Goal: Task Accomplishment & Management: Complete application form

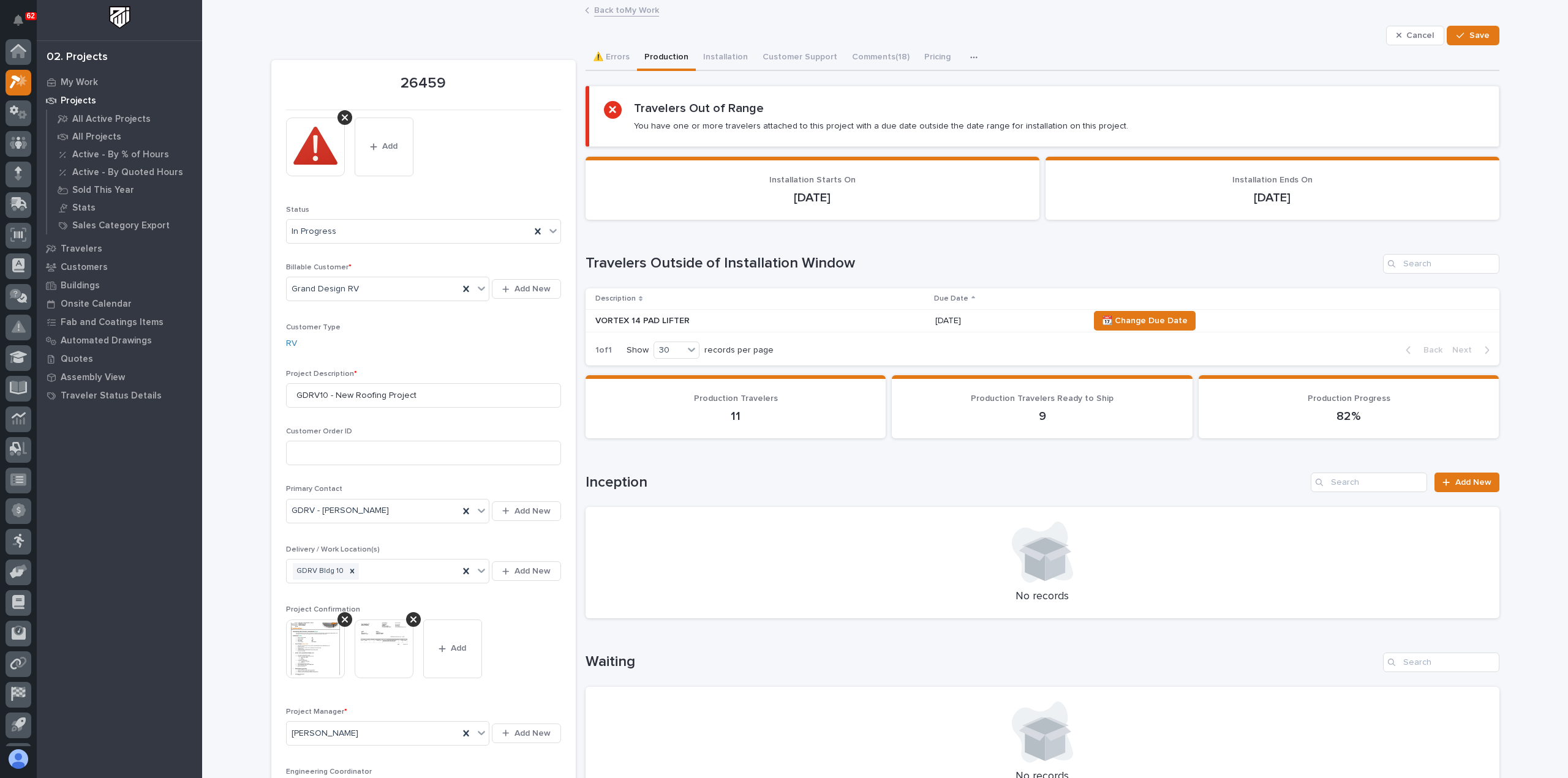
scroll to position [27, 0]
click at [596, 11] on link "Back to My Work" at bounding box center [627, 9] width 65 height 14
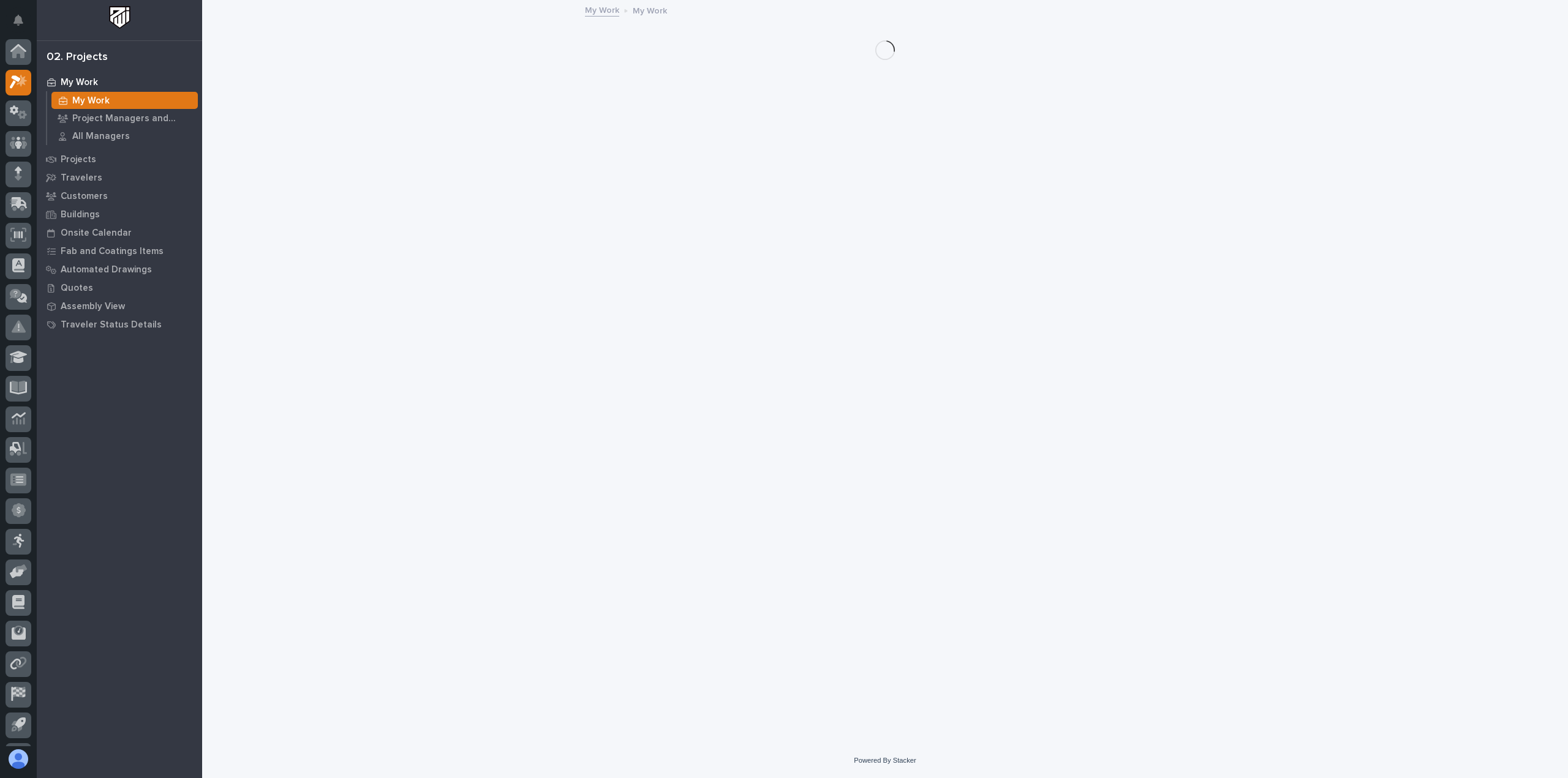
scroll to position [27, 0]
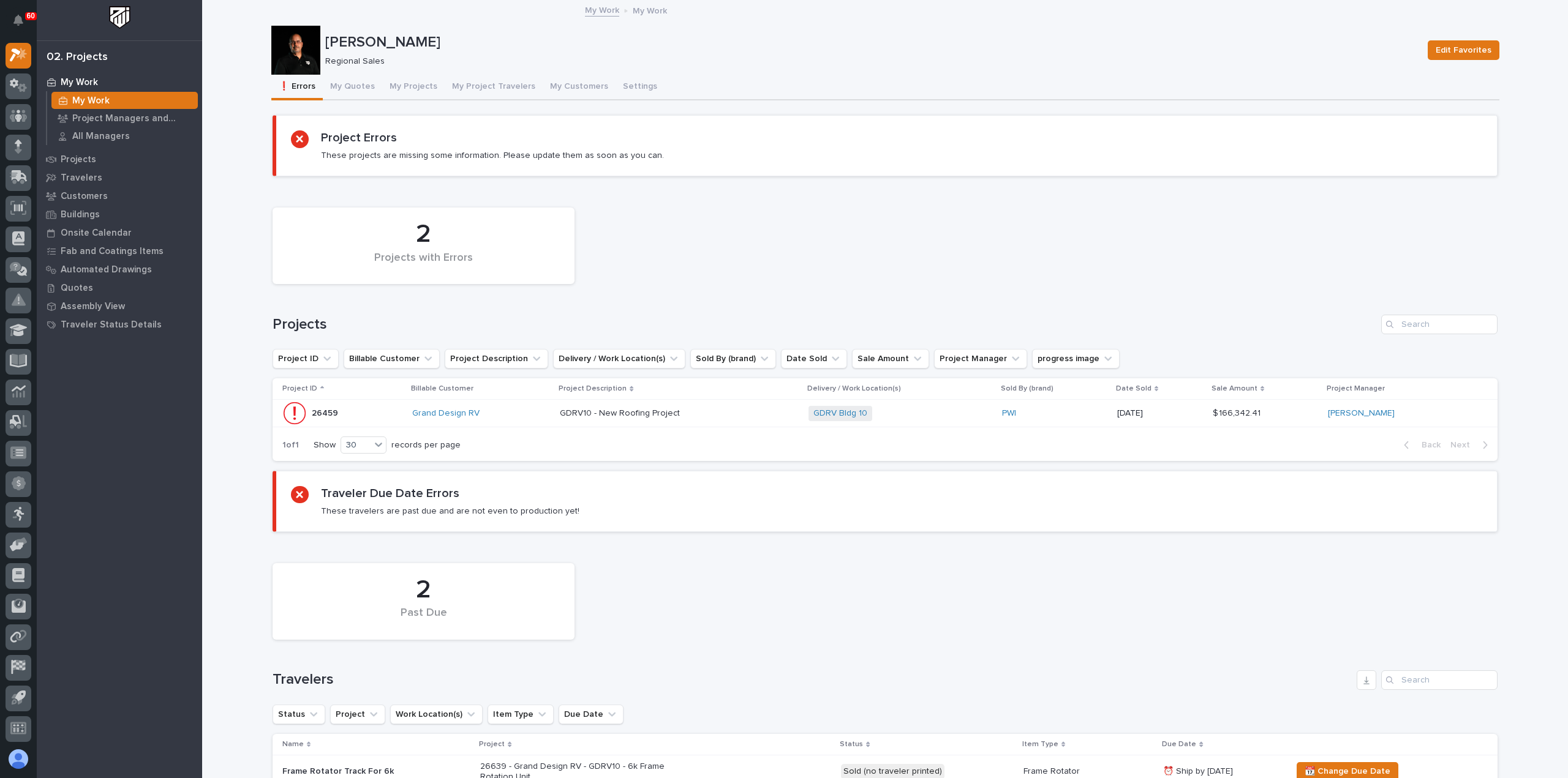
drag, startPoint x: 83, startPoint y: 99, endPoint x: 265, endPoint y: 125, distance: 183.8
click at [83, 99] on p "My Work" at bounding box center [91, 101] width 38 height 11
click at [402, 82] on button "My Projects" at bounding box center [413, 87] width 63 height 26
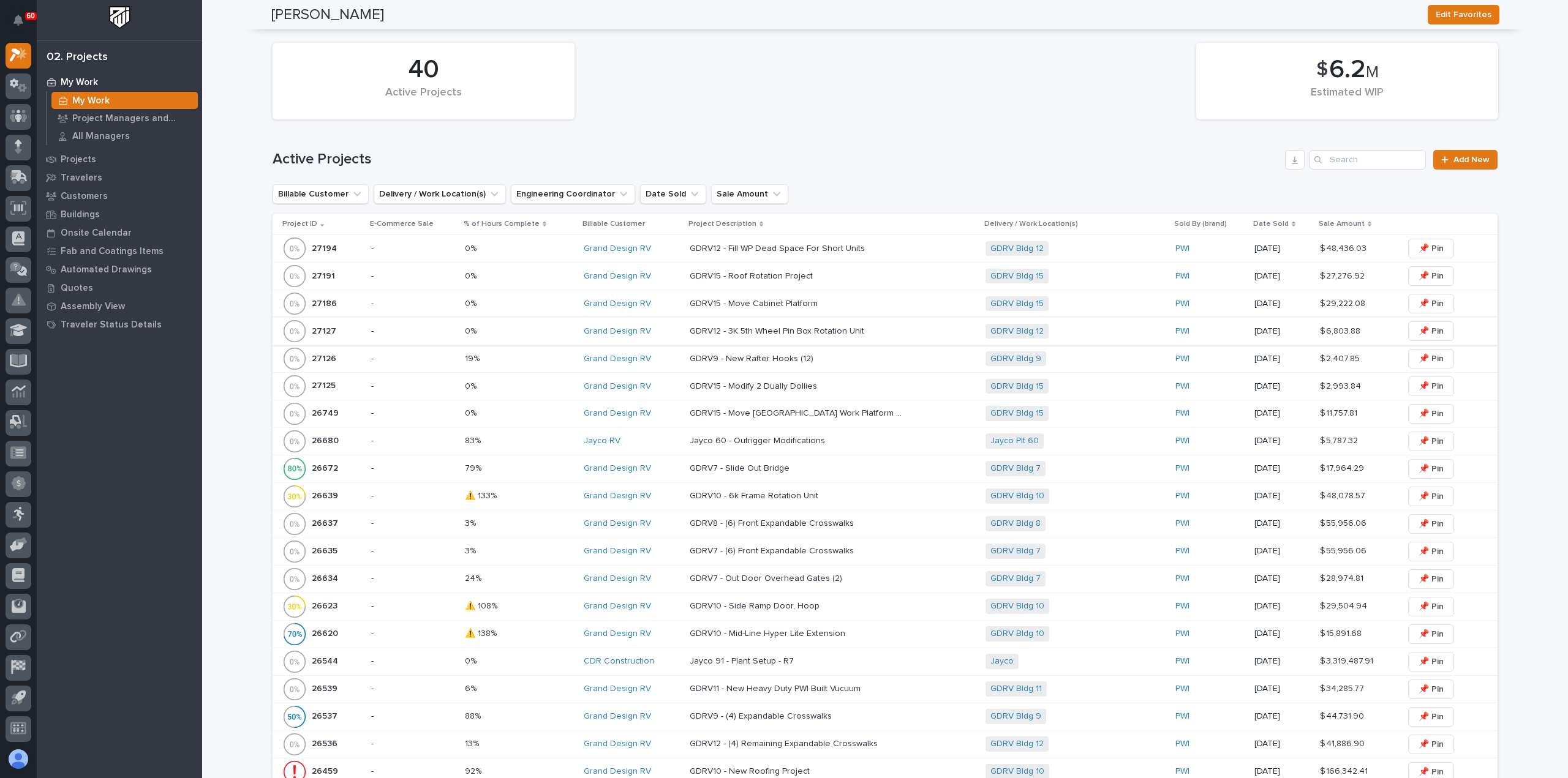
scroll to position [184, 0]
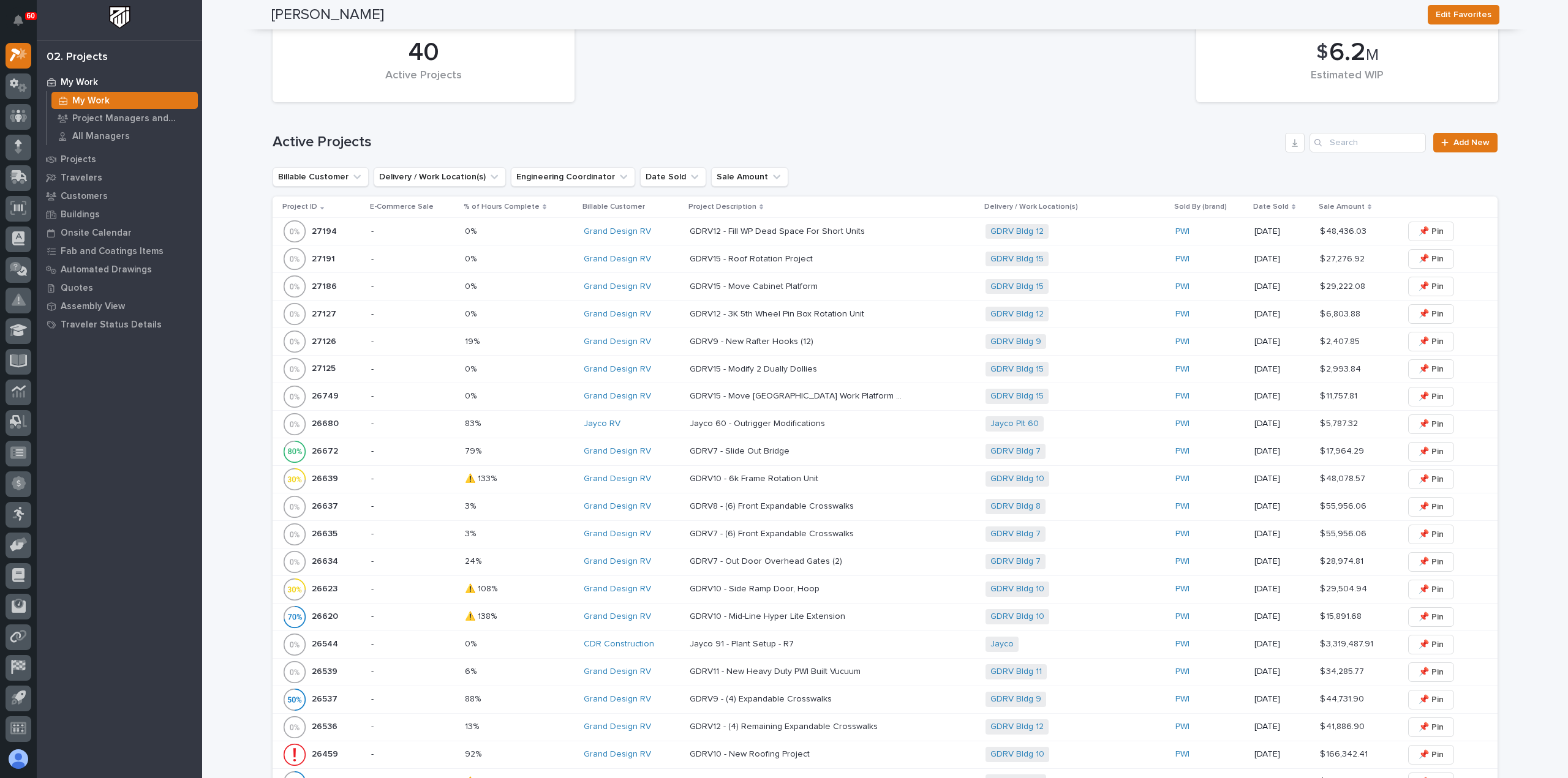
click at [347, 233] on div "27194 27194" at bounding box center [322, 231] width 79 height 24
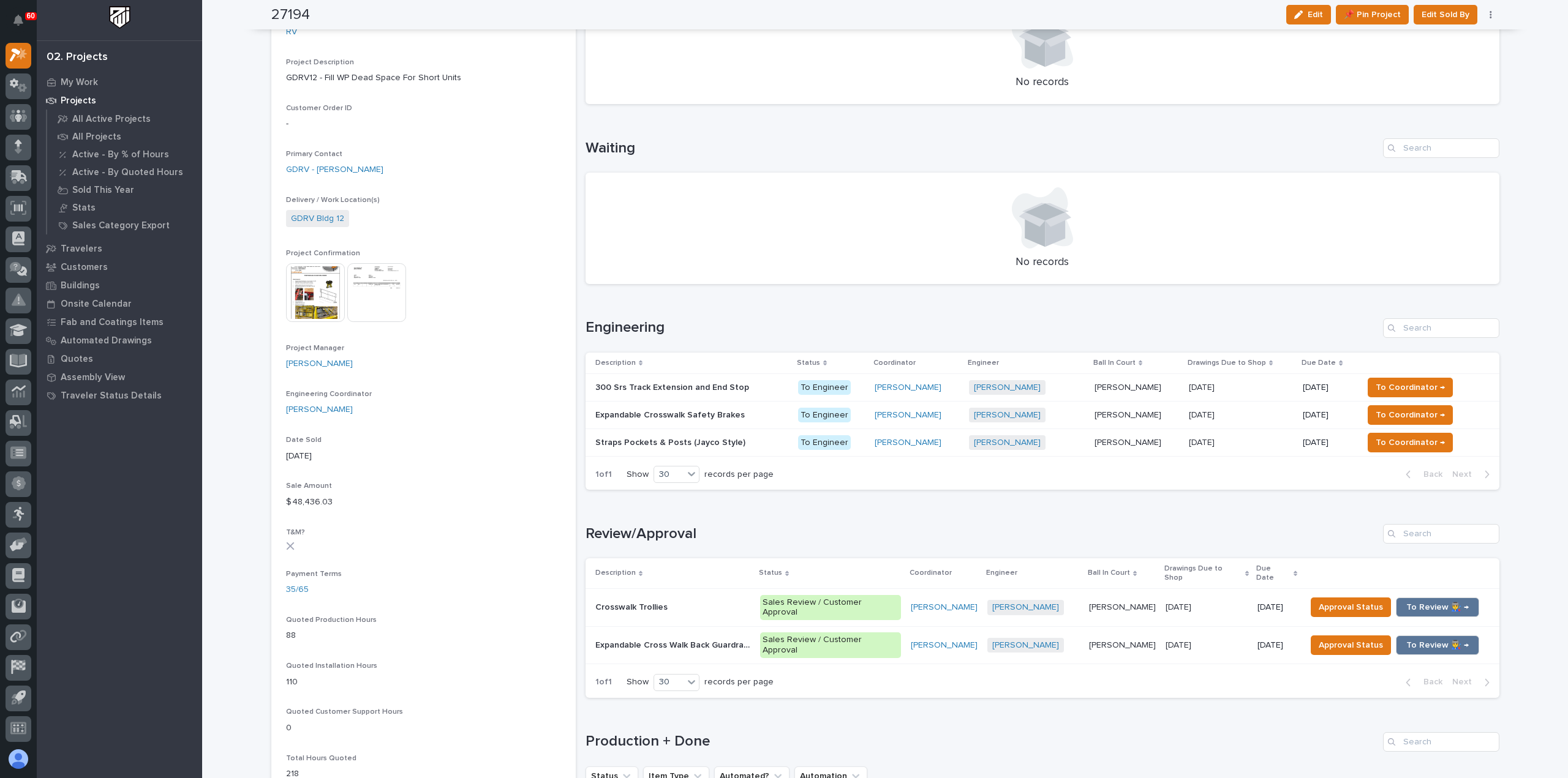
scroll to position [306, 0]
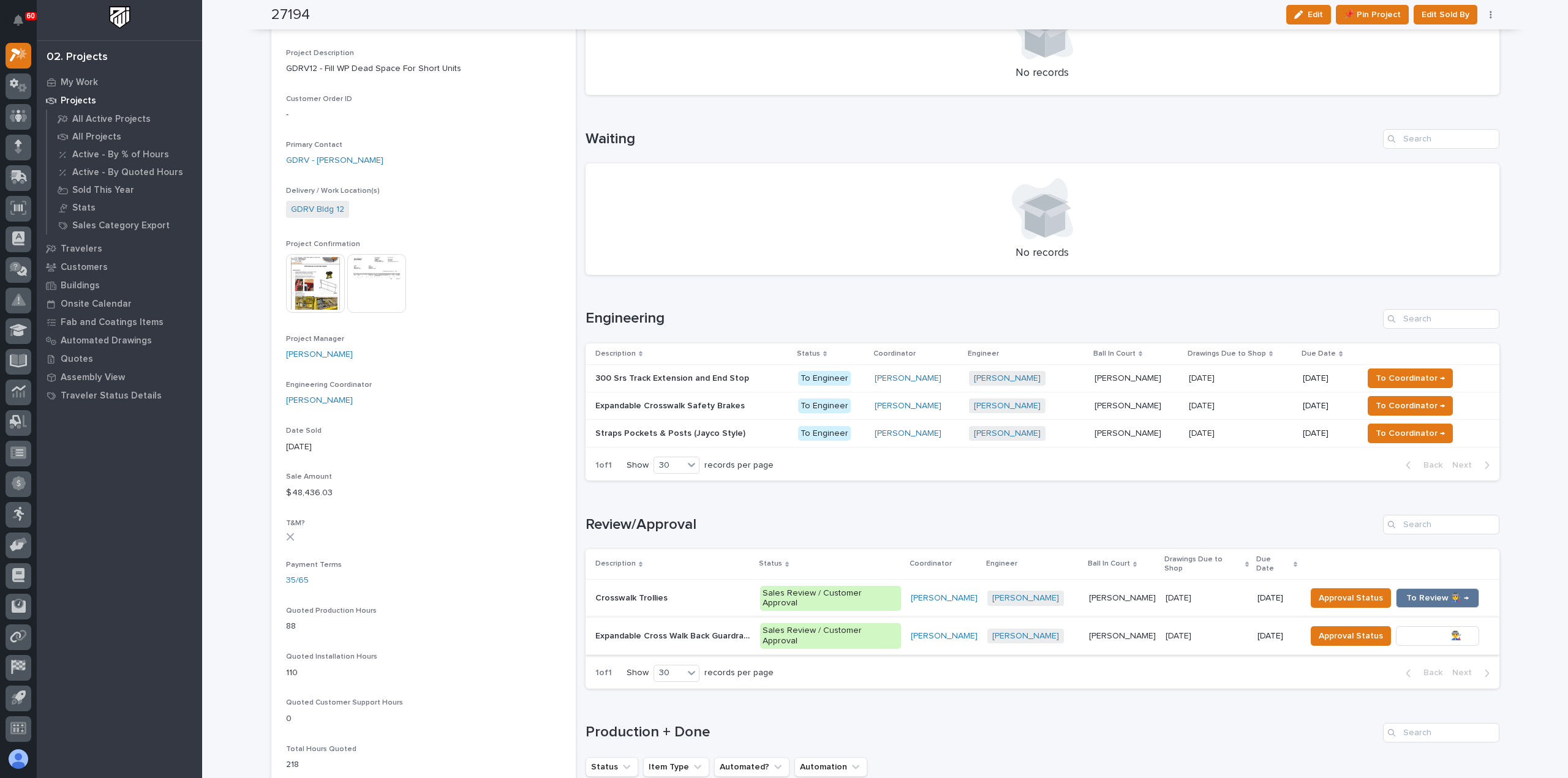
click at [1406, 629] on span "To Review 👨‍🏭 →" at bounding box center [1437, 636] width 63 height 15
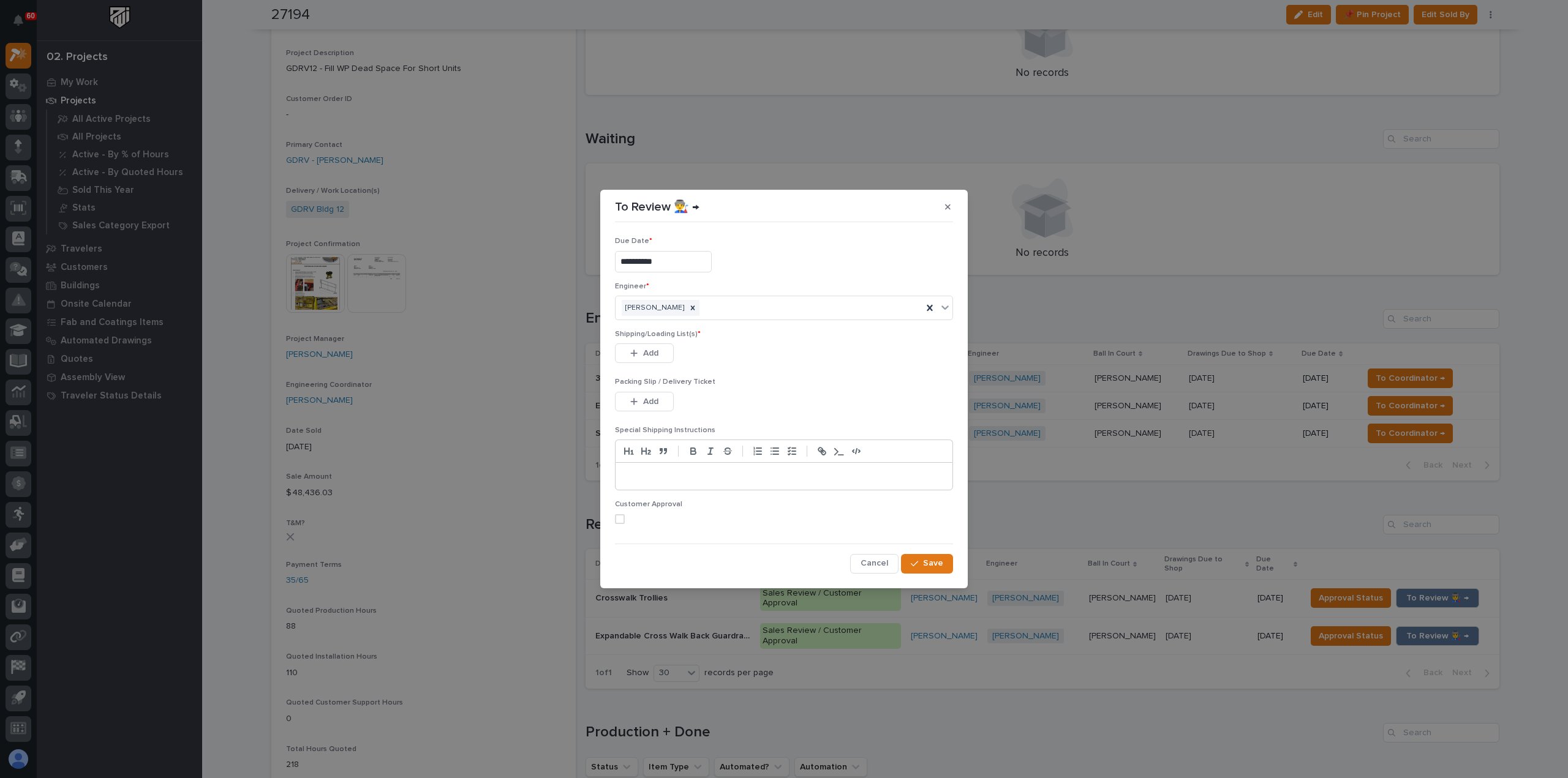
click at [621, 515] on span at bounding box center [619, 519] width 10 height 10
click at [646, 351] on span "Add" at bounding box center [650, 353] width 15 height 11
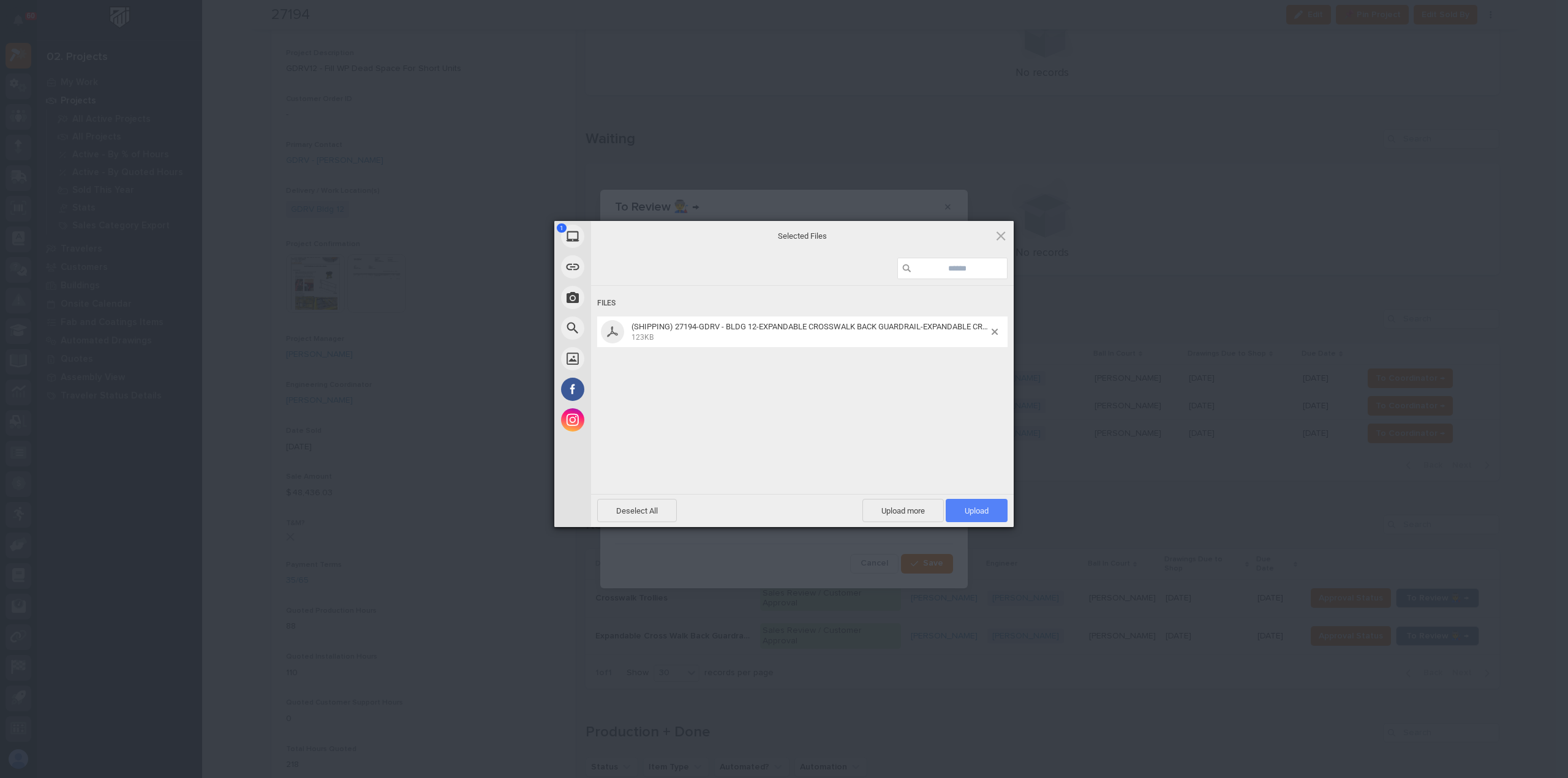
click at [958, 506] on span "Upload 1" at bounding box center [977, 510] width 62 height 23
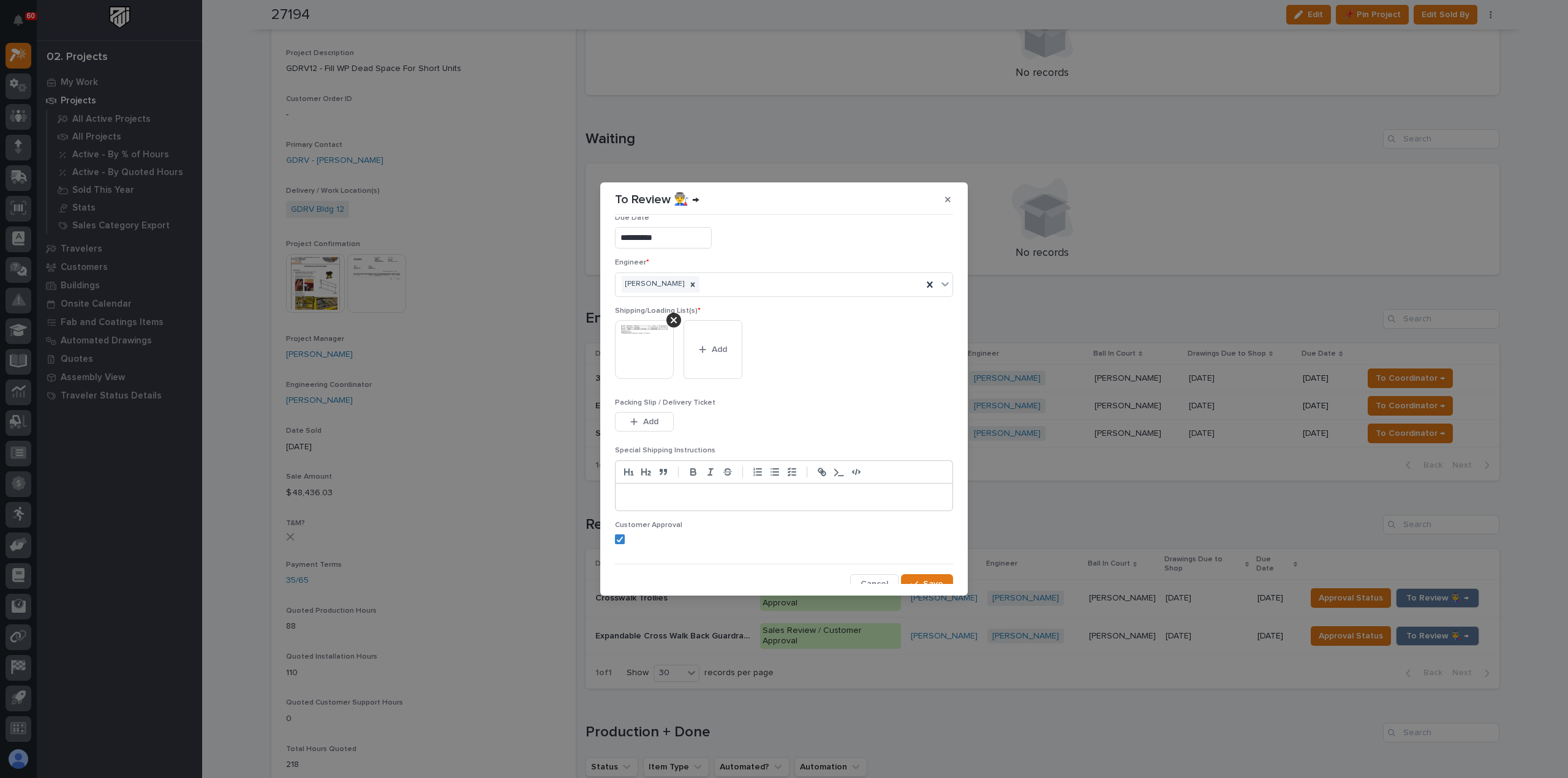
scroll to position [24, 0]
click at [916, 568] on button "Save" at bounding box center [927, 576] width 52 height 20
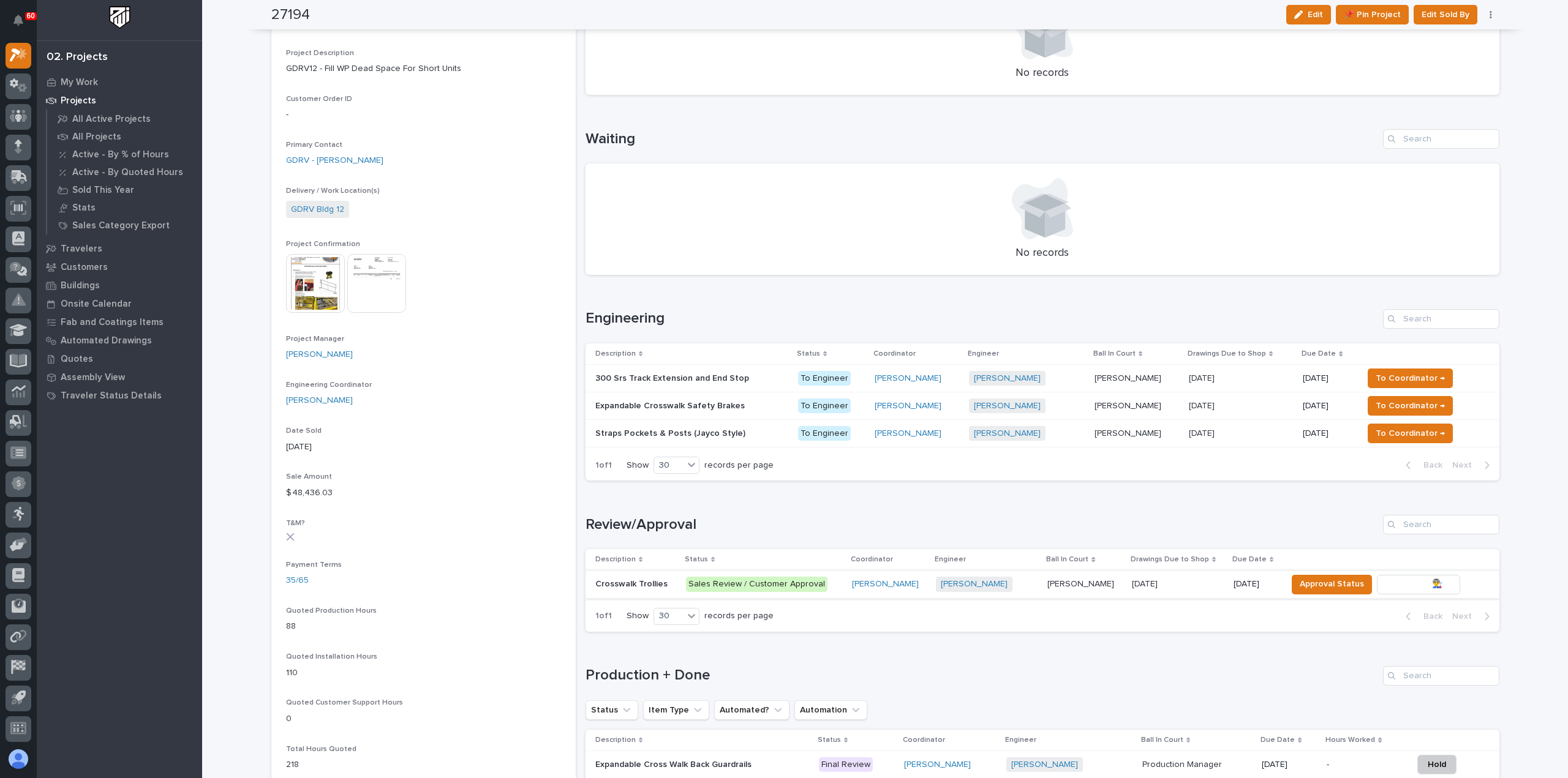
click at [1402, 578] on span "To Review 👨‍🏭 →" at bounding box center [1418, 584] width 63 height 15
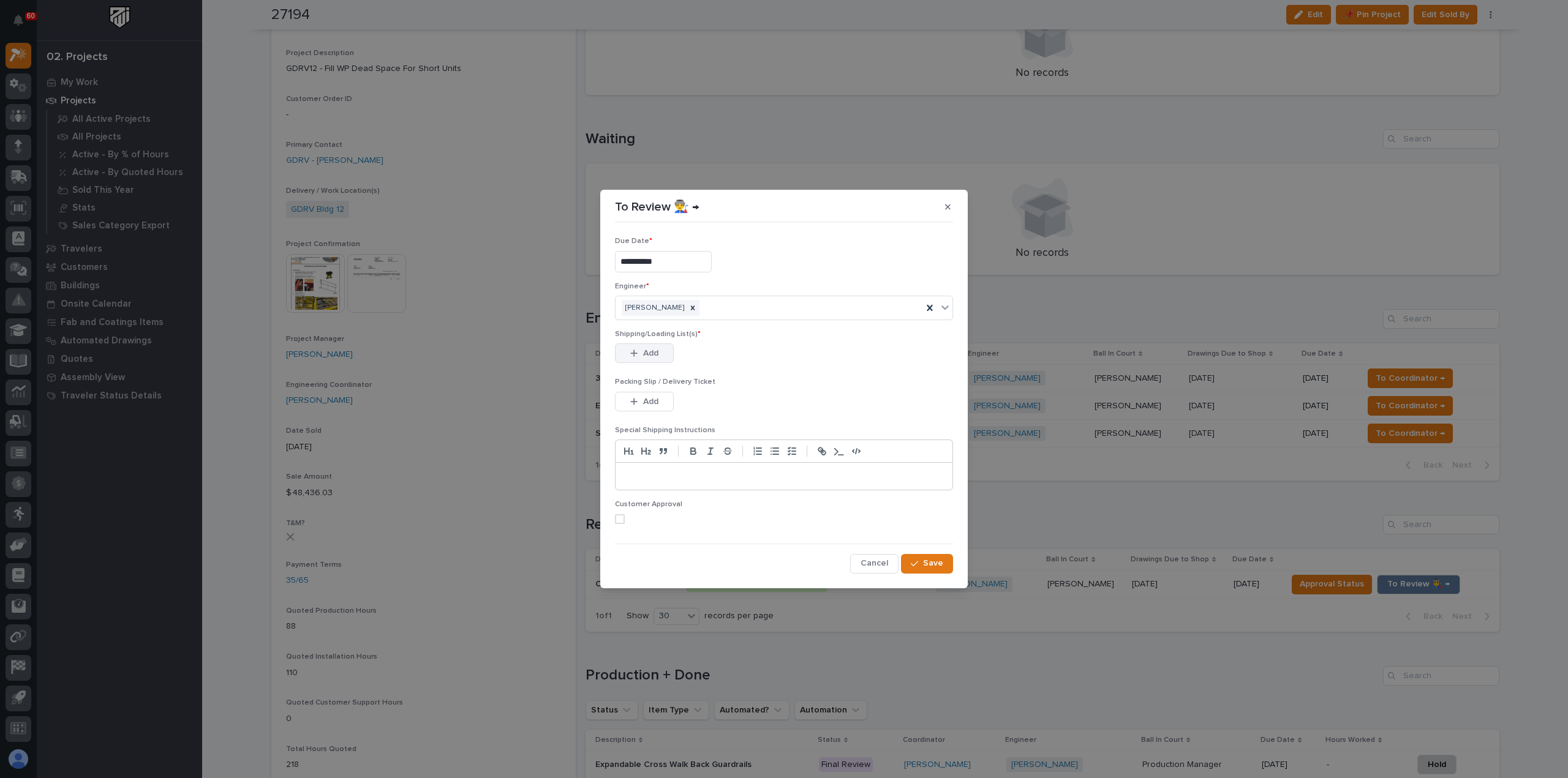
click at [635, 355] on icon "button" at bounding box center [634, 353] width 7 height 9
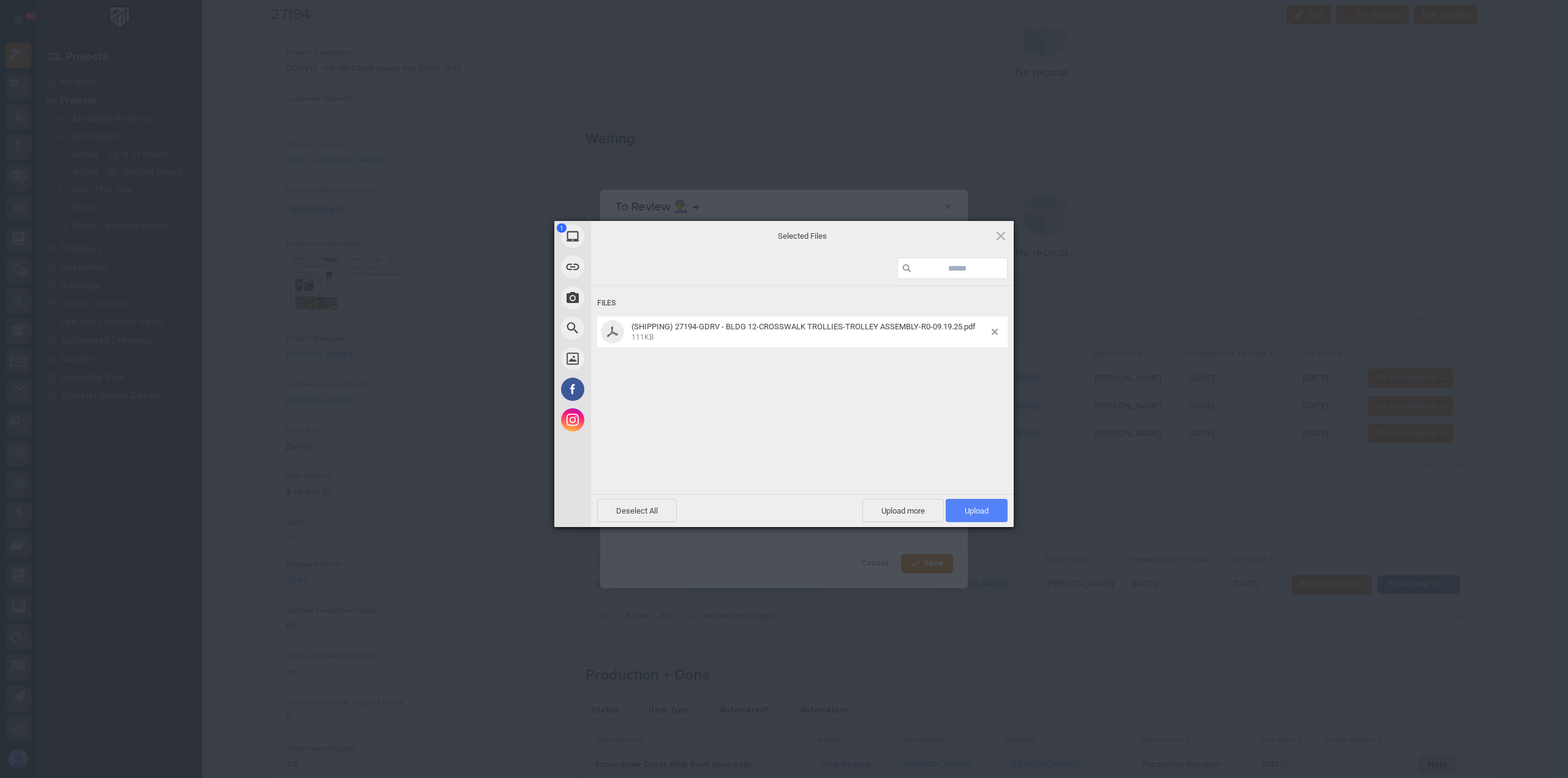
click at [960, 510] on span "Upload 1" at bounding box center [977, 510] width 62 height 23
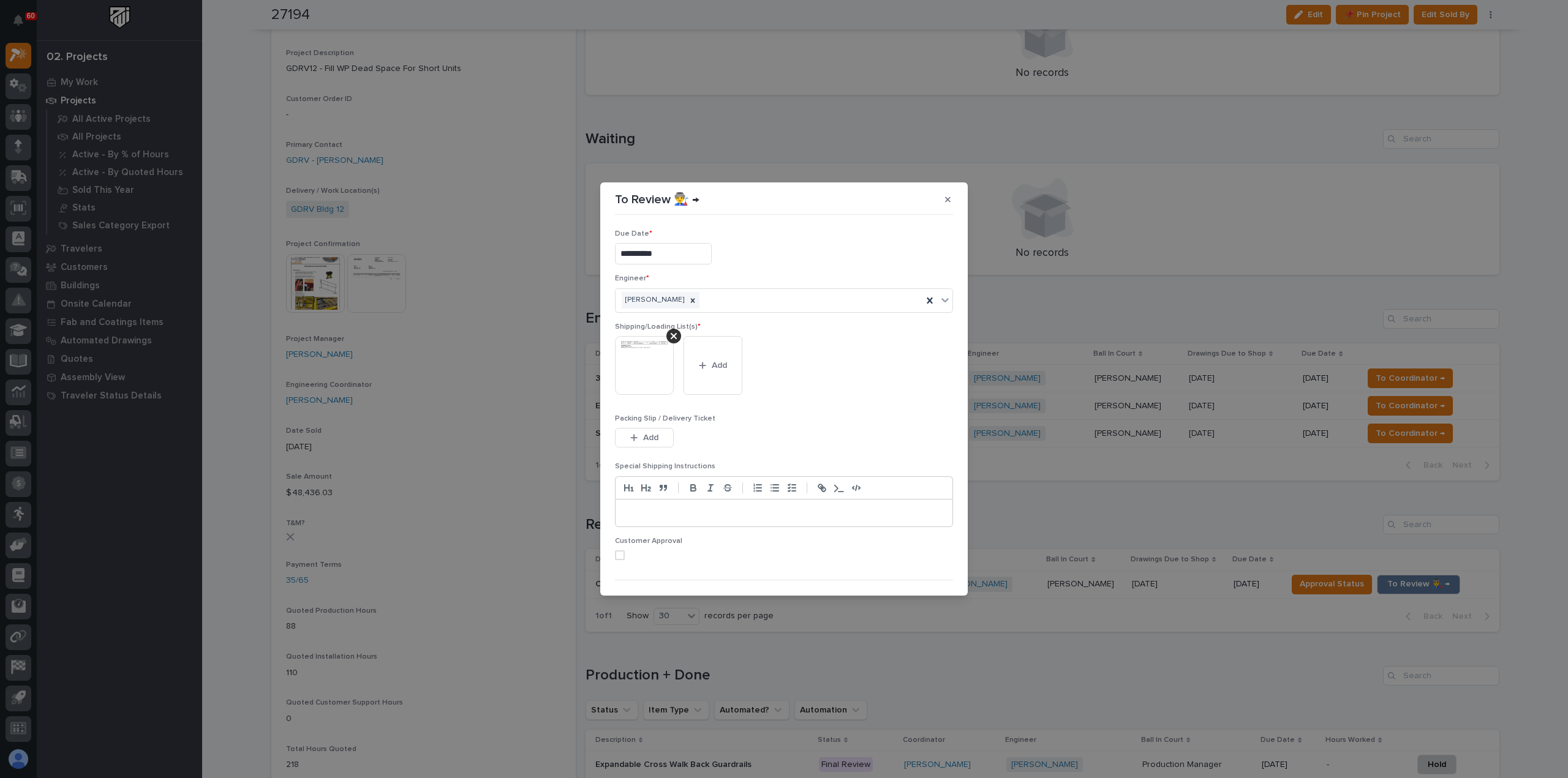
click at [616, 551] on span at bounding box center [619, 555] width 10 height 10
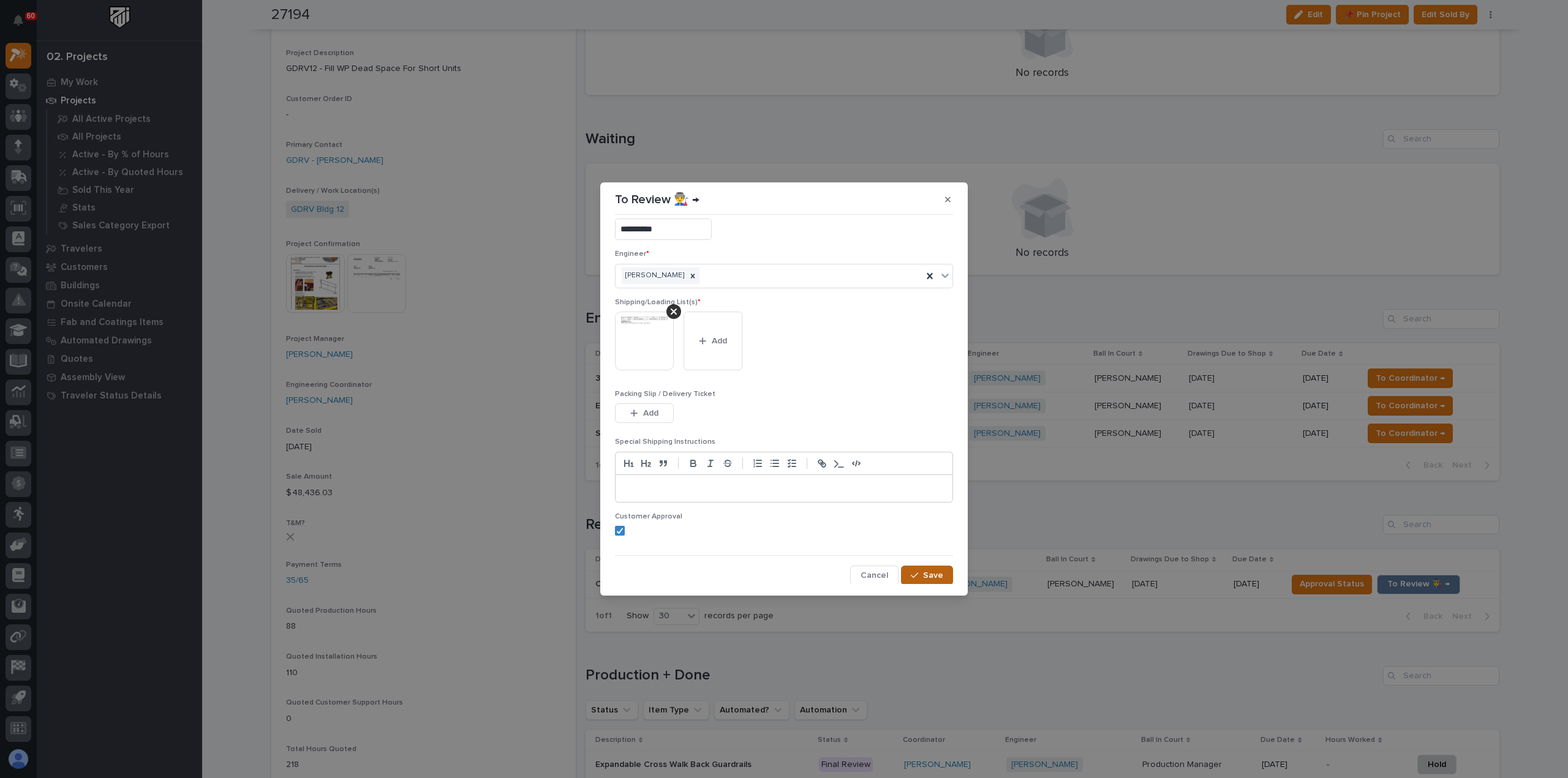
click at [916, 572] on div "button" at bounding box center [917, 575] width 13 height 9
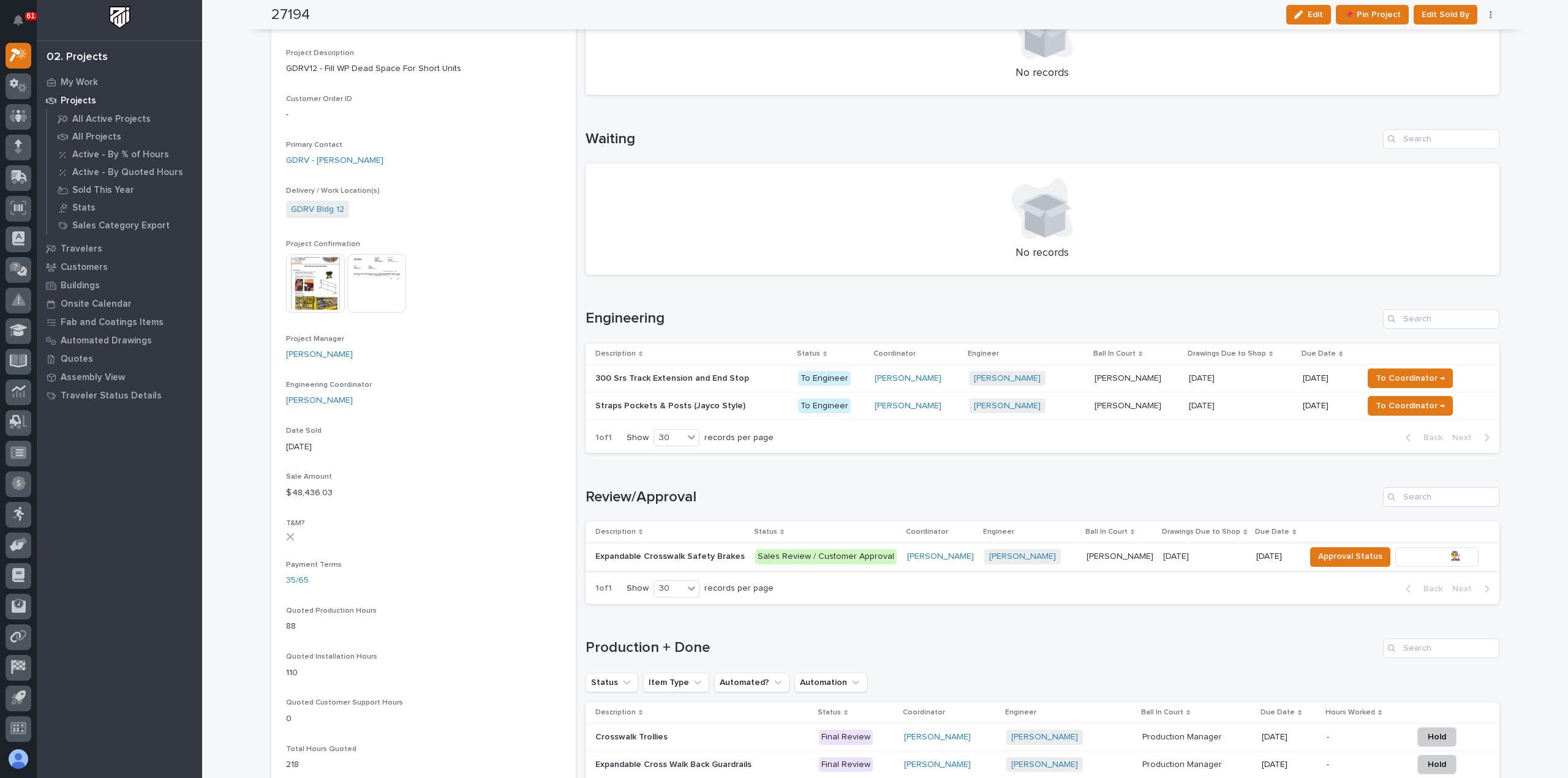
click at [1406, 556] on span "To Review 👨‍🏭 →" at bounding box center [1437, 556] width 63 height 15
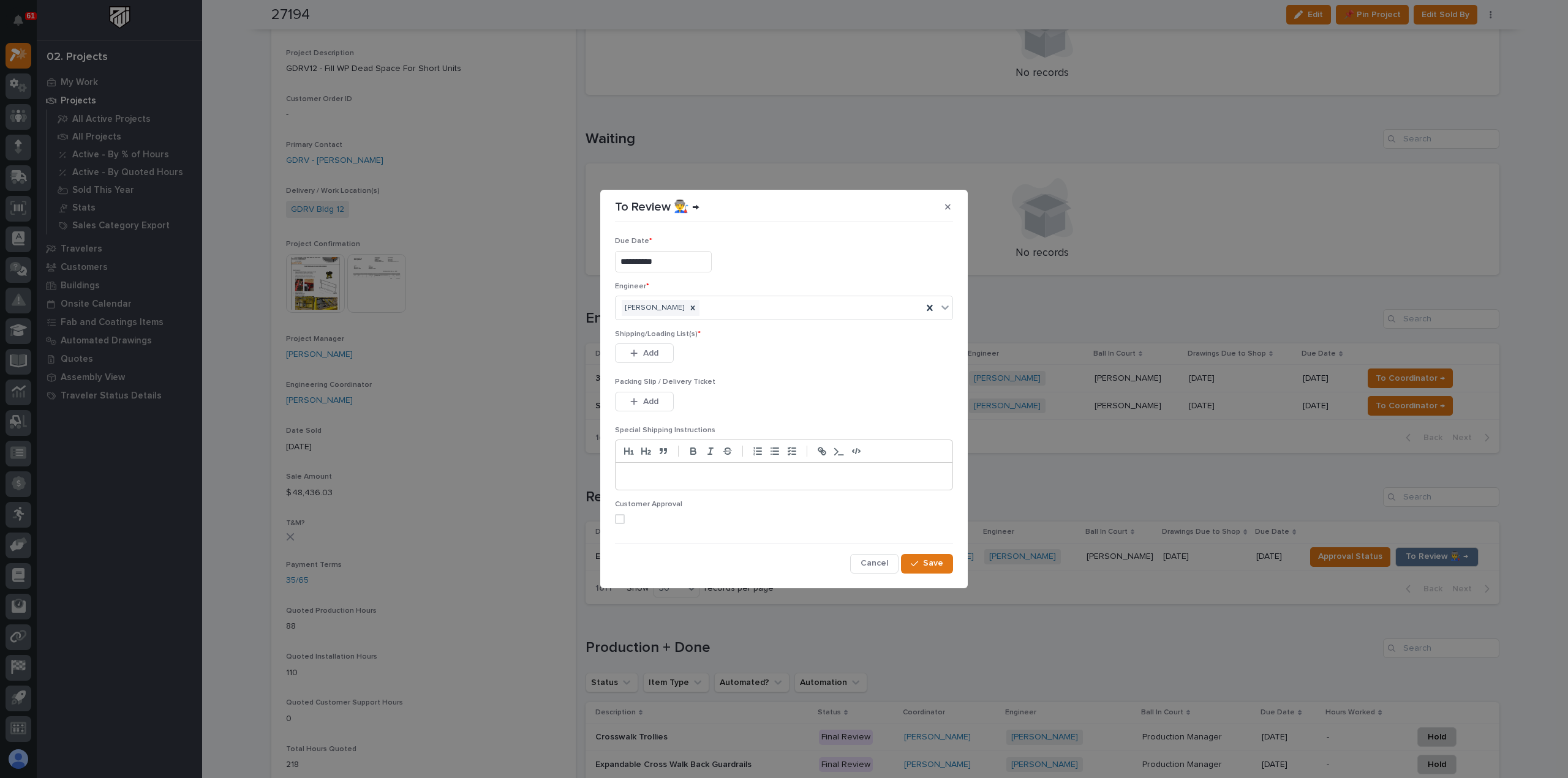
click at [625, 515] on label at bounding box center [784, 519] width 338 height 10
click at [912, 555] on button "Save" at bounding box center [927, 564] width 52 height 20
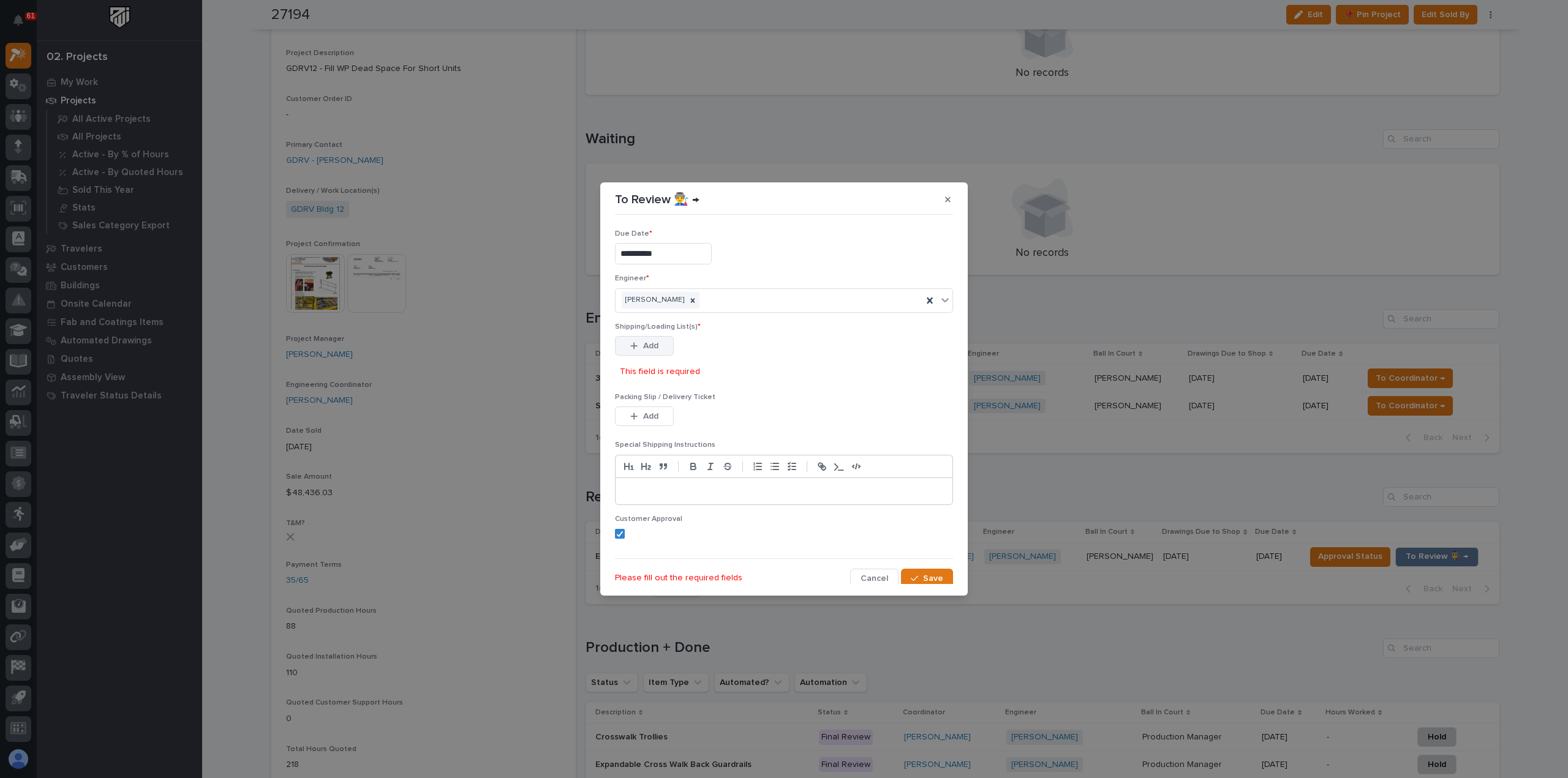
click at [668, 342] on button "Add" at bounding box center [644, 346] width 59 height 20
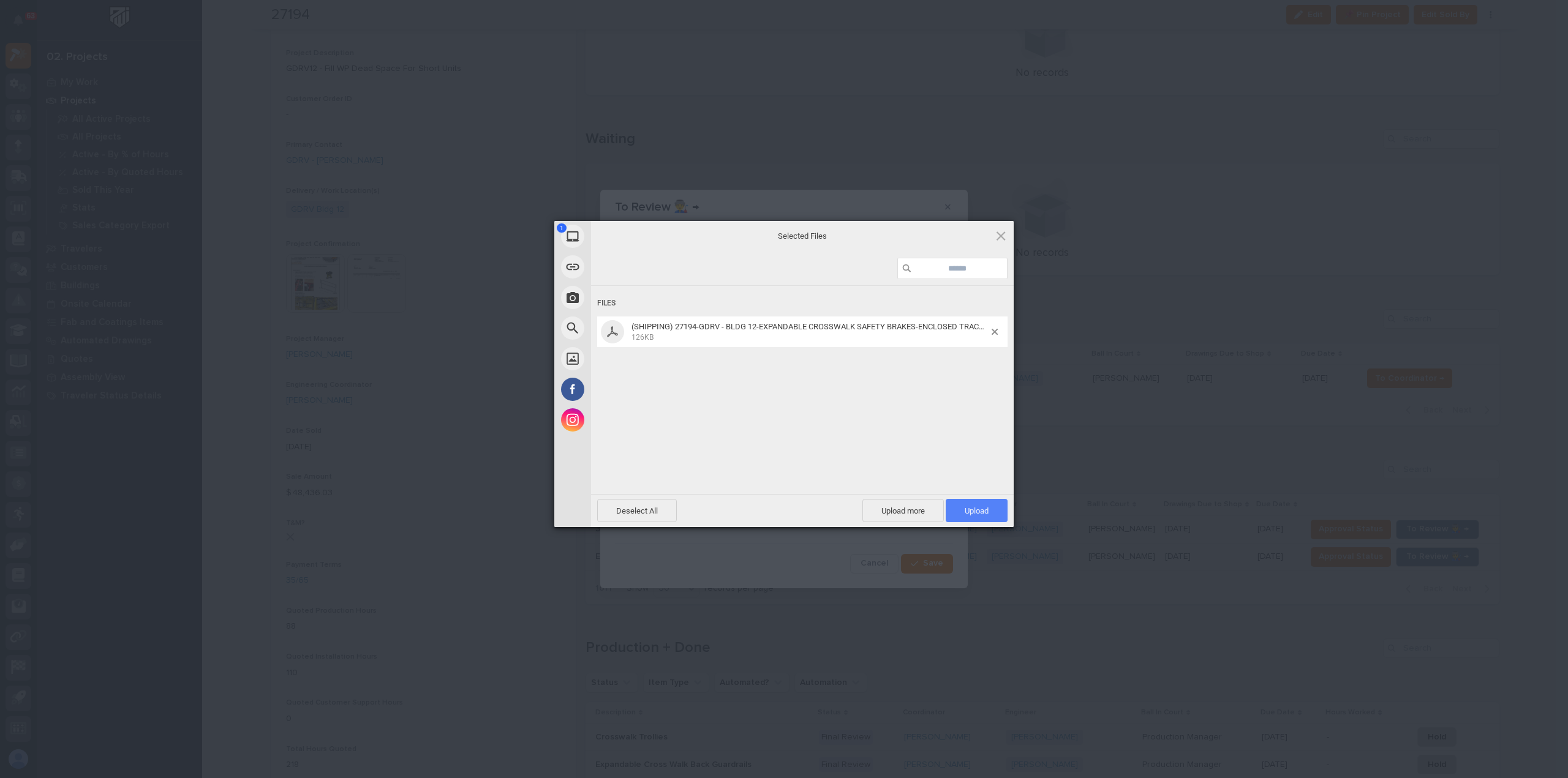
click at [968, 511] on span "Upload 1" at bounding box center [977, 511] width 24 height 9
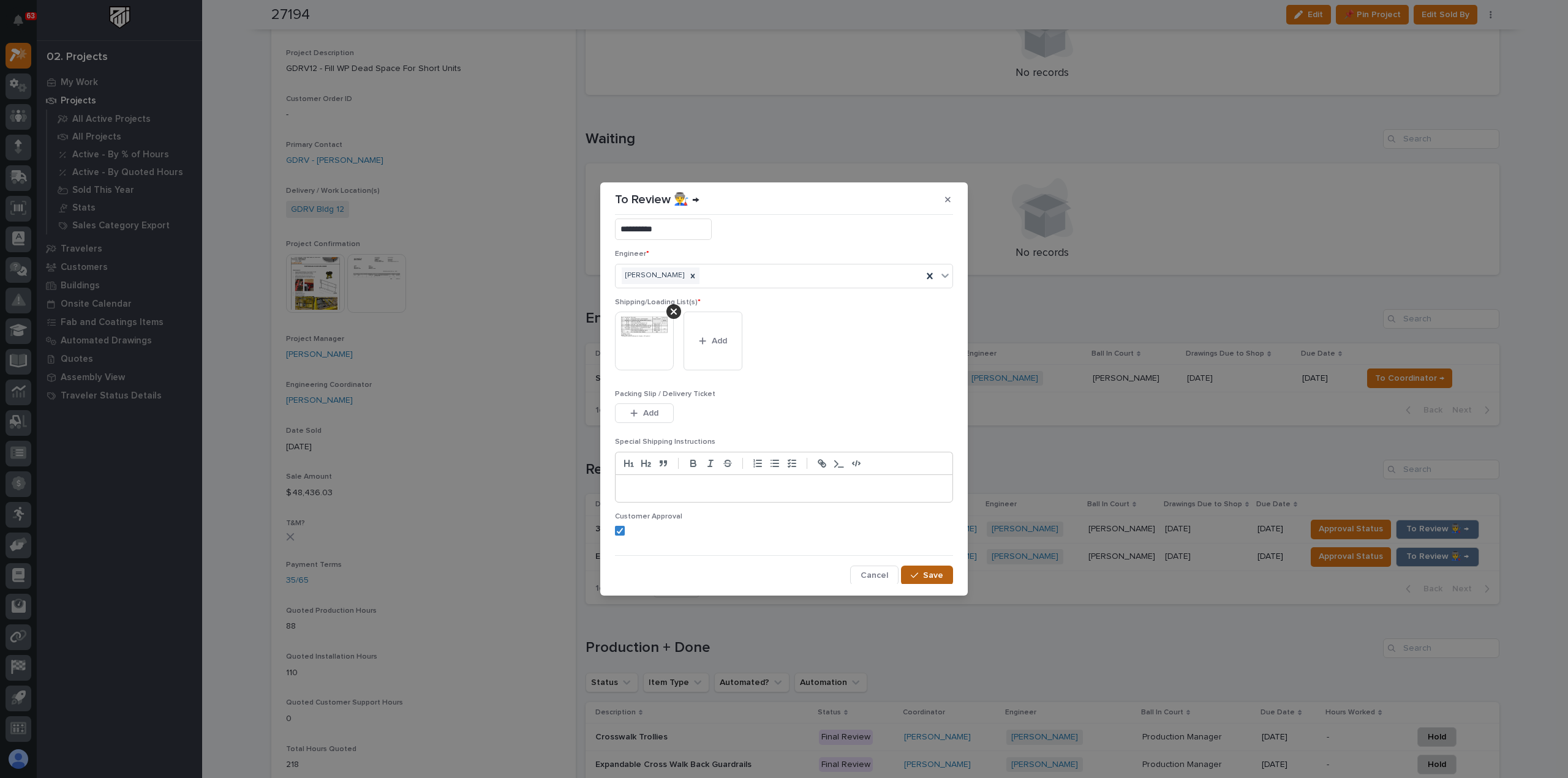
click at [923, 570] on span "Save" at bounding box center [933, 576] width 20 height 11
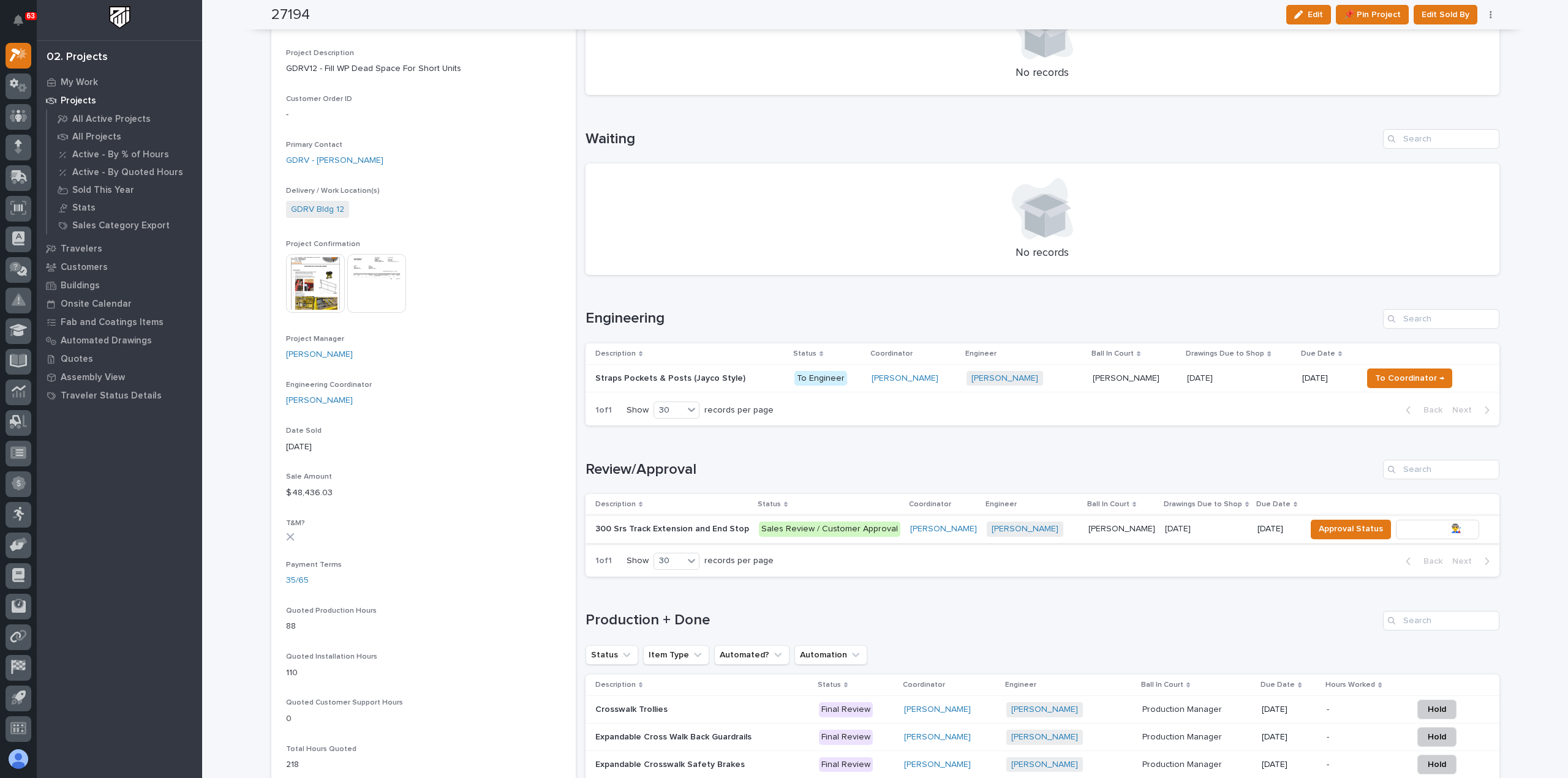
click at [1406, 525] on span "To Review 👨‍🏭 →" at bounding box center [1437, 529] width 63 height 15
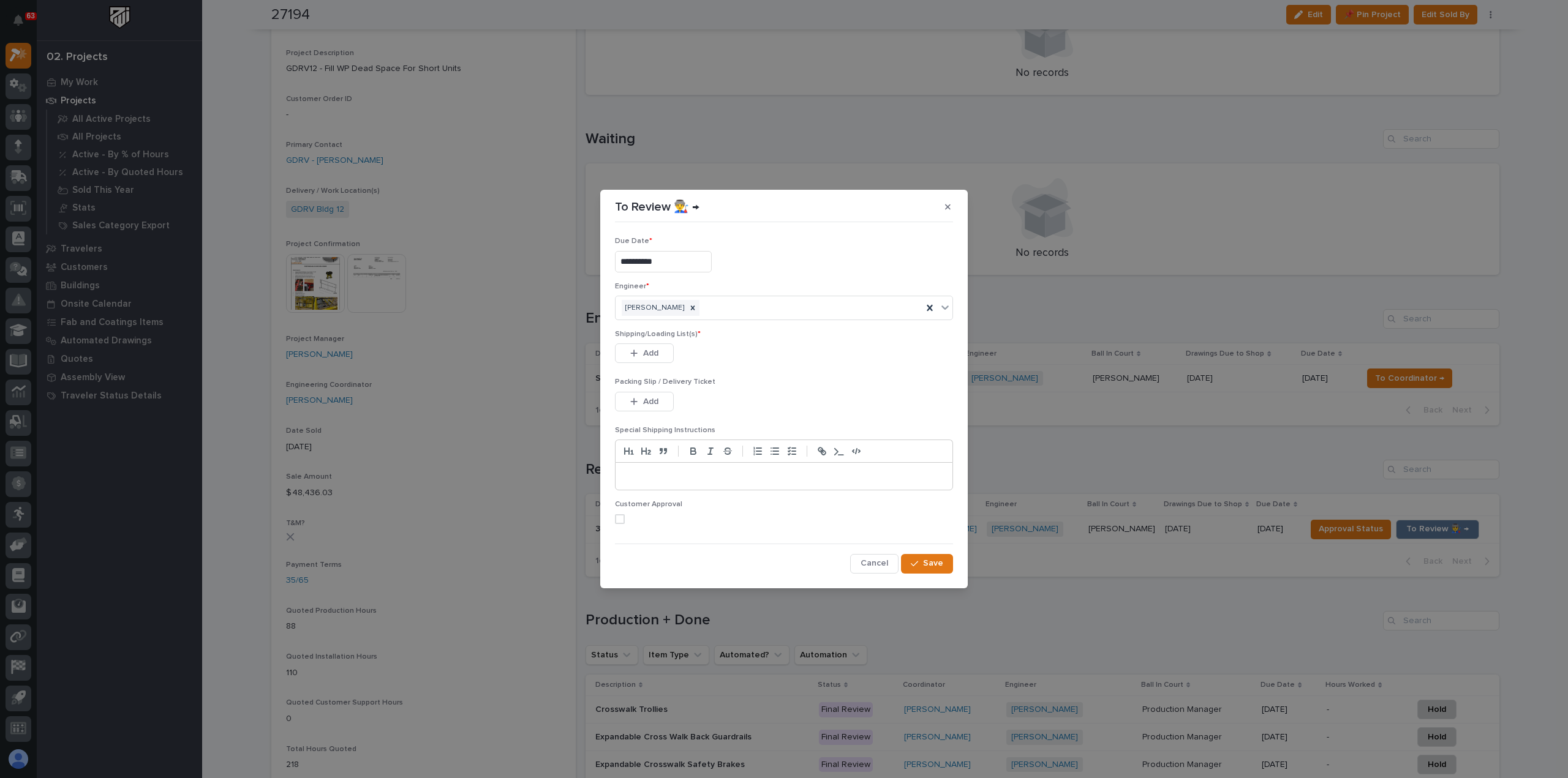
click at [1050, 611] on div "**********" at bounding box center [784, 389] width 1568 height 778
click at [865, 559] on span "Cancel" at bounding box center [875, 563] width 28 height 11
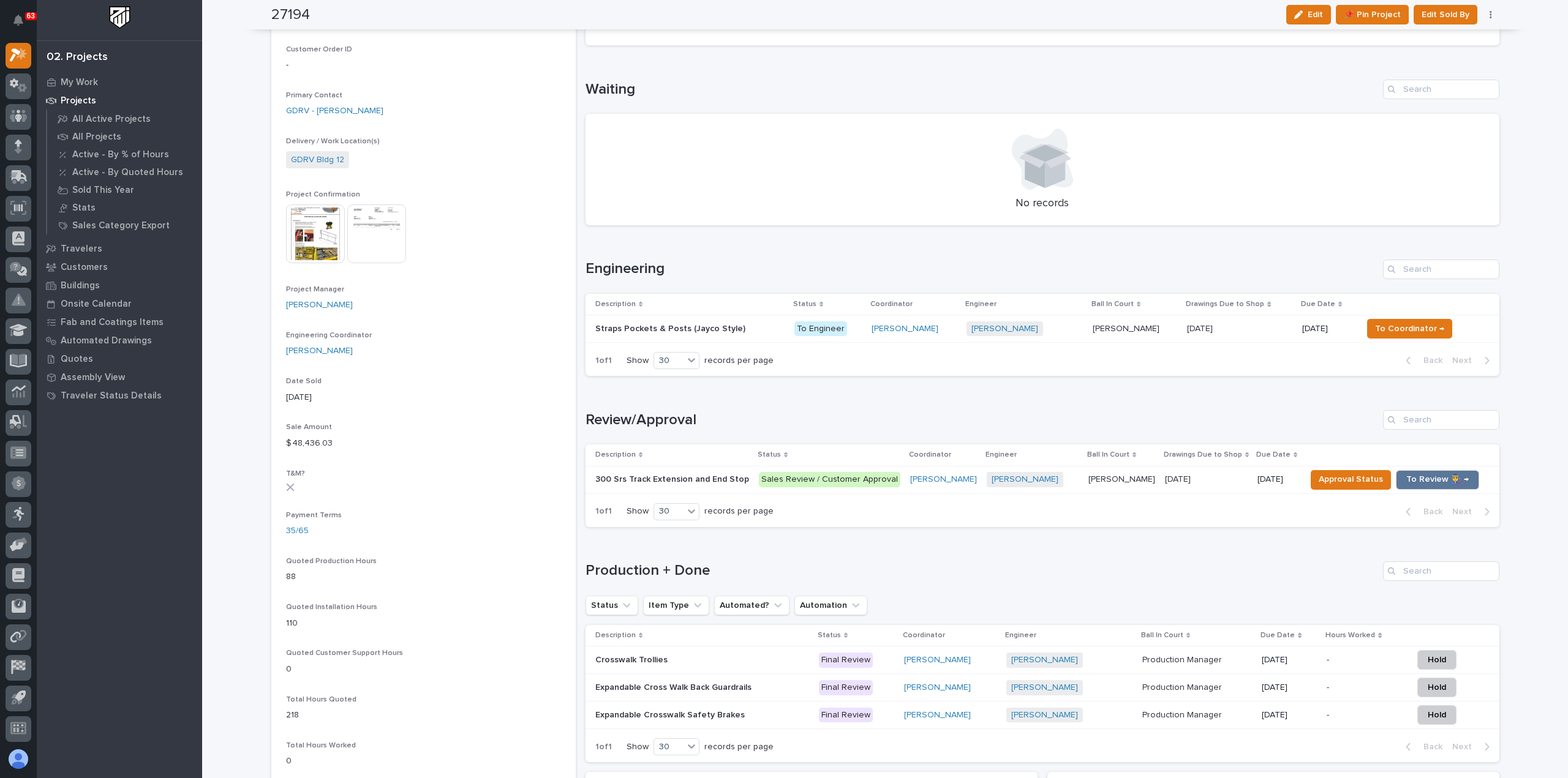
scroll to position [367, 0]
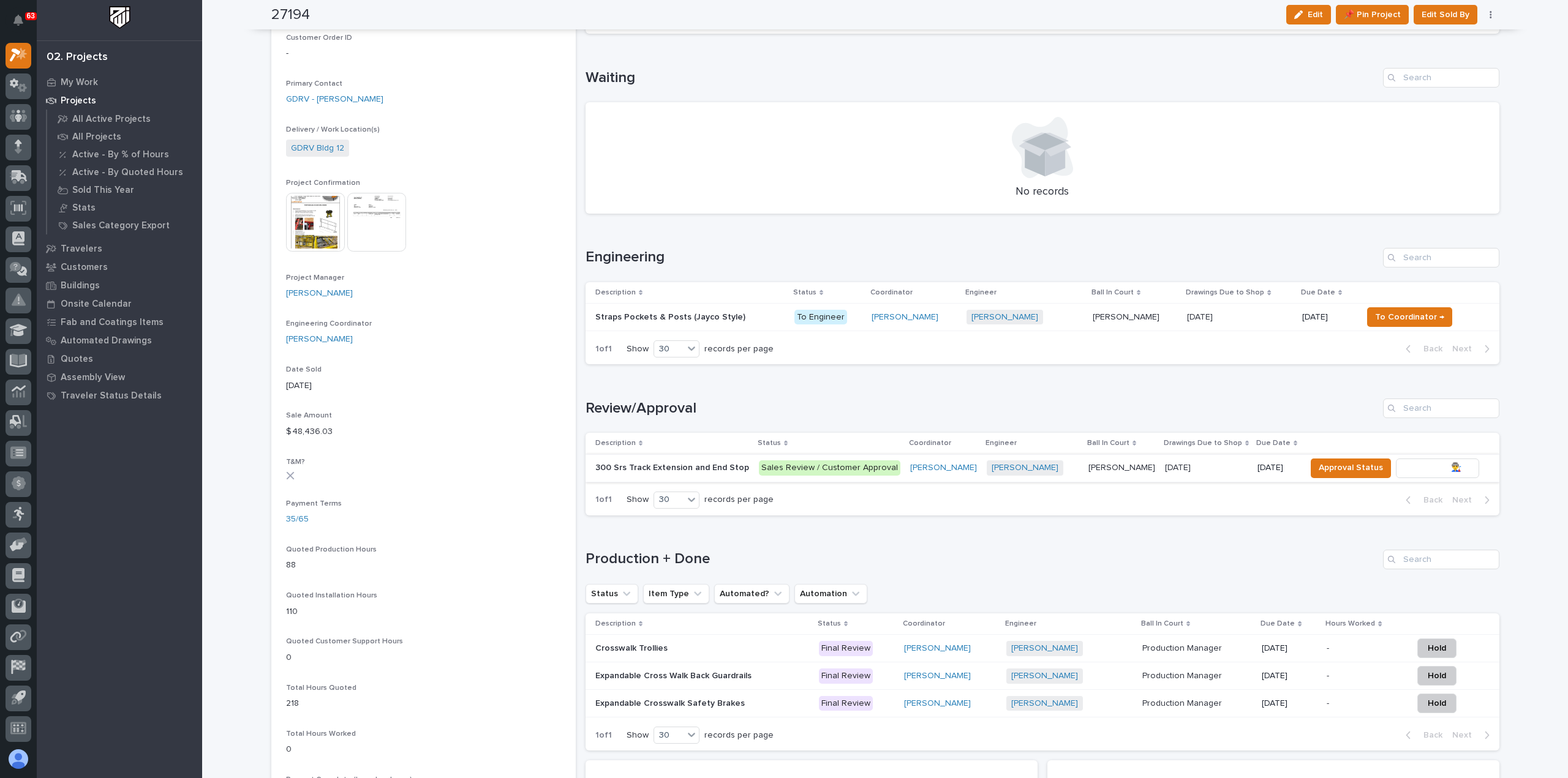
click at [1413, 464] on span "To Review 👨‍🏭 →" at bounding box center [1437, 467] width 63 height 15
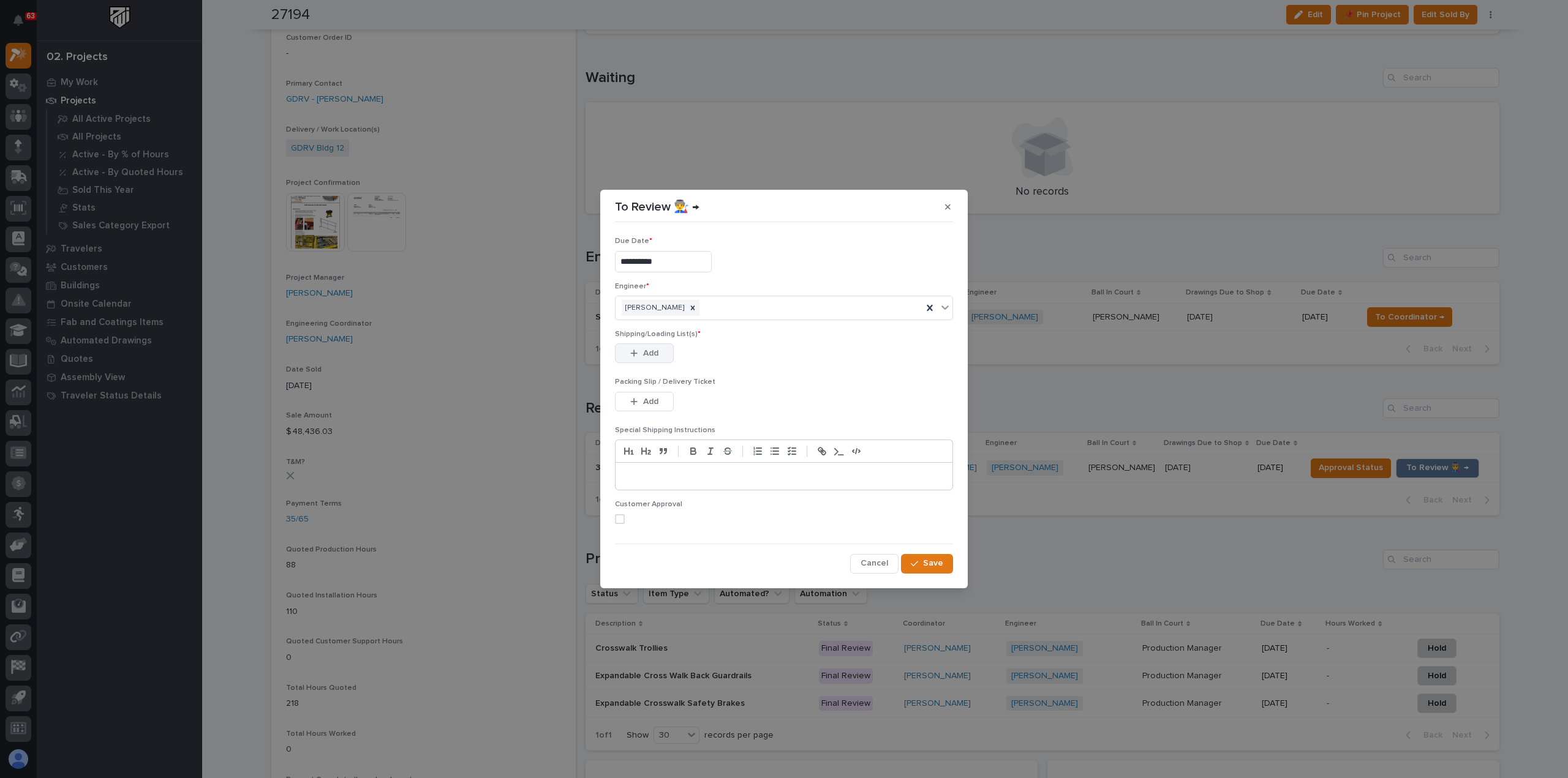
click at [639, 352] on div "button" at bounding box center [637, 353] width 13 height 9
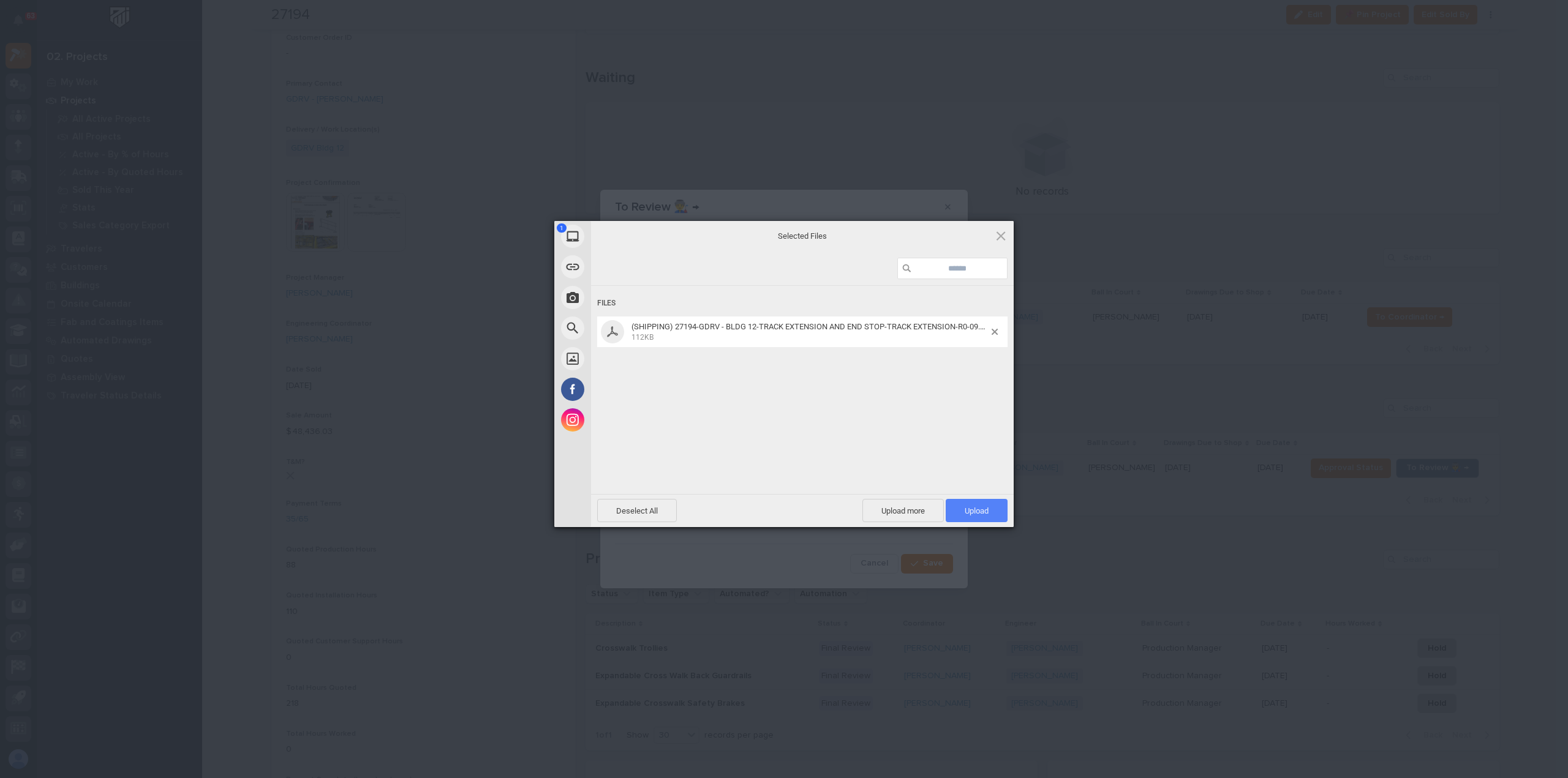
click at [969, 510] on span "Upload 1" at bounding box center [977, 511] width 24 height 9
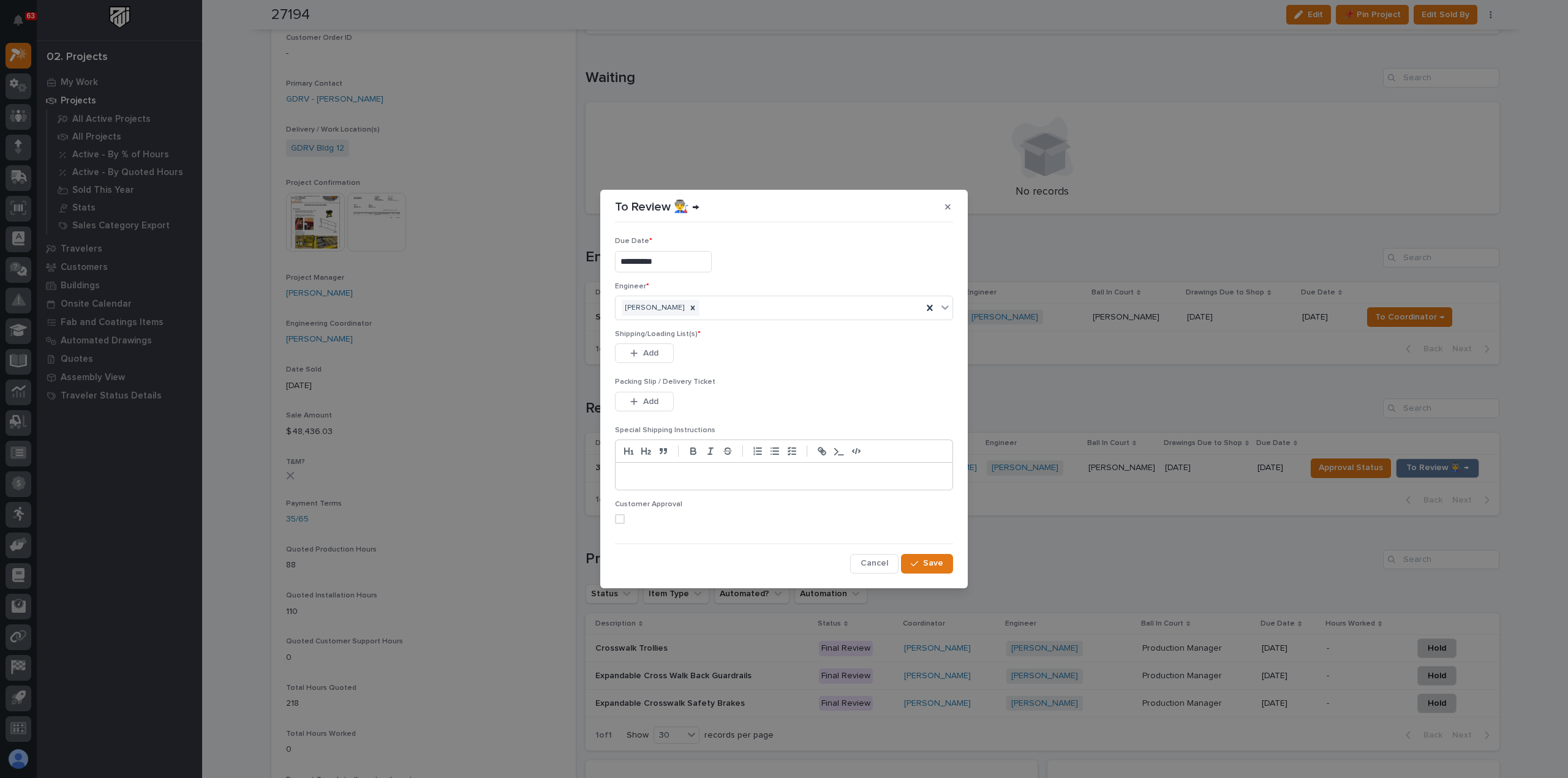
click at [621, 517] on span at bounding box center [619, 519] width 10 height 10
click at [657, 351] on span "Add" at bounding box center [650, 353] width 15 height 11
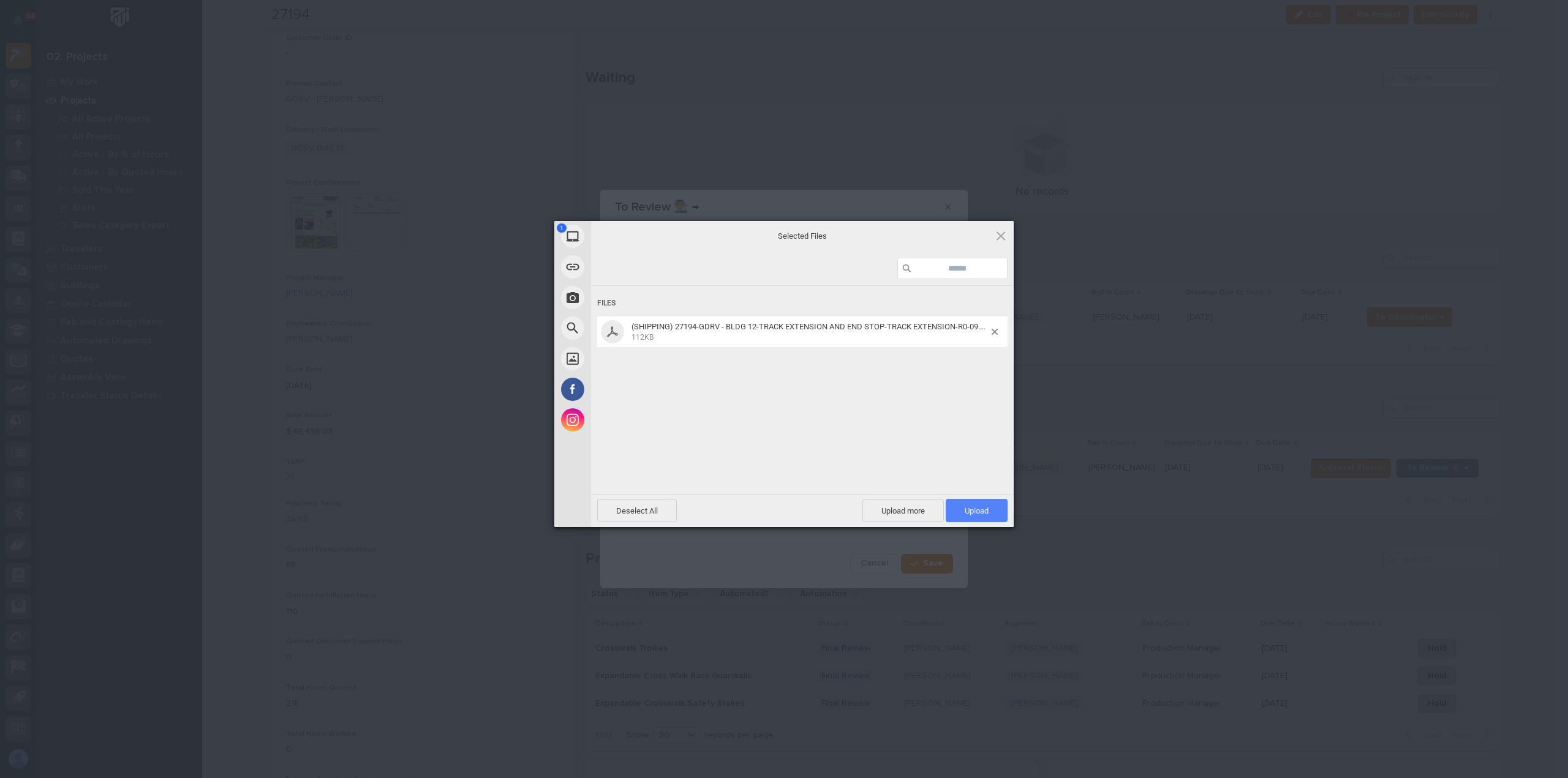
click at [983, 514] on span "Upload 1" at bounding box center [977, 511] width 24 height 9
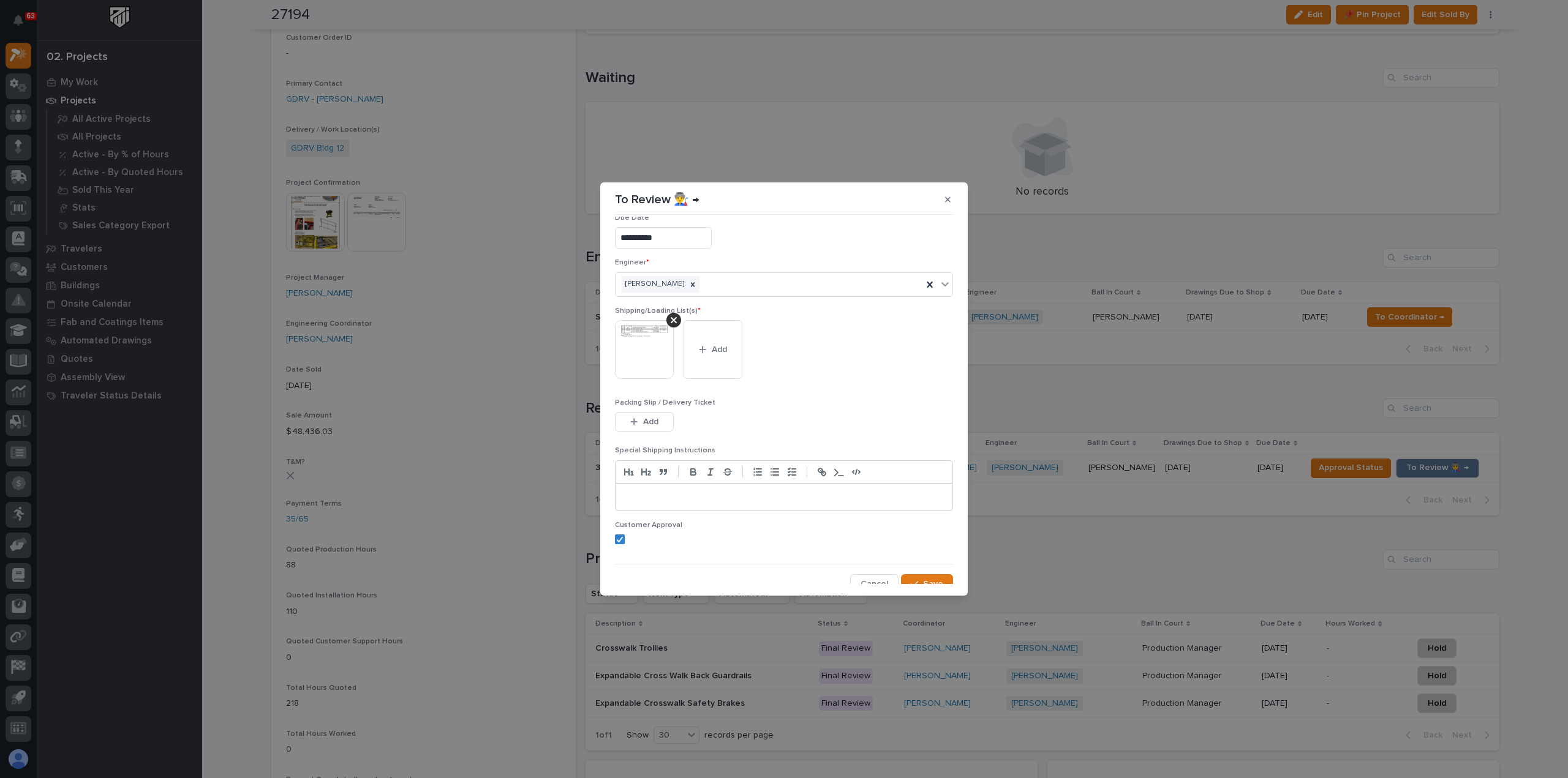
scroll to position [24, 0]
click at [929, 578] on span "Save" at bounding box center [933, 576] width 20 height 11
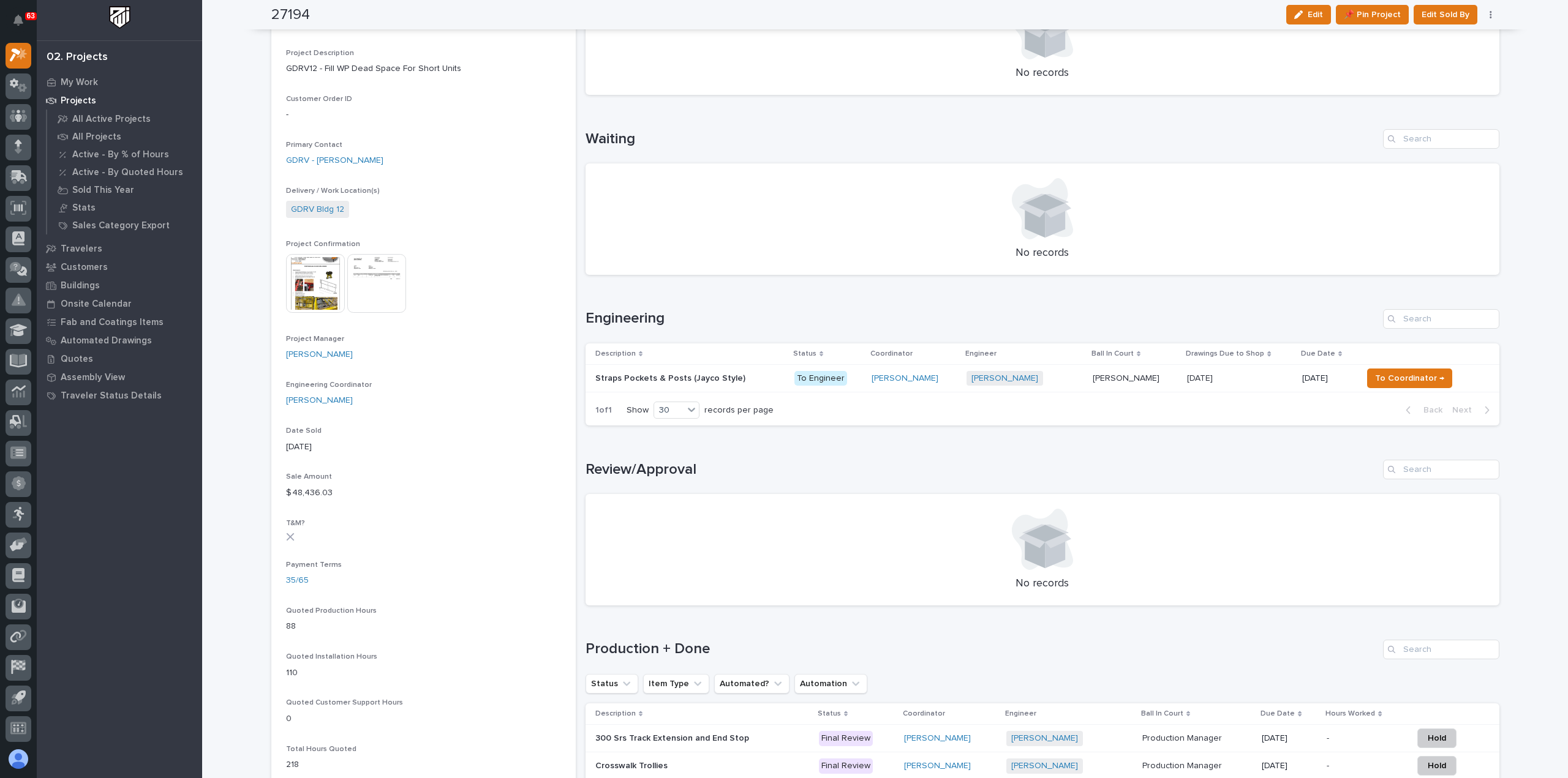
scroll to position [0, 0]
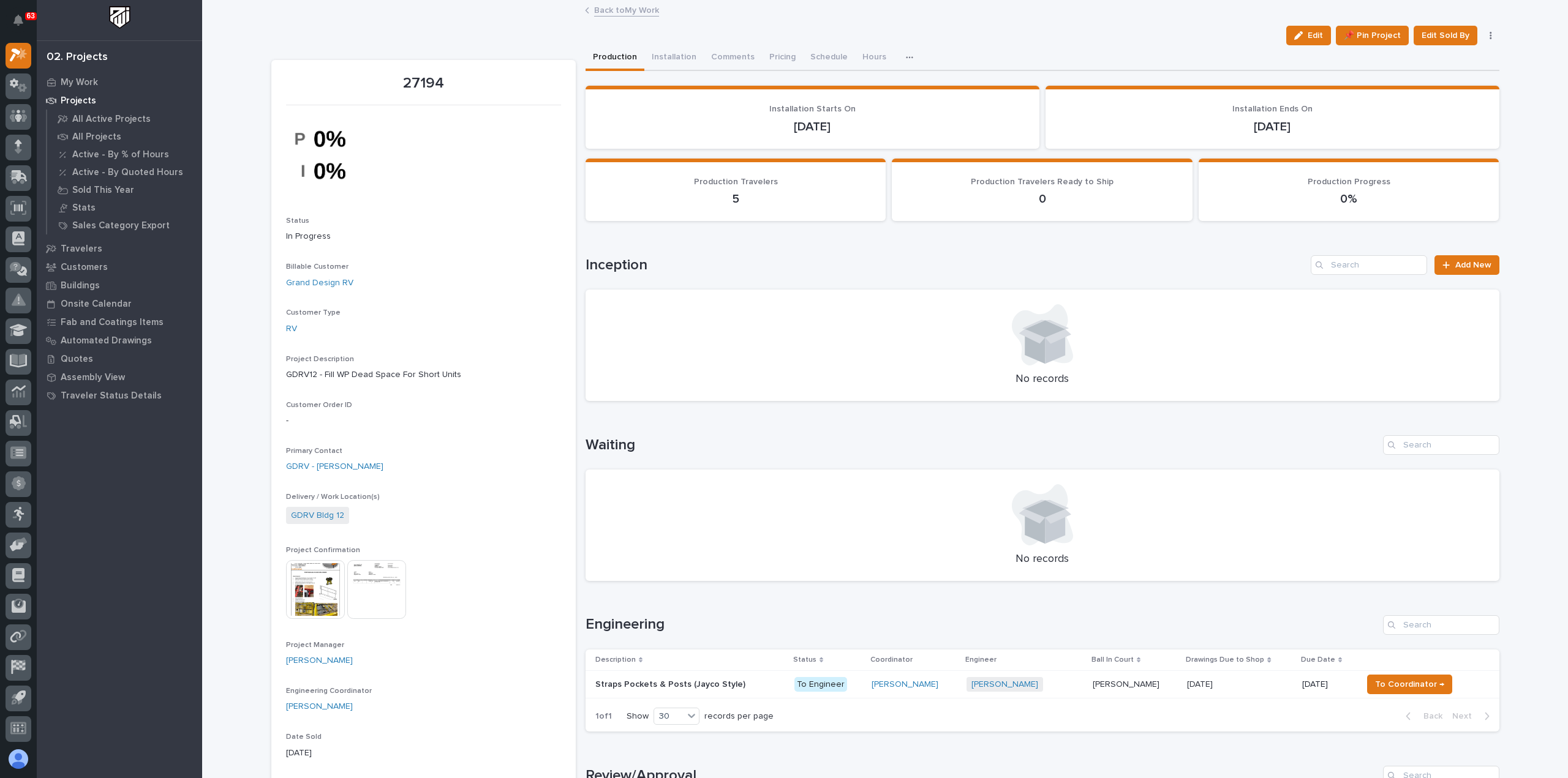
click at [623, 8] on link "Back to My Work" at bounding box center [627, 9] width 65 height 14
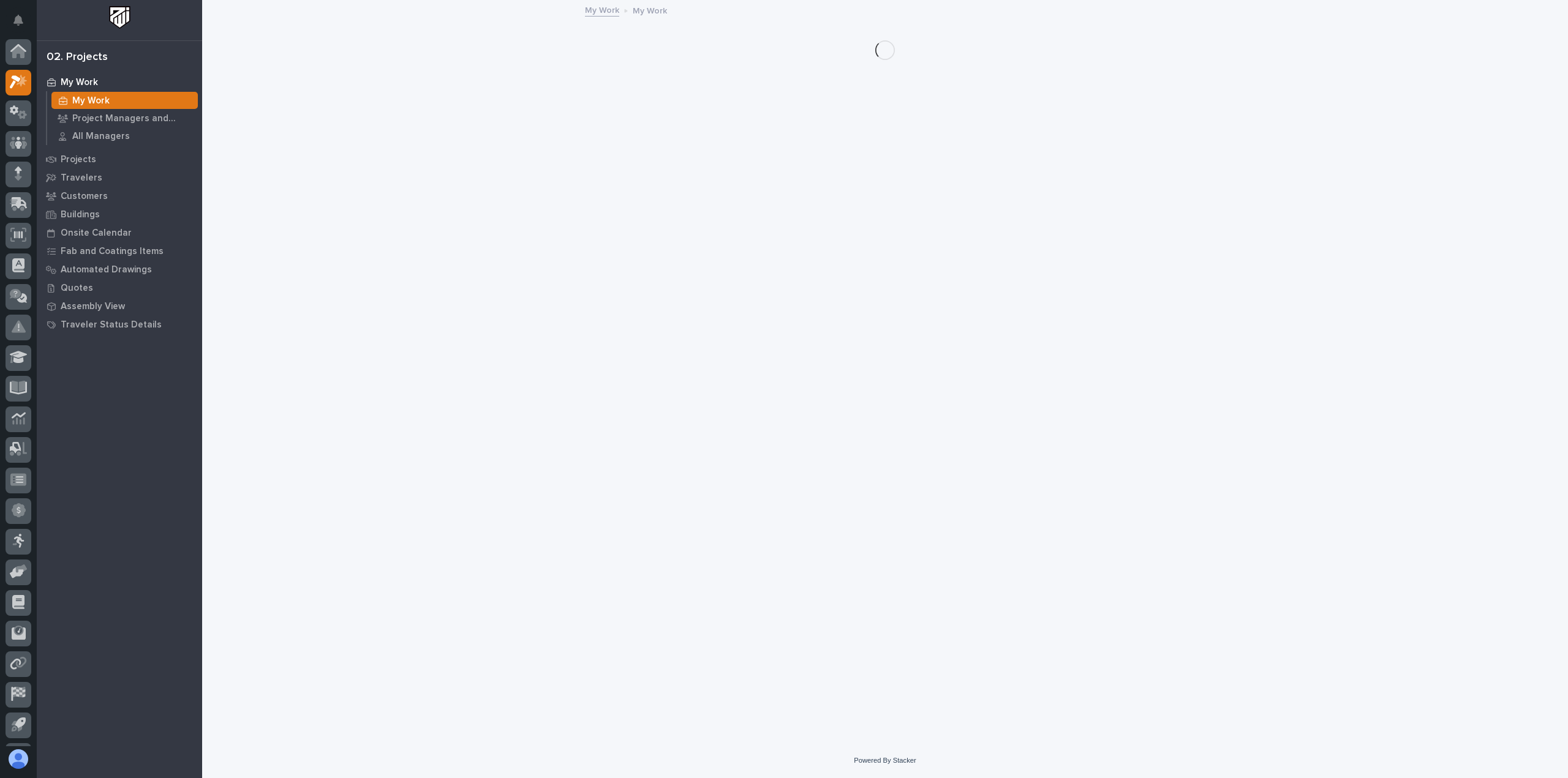
scroll to position [27, 0]
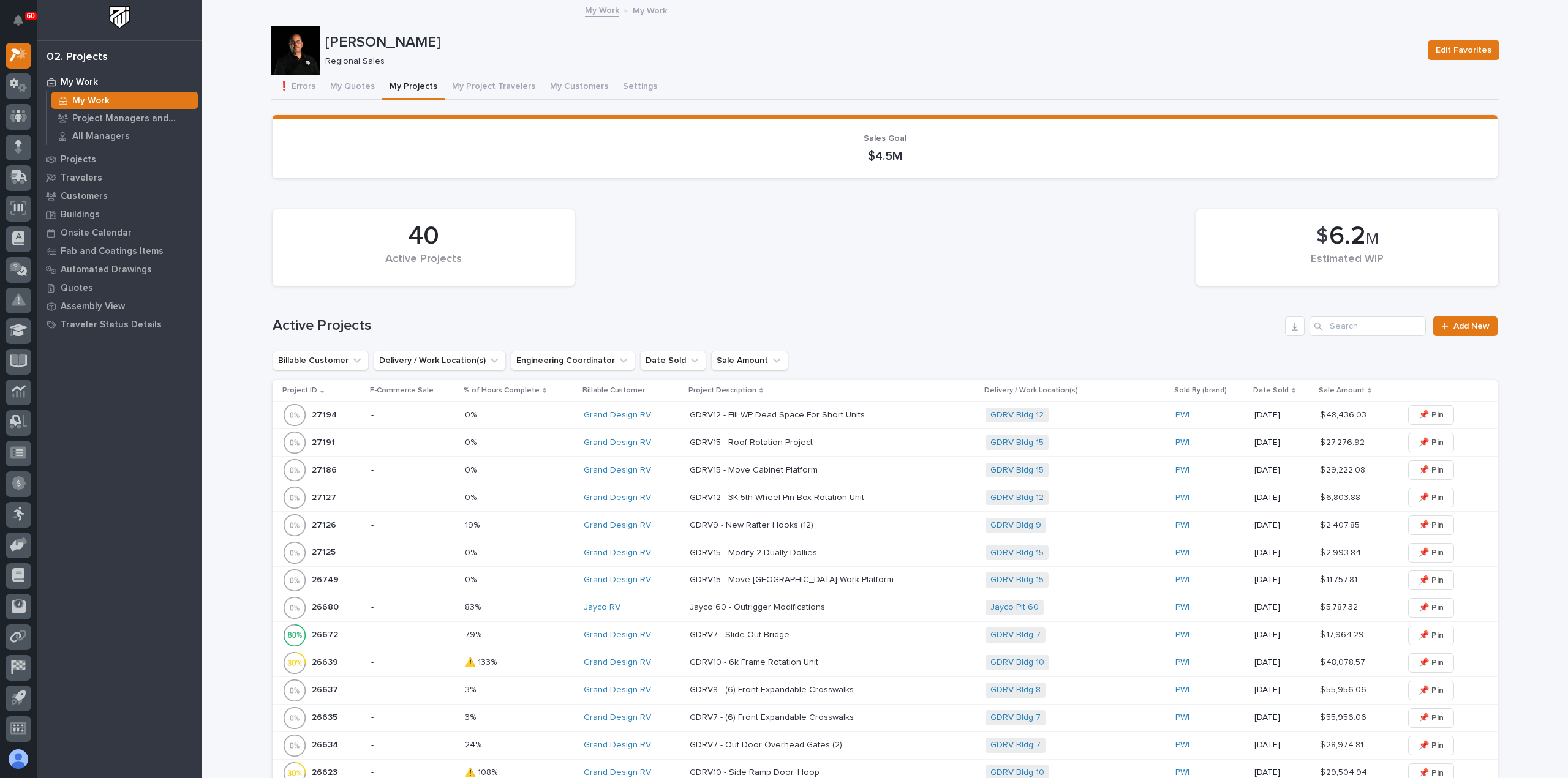
click at [430, 543] on div "-" at bounding box center [413, 553] width 84 height 20
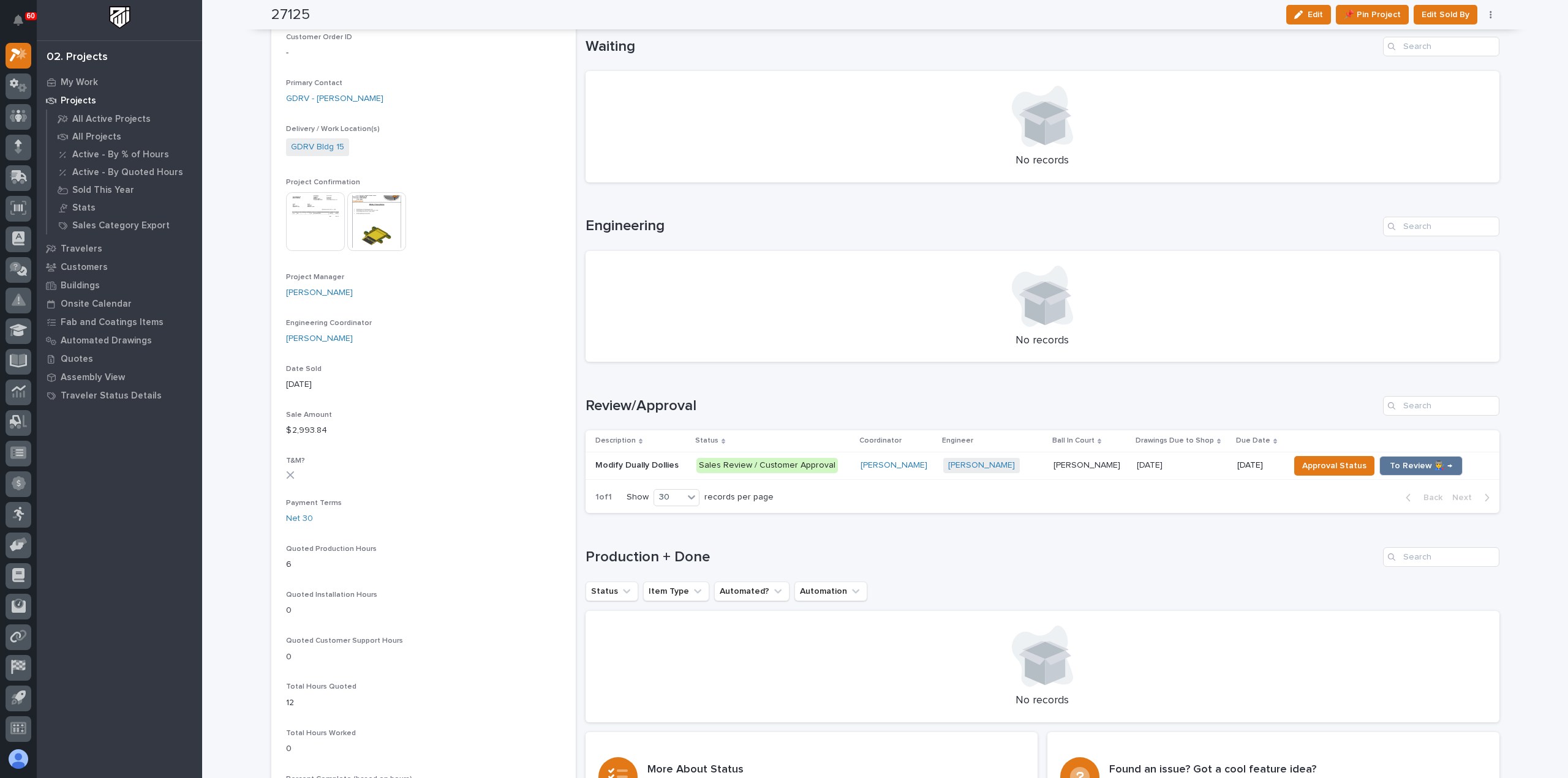
scroll to position [367, 0]
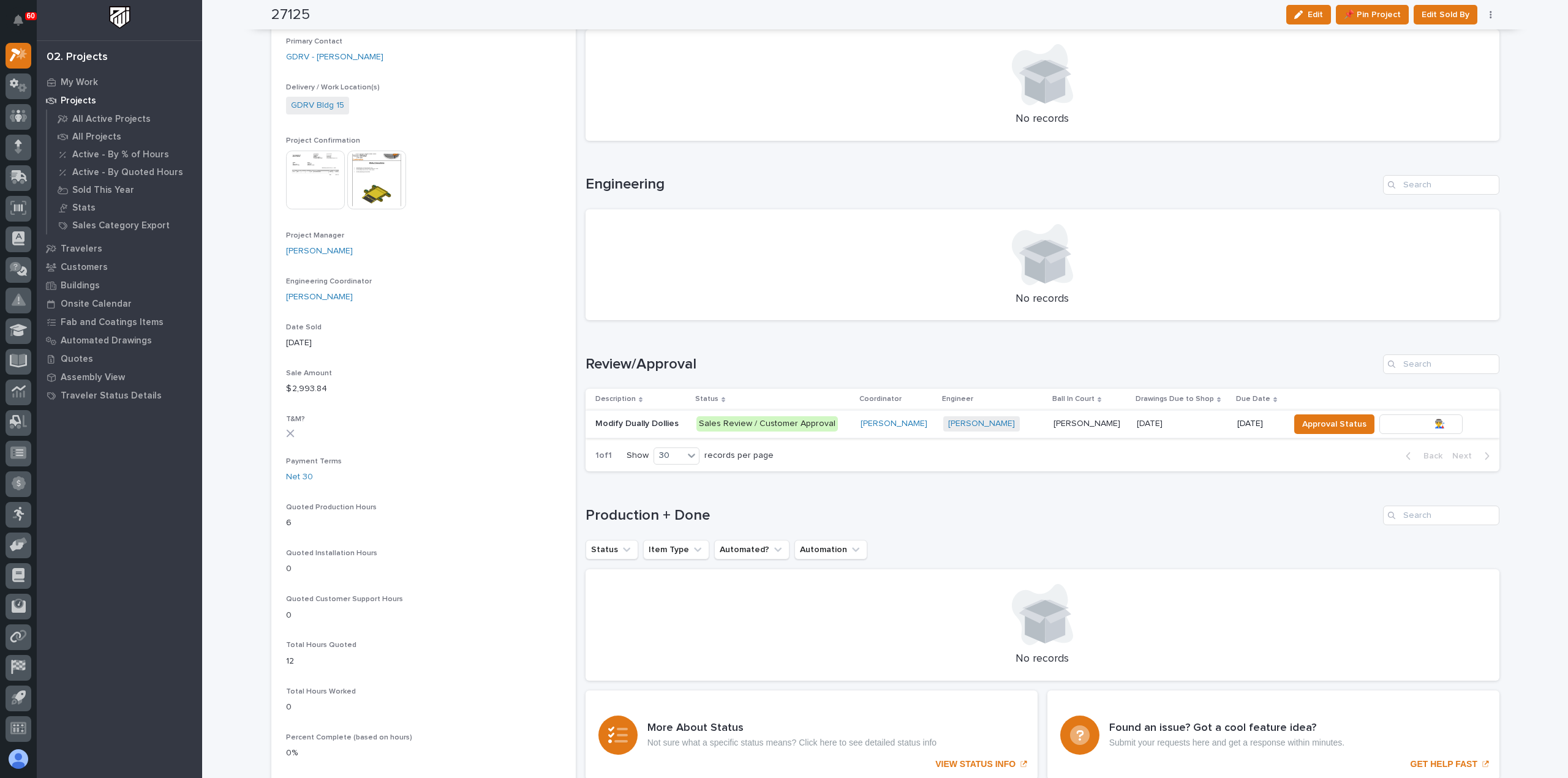
click at [1400, 422] on span "To Review 👨‍🏭 →" at bounding box center [1421, 424] width 63 height 15
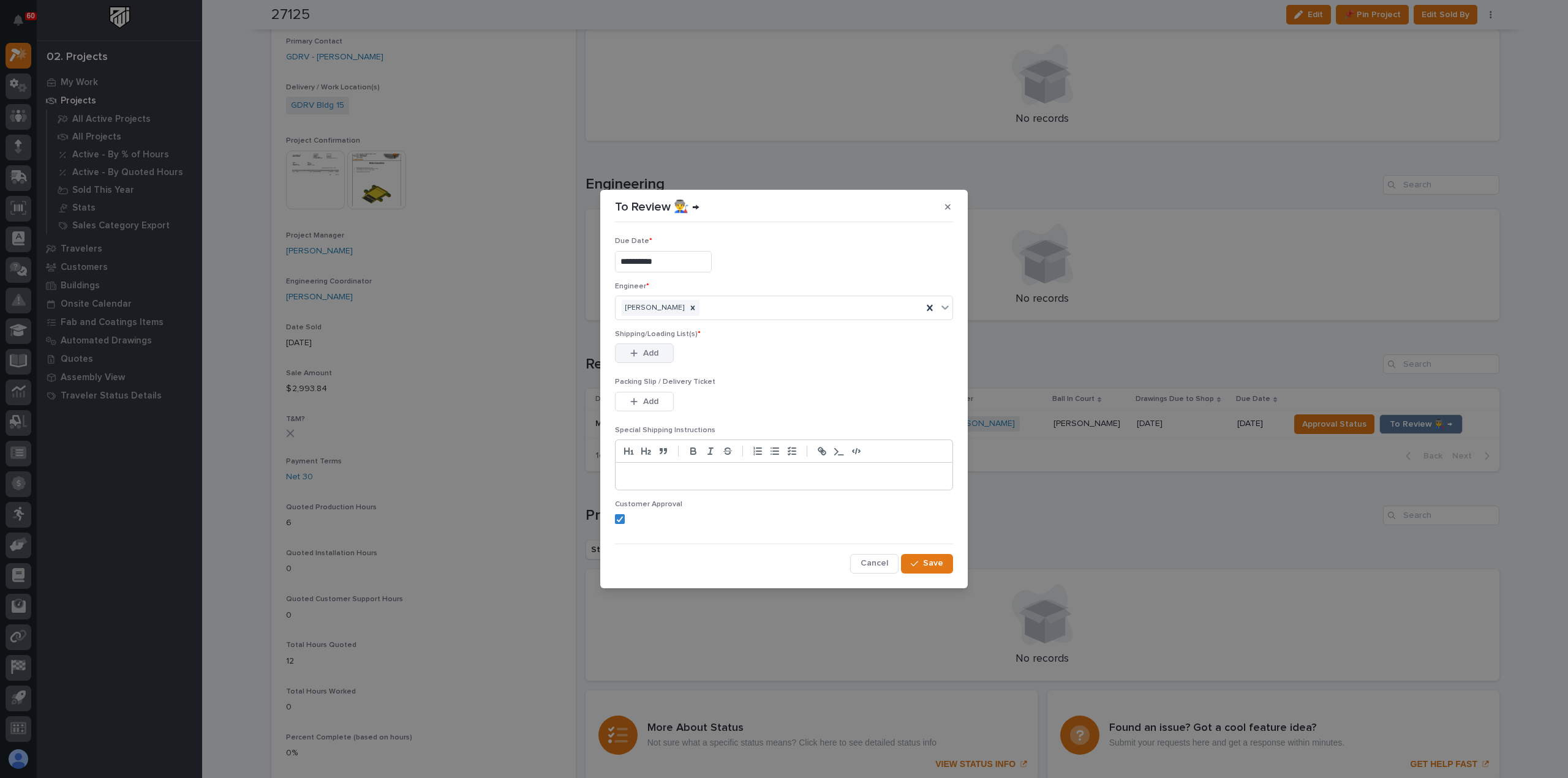
click at [637, 346] on button "Add" at bounding box center [644, 353] width 59 height 20
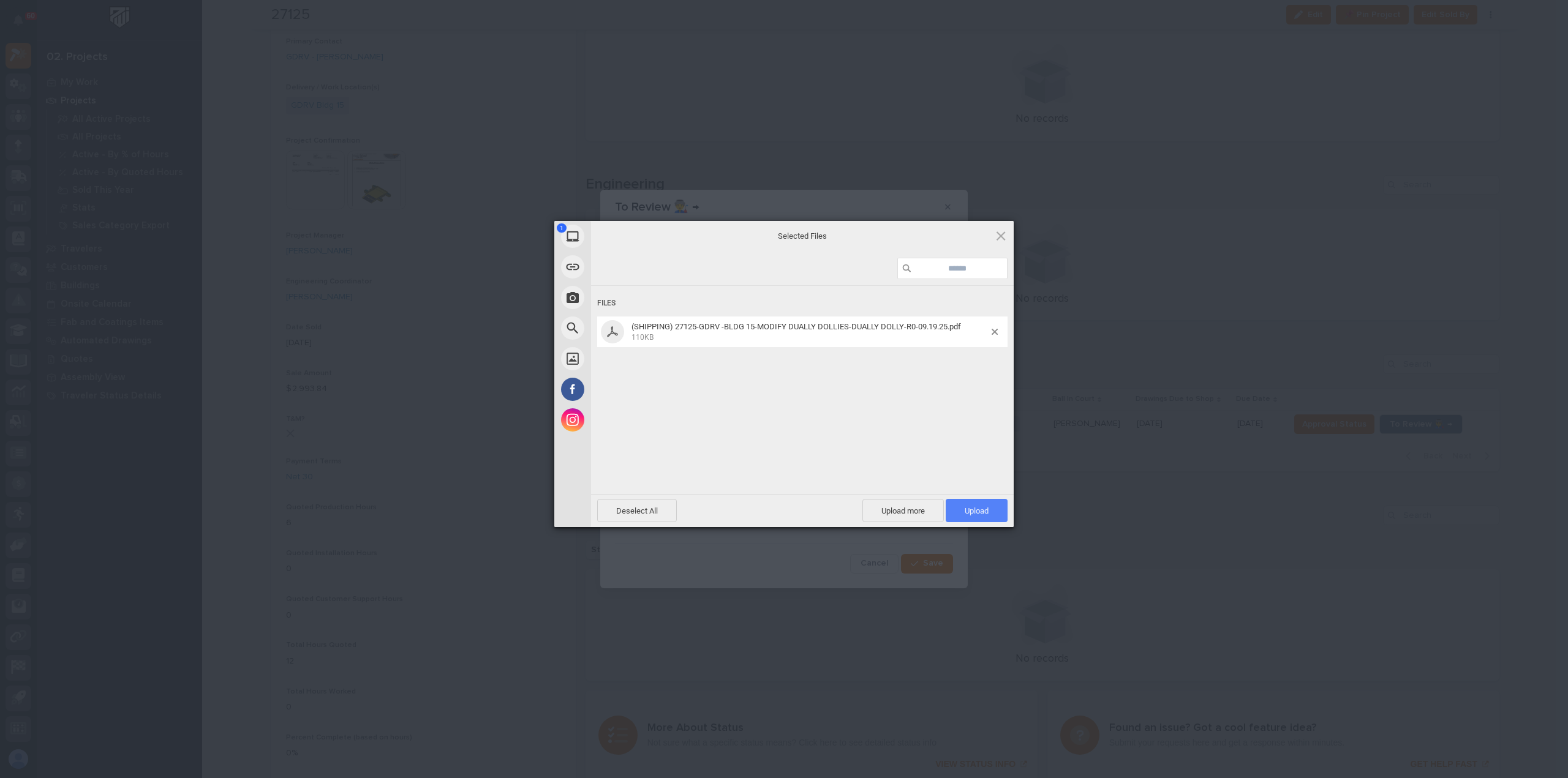
click at [975, 508] on span "Upload 1" at bounding box center [977, 511] width 24 height 9
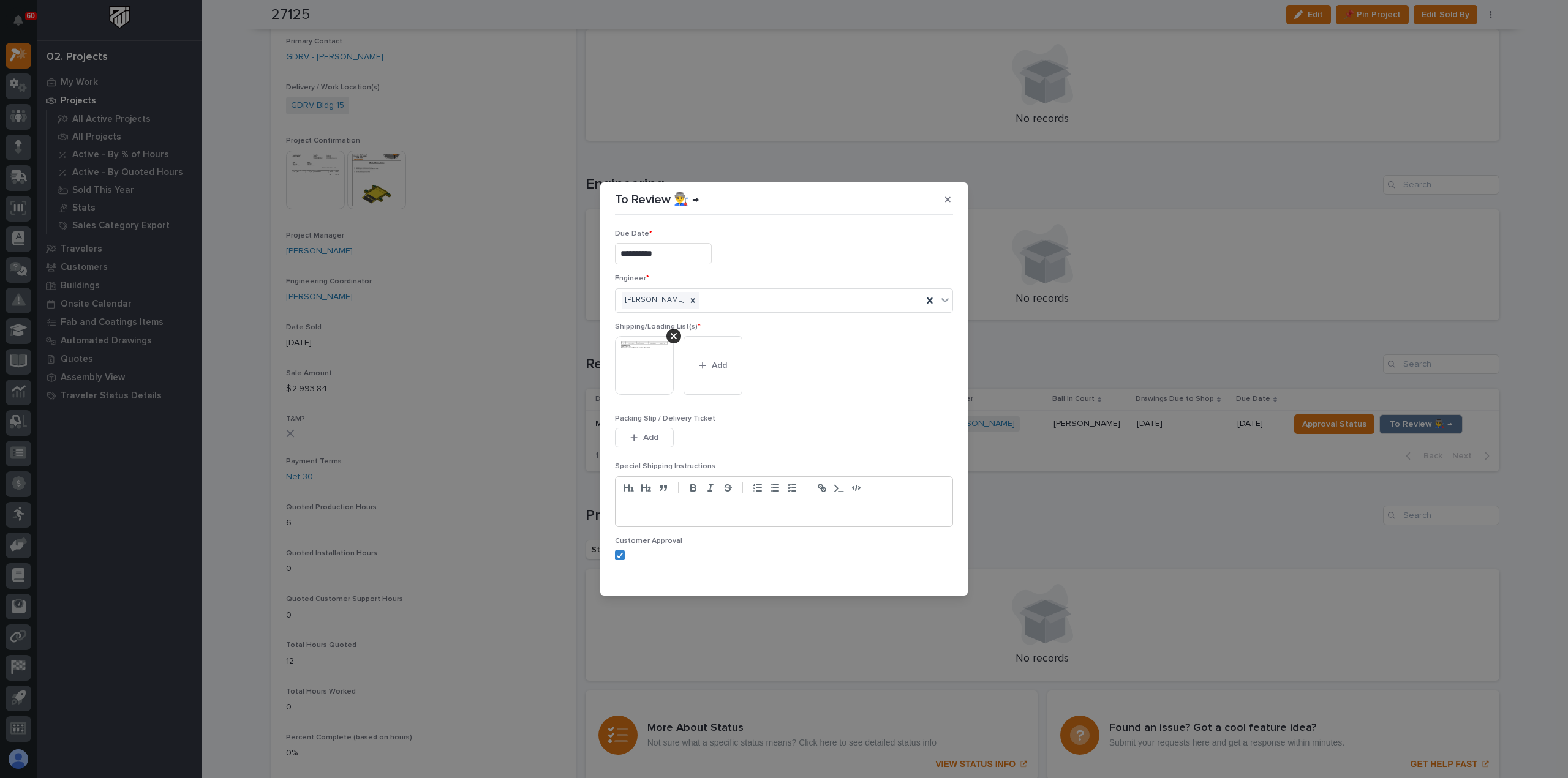
scroll to position [24, 0]
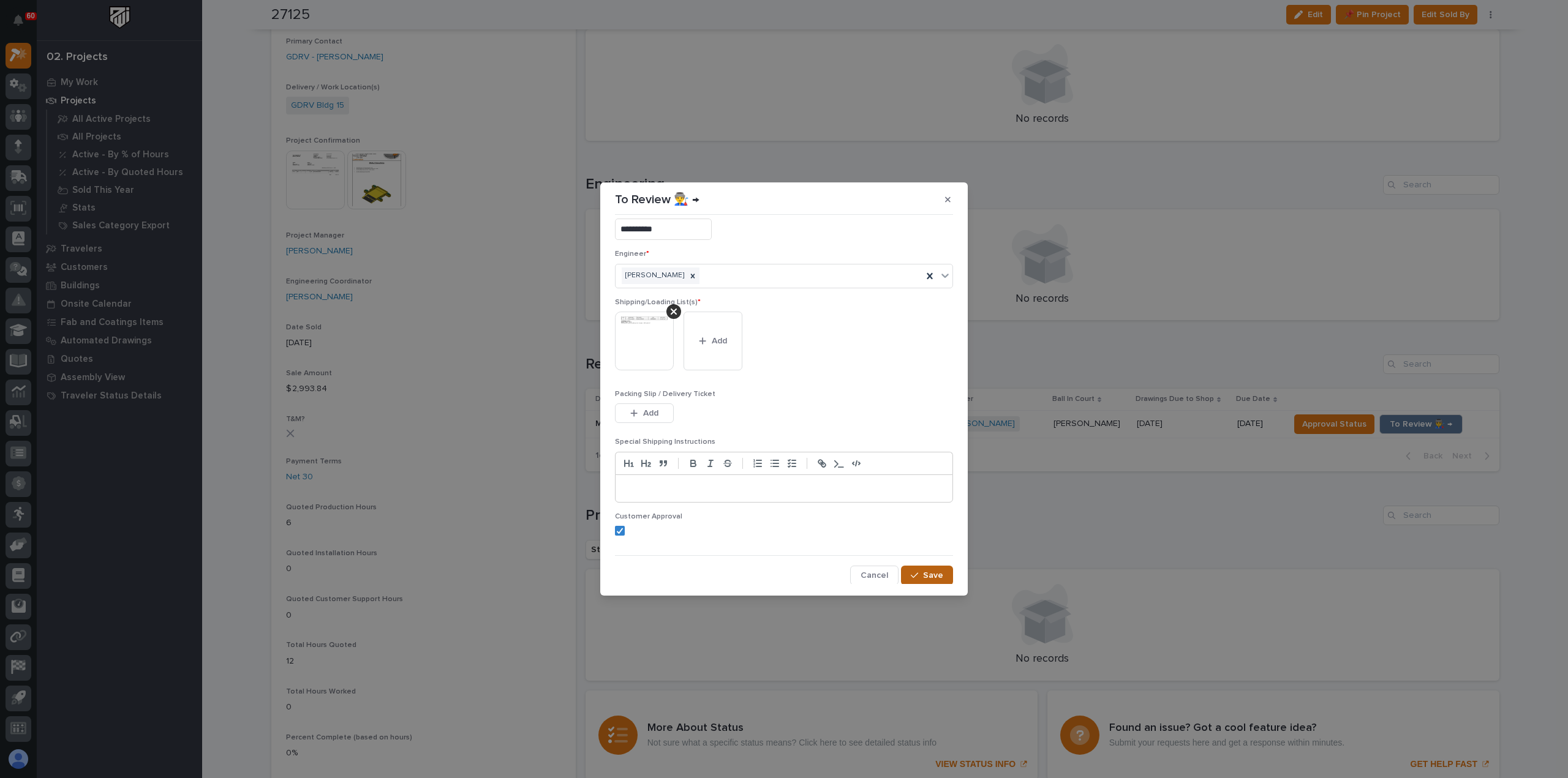
click at [923, 578] on span "Save" at bounding box center [933, 576] width 20 height 11
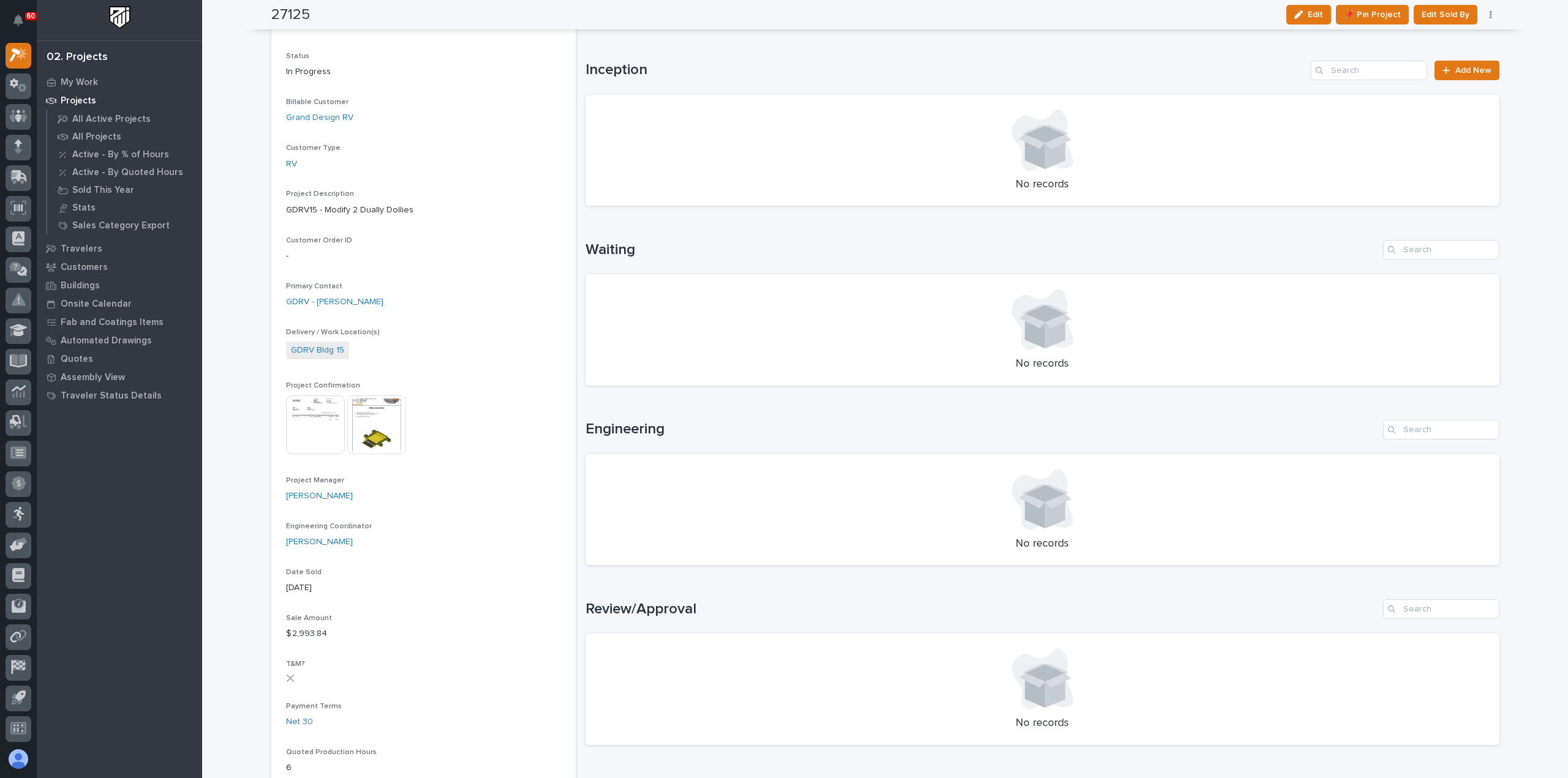
scroll to position [0, 0]
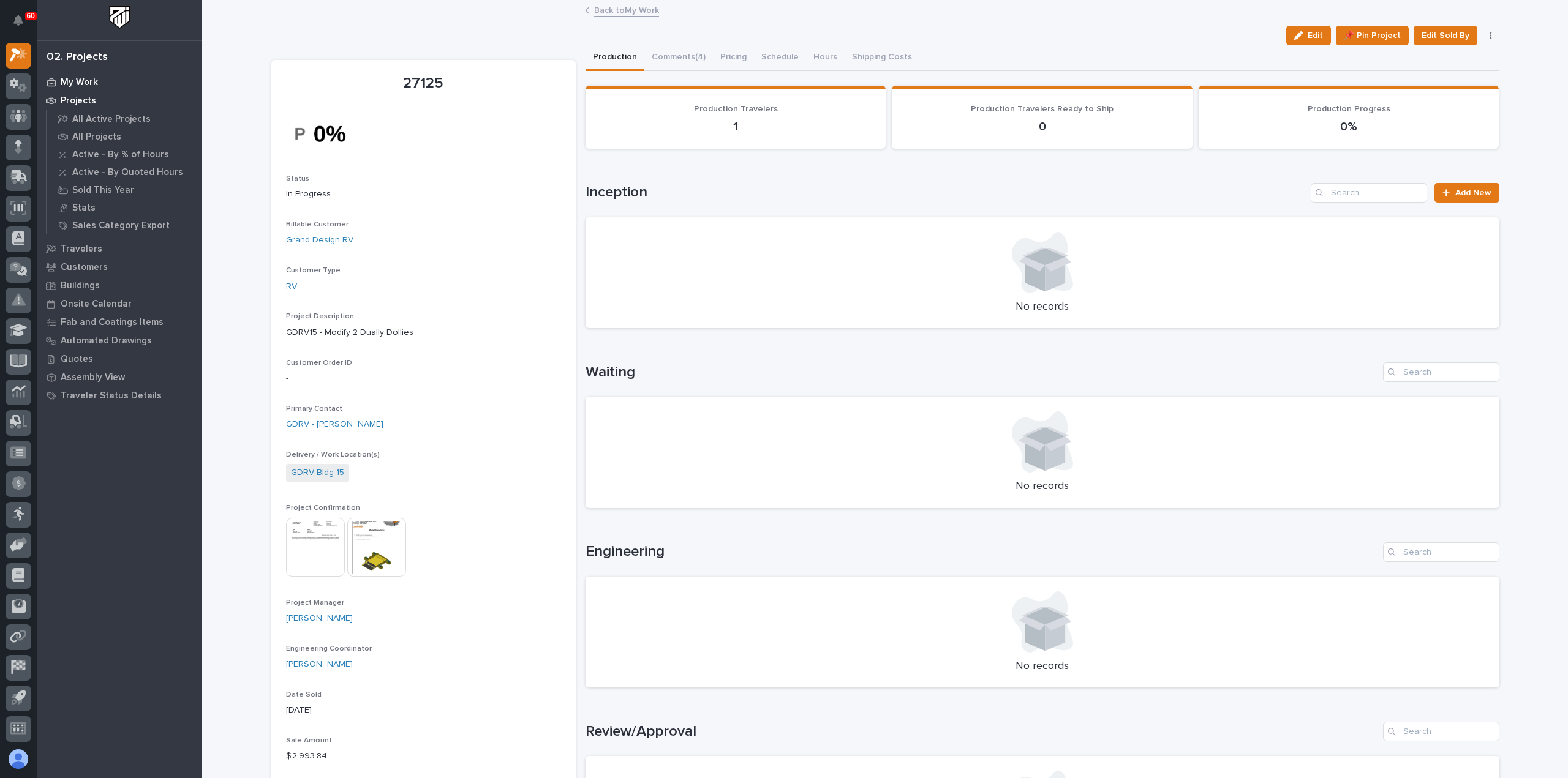
click at [77, 78] on p "My Work" at bounding box center [79, 82] width 38 height 11
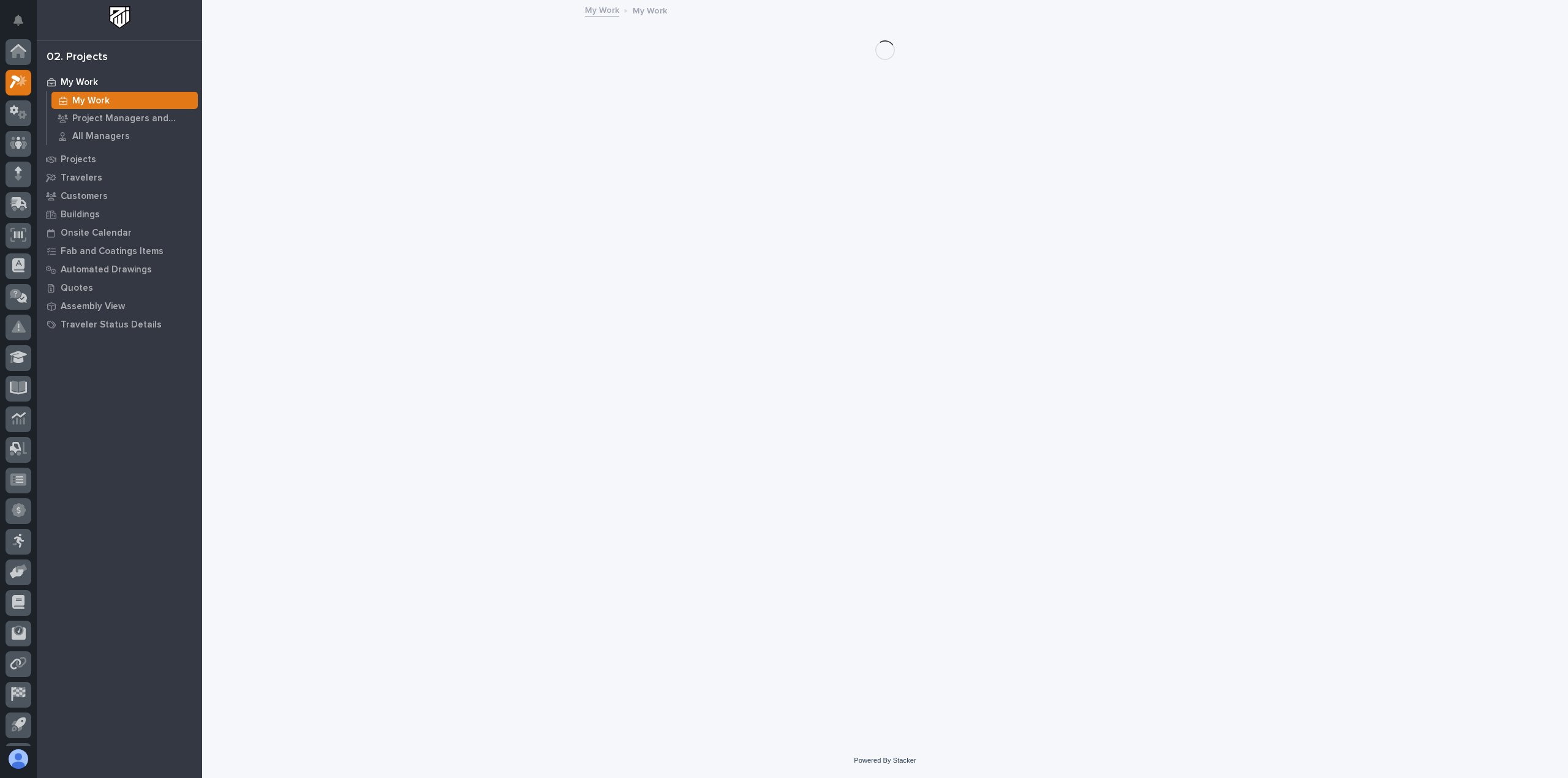
scroll to position [27, 0]
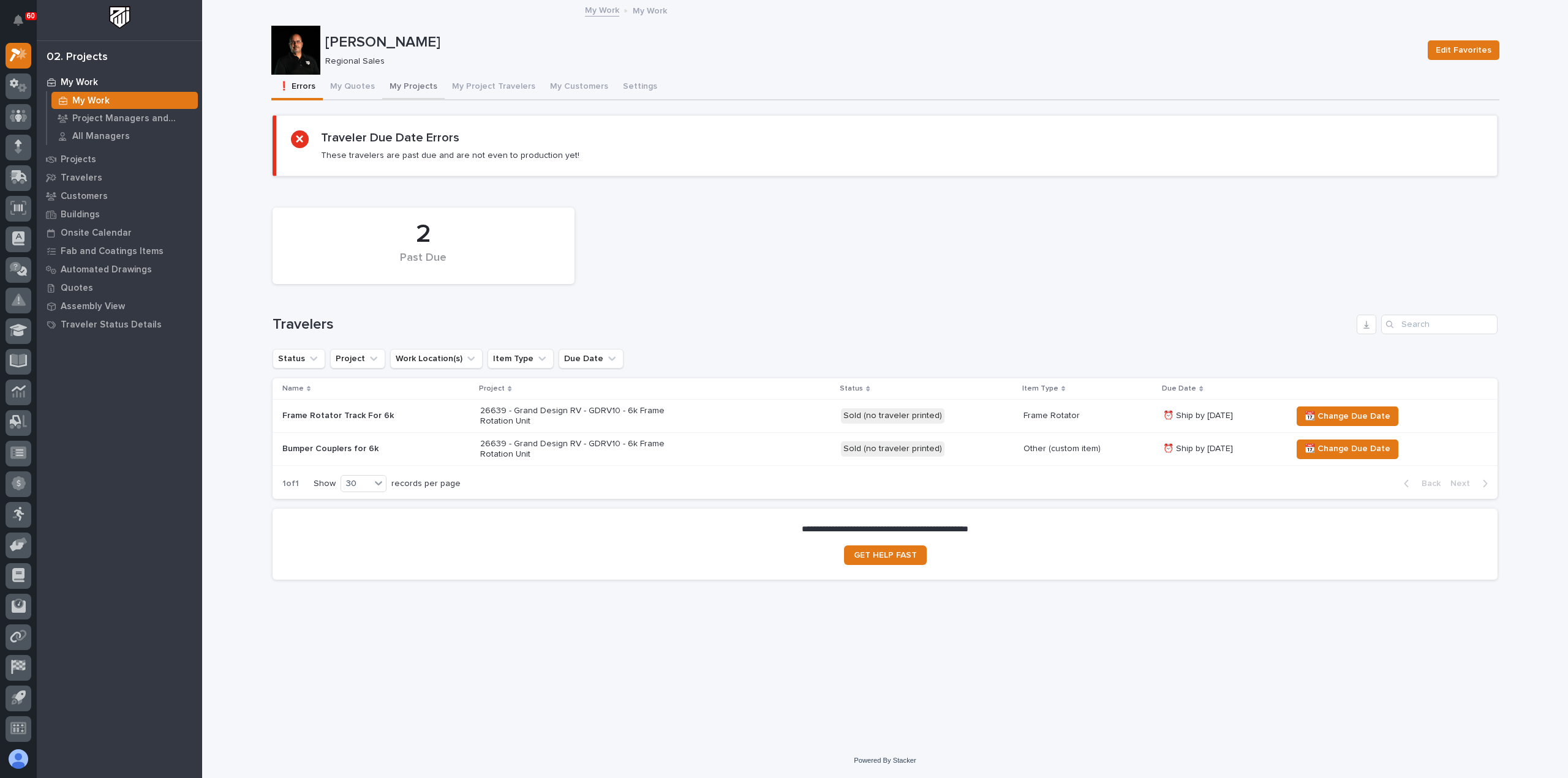
click at [409, 86] on button "My Projects" at bounding box center [413, 87] width 63 height 26
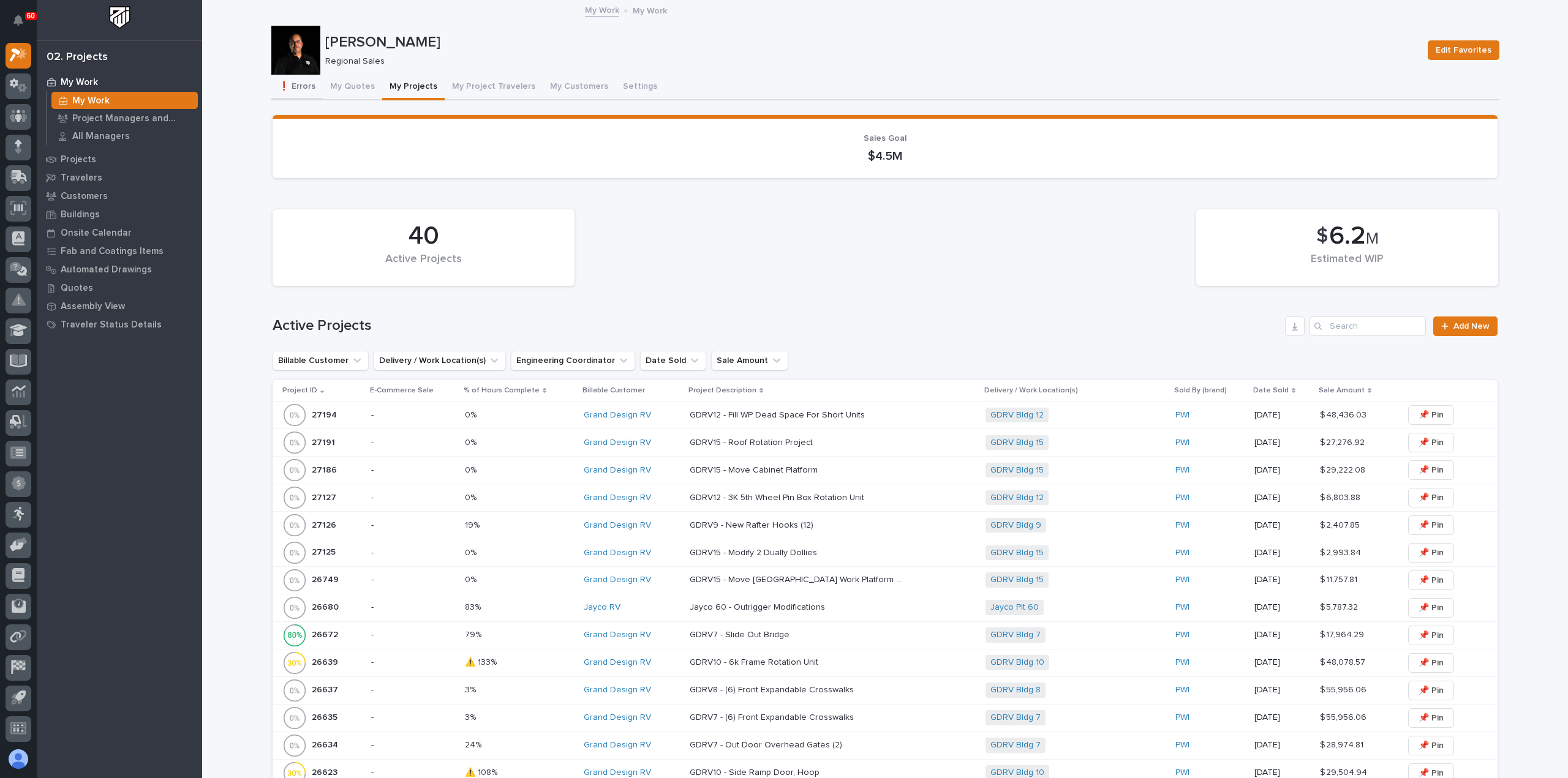
click at [304, 85] on button "❗ Errors" at bounding box center [297, 87] width 51 height 26
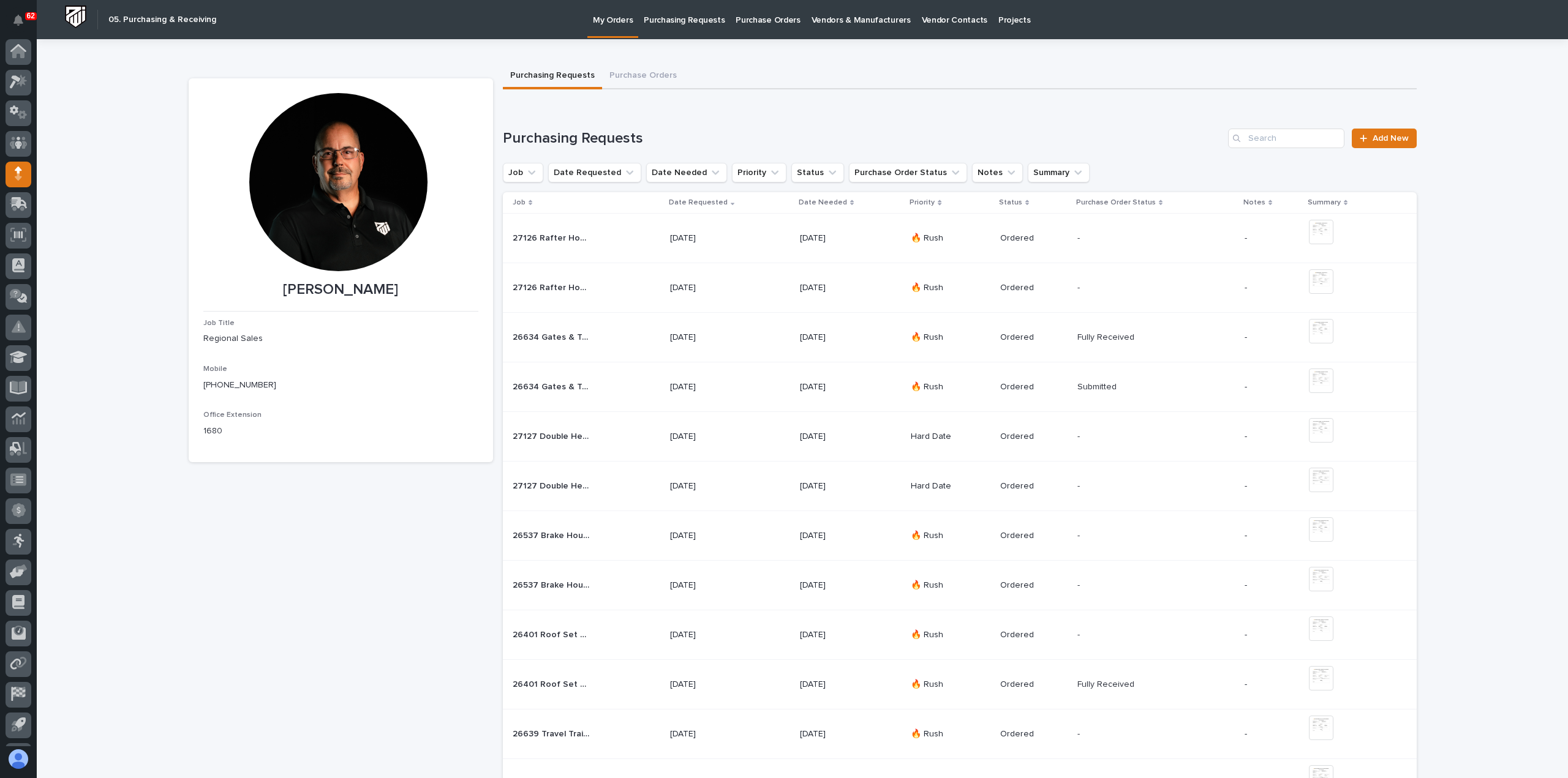
scroll to position [27, 0]
click at [1366, 136] on div at bounding box center [1366, 138] width 13 height 9
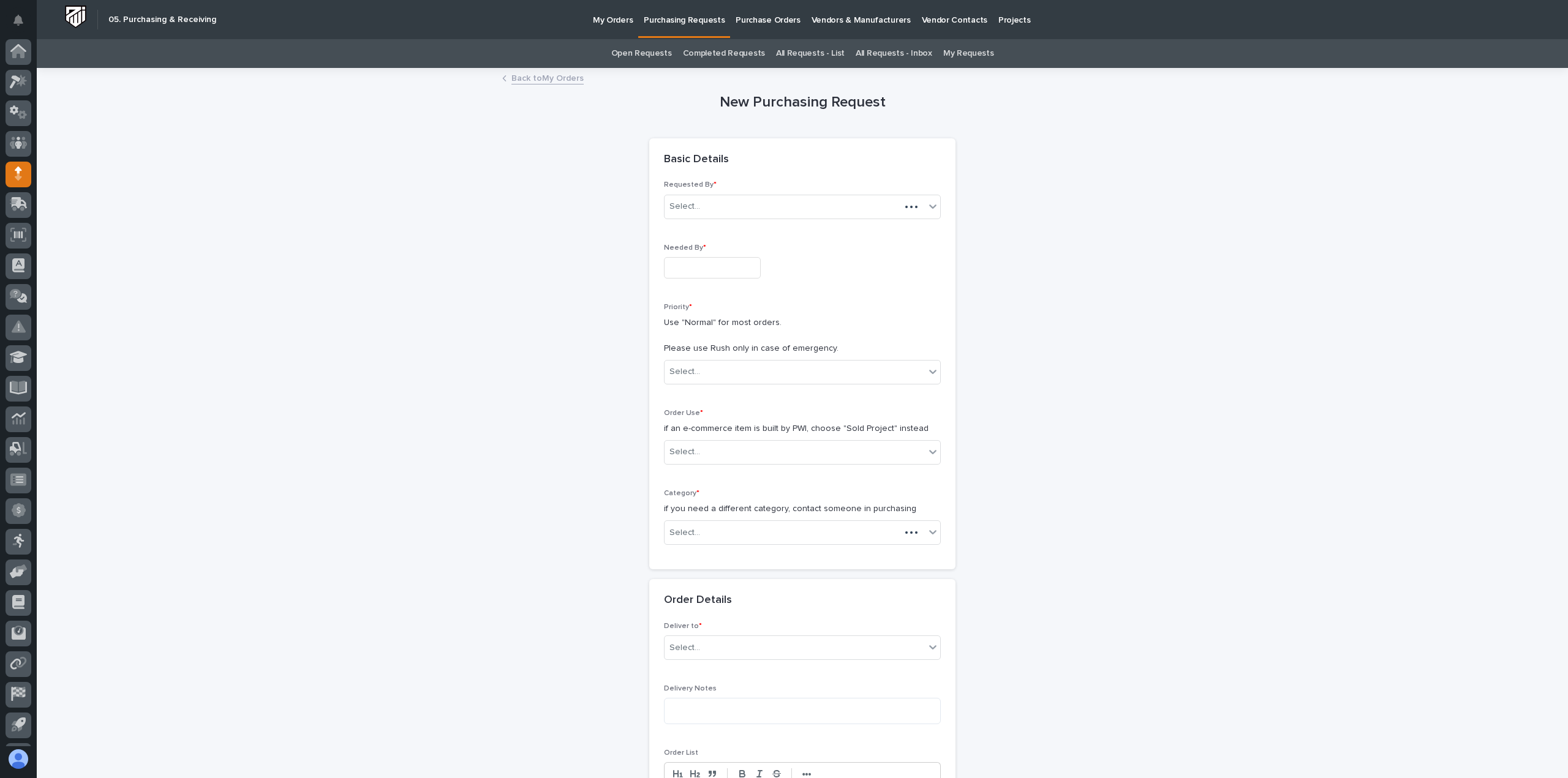
scroll to position [27, 0]
click at [736, 266] on input "text" at bounding box center [712, 268] width 97 height 22
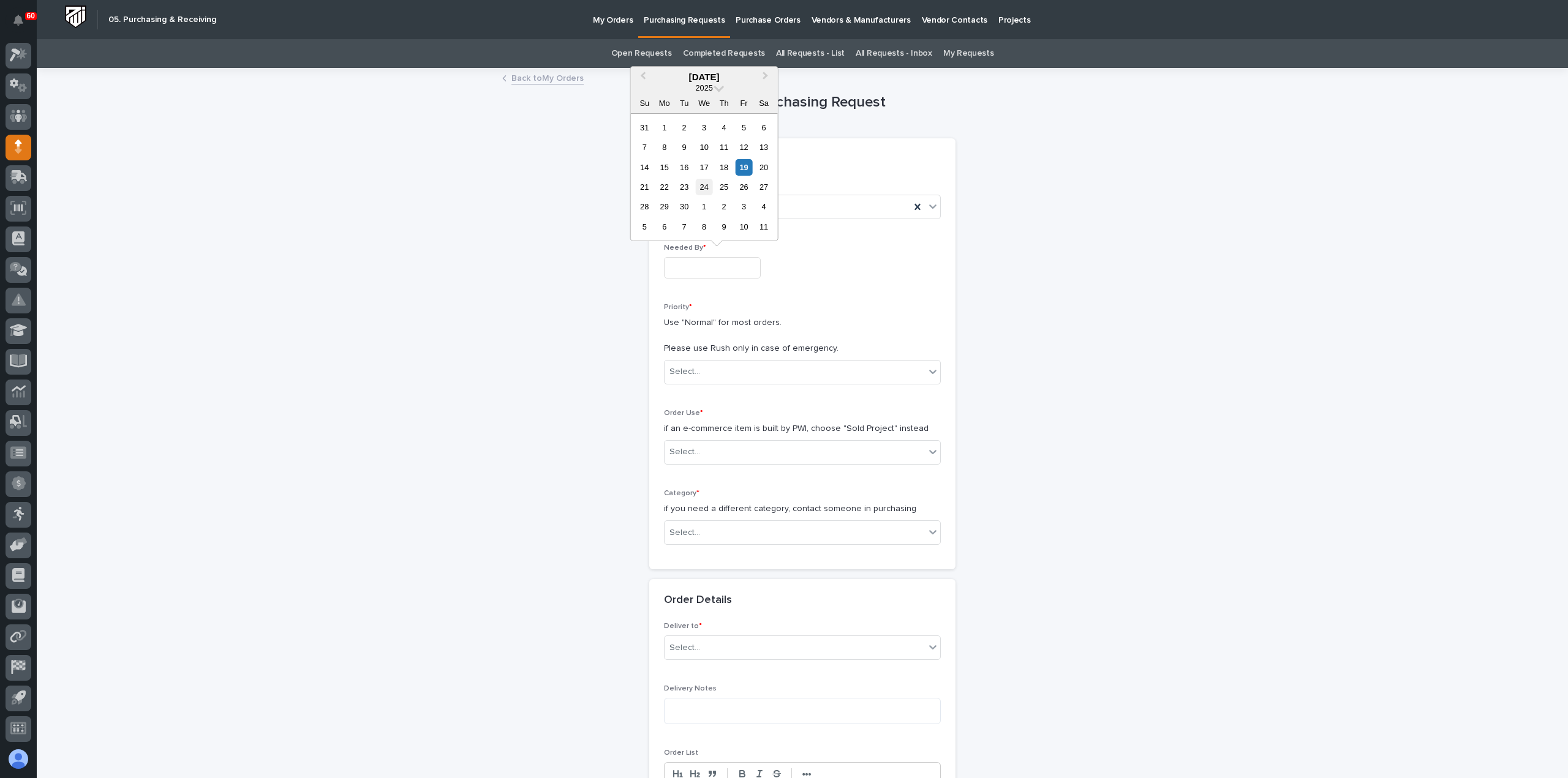
click at [708, 185] on div "24" at bounding box center [704, 187] width 16 height 16
type input "**********"
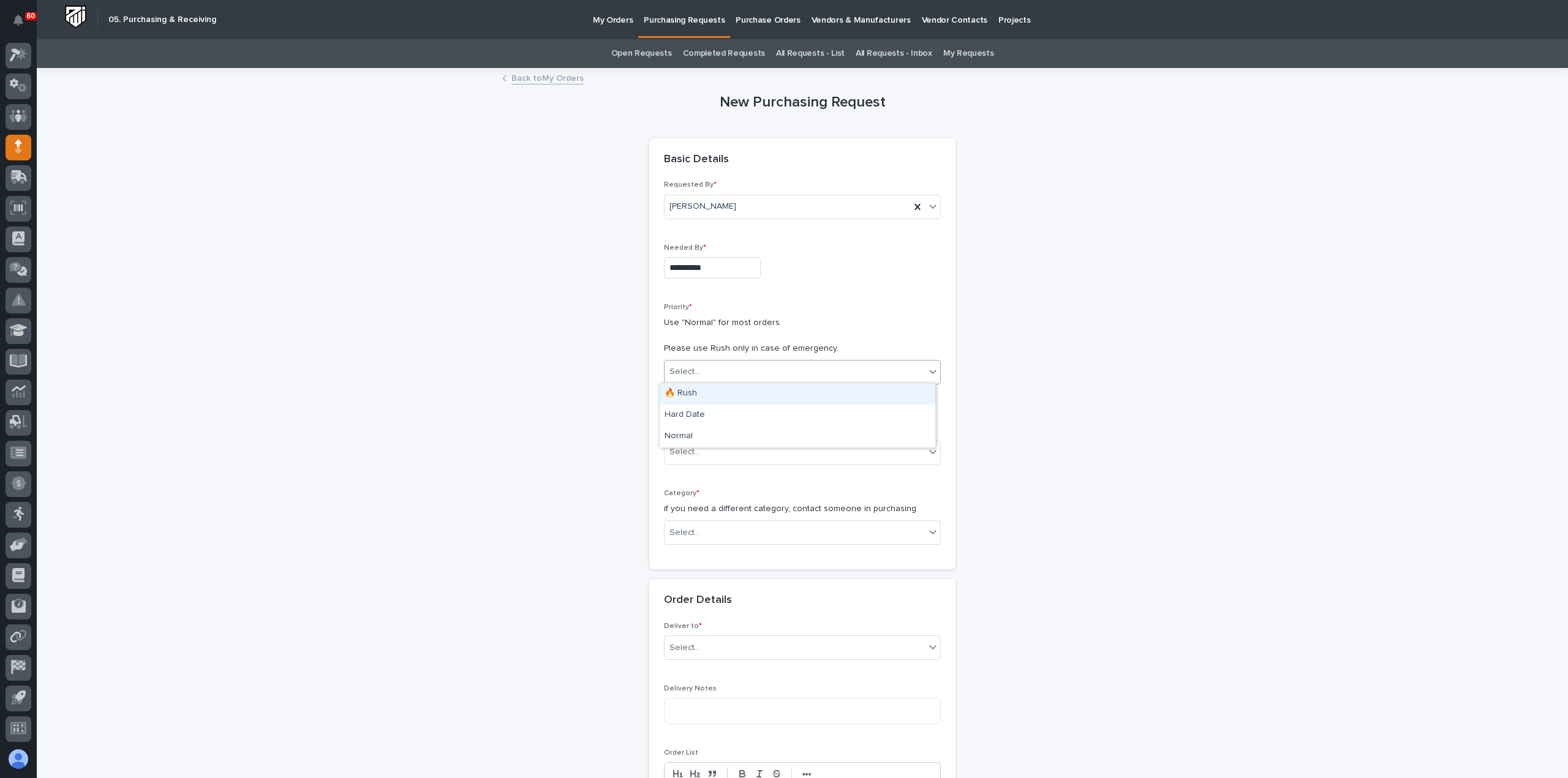
click at [732, 372] on div "Select..." at bounding box center [795, 372] width 261 height 20
click at [718, 439] on div "Normal" at bounding box center [798, 436] width 276 height 22
click at [719, 450] on div "Select..." at bounding box center [795, 452] width 261 height 20
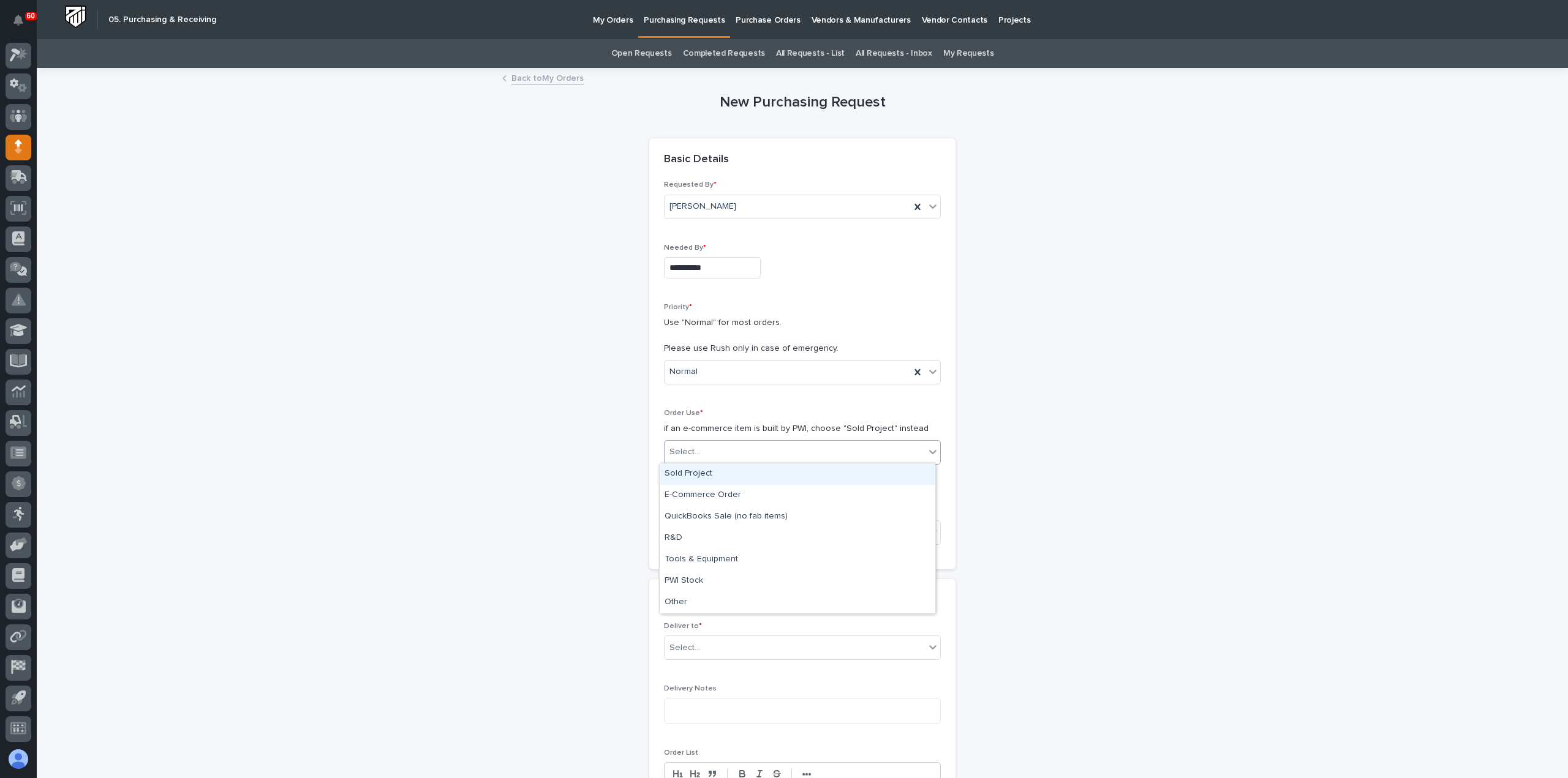
click at [727, 479] on div "Sold Project" at bounding box center [798, 474] width 276 height 22
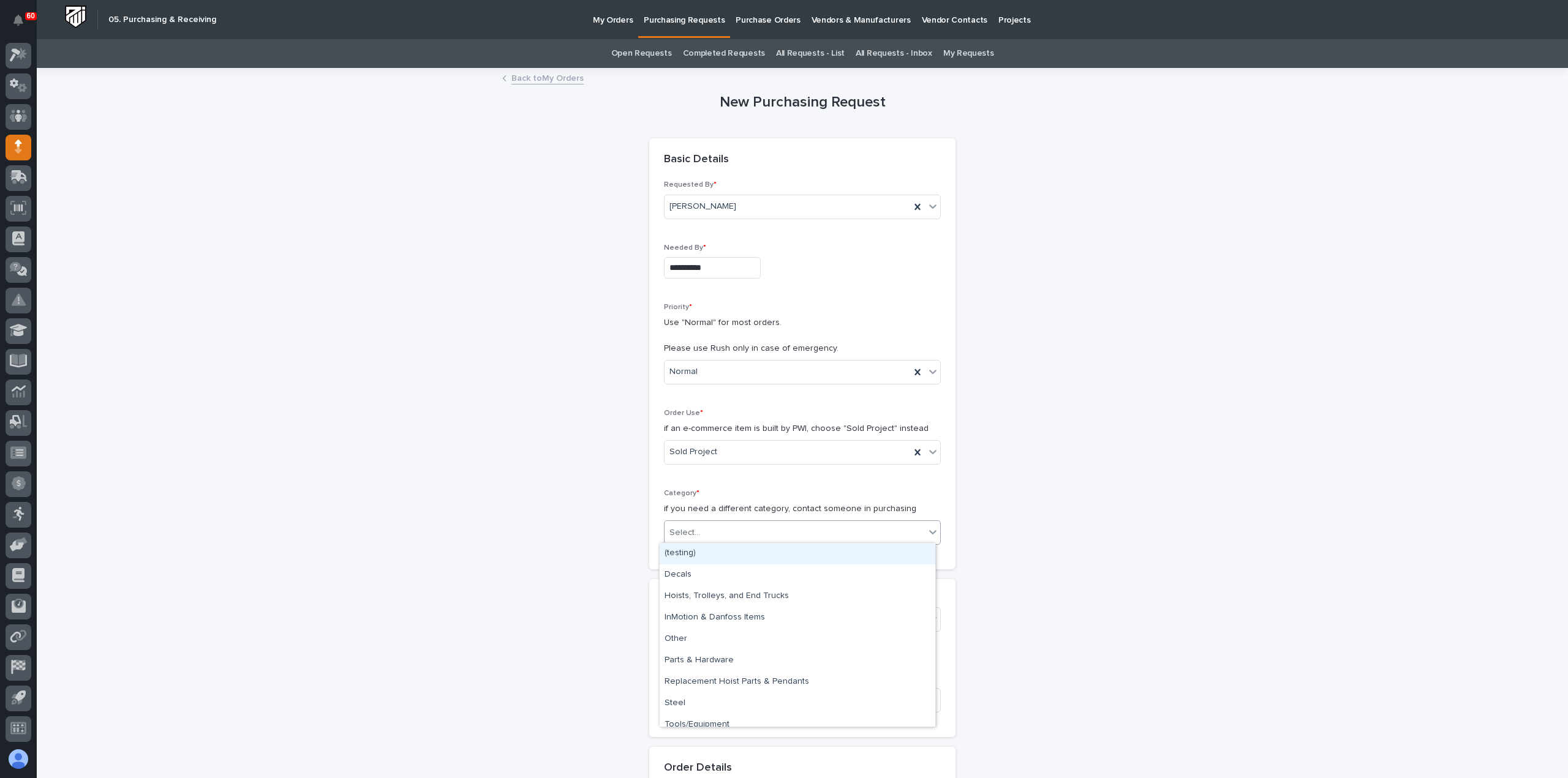
click at [747, 538] on div "Select..." at bounding box center [795, 533] width 261 height 20
click at [734, 707] on div "Steel" at bounding box center [798, 703] width 276 height 22
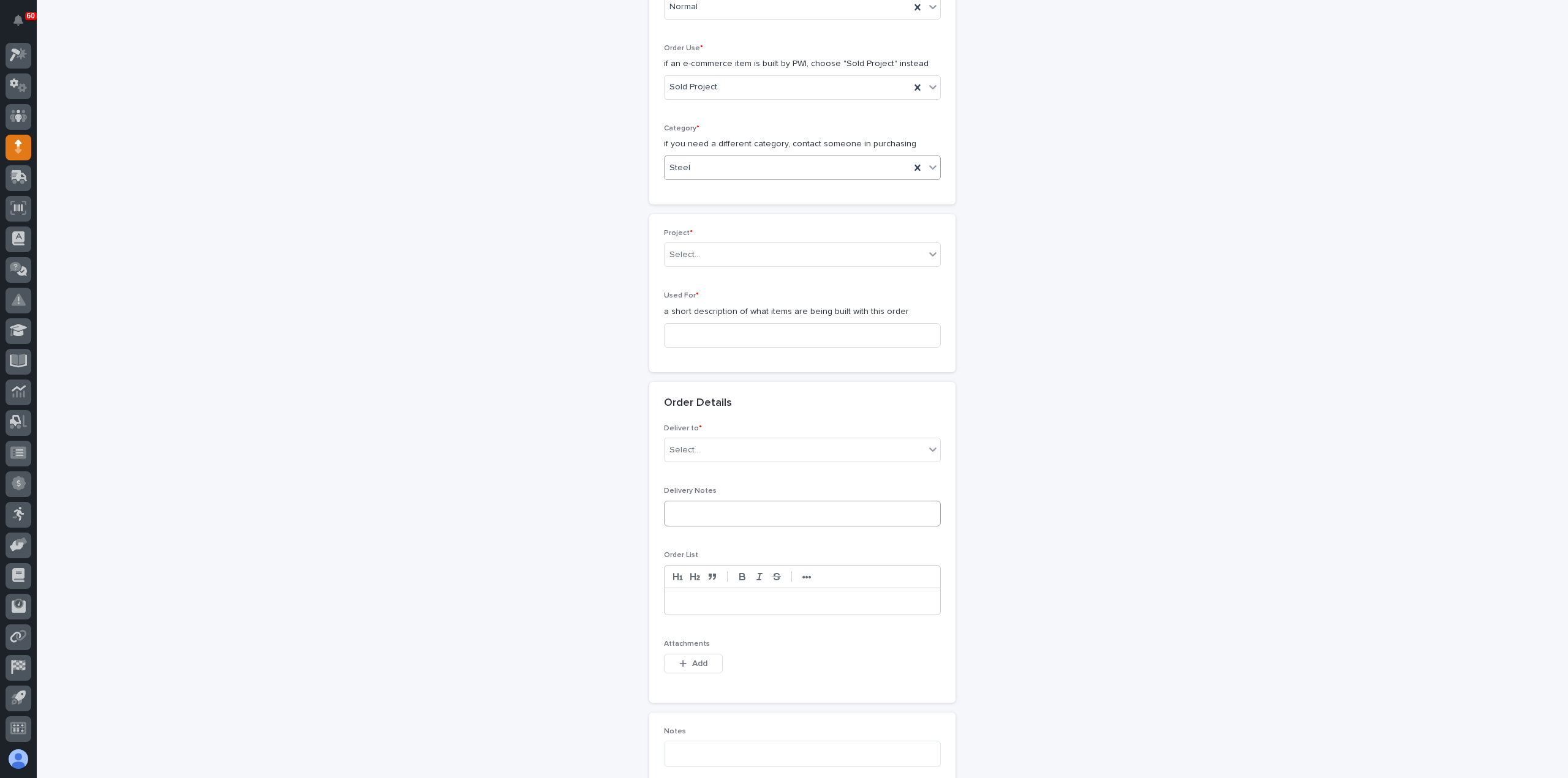
scroll to position [367, 0]
click at [734, 249] on div "Select..." at bounding box center [795, 253] width 261 height 20
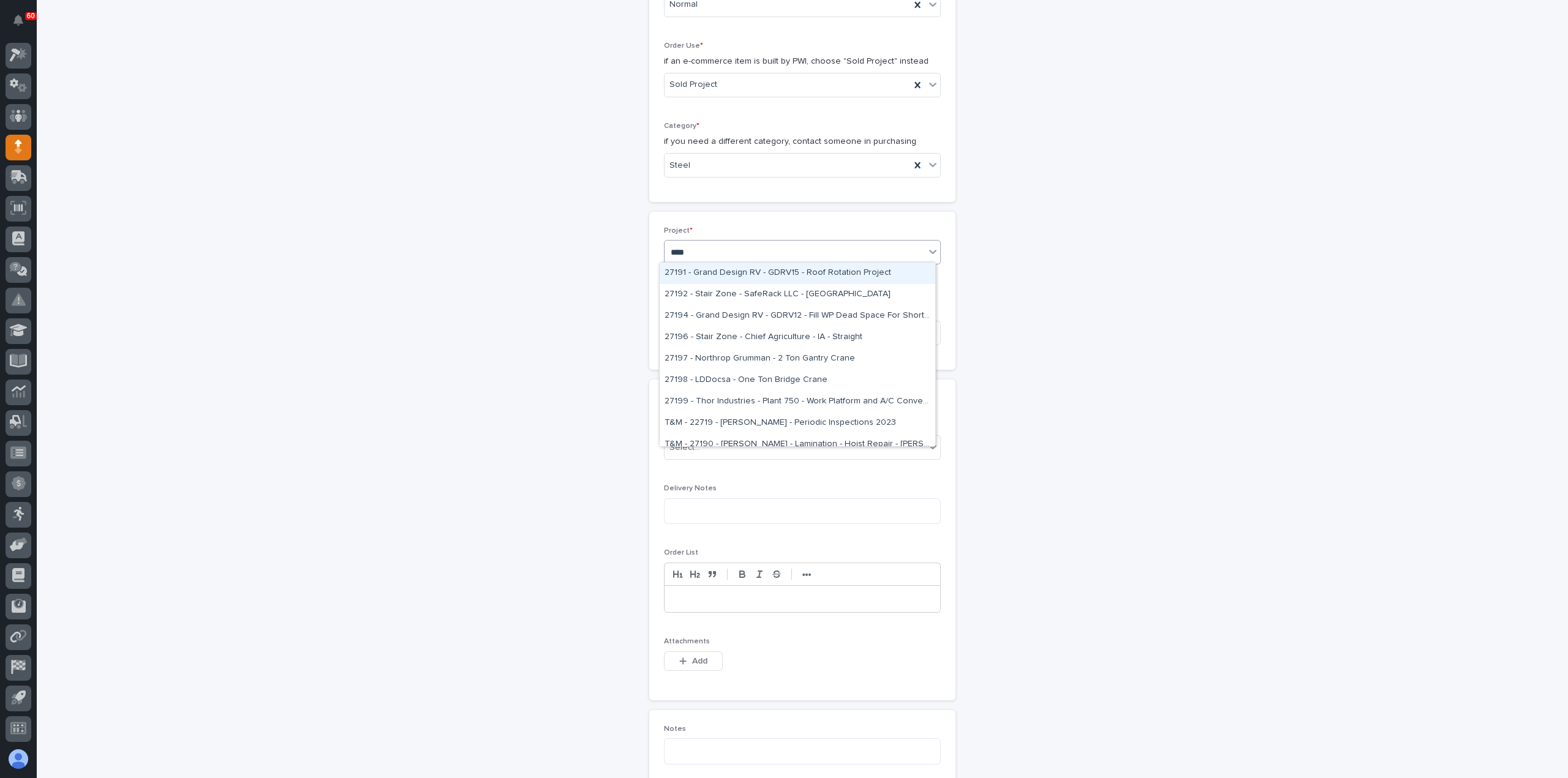
type input "*****"
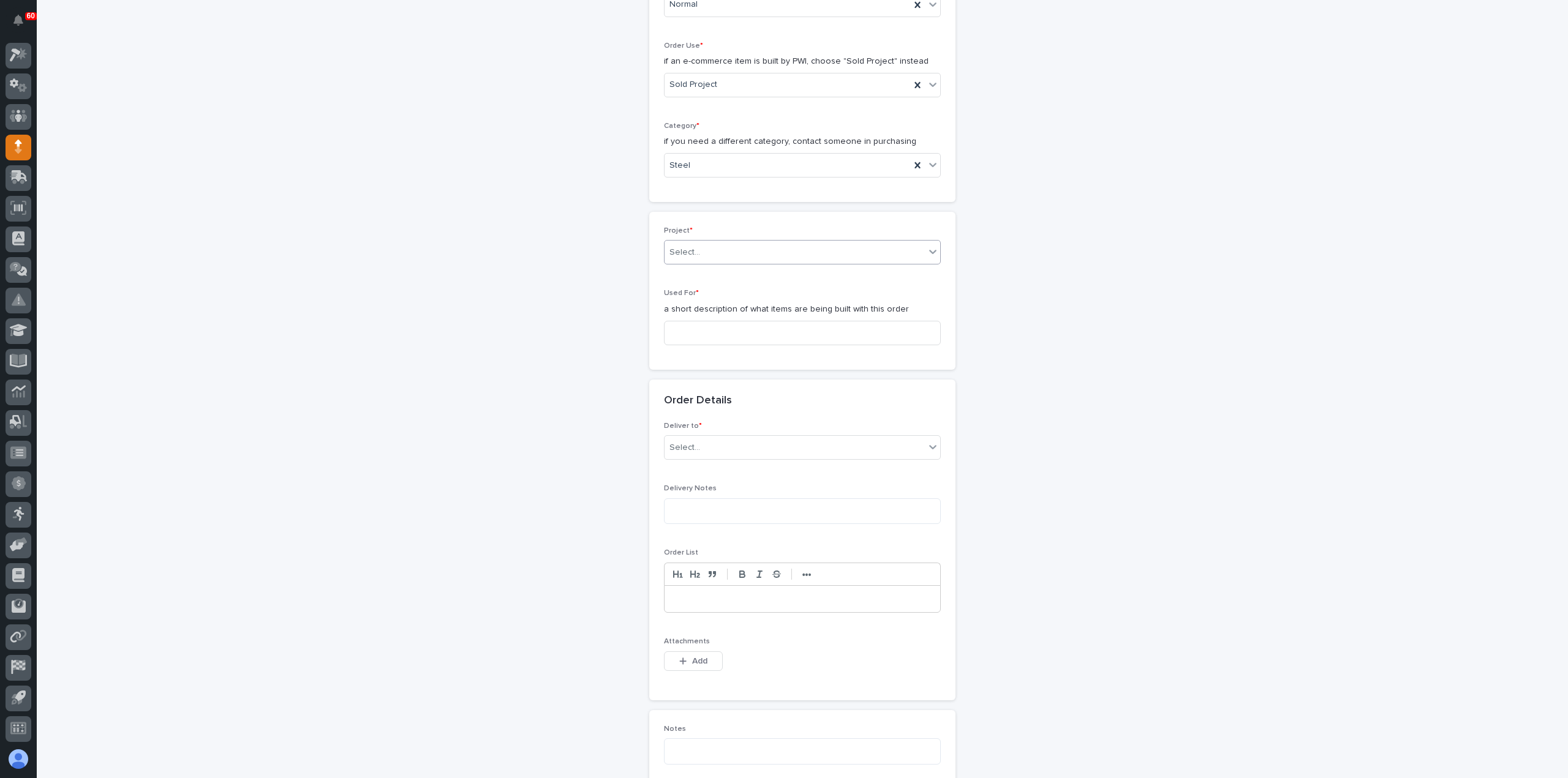
scroll to position [375, 0]
click at [734, 339] on input at bounding box center [803, 340] width 277 height 24
click at [734, 356] on div "Used For * a short description of what items are being built with this order Gu…" at bounding box center [803, 329] width 277 height 65
drag, startPoint x: 725, startPoint y: 339, endPoint x: 632, endPoint y: 341, distance: 93.0
click at [635, 340] on div "**********" at bounding box center [803, 409] width 1228 height 1431
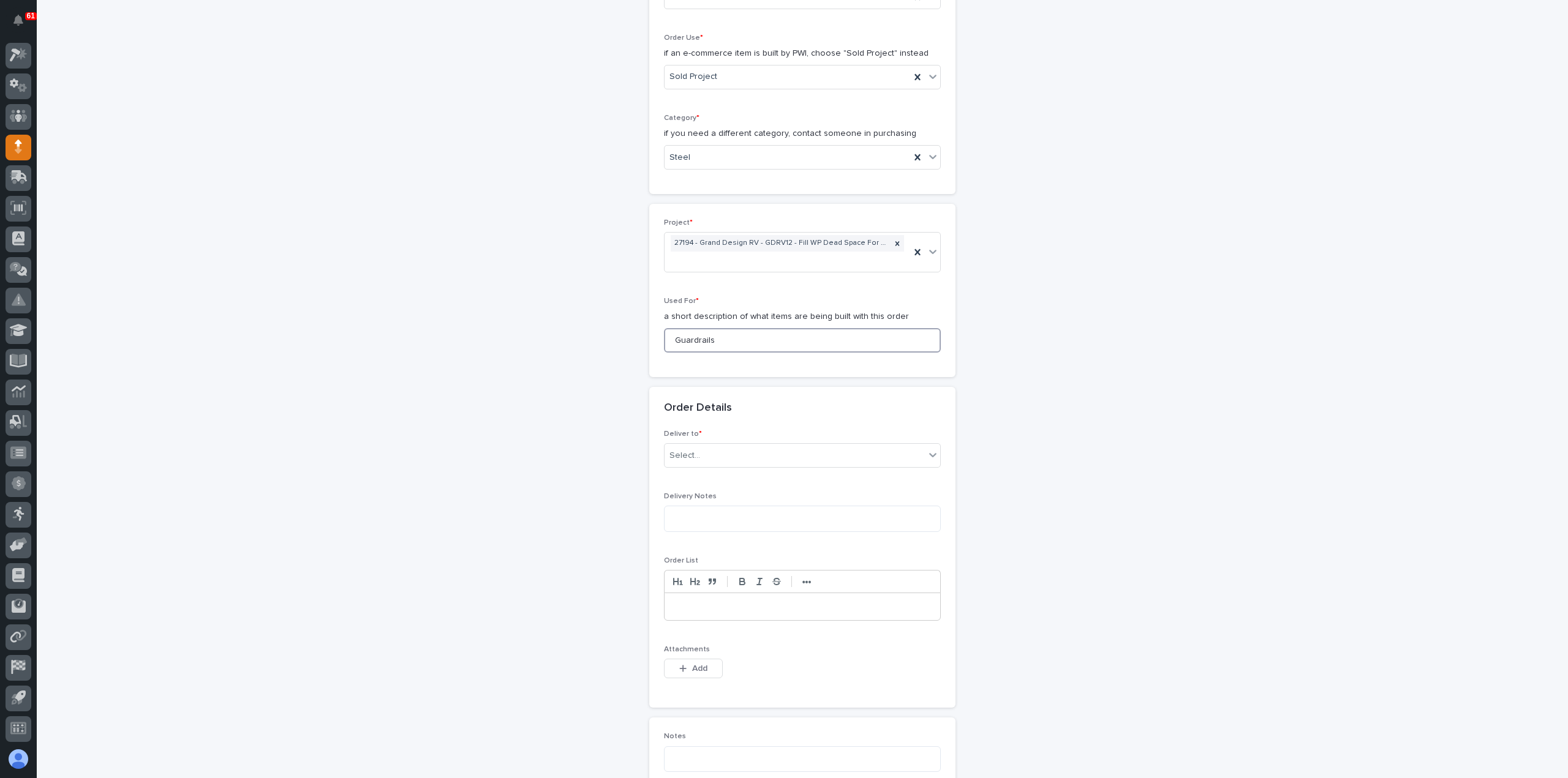
click at [725, 344] on input "Guardrails" at bounding box center [803, 340] width 277 height 24
drag, startPoint x: 787, startPoint y: 330, endPoint x: 577, endPoint y: 349, distance: 210.9
click at [577, 349] on div "**********" at bounding box center [803, 409] width 1228 height 1431
type input "Guardrails & Trollies"
click at [726, 446] on div "Select..." at bounding box center [795, 456] width 261 height 20
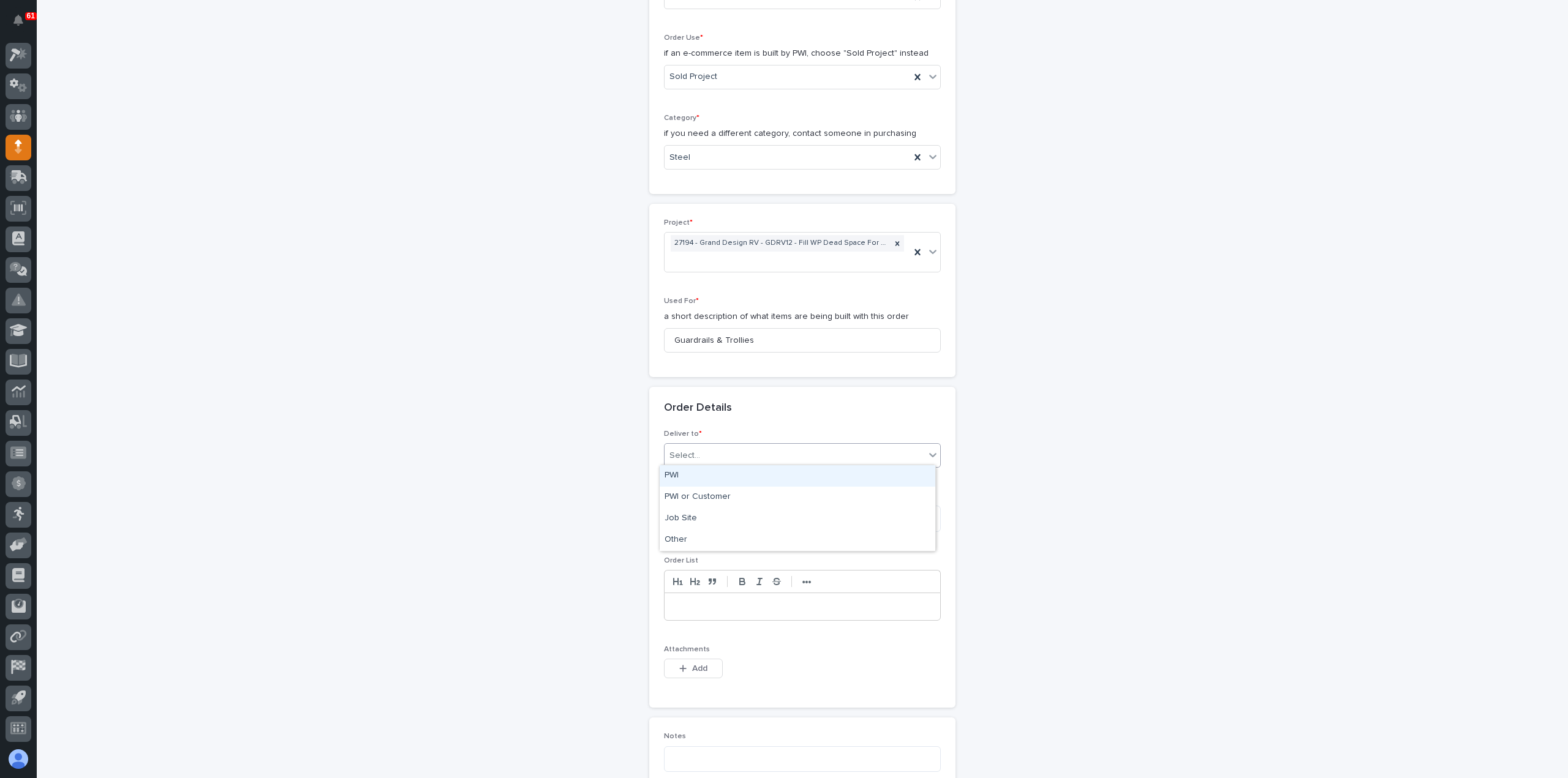
click at [726, 477] on div "PWI" at bounding box center [798, 476] width 276 height 22
click at [697, 663] on span "Add" at bounding box center [699, 669] width 15 height 11
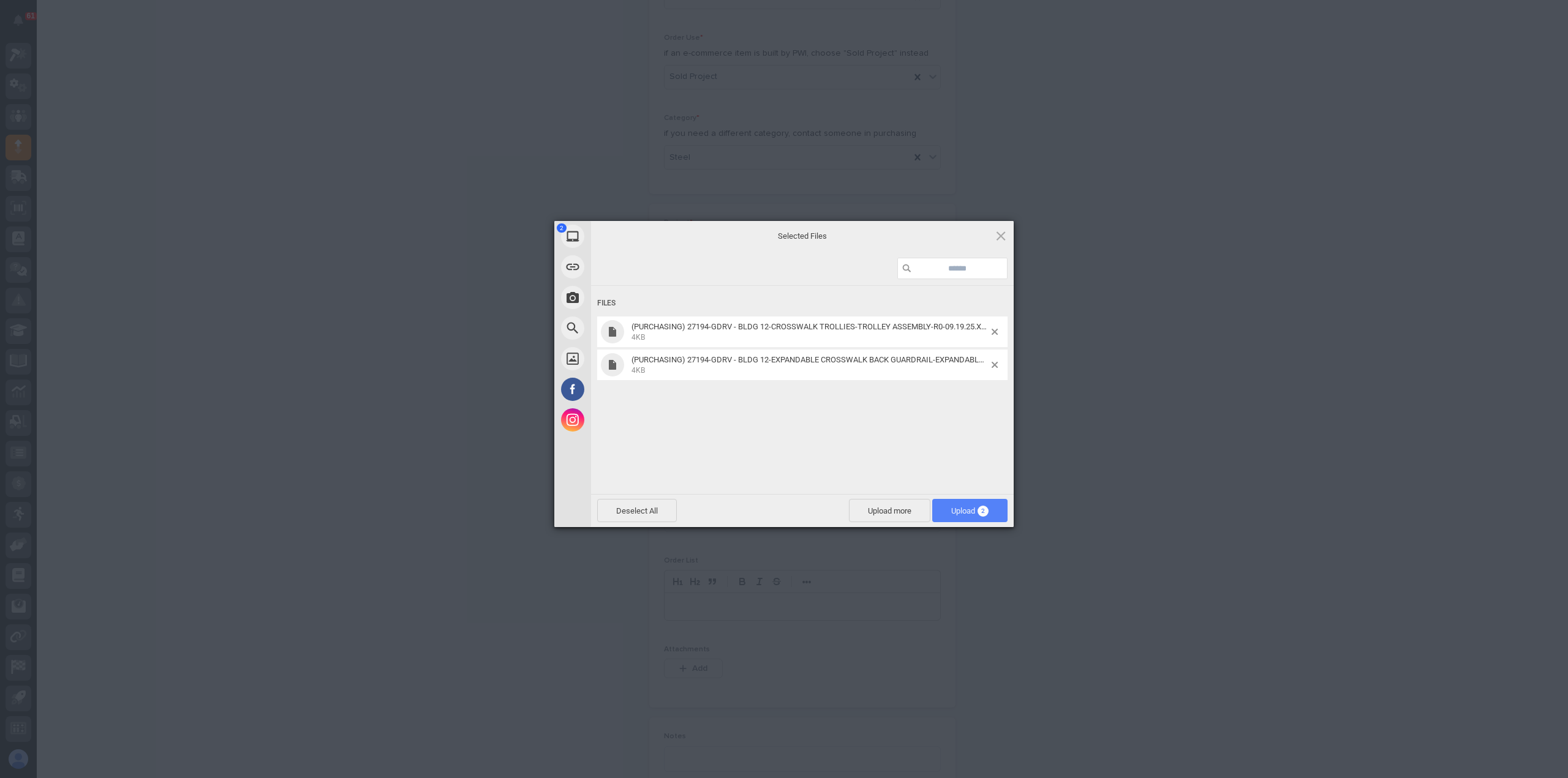
click at [963, 514] on span "Upload 2" at bounding box center [970, 511] width 38 height 9
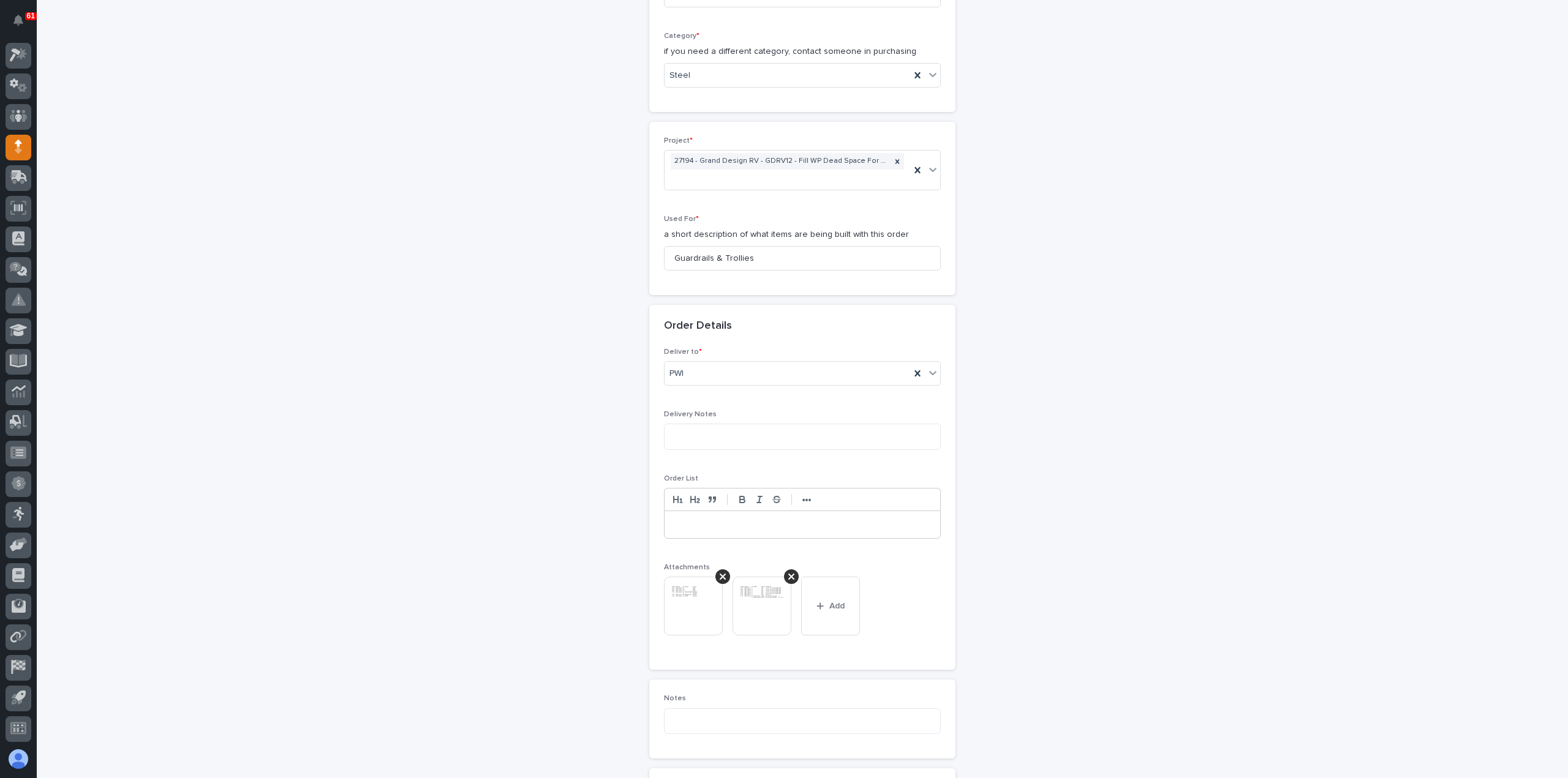
scroll to position [858, 0]
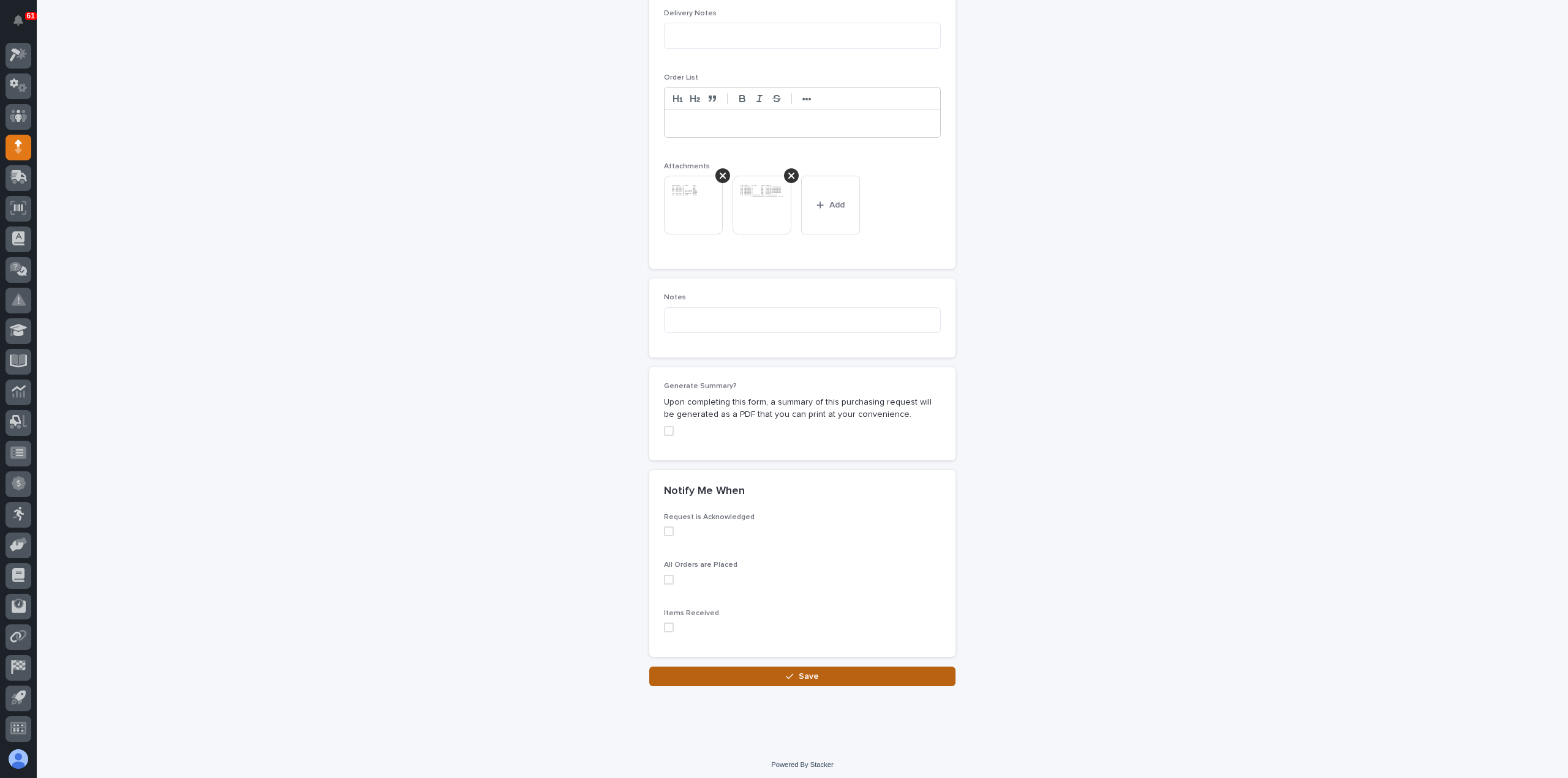
click at [834, 672] on button "Save" at bounding box center [802, 676] width 306 height 20
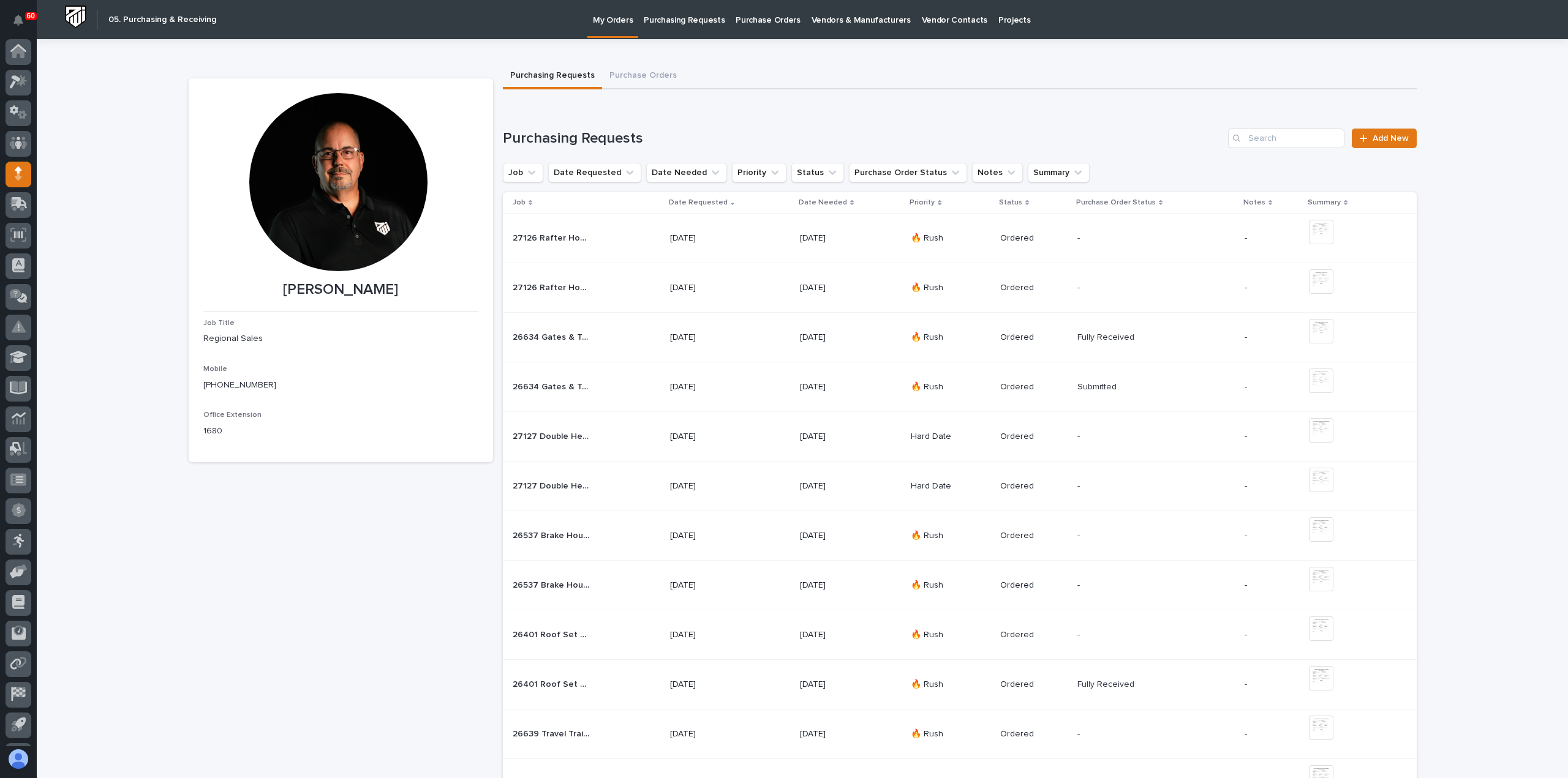
scroll to position [27, 0]
click at [613, 331] on div "27194 Guardrails & Trollies 27194 Guardrails & Trollies" at bounding box center [584, 338] width 144 height 20
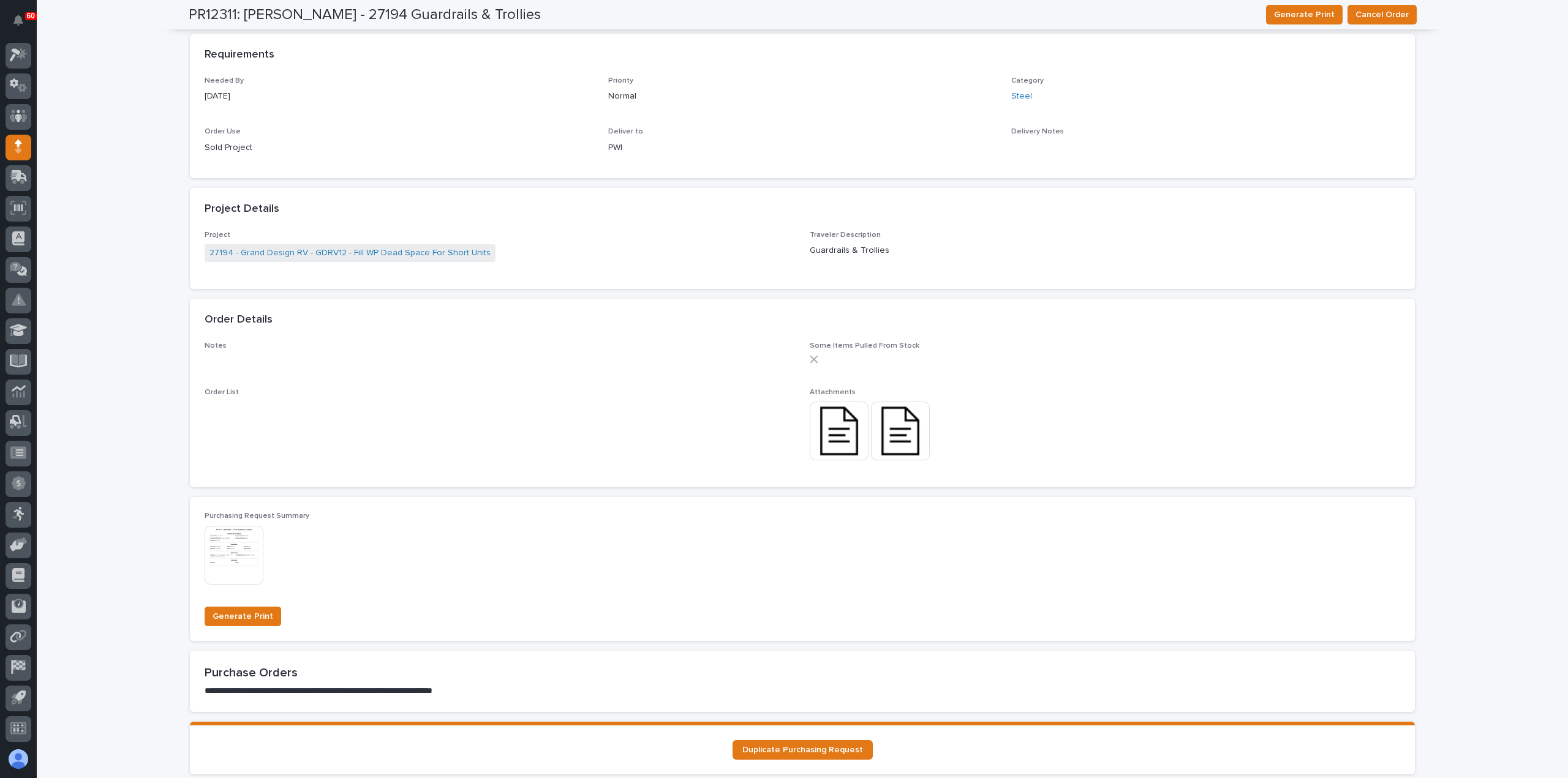
scroll to position [731, 0]
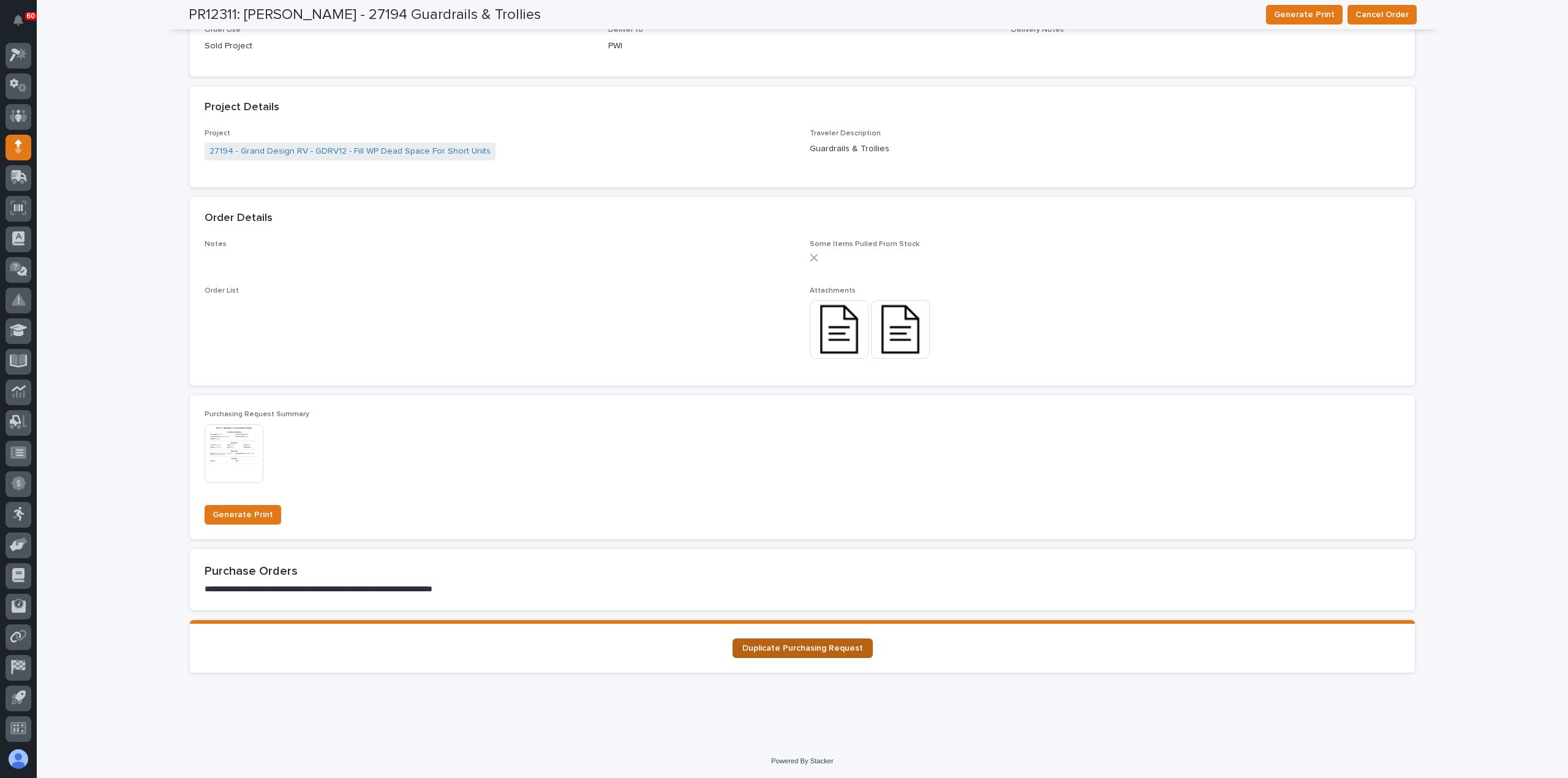
click at [798, 647] on span "Duplicate Purchasing Request" at bounding box center [802, 648] width 121 height 9
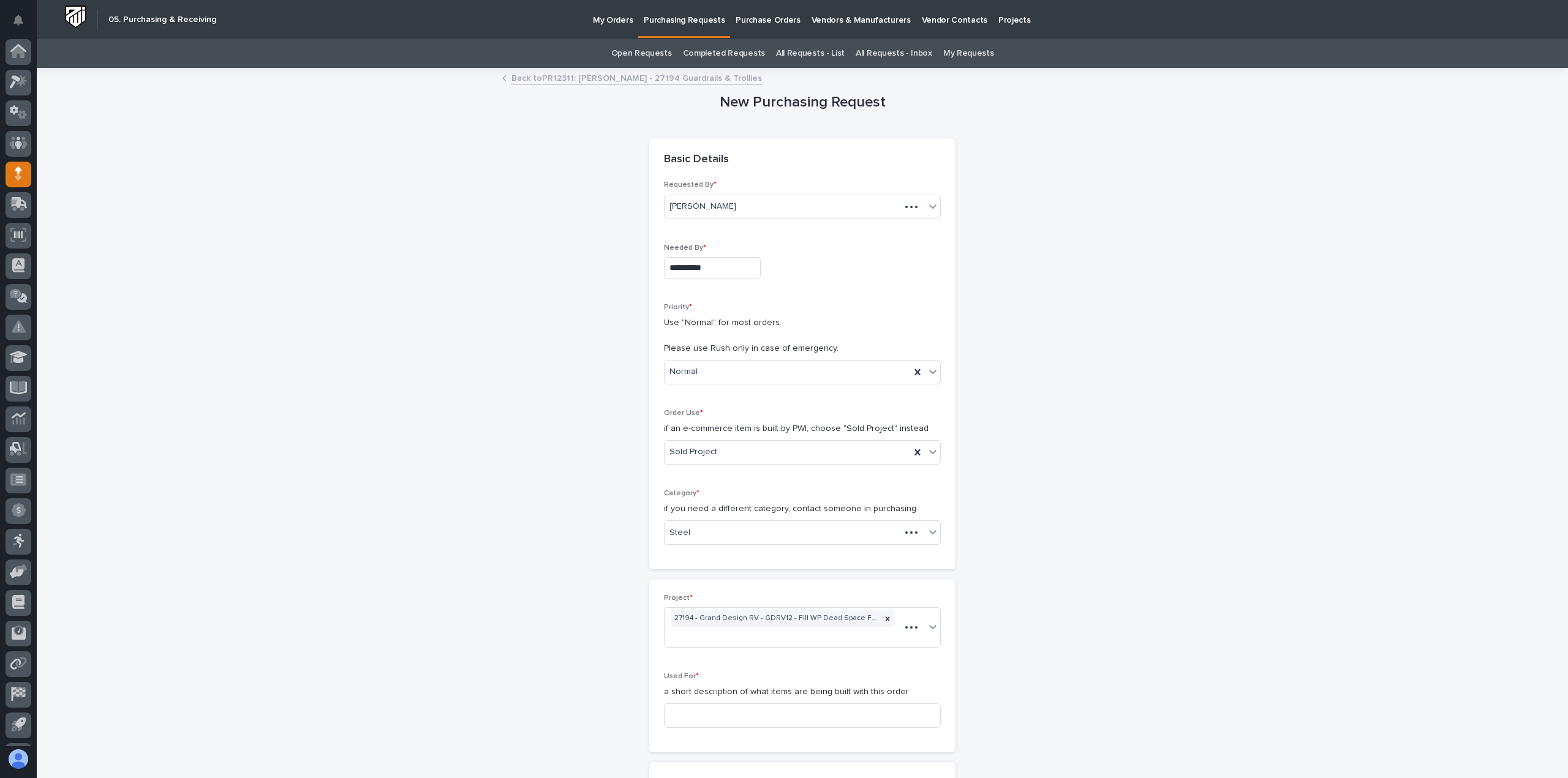
scroll to position [27, 0]
click at [735, 531] on div "Steel" at bounding box center [788, 533] width 245 height 20
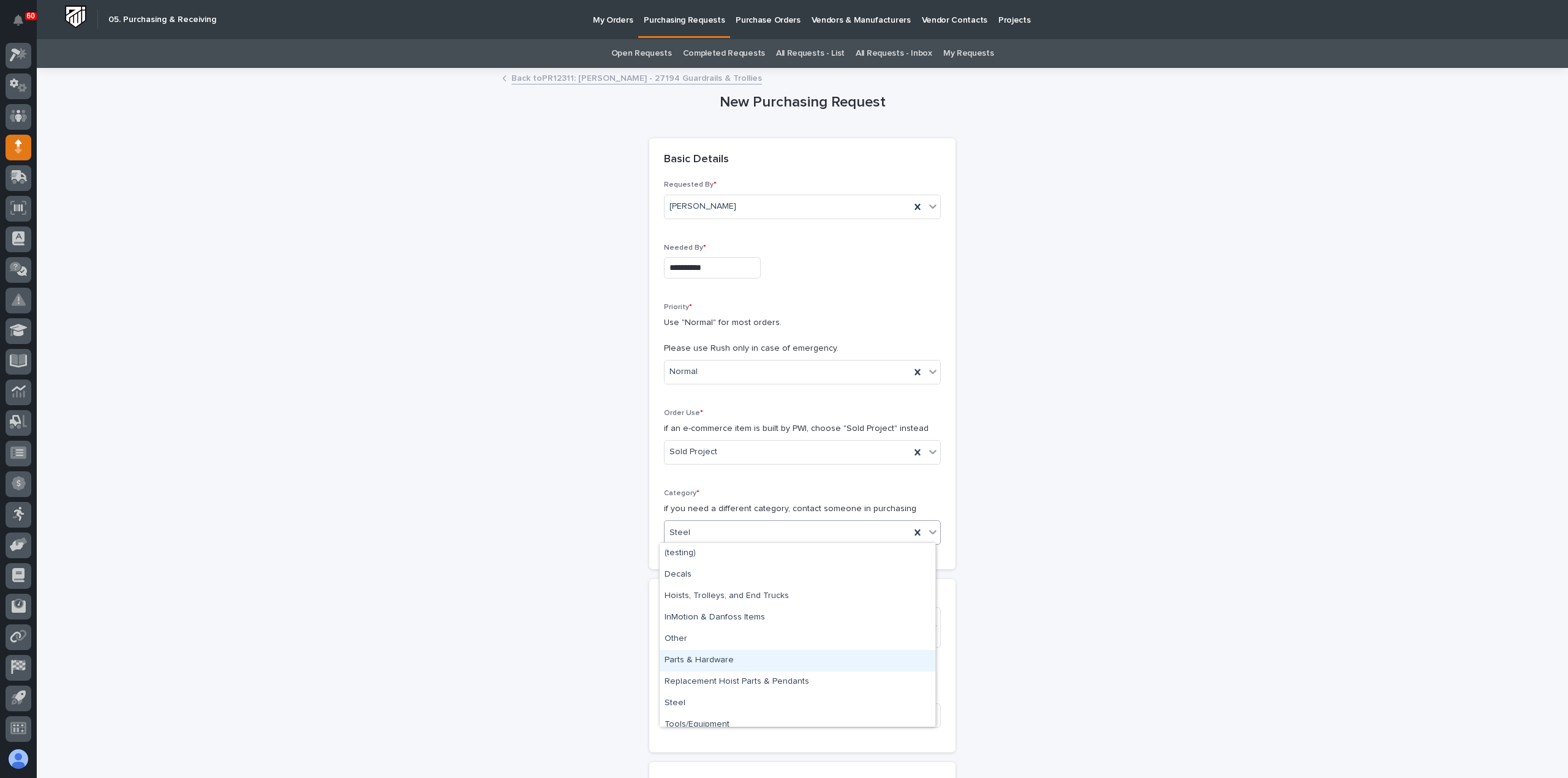
click at [713, 659] on div "Parts & Hardware" at bounding box center [798, 661] width 276 height 22
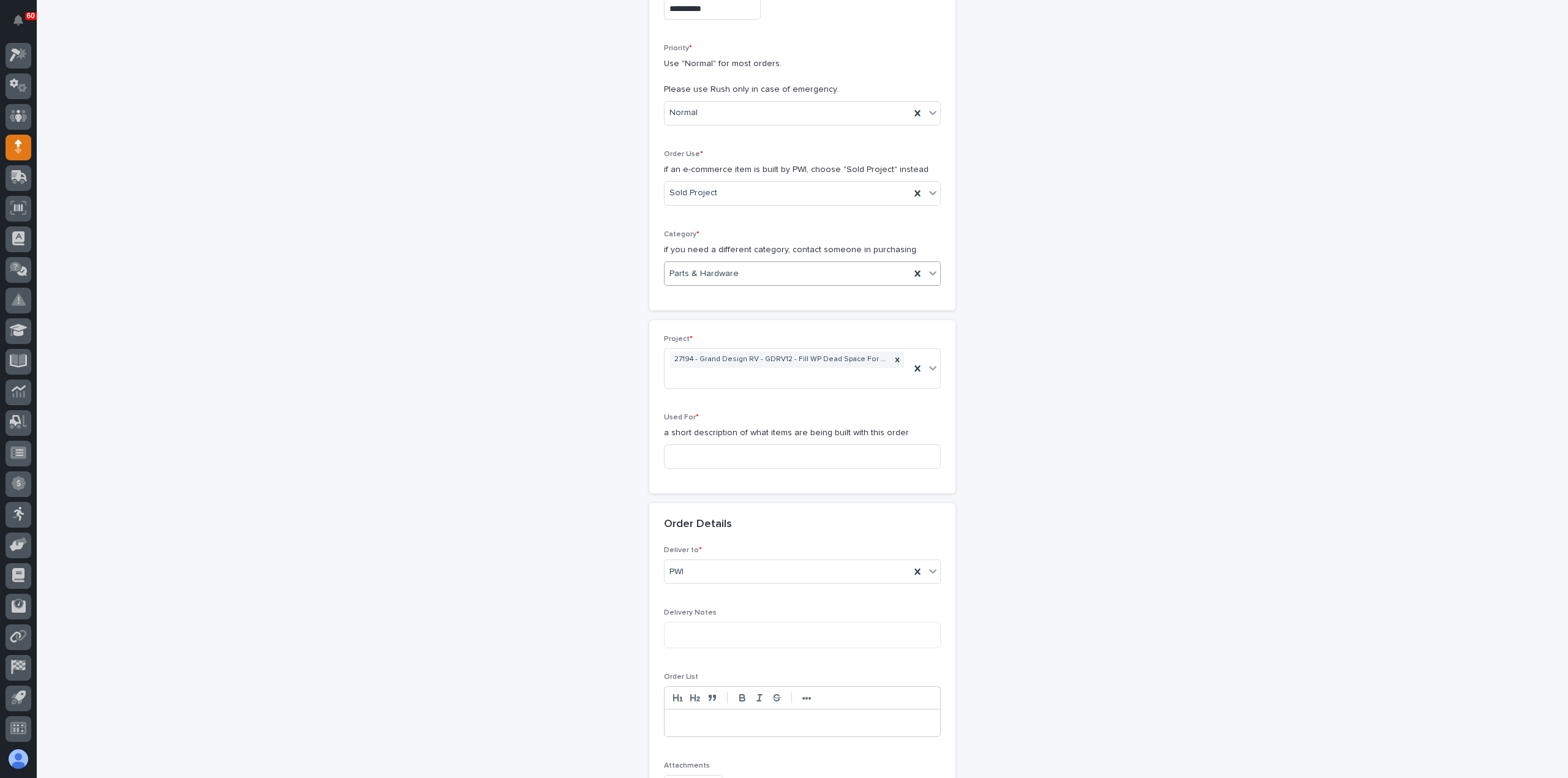
scroll to position [367, 0]
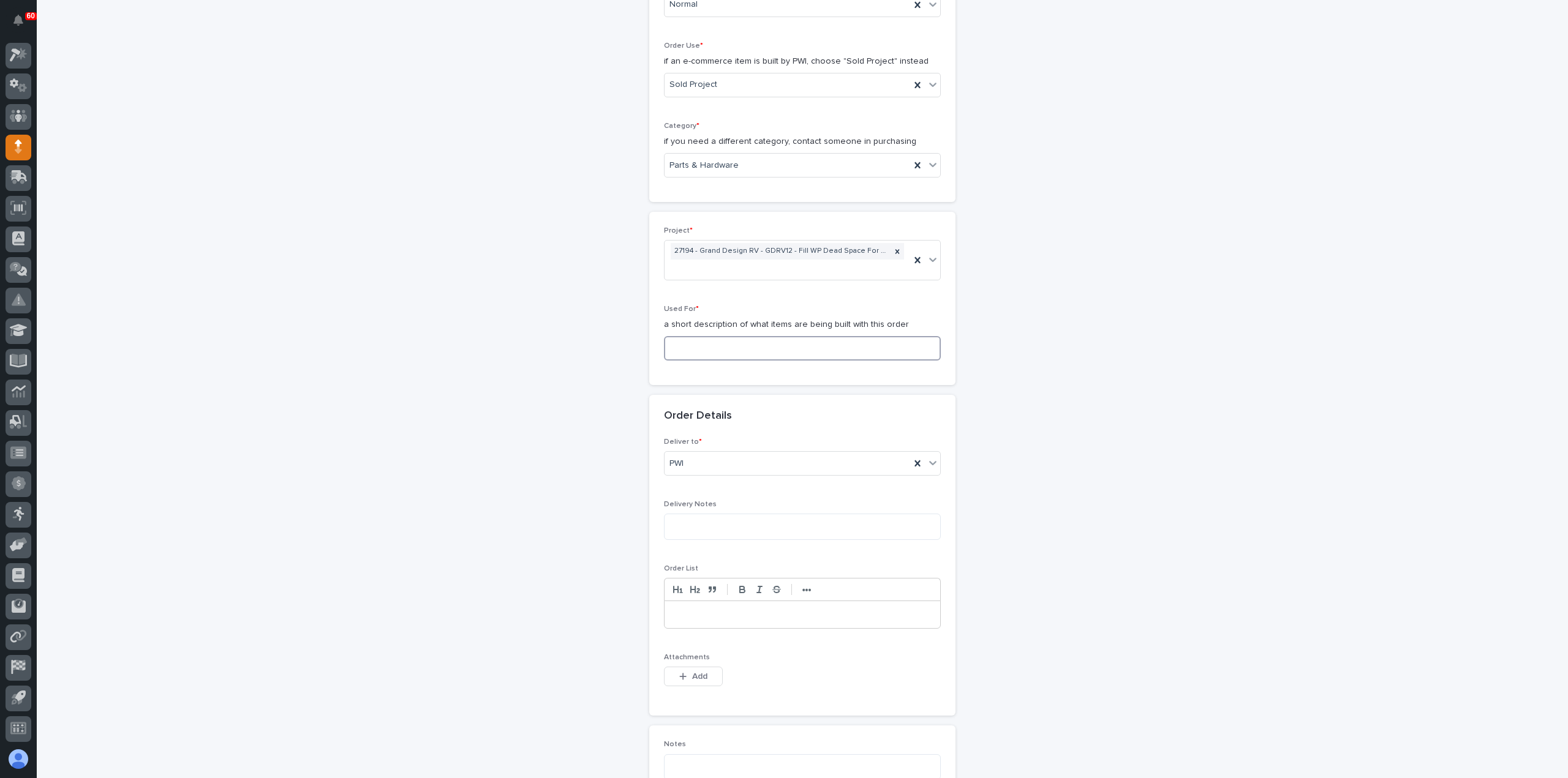
click at [716, 347] on input at bounding box center [803, 348] width 277 height 24
paste input "Guardrails & Trollies"
type input "Guardrails & Trollies"
click at [692, 675] on span "Add" at bounding box center [699, 676] width 15 height 11
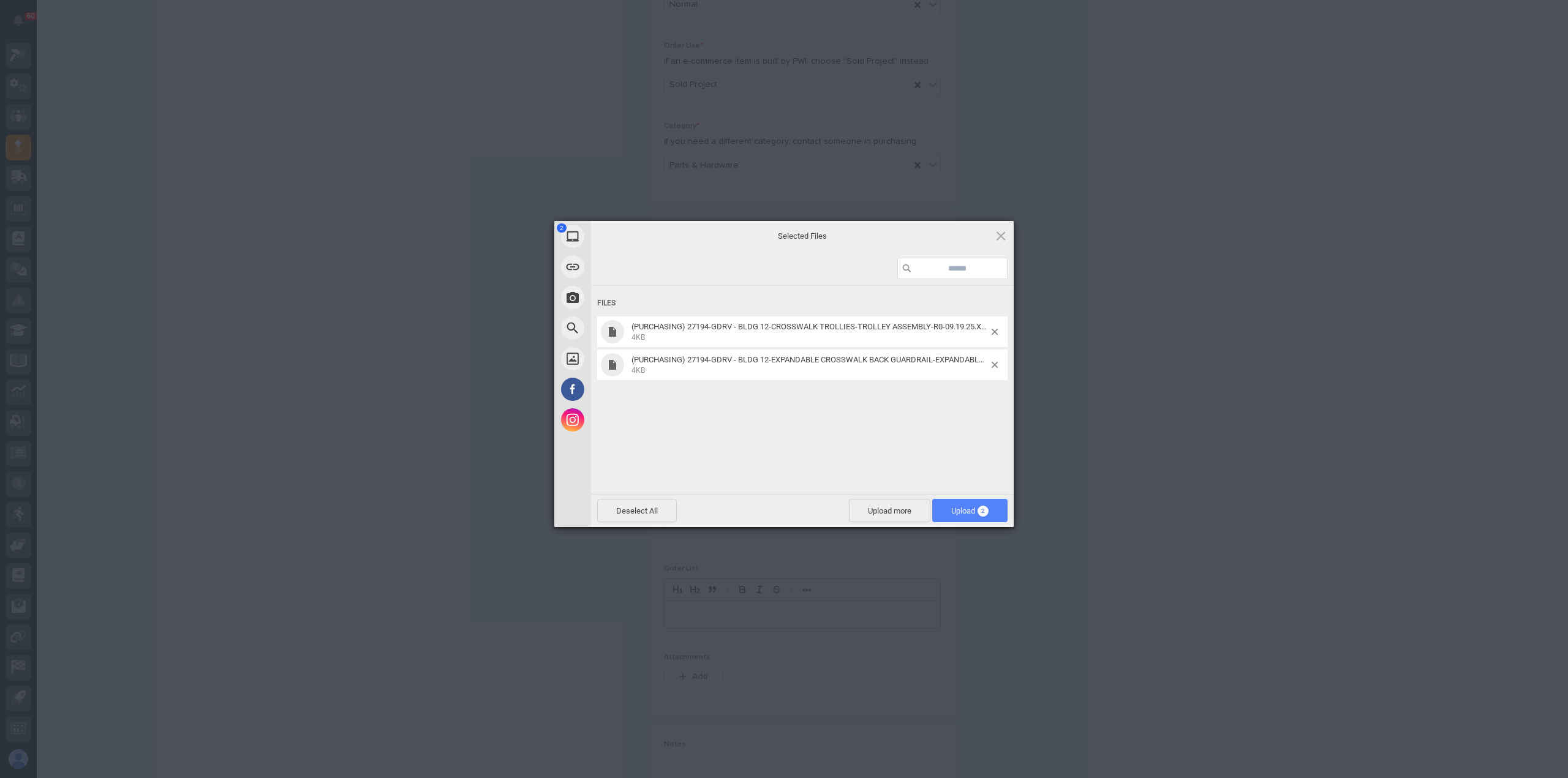
click at [972, 506] on span "Upload 2" at bounding box center [970, 511] width 38 height 9
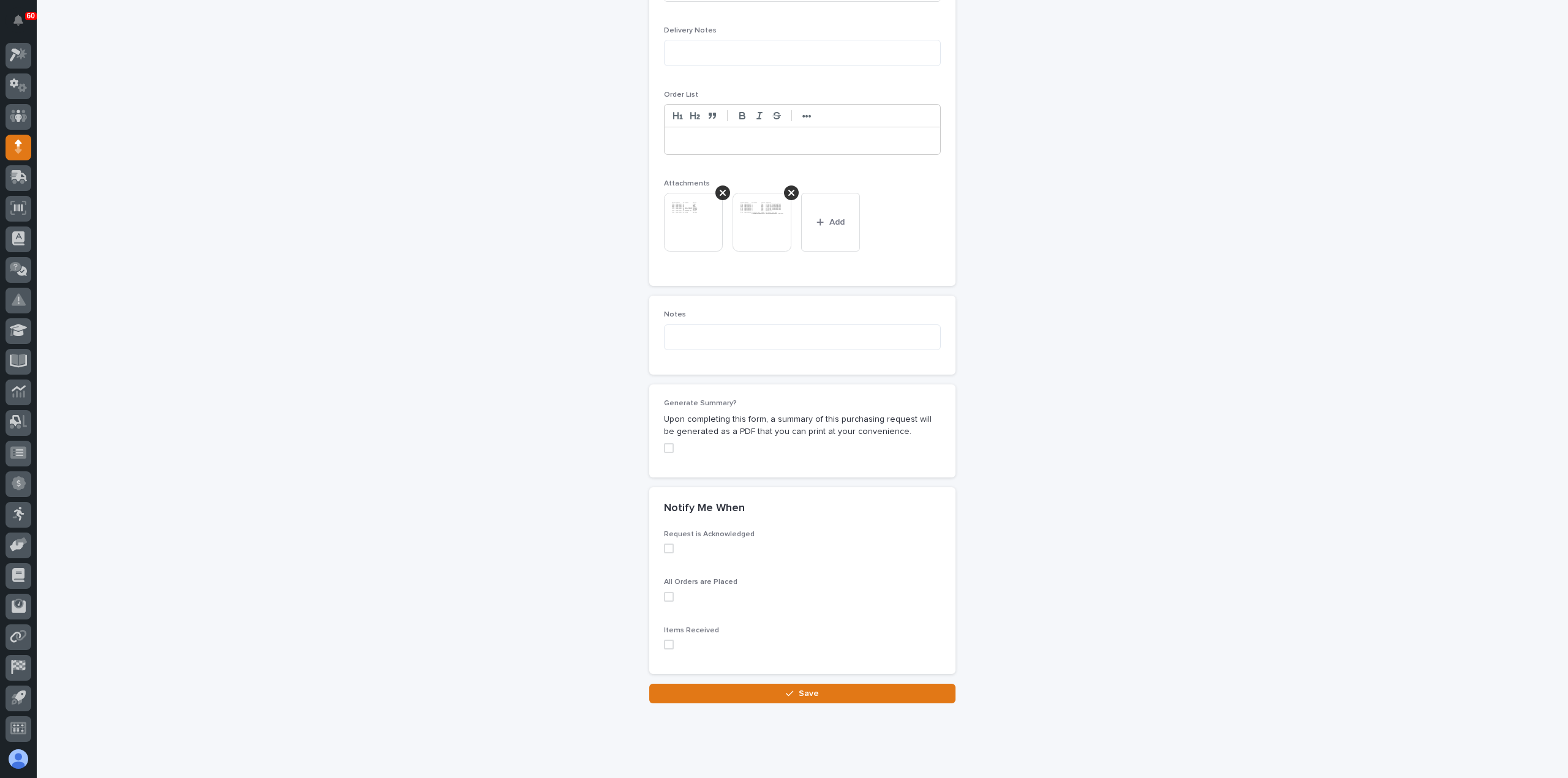
scroll to position [858, 0]
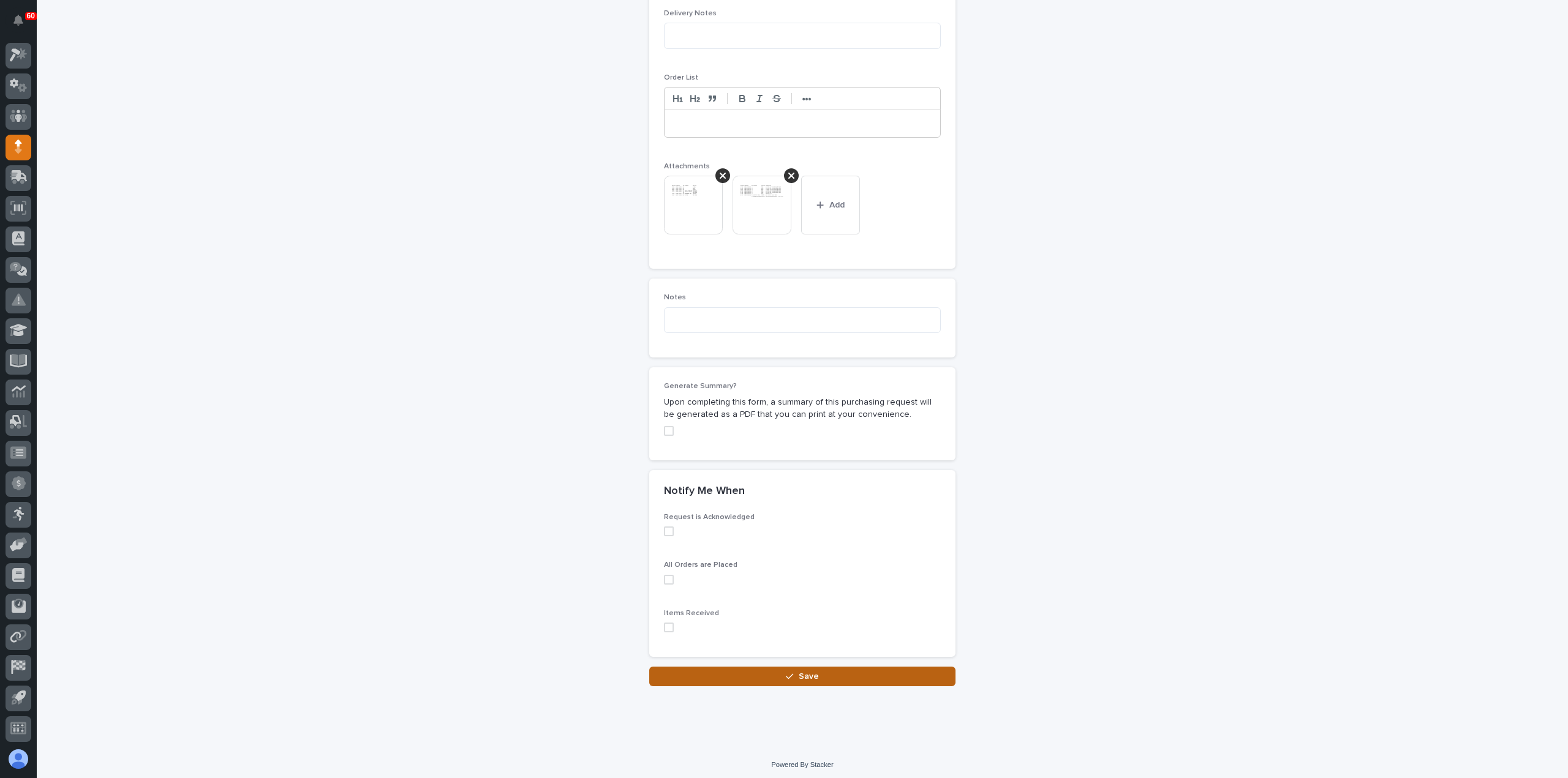
click at [718, 678] on button "Save" at bounding box center [802, 676] width 306 height 20
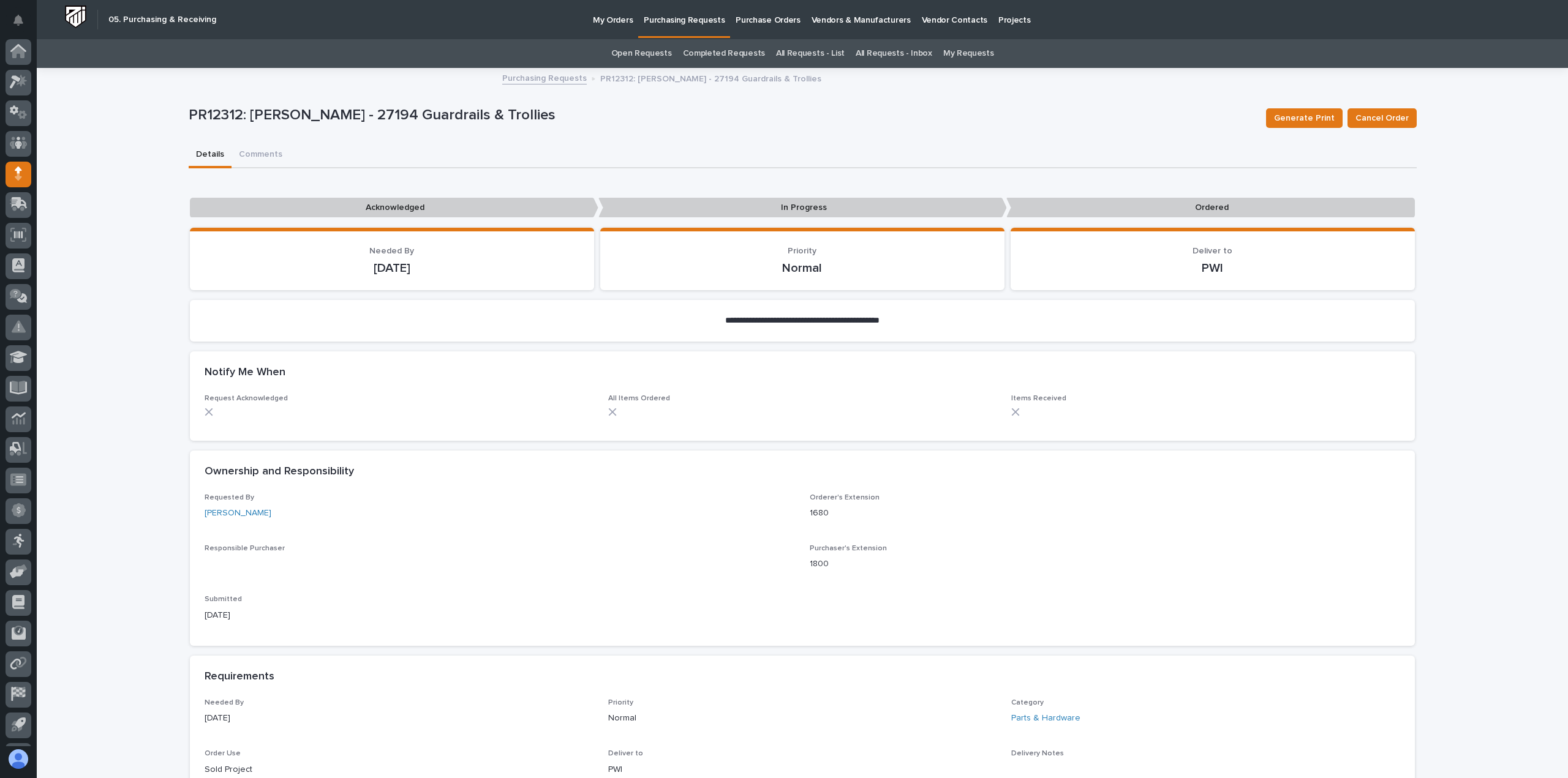
scroll to position [27, 0]
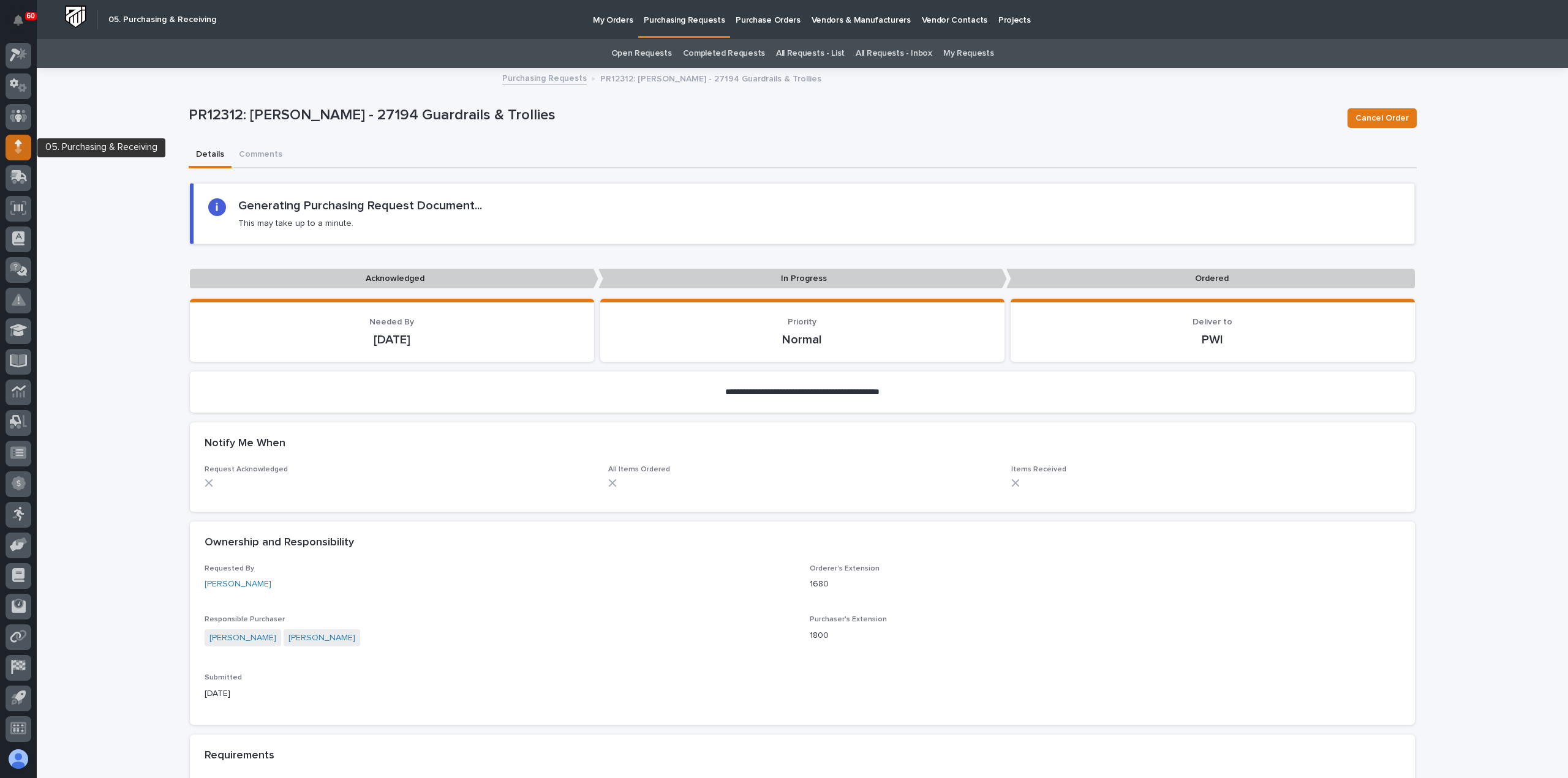
click at [24, 144] on div at bounding box center [18, 147] width 26 height 26
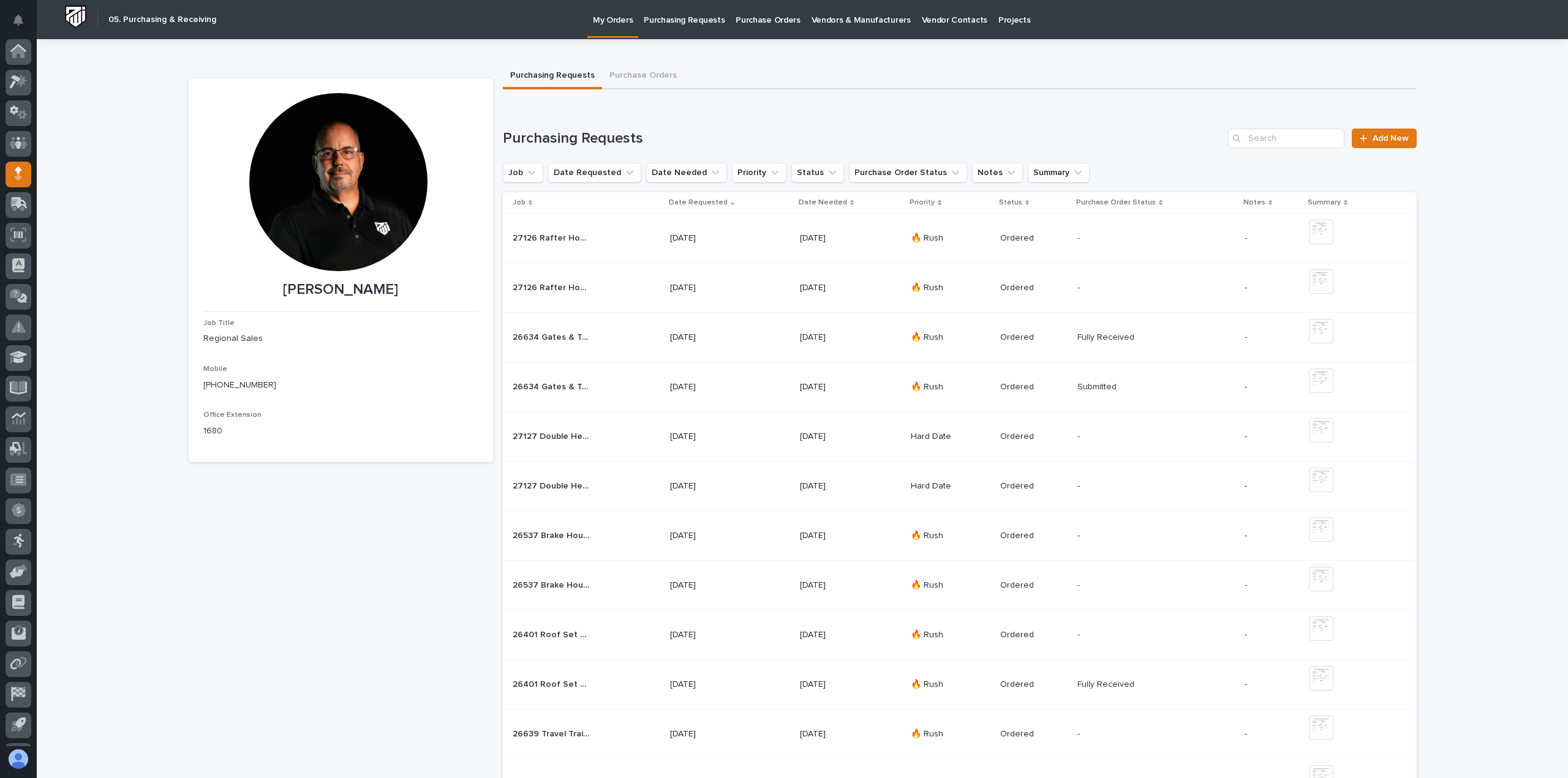
scroll to position [27, 0]
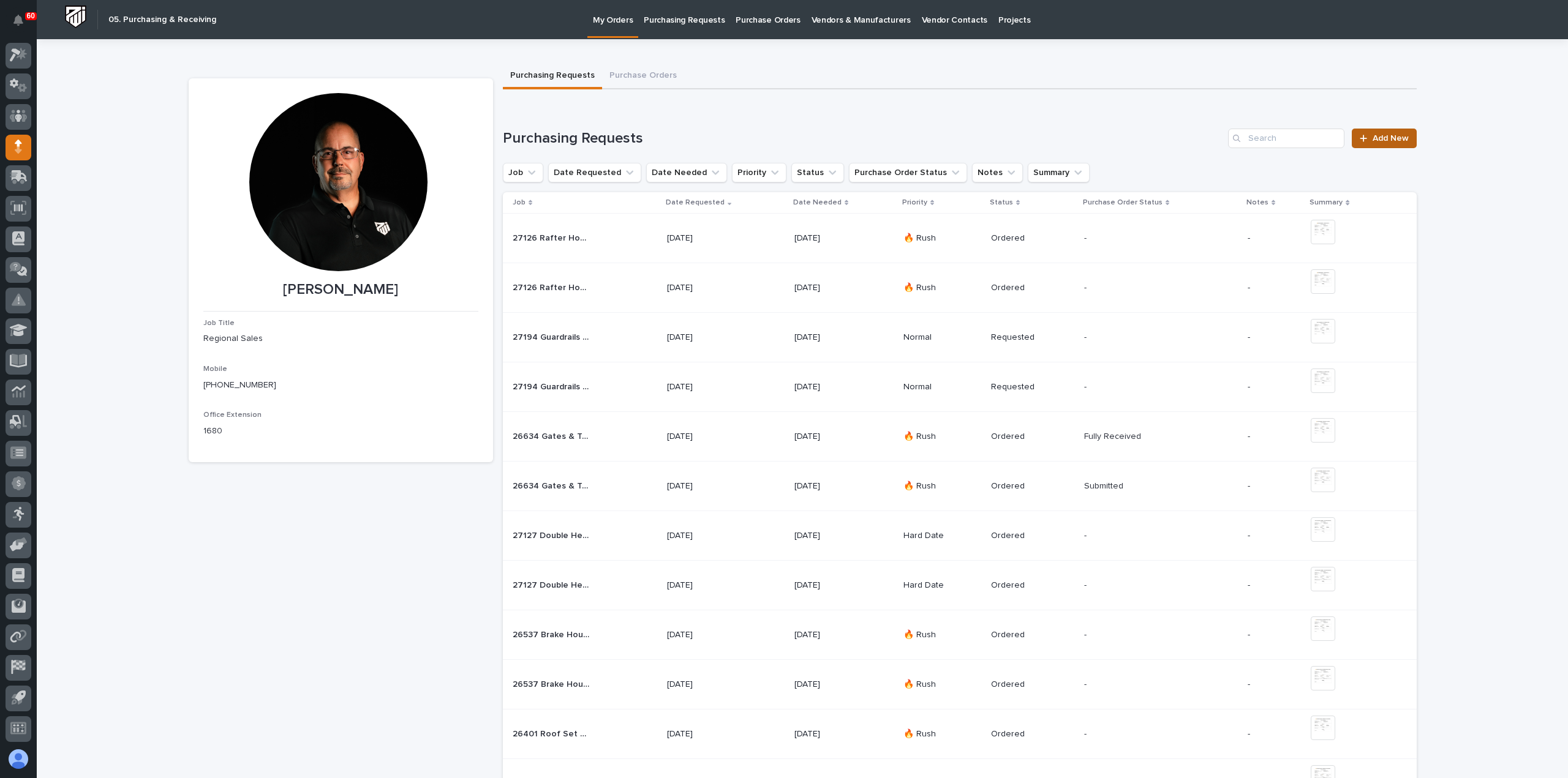
click at [1367, 140] on div at bounding box center [1366, 138] width 13 height 9
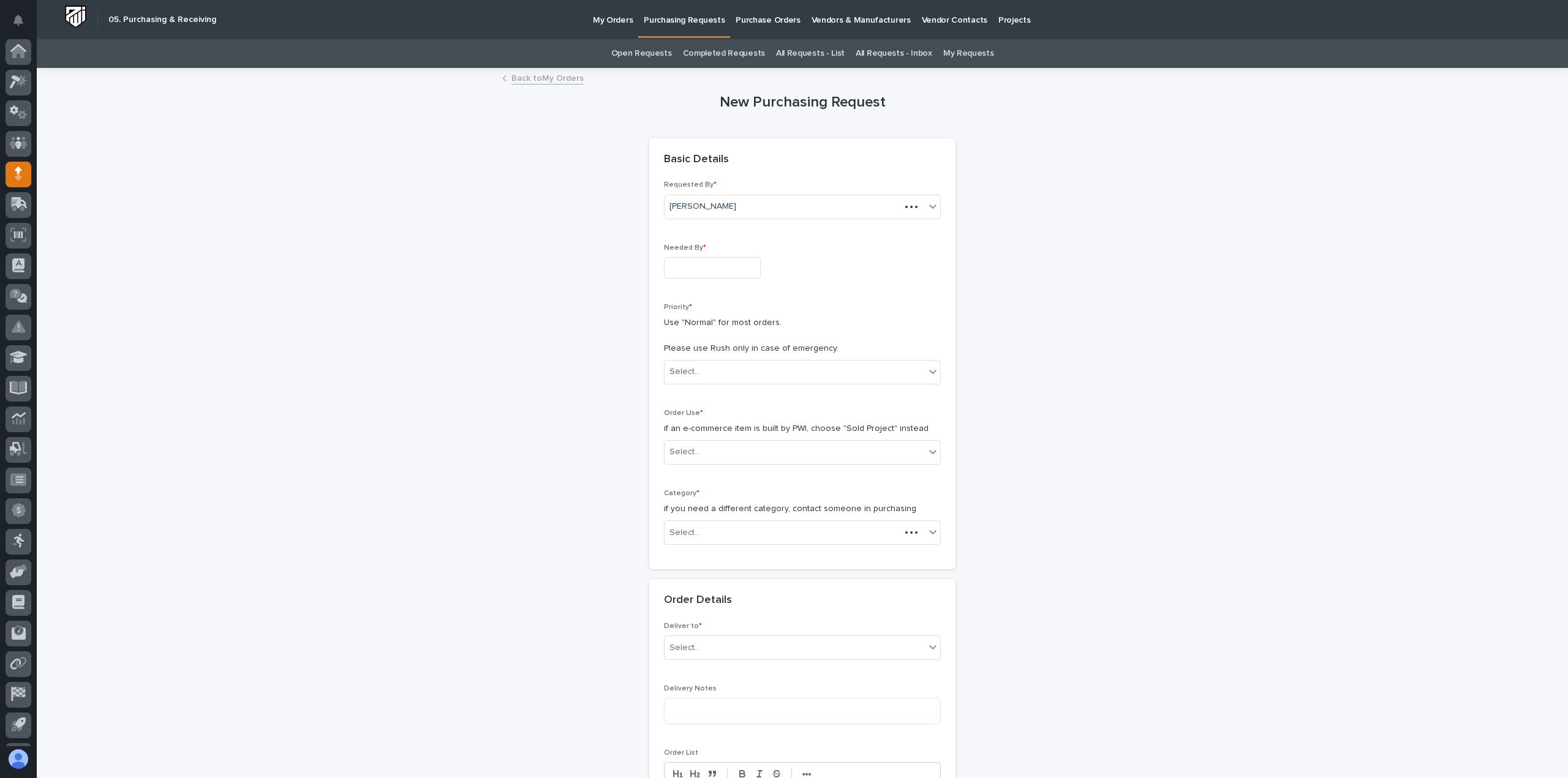
scroll to position [27, 0]
click at [677, 265] on input "text" at bounding box center [712, 268] width 97 height 22
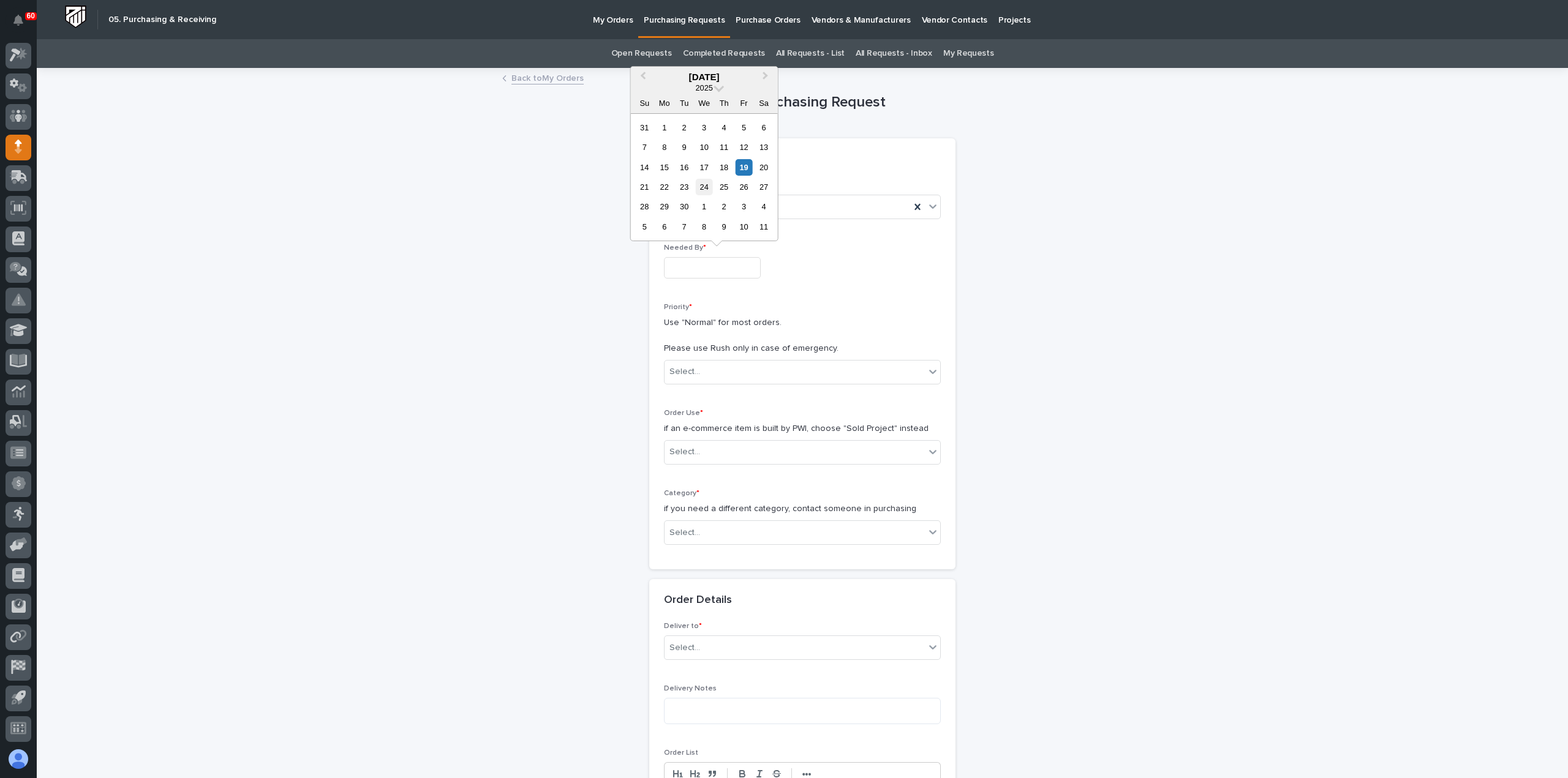
click at [703, 191] on div "24" at bounding box center [704, 187] width 16 height 16
type input "**********"
click at [722, 373] on div "Select..." at bounding box center [795, 372] width 261 height 20
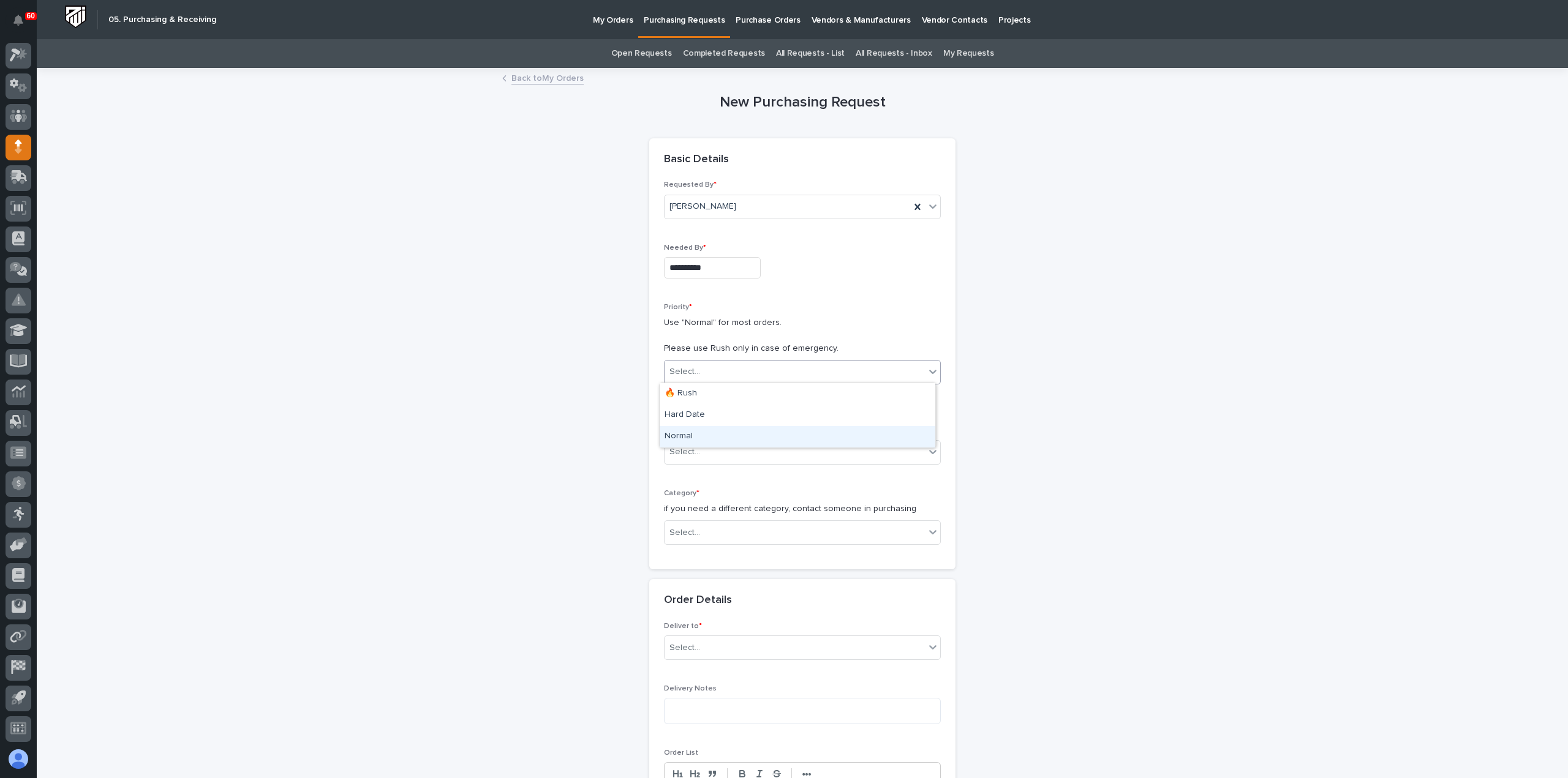
click at [705, 442] on div "Normal" at bounding box center [798, 436] width 276 height 22
click at [705, 446] on div "Select..." at bounding box center [795, 452] width 261 height 20
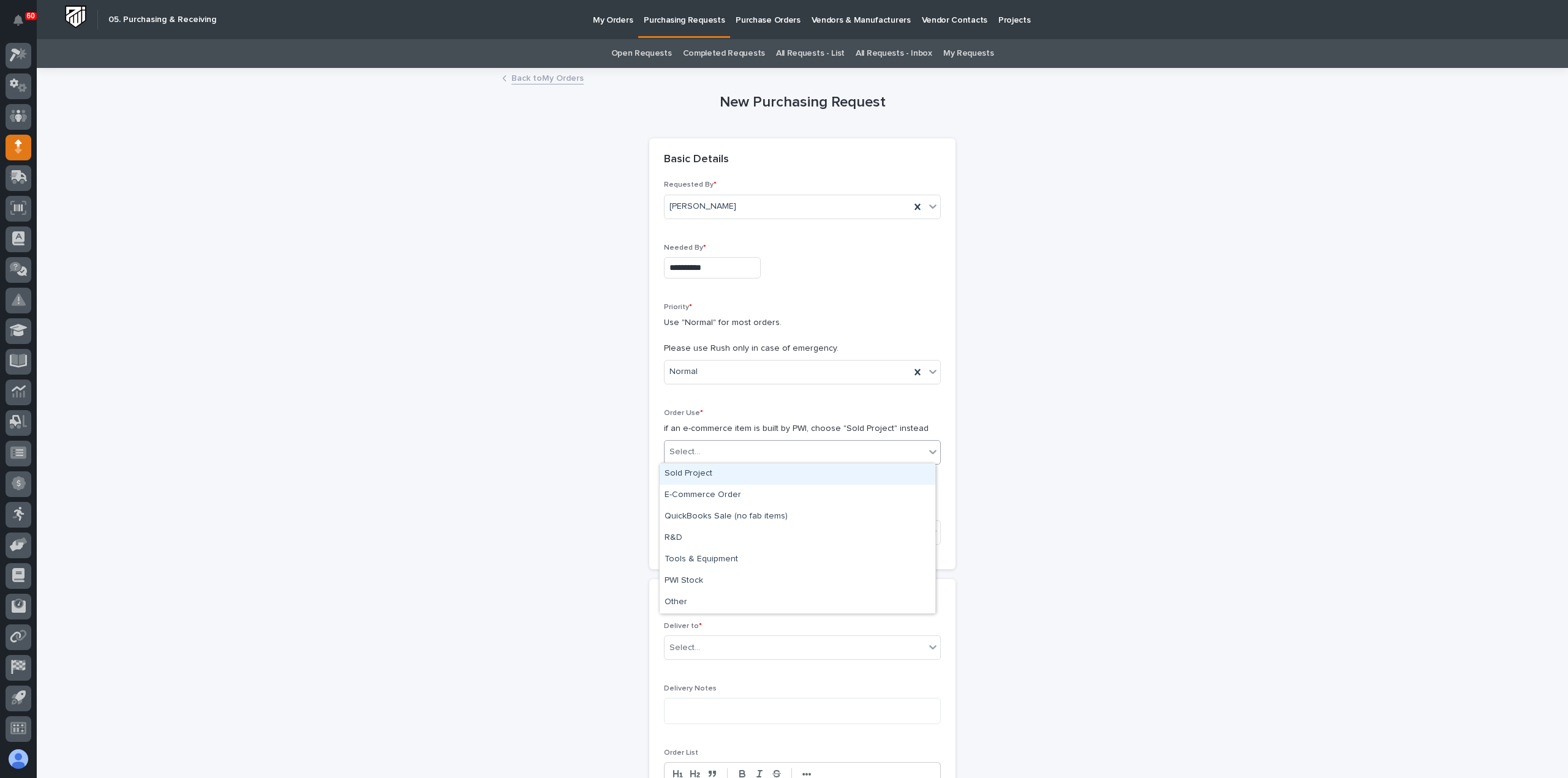
click at [708, 473] on div "Sold Project" at bounding box center [798, 474] width 276 height 22
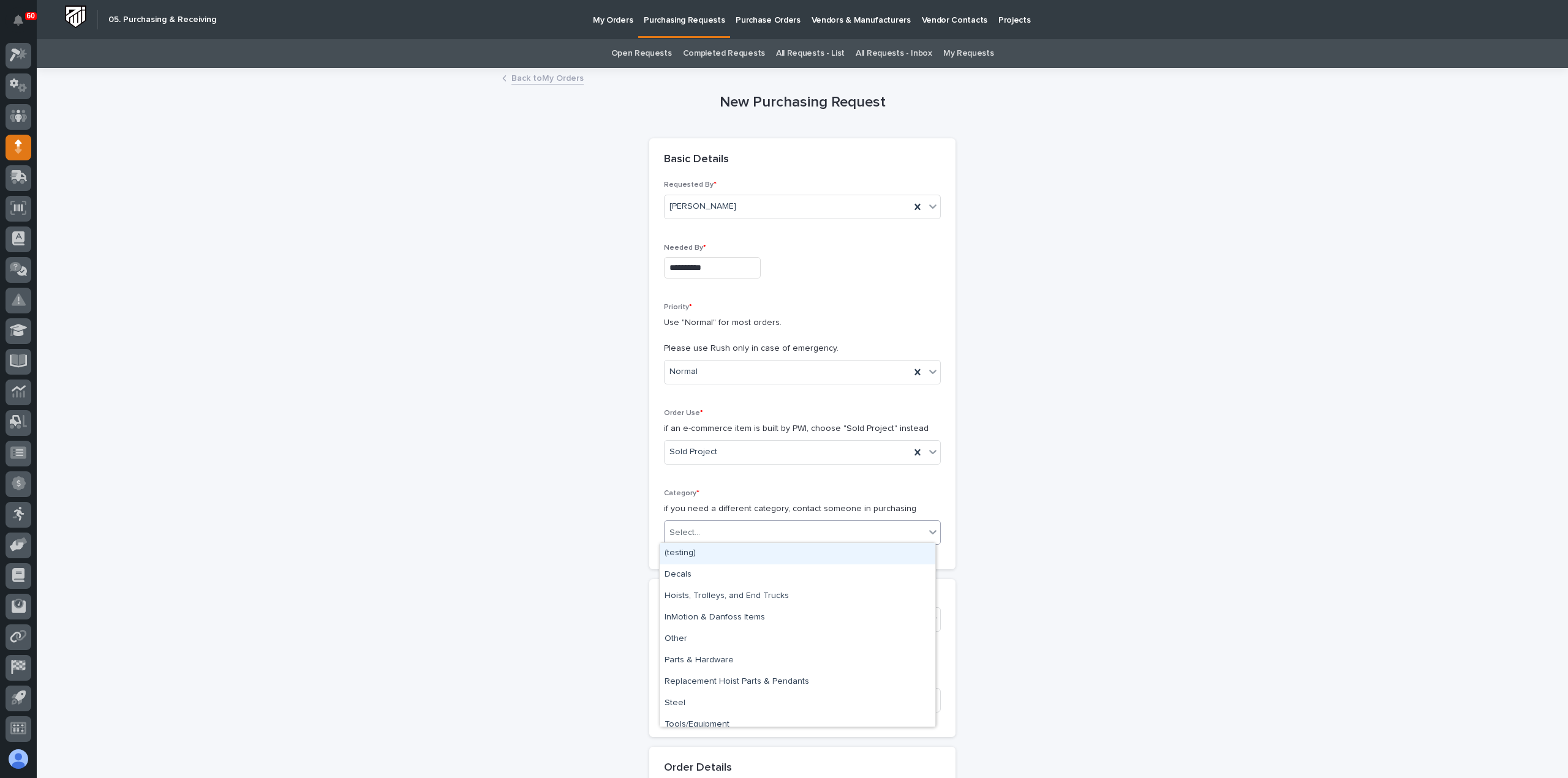
click at [709, 538] on div "Select..." at bounding box center [795, 533] width 261 height 20
click at [715, 703] on div "Steel" at bounding box center [798, 703] width 276 height 22
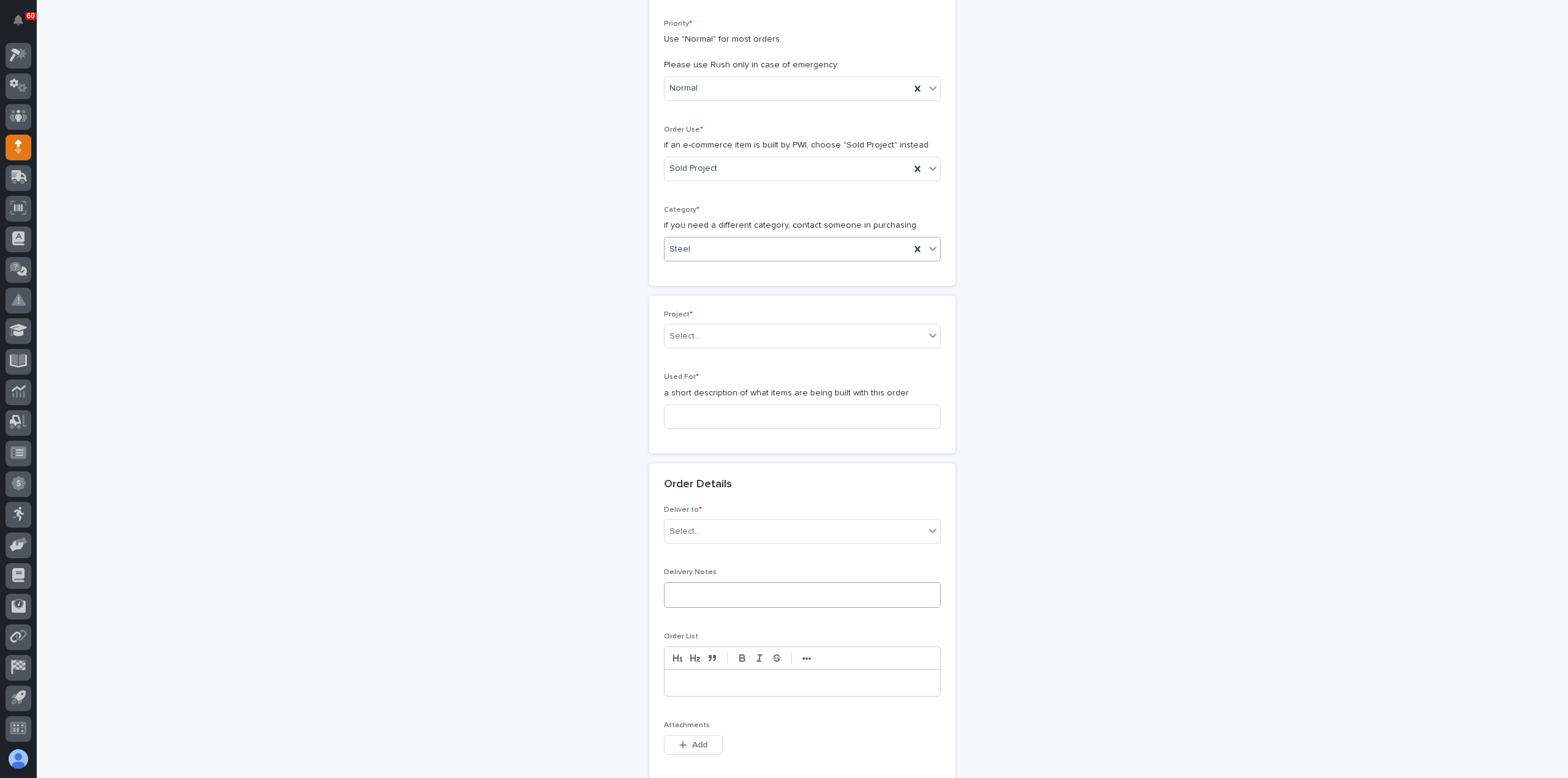
scroll to position [306, 0]
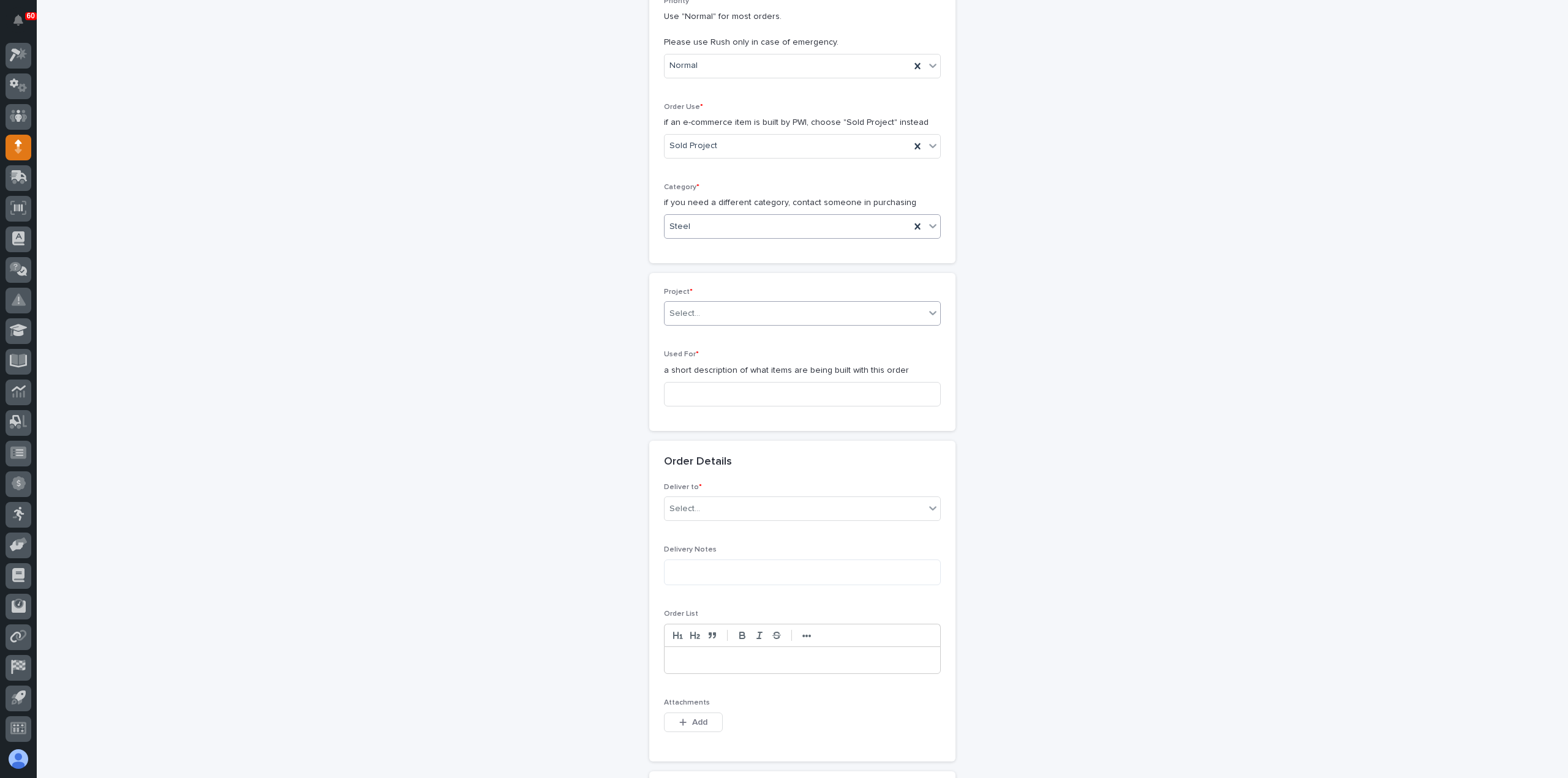
click at [712, 313] on div "Select..." at bounding box center [795, 314] width 261 height 20
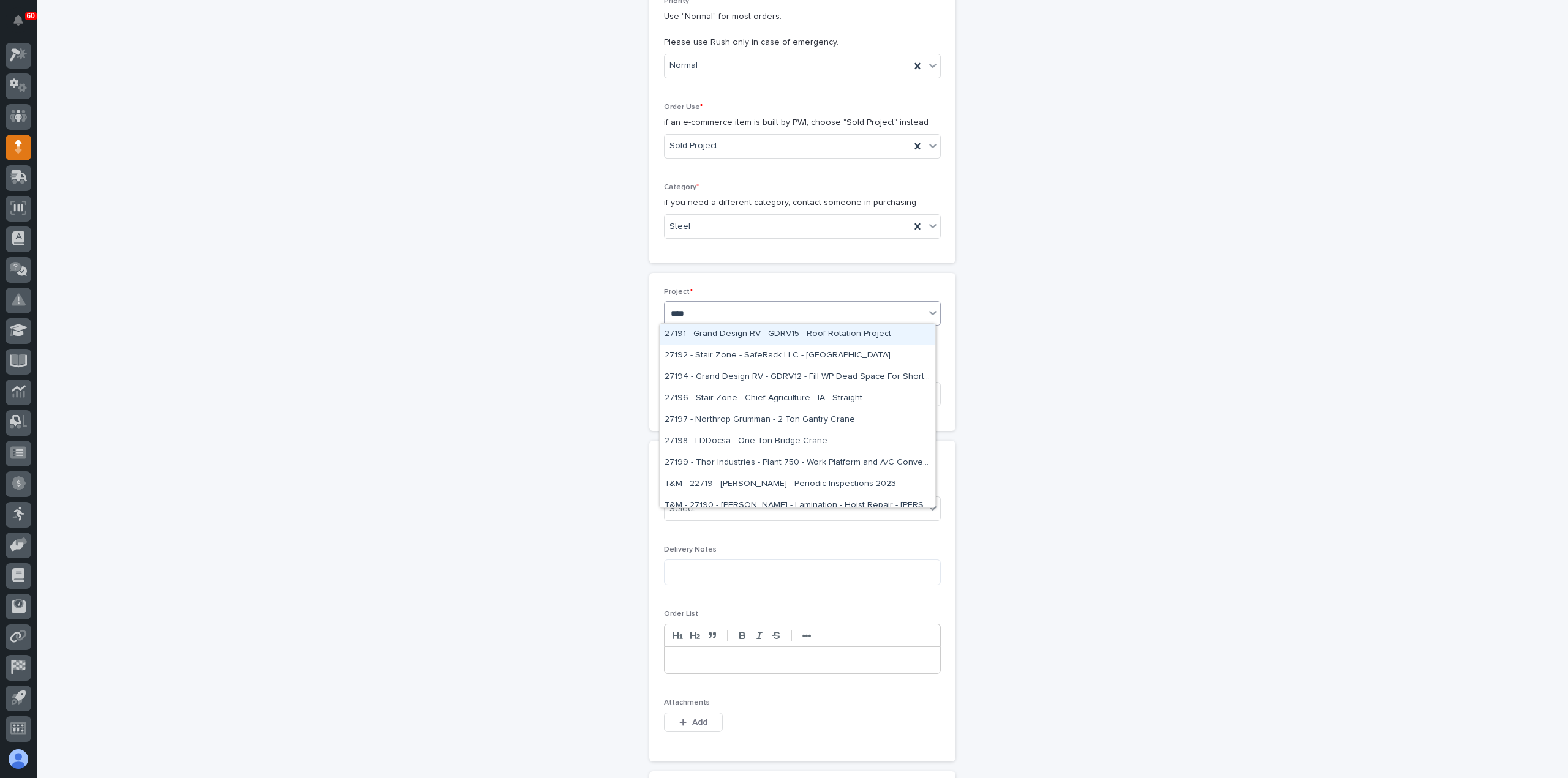
type input "*****"
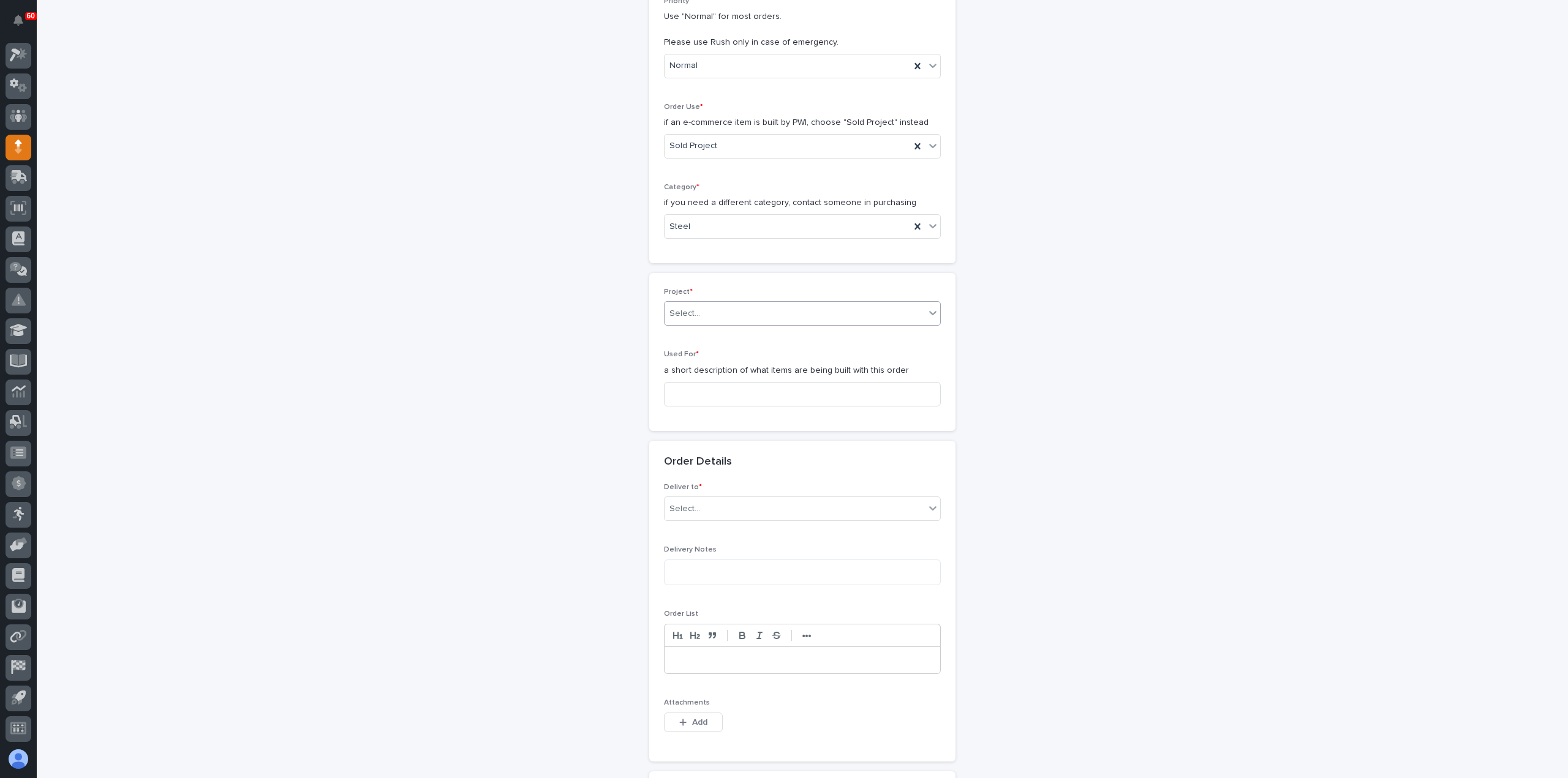
scroll to position [314, 0]
click at [749, 401] on input at bounding box center [803, 402] width 277 height 24
drag, startPoint x: 751, startPoint y: 399, endPoint x: 604, endPoint y: 401, distance: 147.0
click at [604, 401] on div "**********" at bounding box center [803, 471] width 1228 height 1431
type input "Safety Brakes"
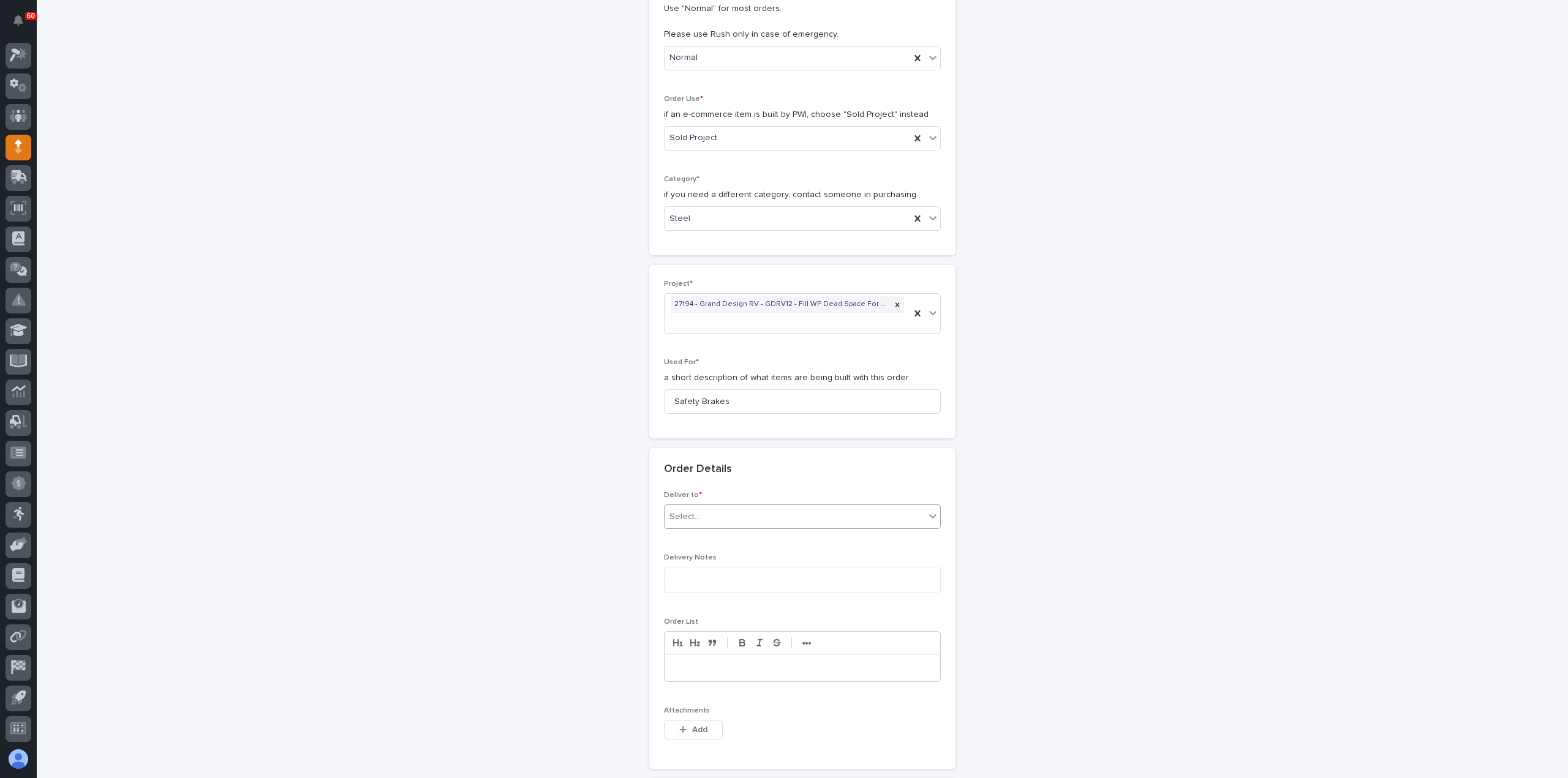
click at [742, 513] on div "Select..." at bounding box center [795, 517] width 261 height 20
click at [751, 535] on div "PWI" at bounding box center [798, 537] width 276 height 22
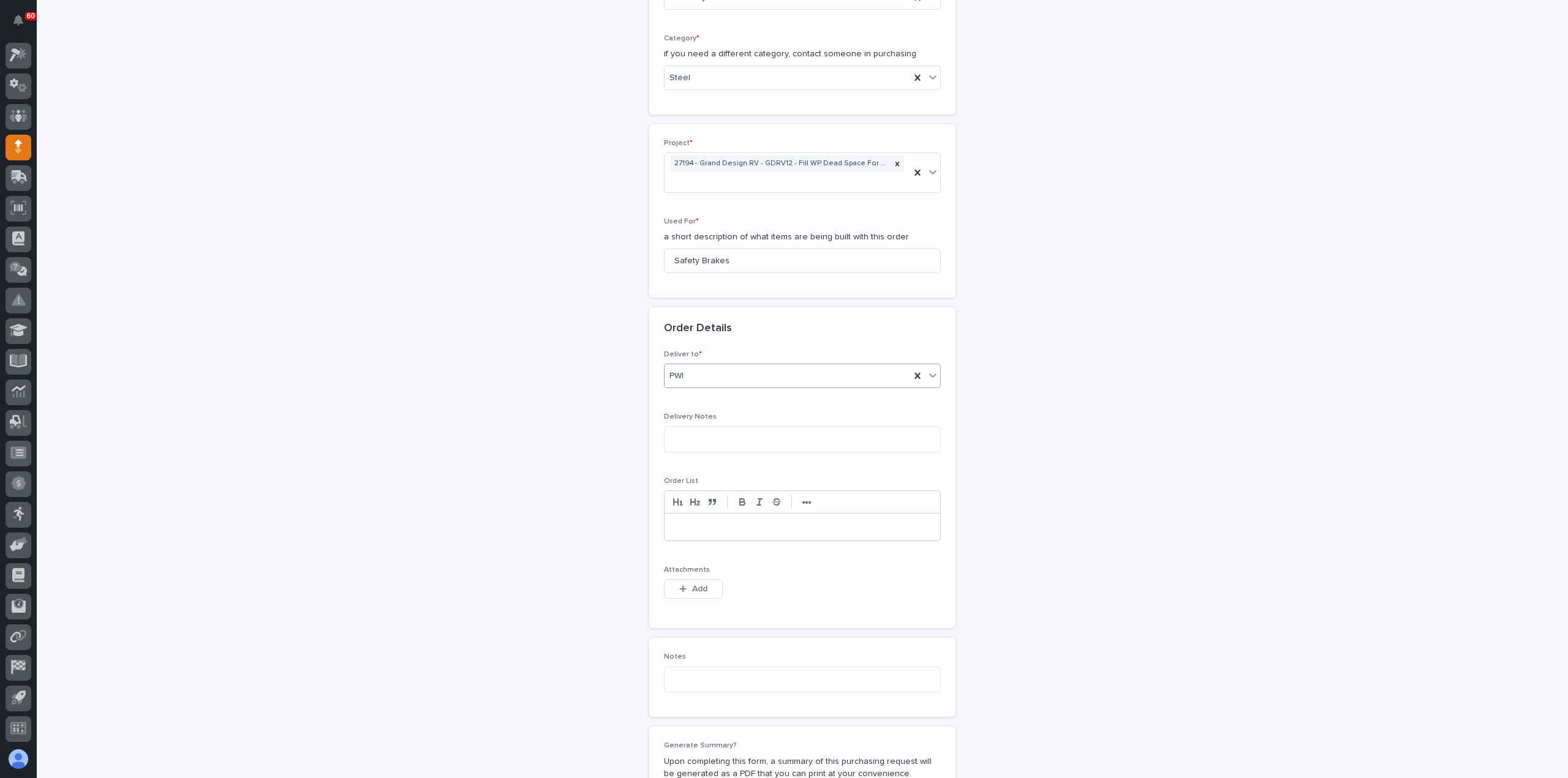
scroll to position [498, 0]
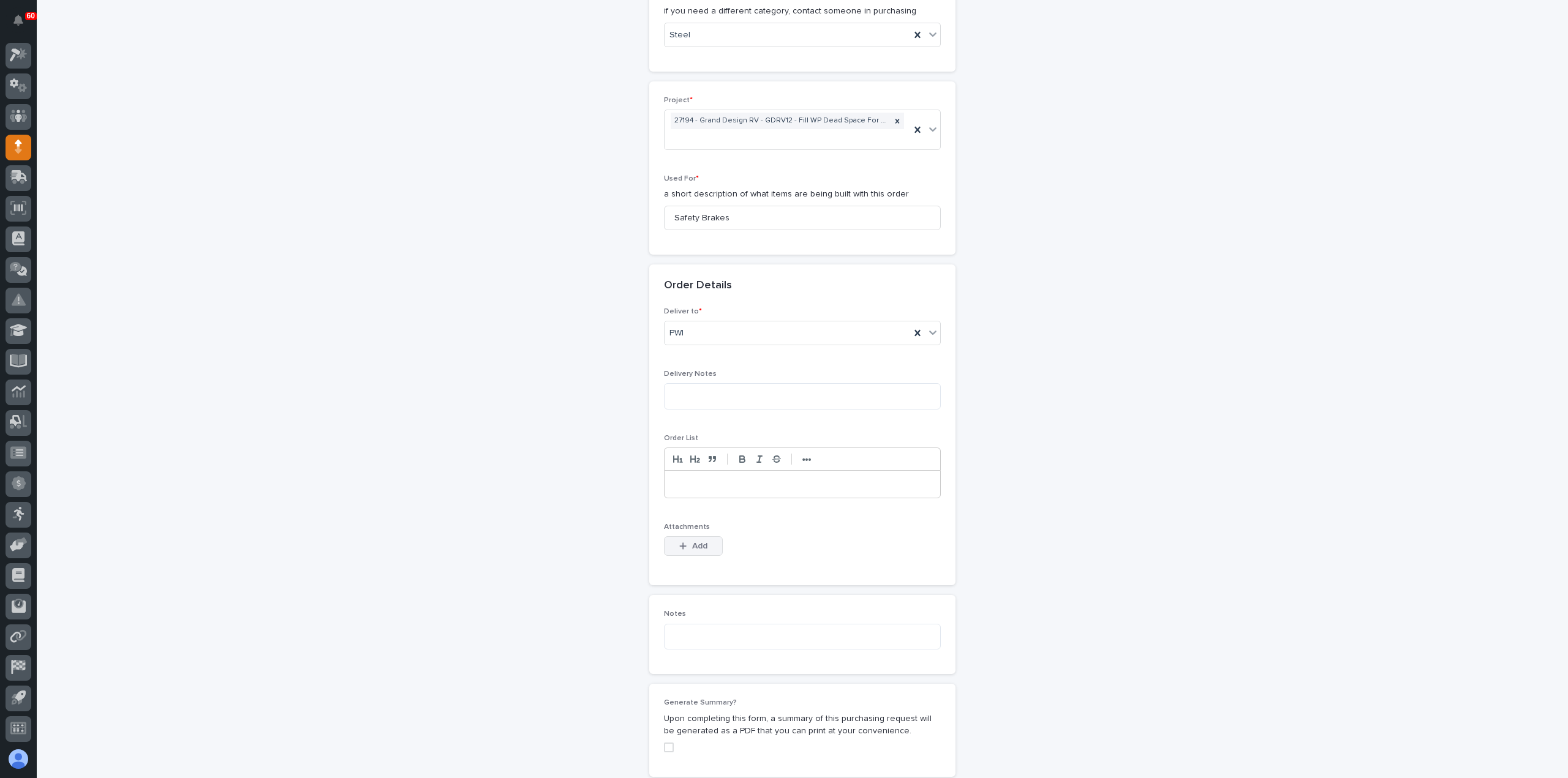
click at [682, 536] on button "Add" at bounding box center [693, 546] width 59 height 20
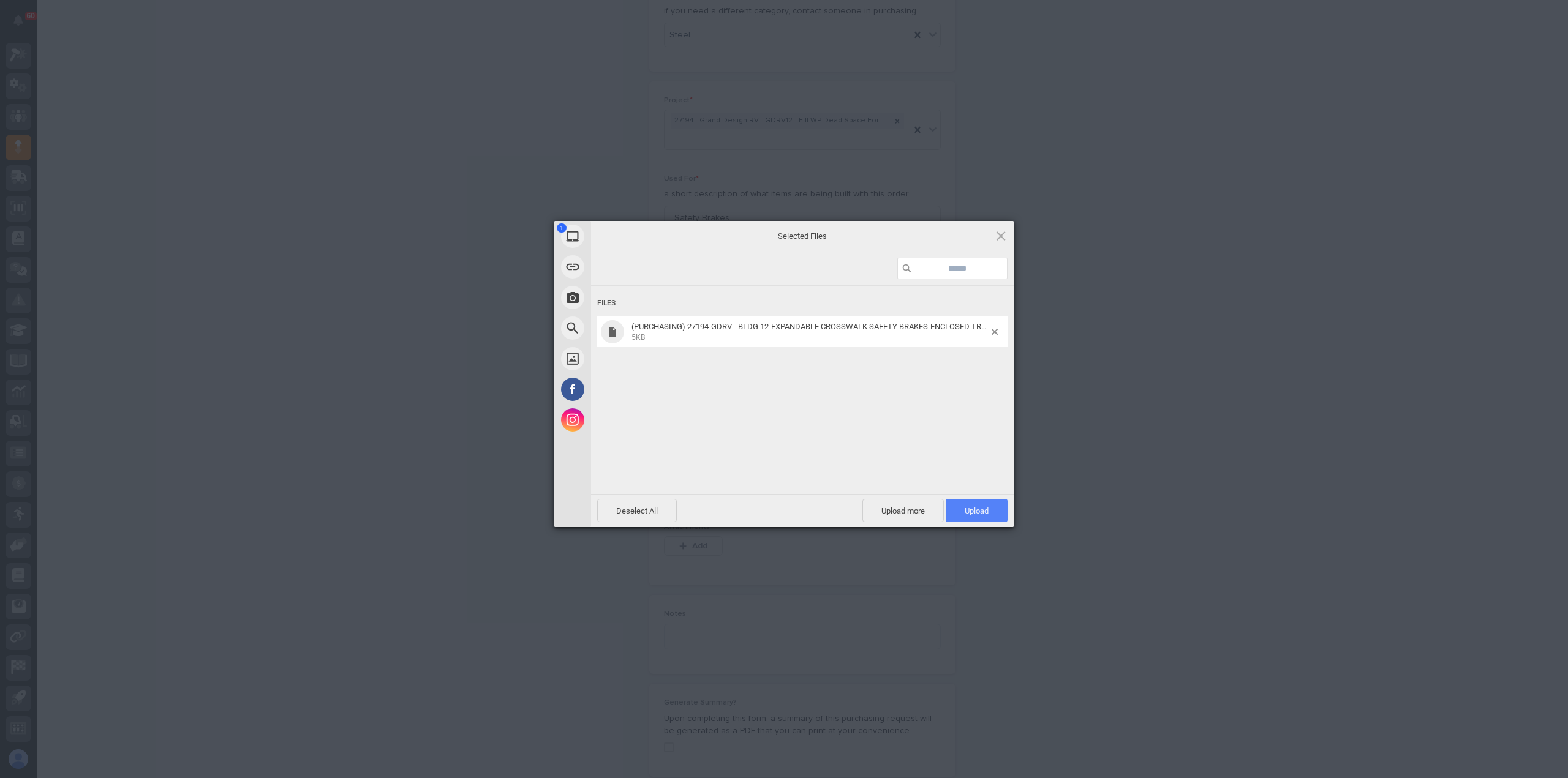
click at [974, 514] on span "Upload 1" at bounding box center [977, 511] width 24 height 9
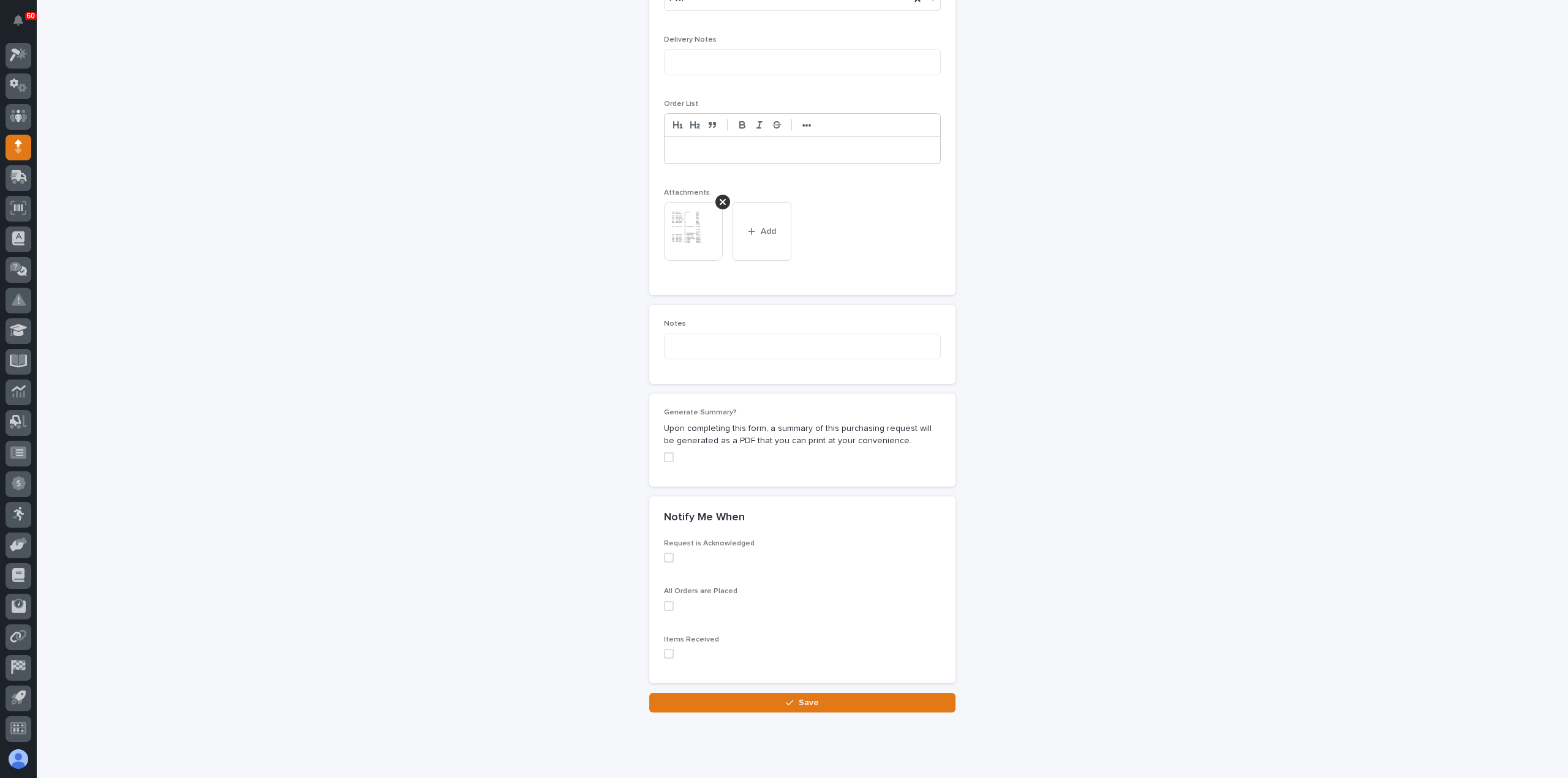
scroll to position [858, 0]
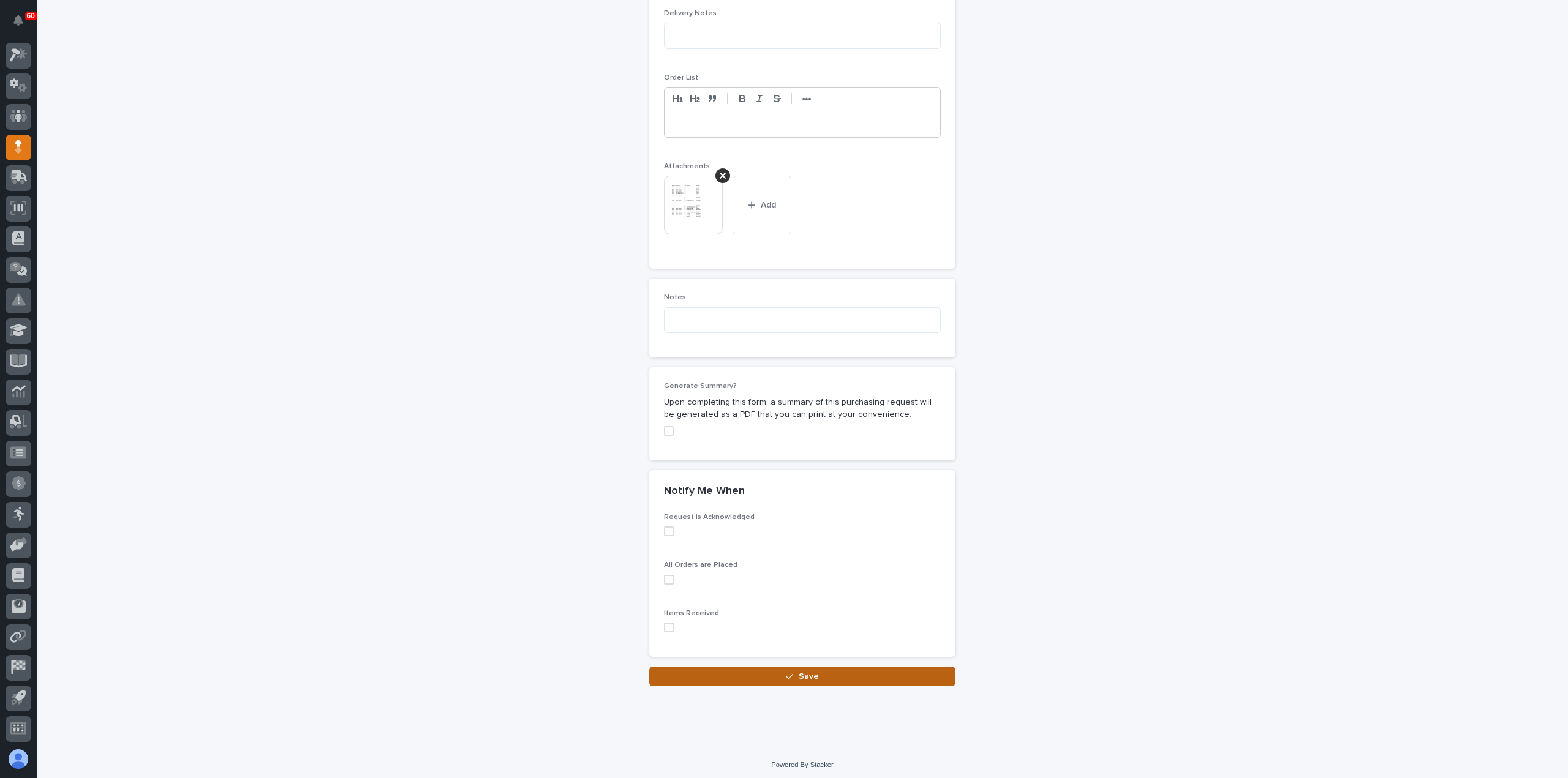
click at [806, 671] on span "Save" at bounding box center [809, 676] width 20 height 11
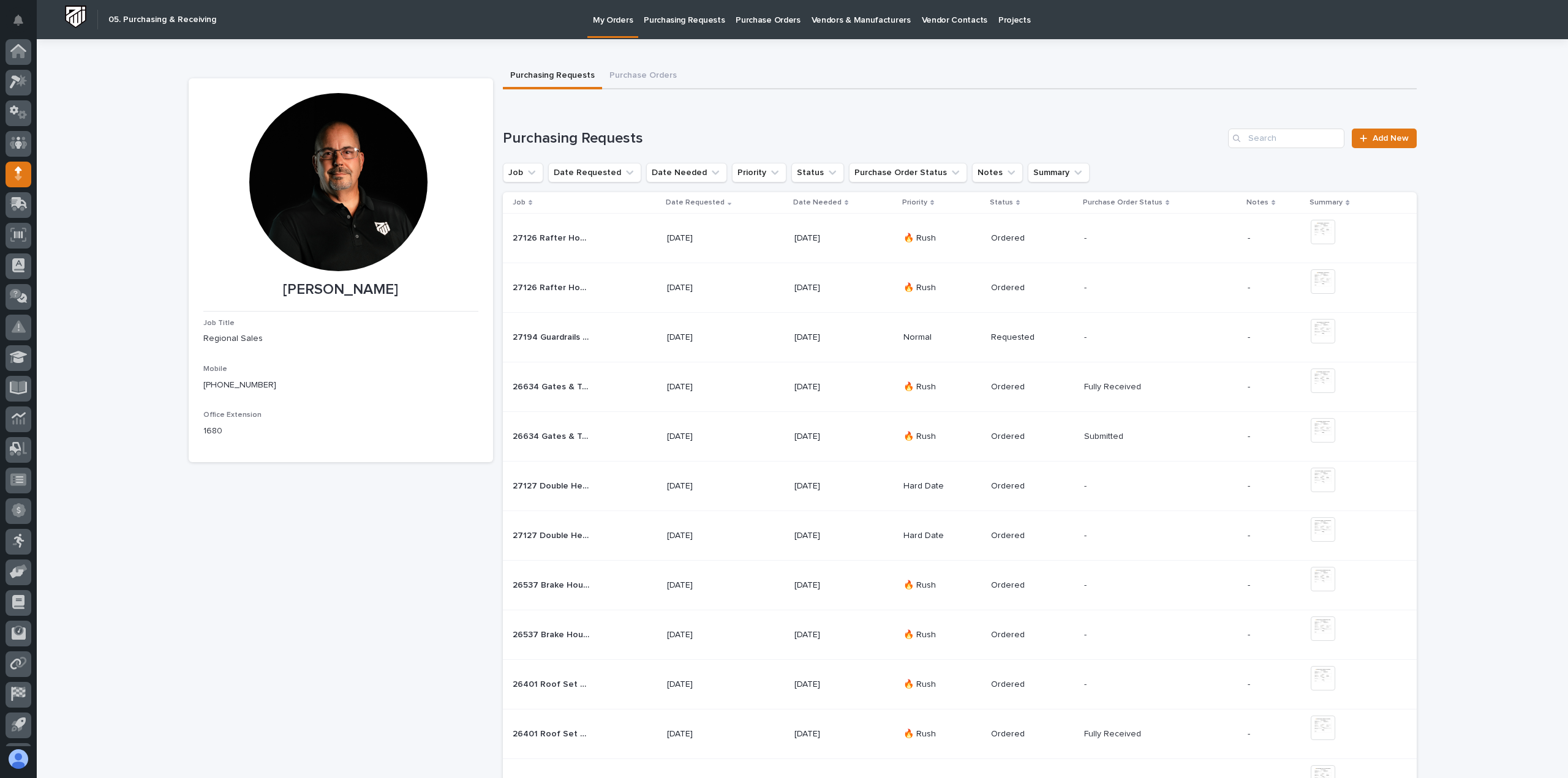
scroll to position [27, 0]
click at [622, 440] on div "27194 Safety Brakes 27194 Safety Brakes" at bounding box center [584, 436] width 144 height 20
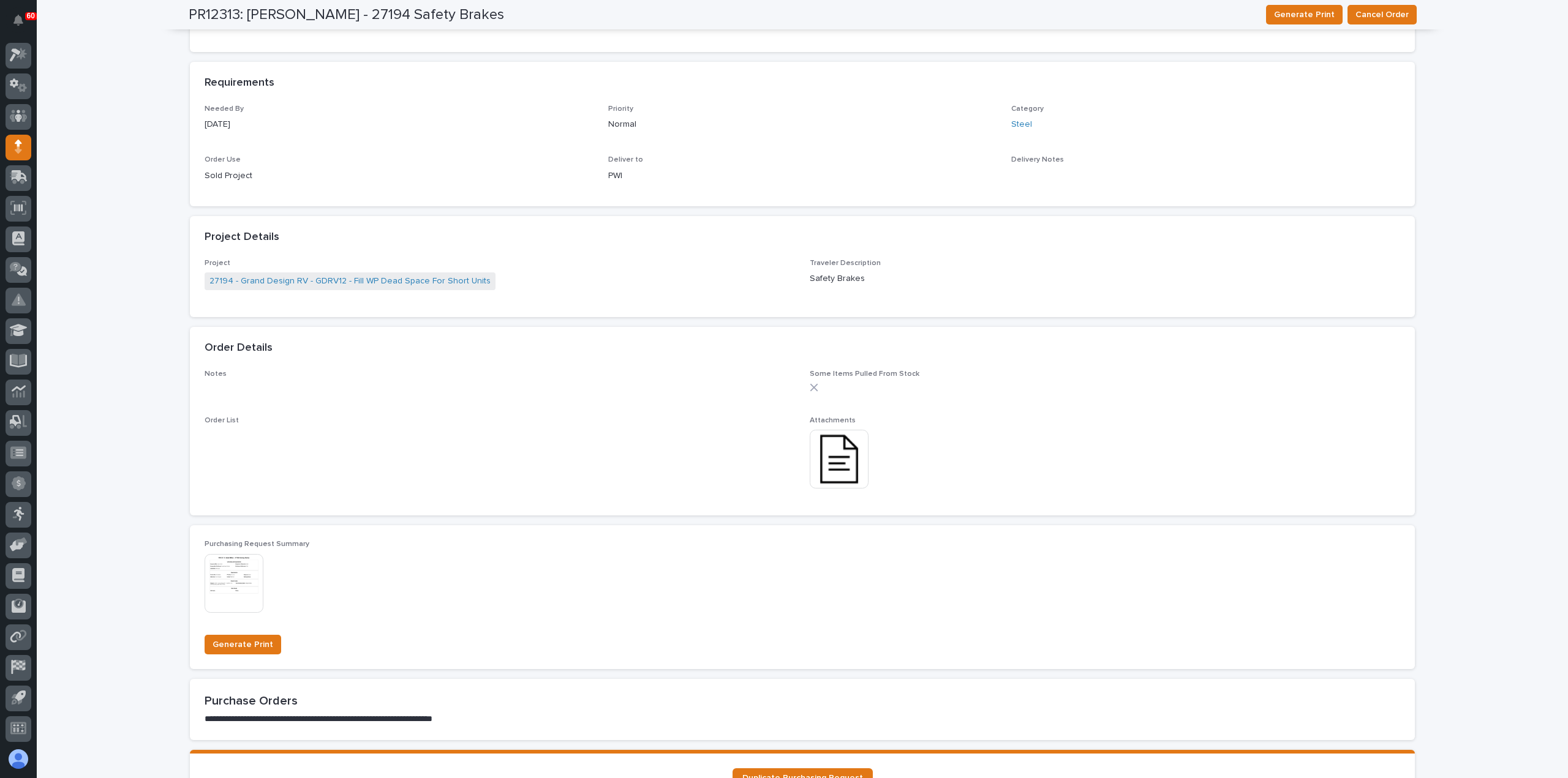
scroll to position [731, 0]
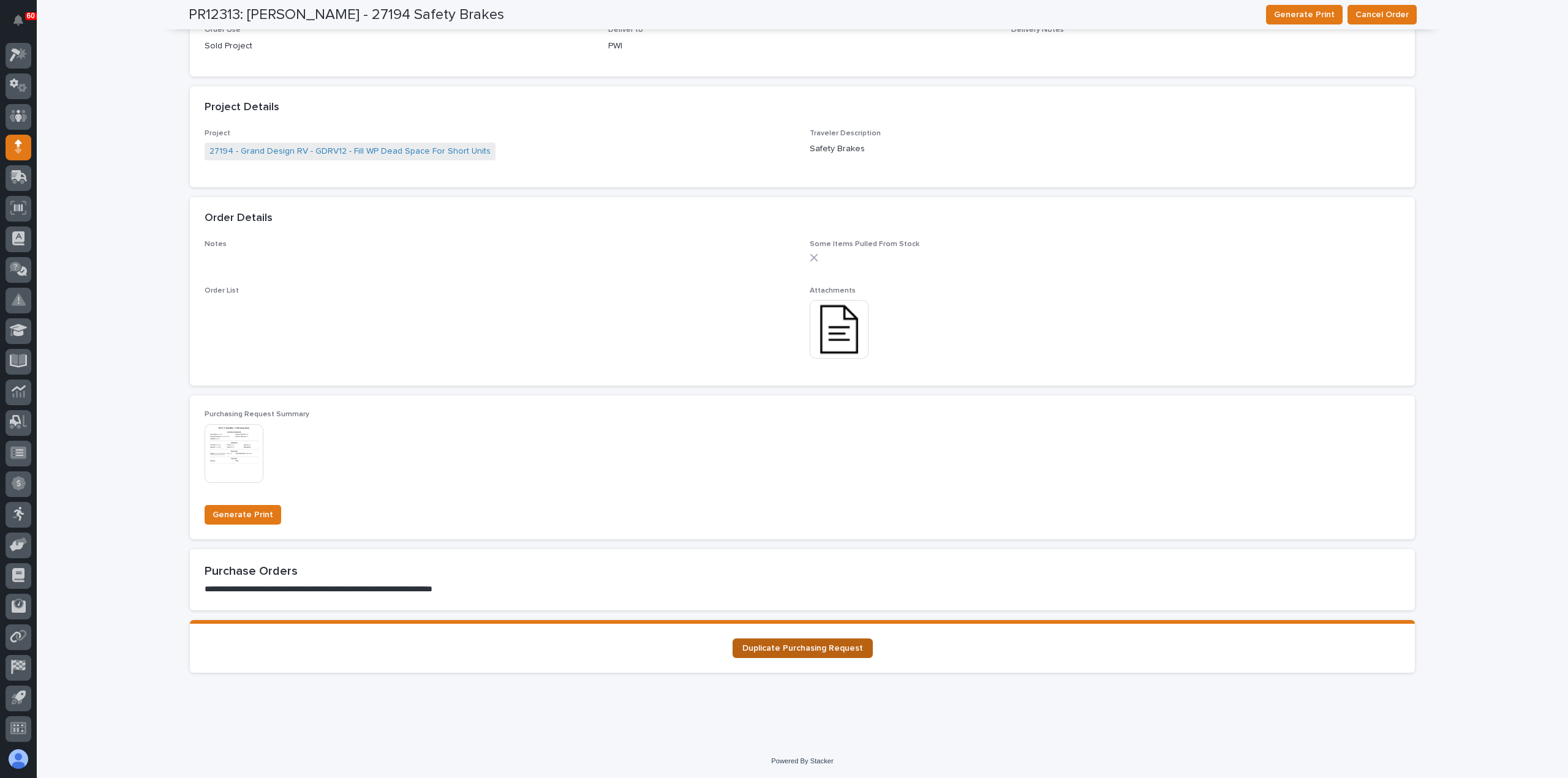
click at [778, 655] on link "Duplicate Purchasing Request" at bounding box center [803, 649] width 141 height 20
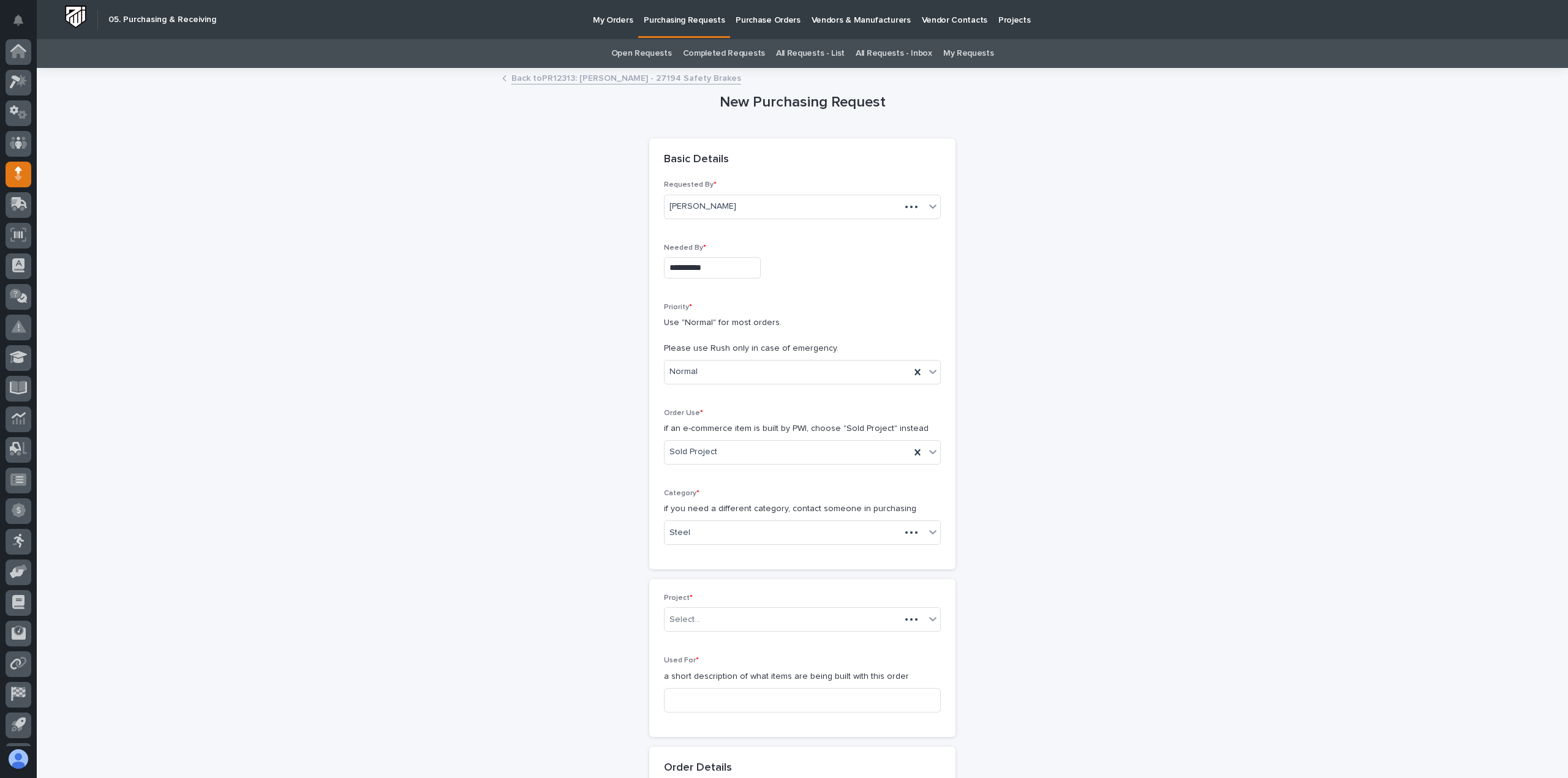
scroll to position [27, 0]
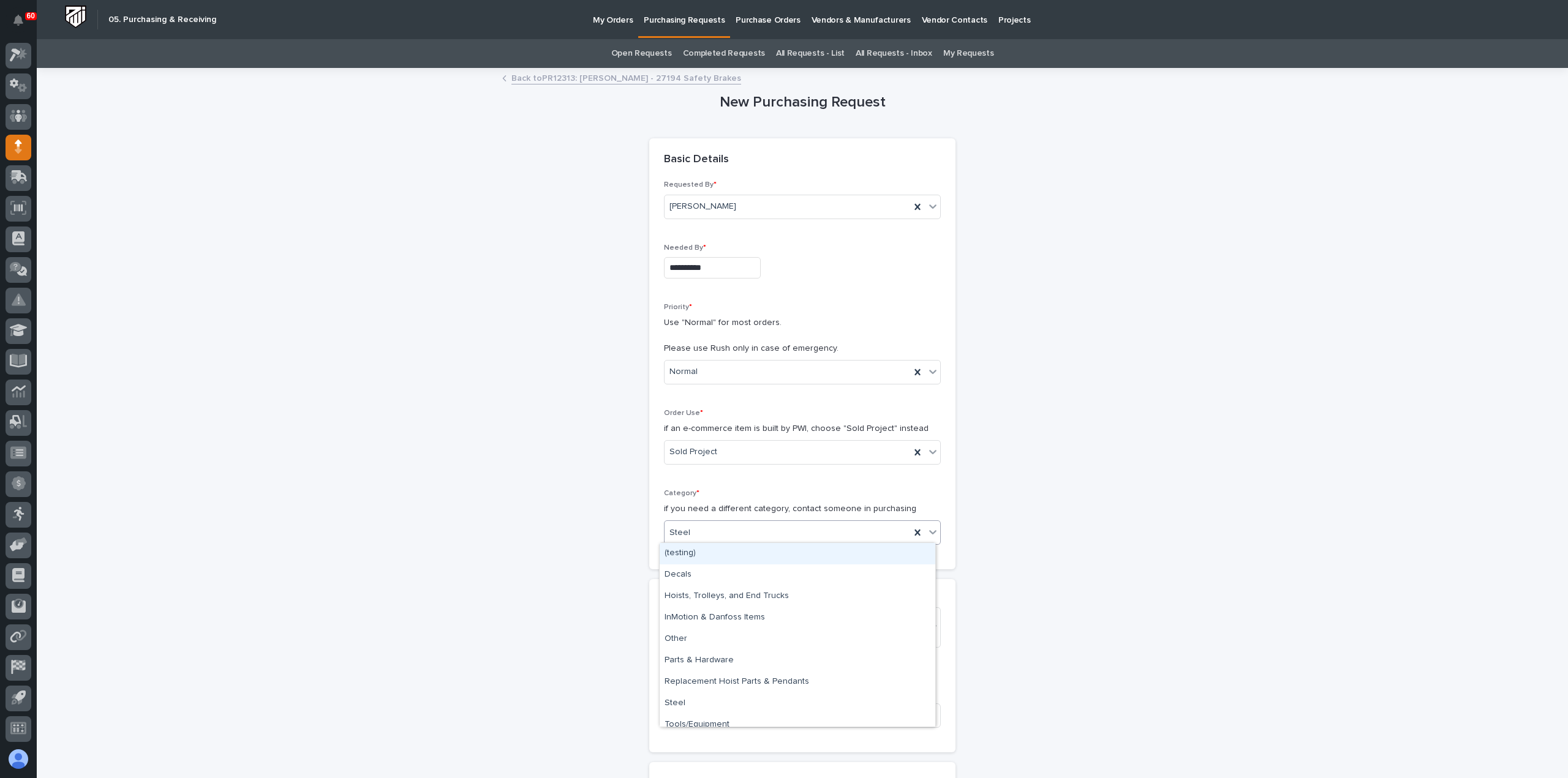
click at [733, 531] on div "Steel" at bounding box center [788, 533] width 245 height 20
click at [722, 659] on div "Parts & Hardware" at bounding box center [798, 661] width 276 height 22
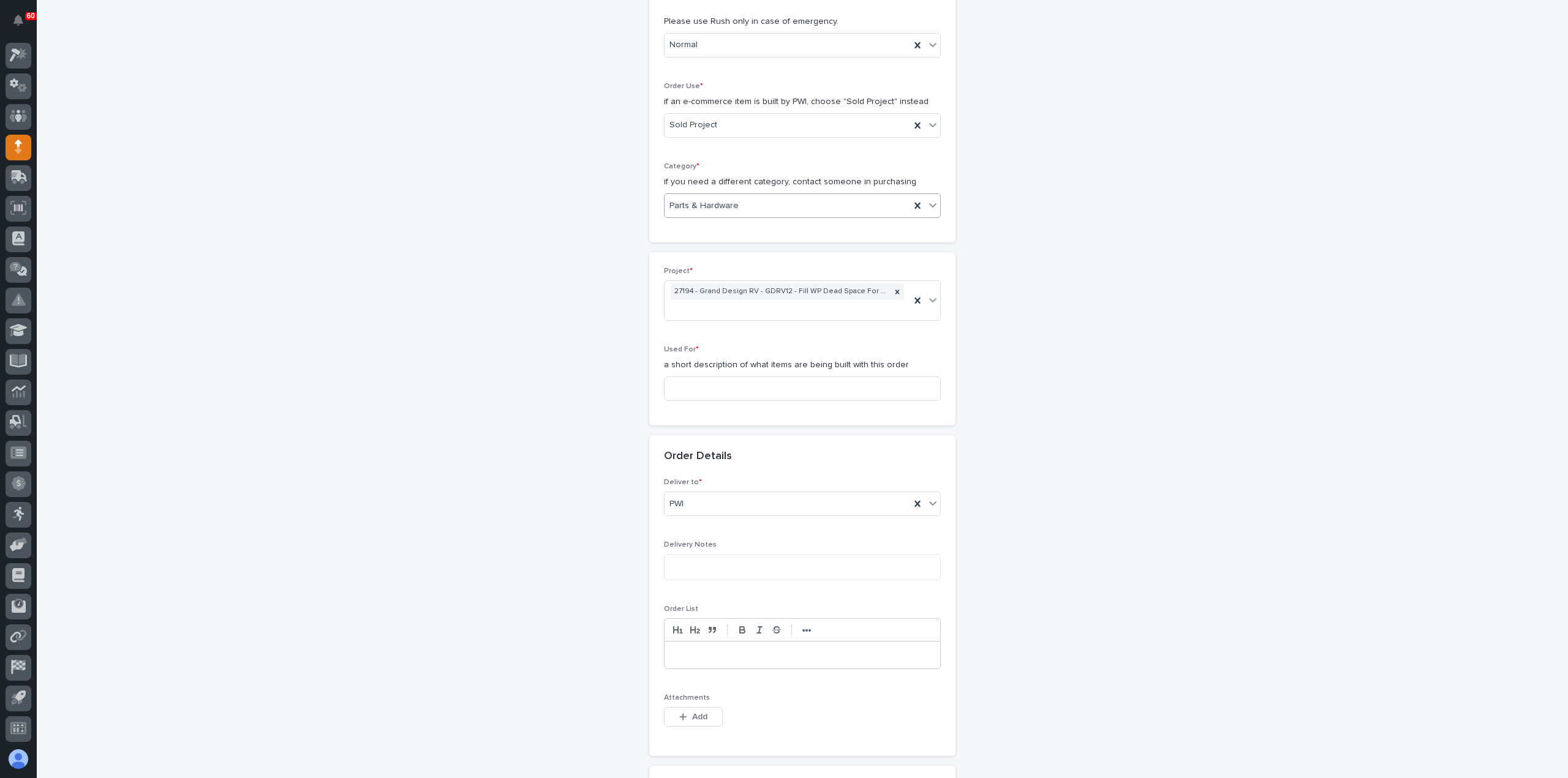
scroll to position [367, 0]
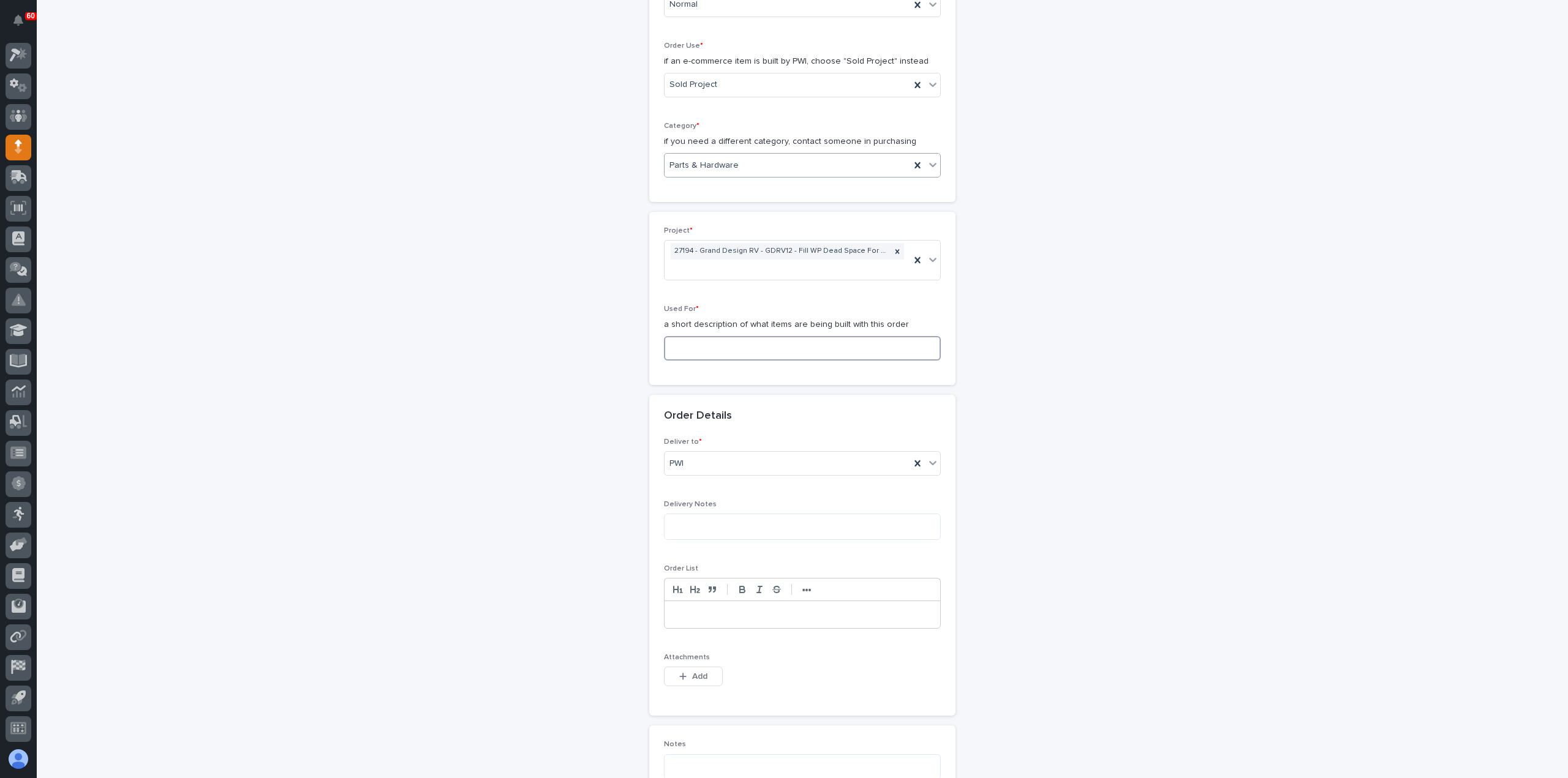
click at [729, 349] on input at bounding box center [803, 348] width 277 height 24
paste input "Safety Brakes"
type input "Safety Brakes"
click at [692, 673] on span "Add" at bounding box center [699, 676] width 15 height 11
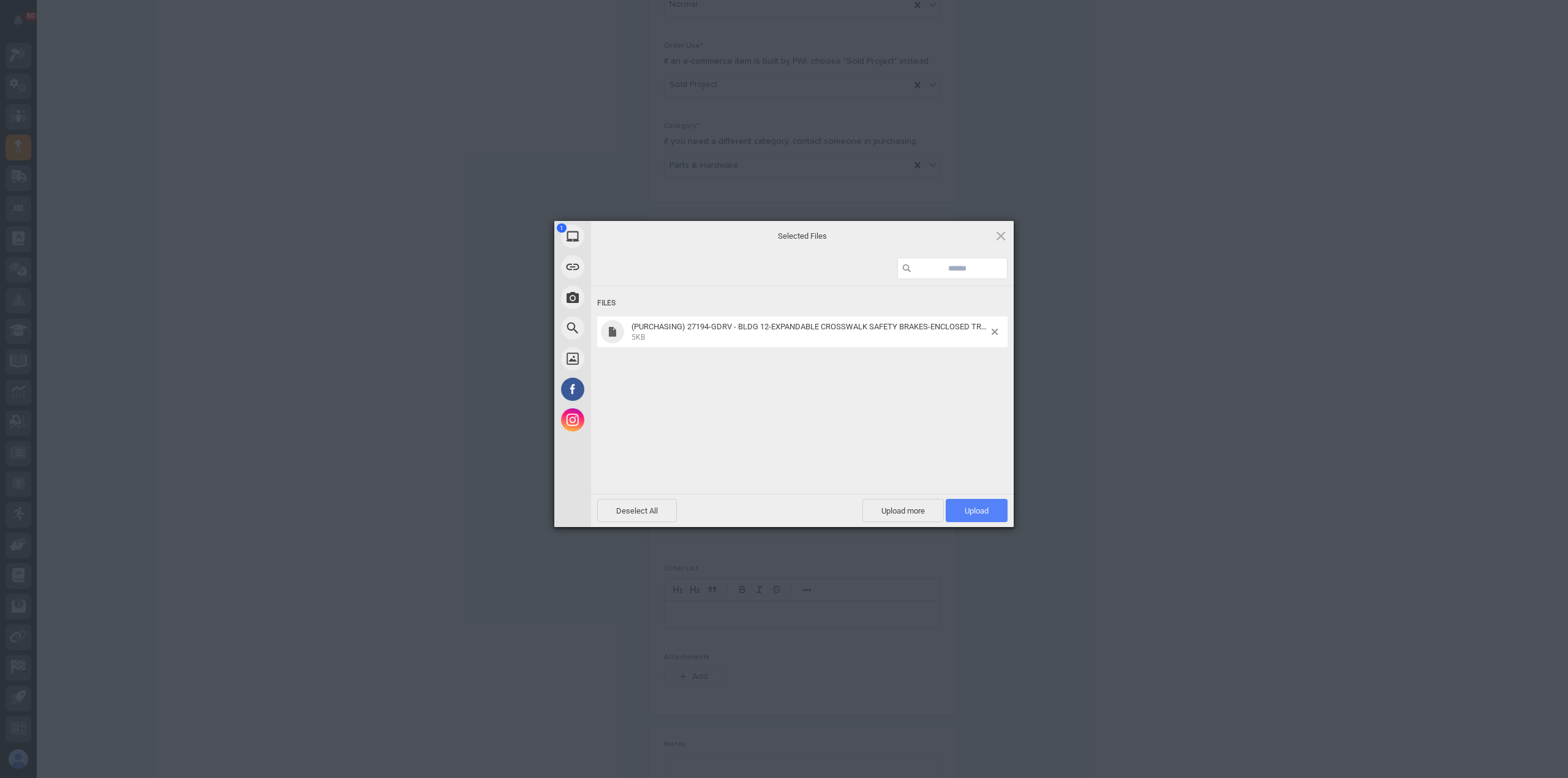
click at [976, 515] on span "Upload 1" at bounding box center [977, 511] width 24 height 9
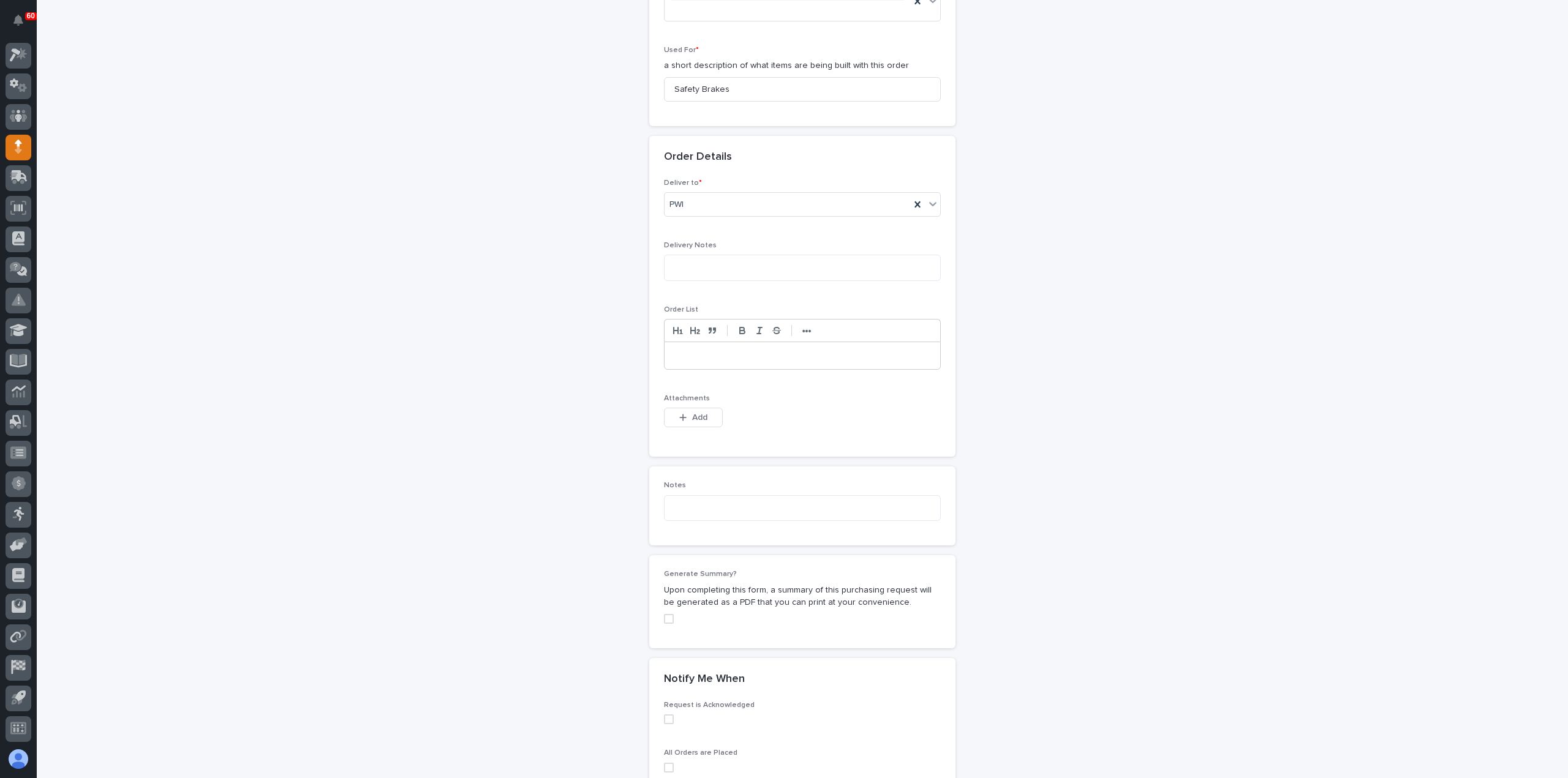
scroll to position [814, 0]
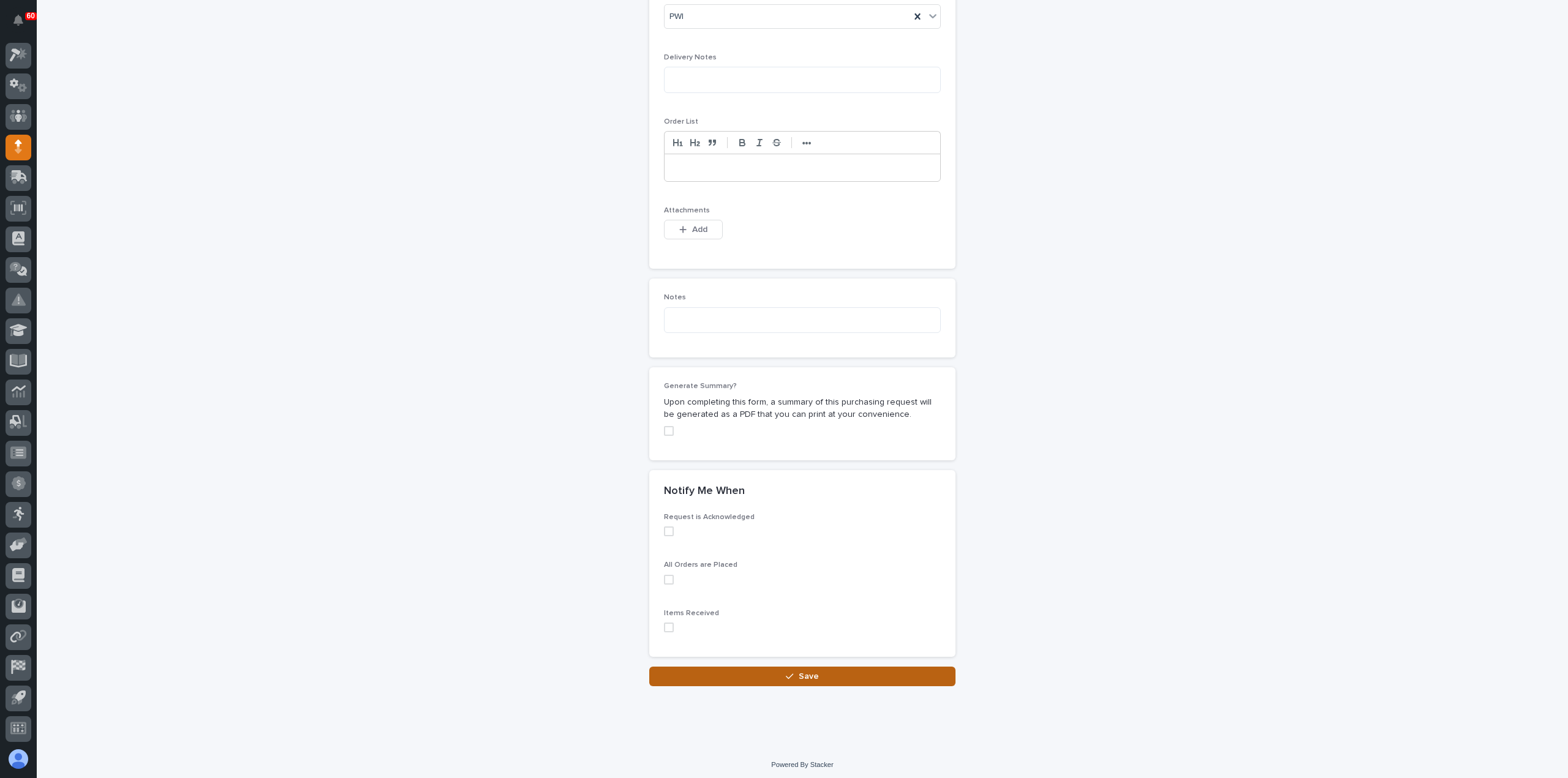
click at [799, 671] on span "Save" at bounding box center [809, 676] width 20 height 11
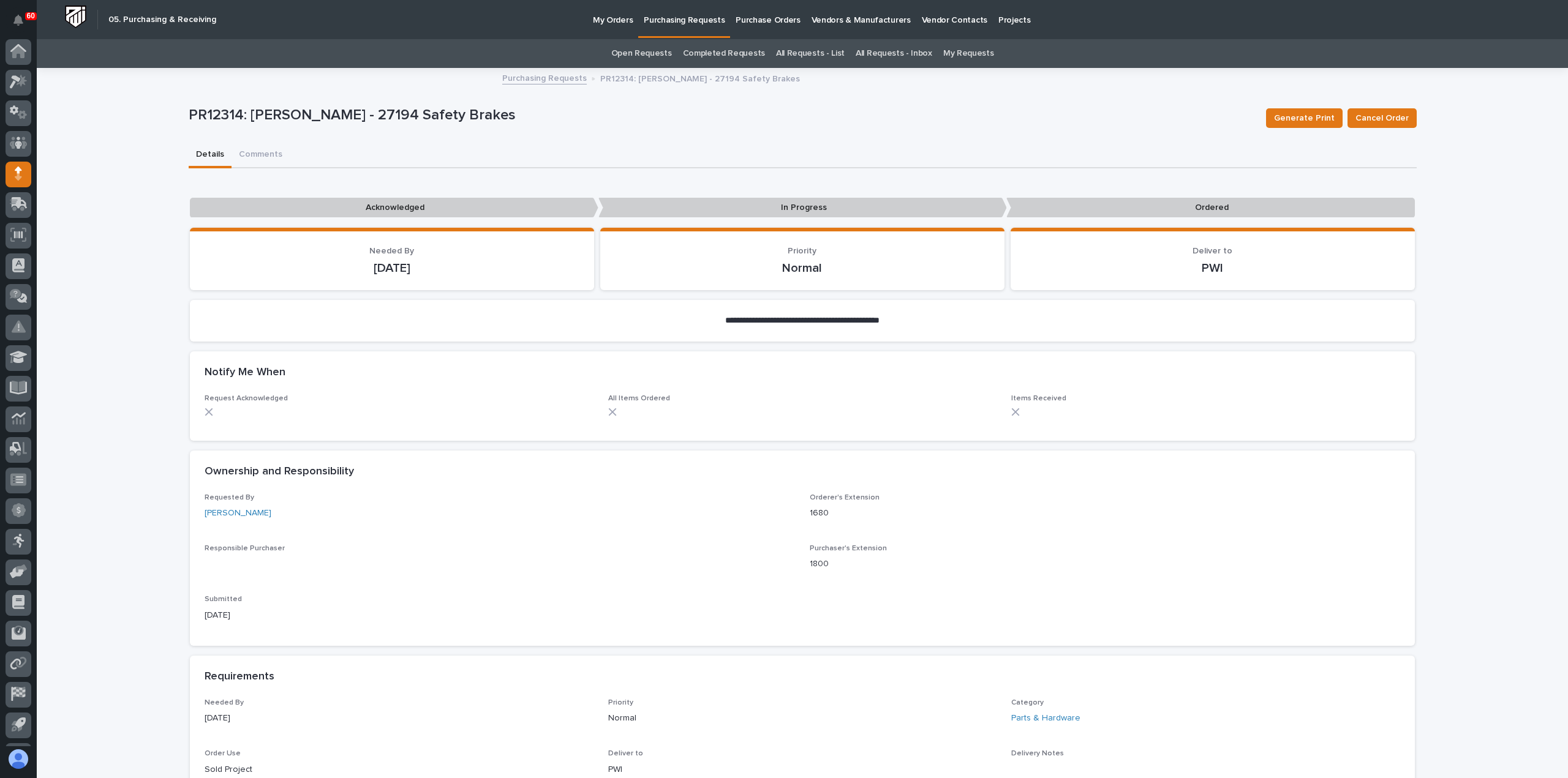
scroll to position [27, 0]
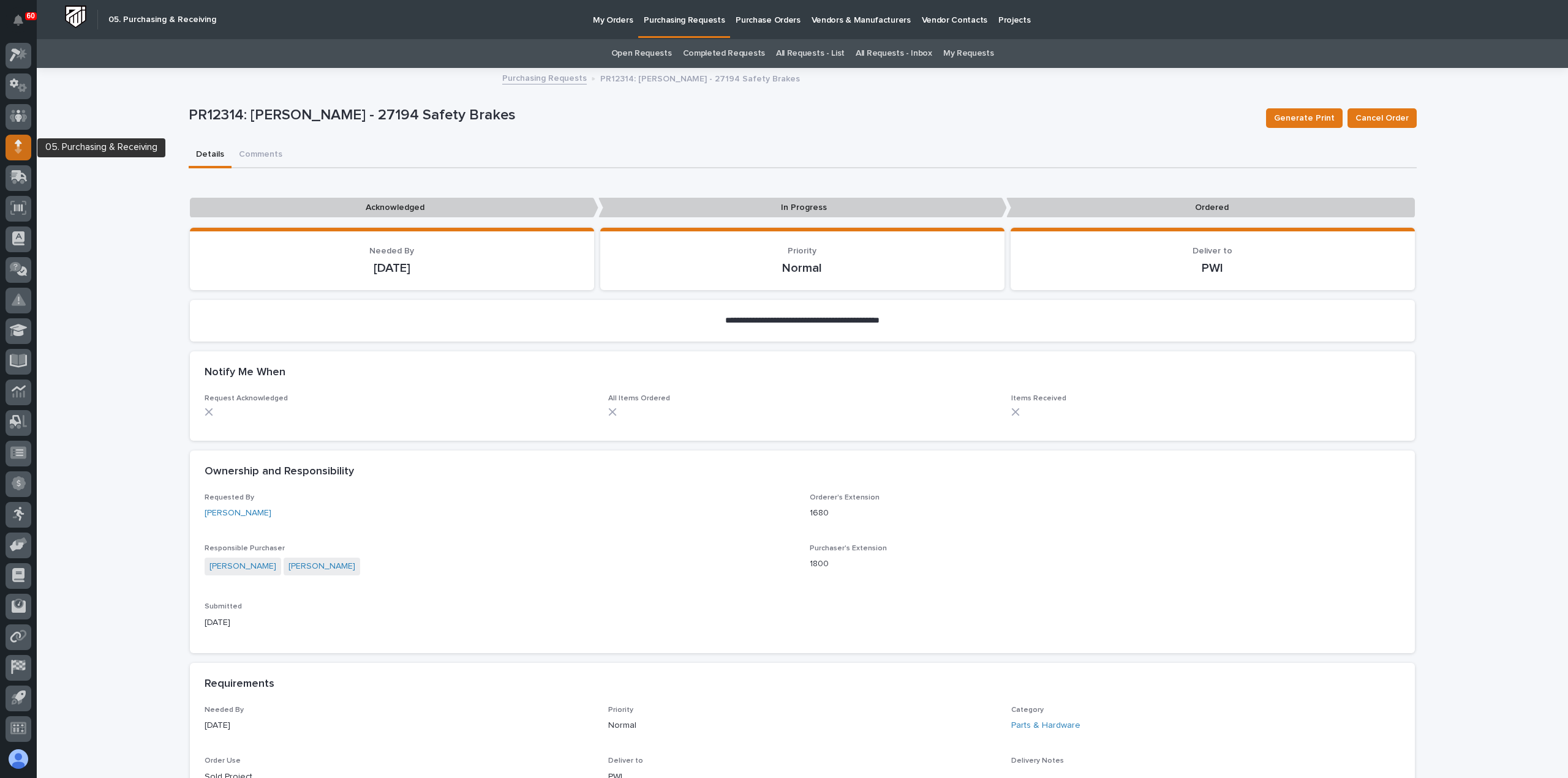
click at [11, 144] on div at bounding box center [18, 147] width 26 height 26
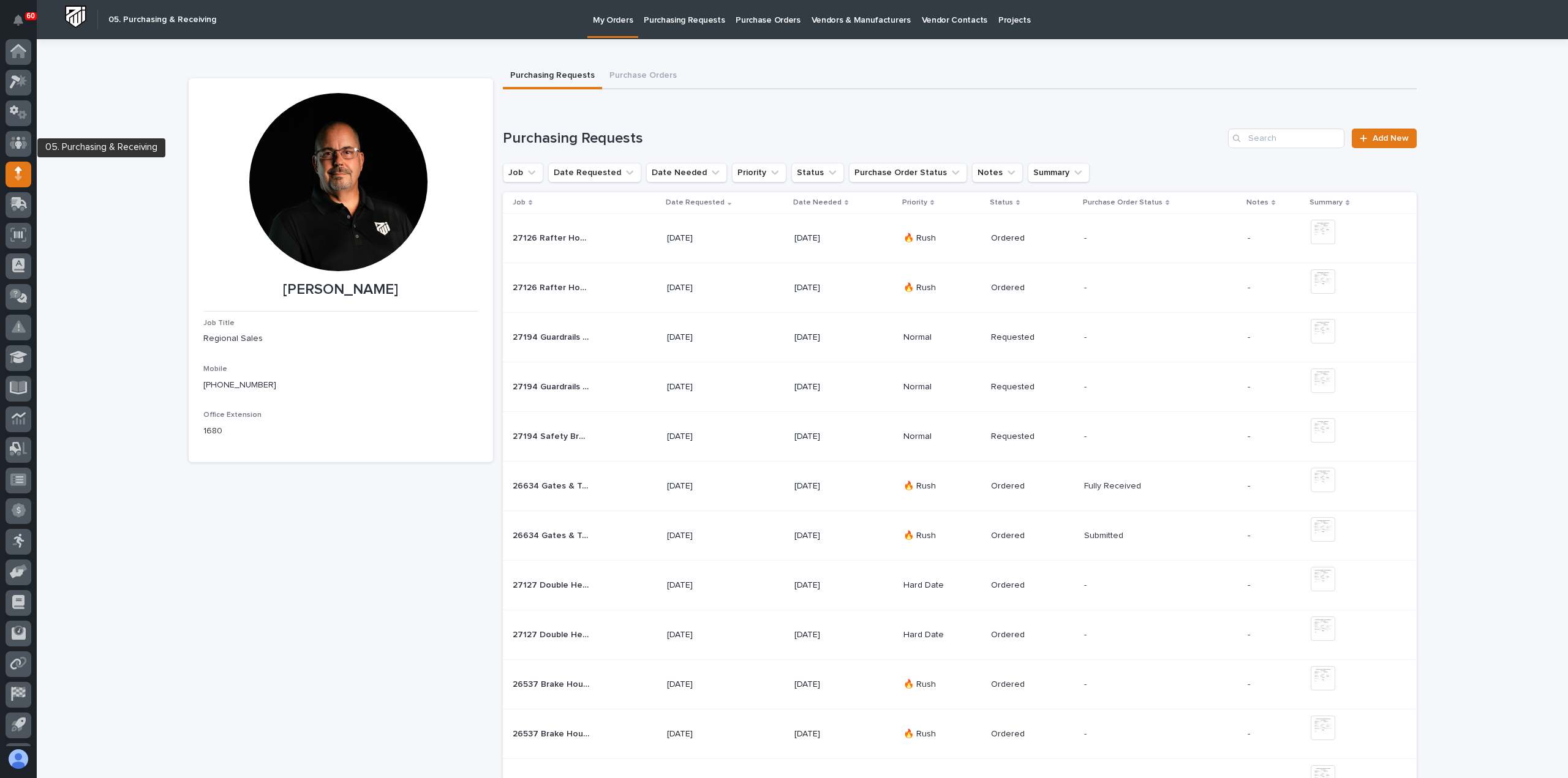
scroll to position [27, 0]
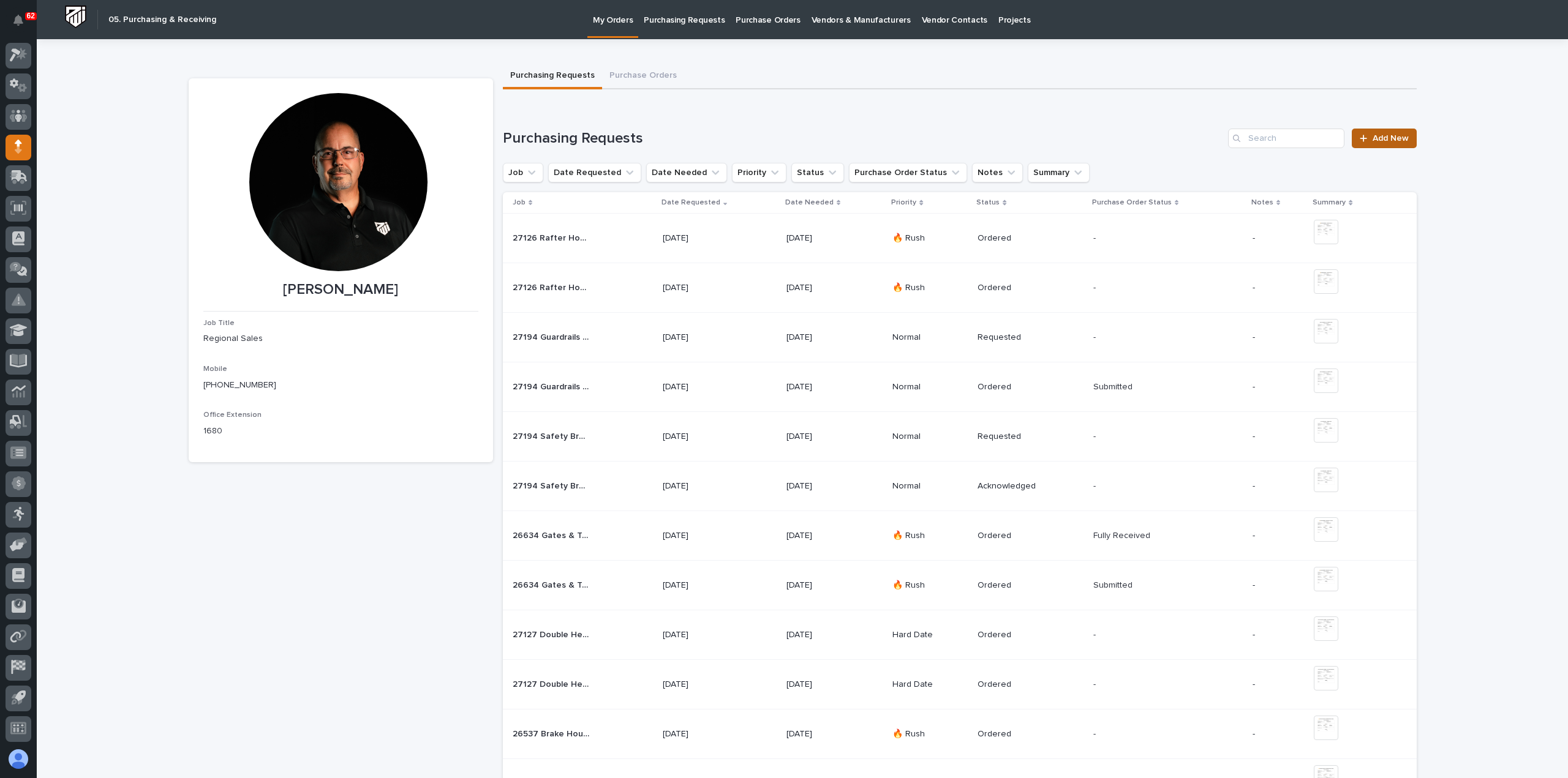
click at [1395, 138] on span "Add New" at bounding box center [1391, 138] width 36 height 9
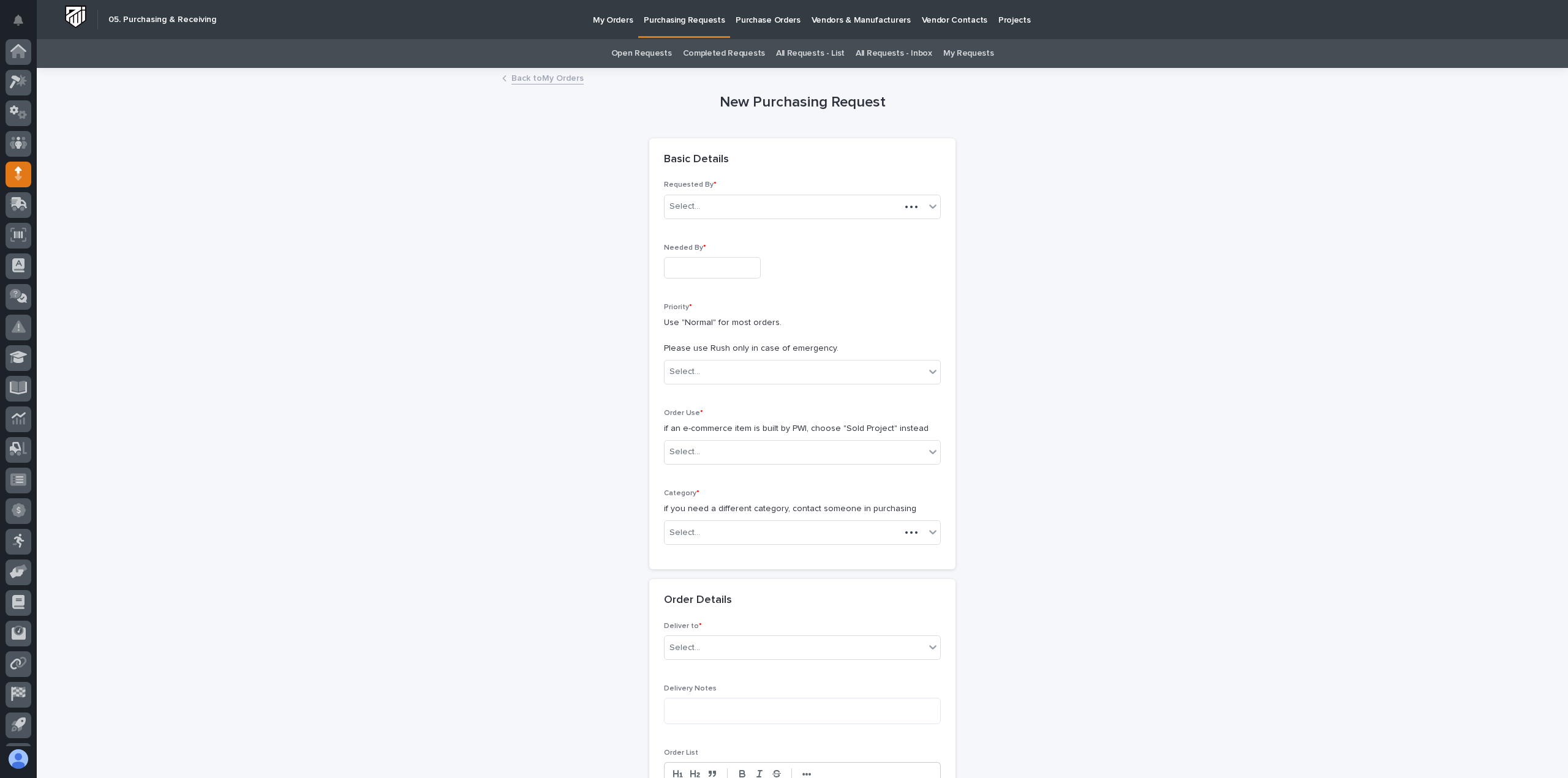
scroll to position [27, 0]
click at [722, 265] on input "text" at bounding box center [712, 268] width 97 height 22
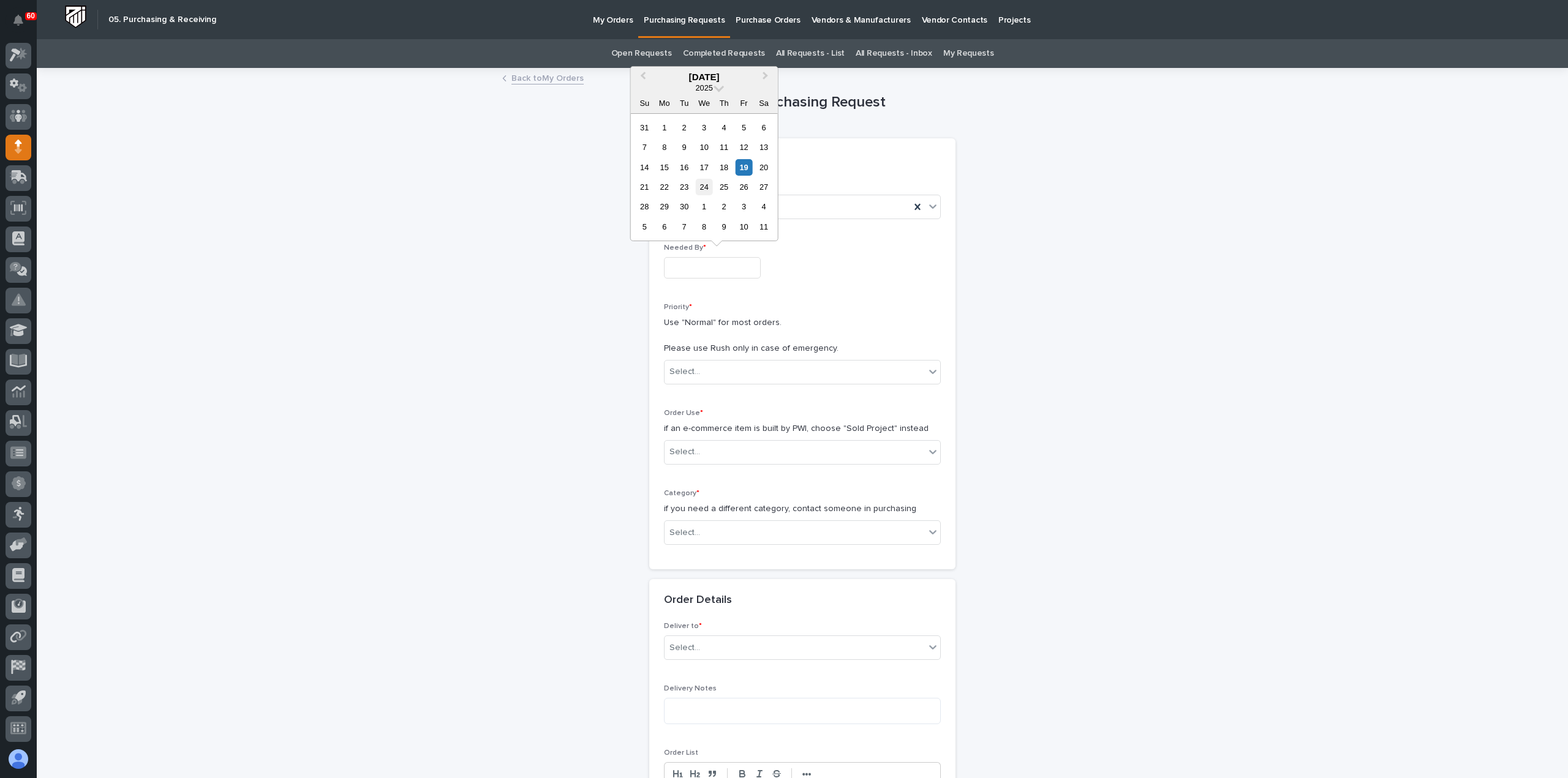
click at [701, 185] on div "24" at bounding box center [704, 187] width 16 height 16
type input "**********"
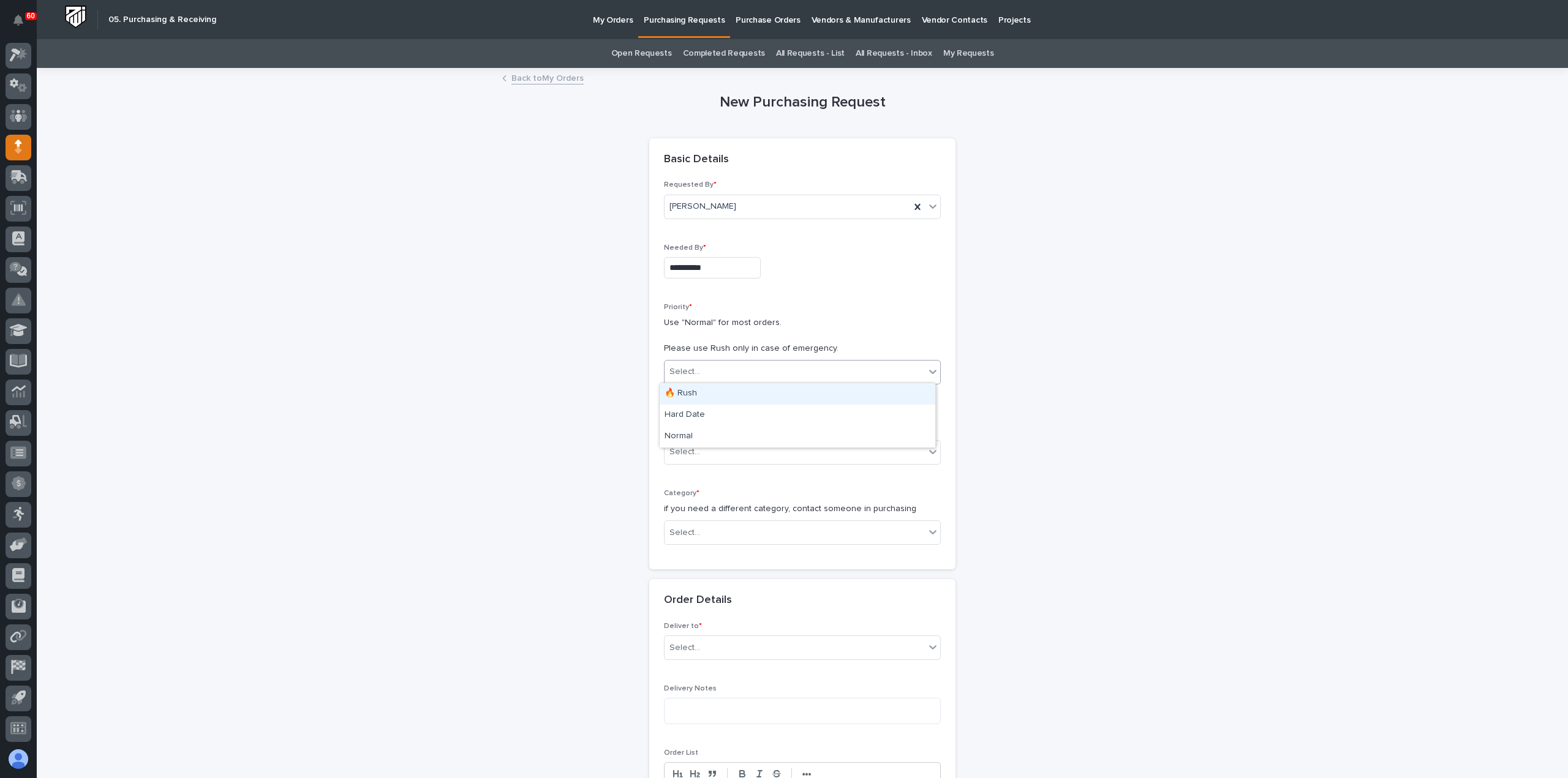
click at [713, 366] on div "Select..." at bounding box center [795, 372] width 261 height 20
drag, startPoint x: 713, startPoint y: 425, endPoint x: 710, endPoint y: 433, distance: 8.5
click at [710, 433] on div "Normal" at bounding box center [798, 436] width 276 height 22
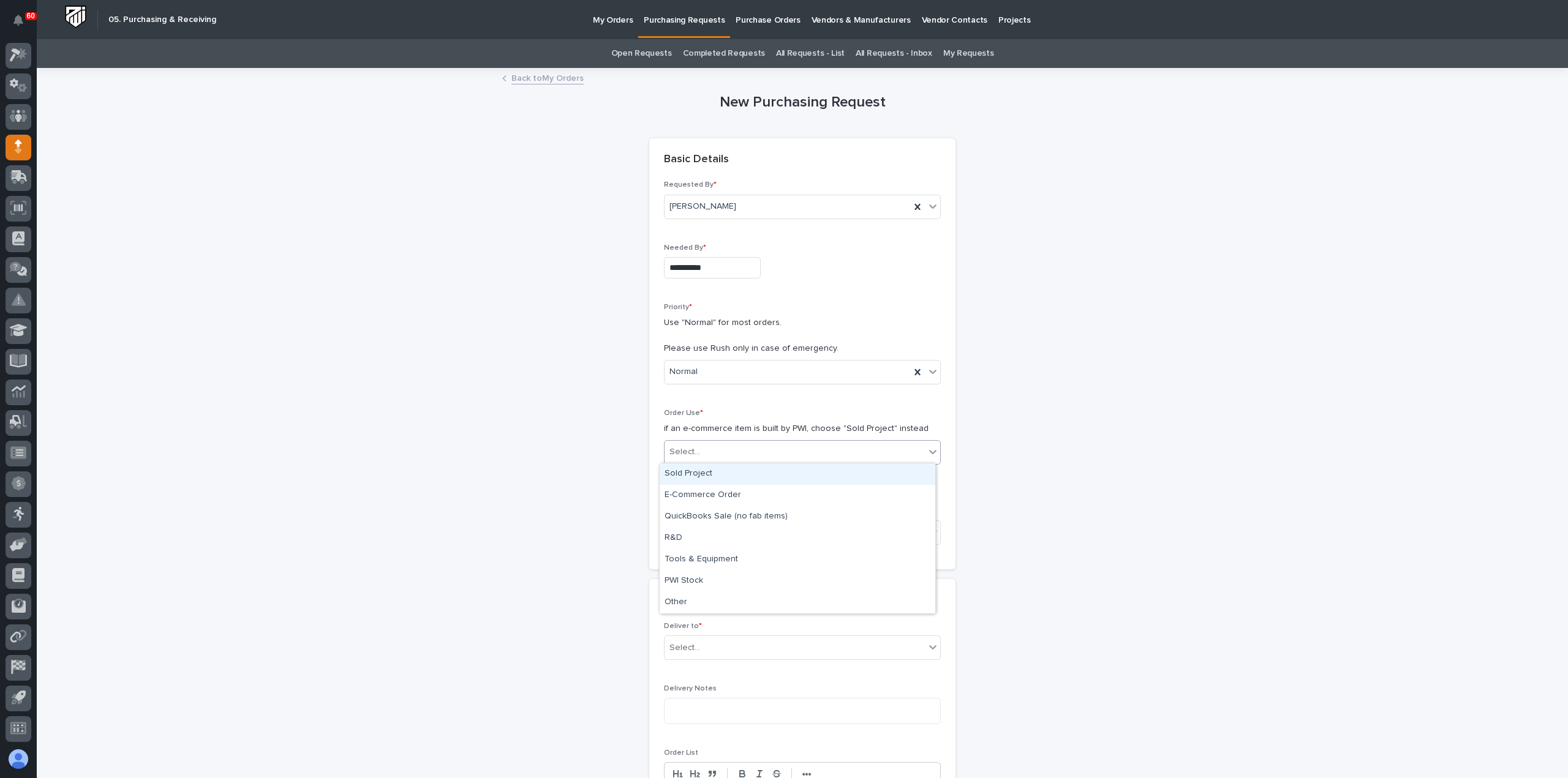
click at [712, 454] on div "Select..." at bounding box center [795, 452] width 261 height 20
click at [713, 473] on div "Sold Project" at bounding box center [798, 474] width 276 height 22
click at [722, 533] on div "Select..." at bounding box center [795, 533] width 261 height 20
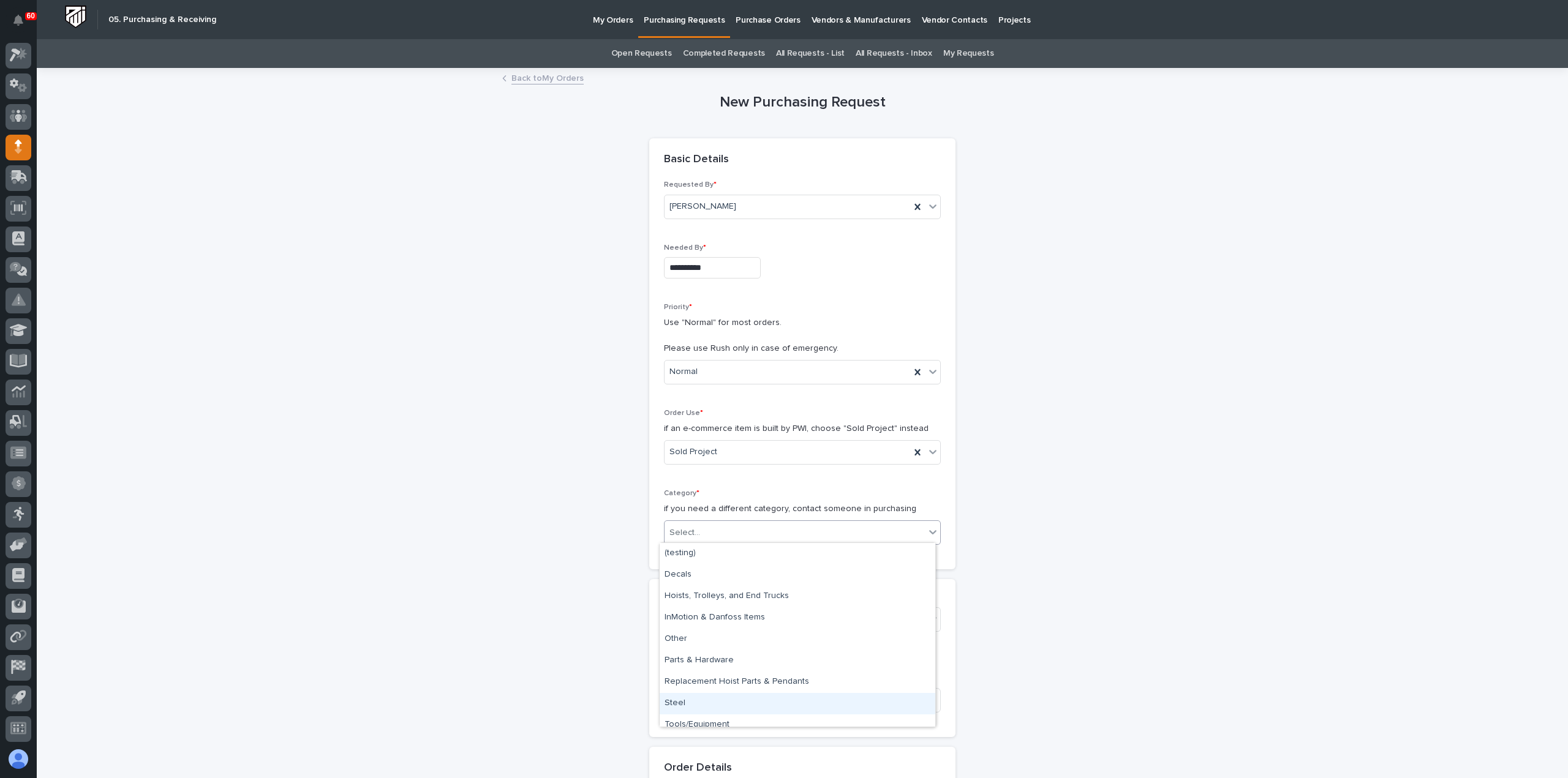
click at [688, 707] on div "Steel" at bounding box center [798, 703] width 276 height 22
click at [735, 615] on div "Select..." at bounding box center [795, 620] width 261 height 20
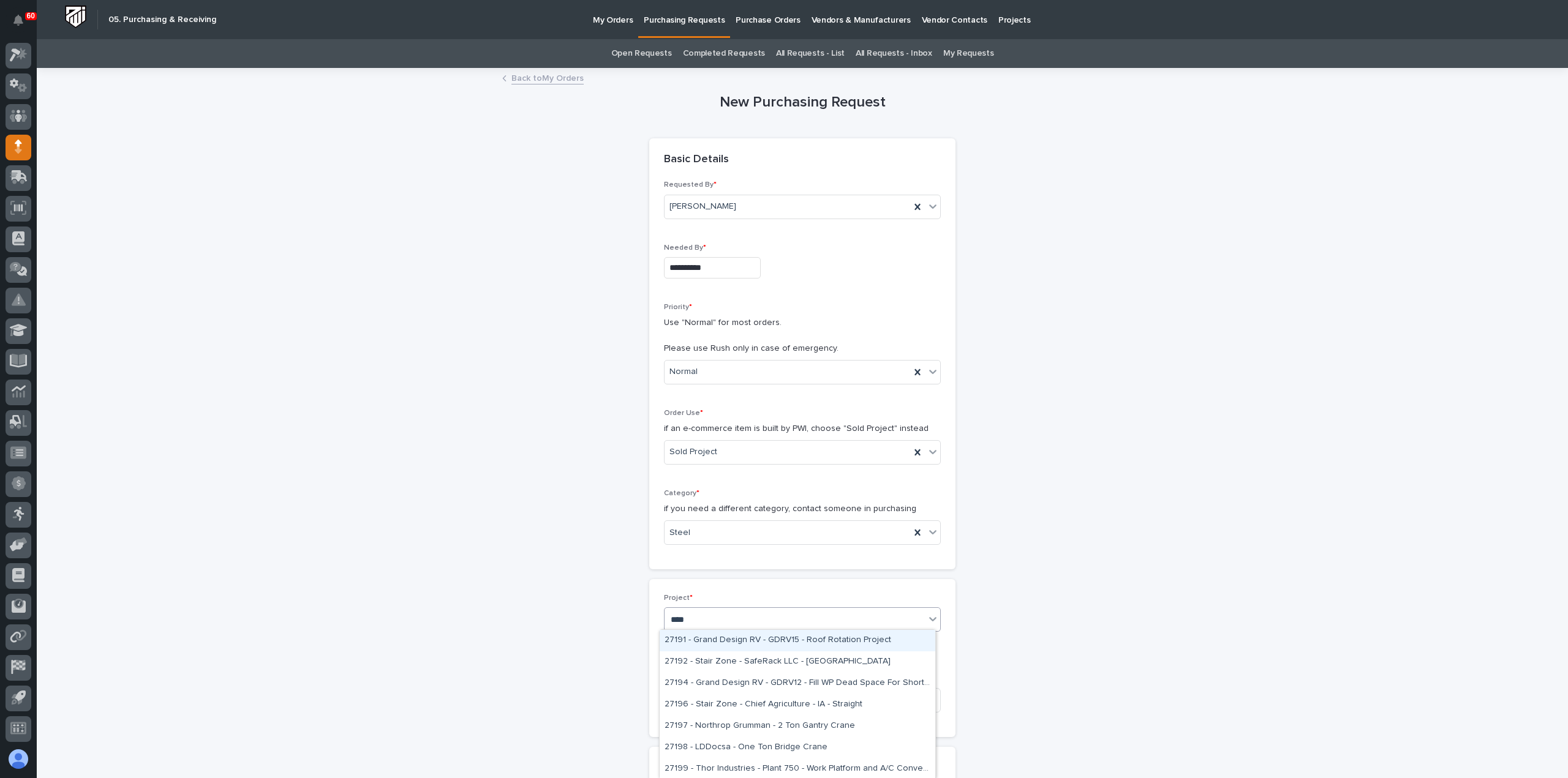
type input "*****"
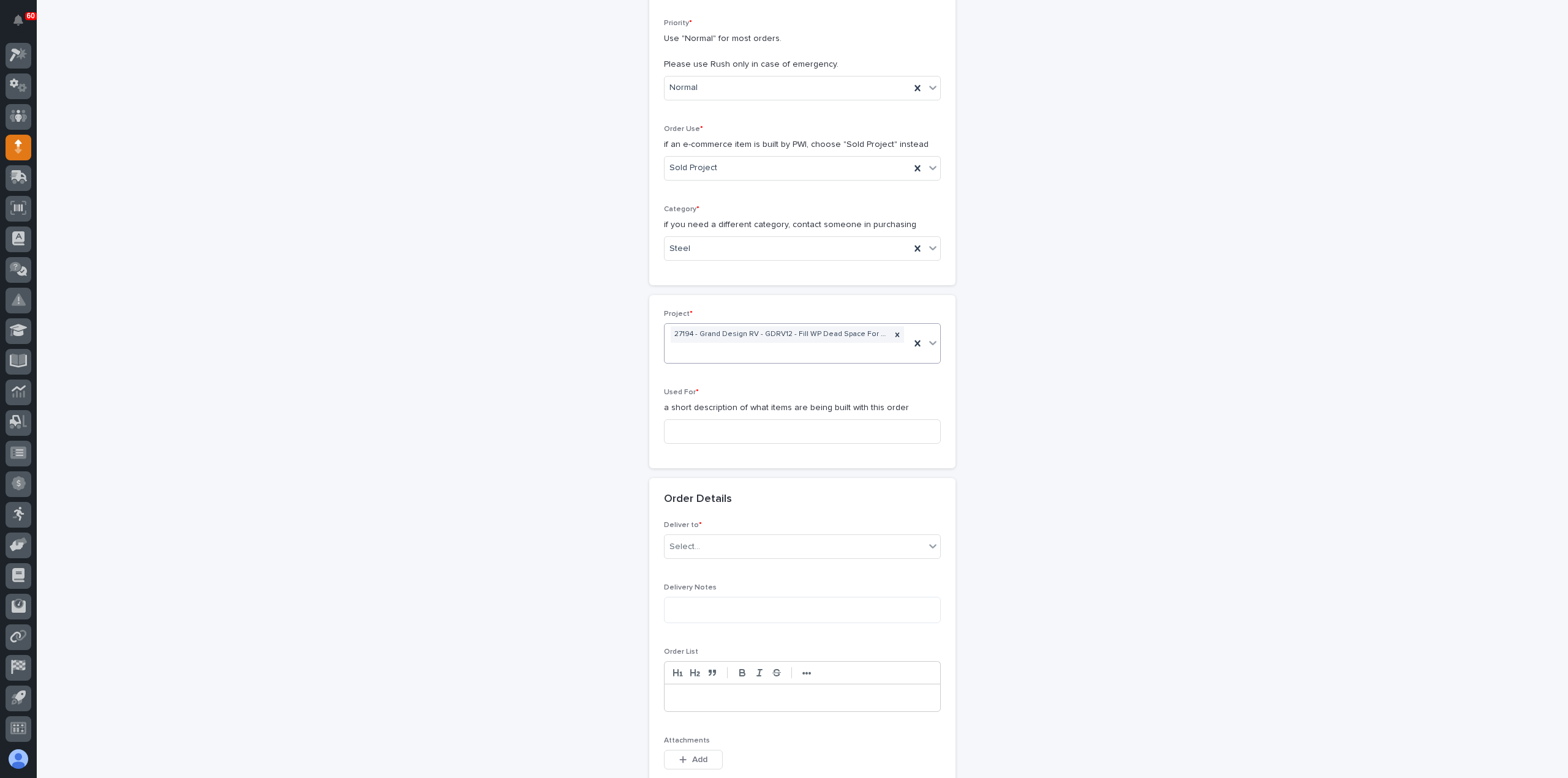
scroll to position [306, 0]
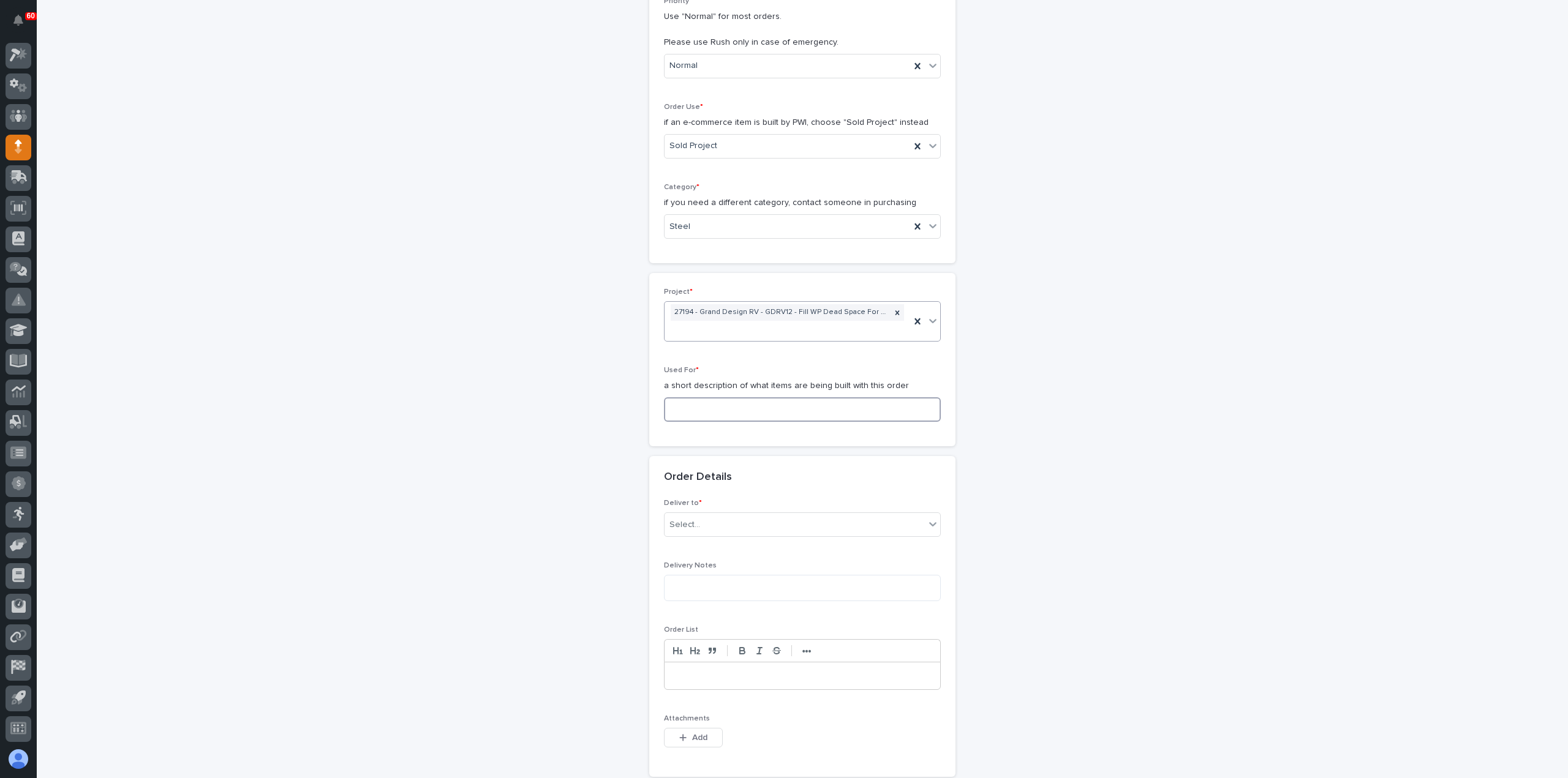
click at [704, 403] on input at bounding box center [803, 409] width 277 height 24
type input "T"
type input "@"
drag, startPoint x: 770, startPoint y: 407, endPoint x: 643, endPoint y: 413, distance: 127.1
click at [643, 413] on div "**********" at bounding box center [803, 479] width 1228 height 1431
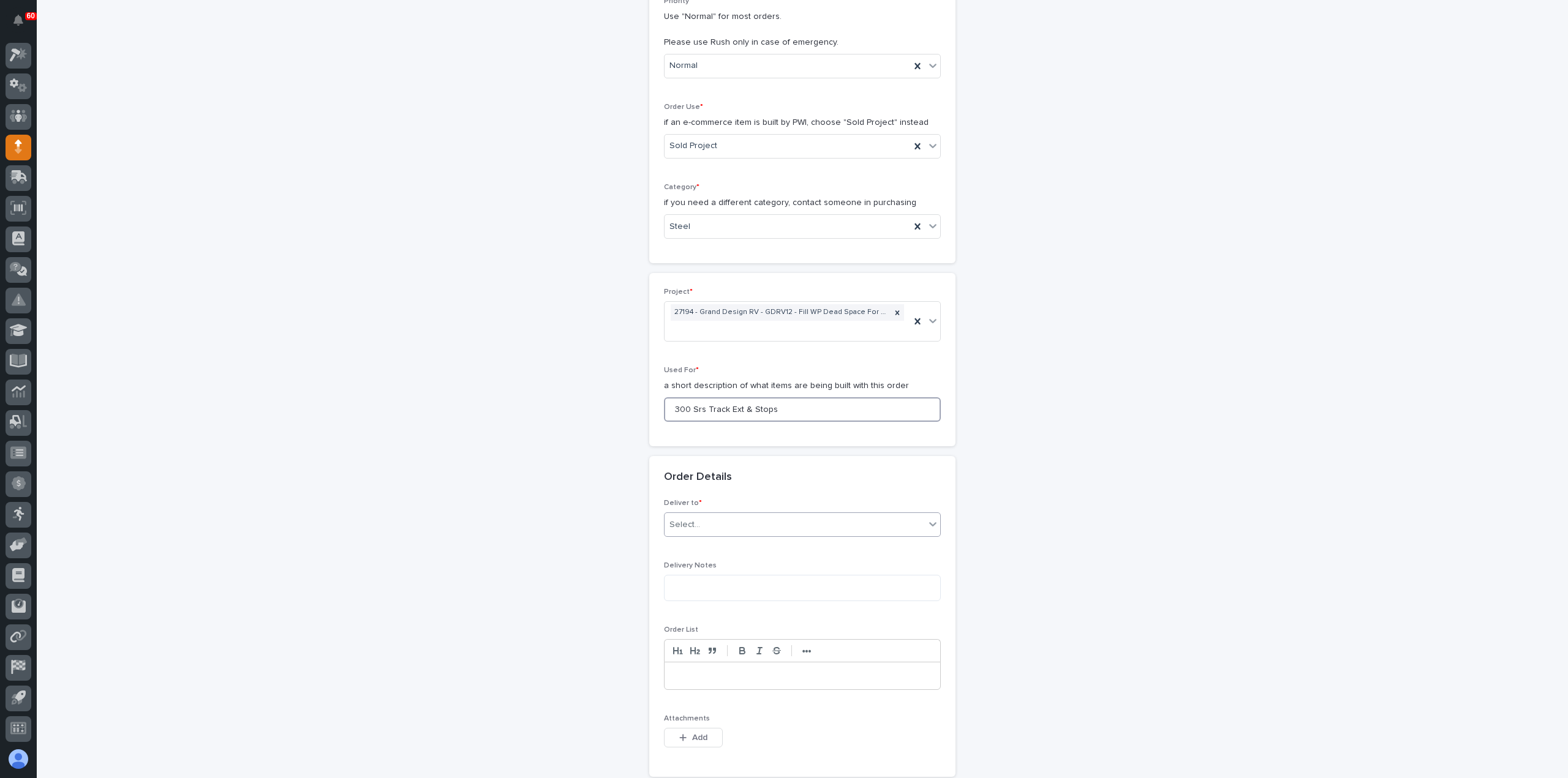
type input "300 Srs Track Ext & Stops"
click at [723, 522] on div "Select..." at bounding box center [795, 525] width 261 height 20
click at [726, 547] on div "PWI" at bounding box center [798, 545] width 276 height 22
click at [705, 739] on button "Add" at bounding box center [693, 738] width 59 height 20
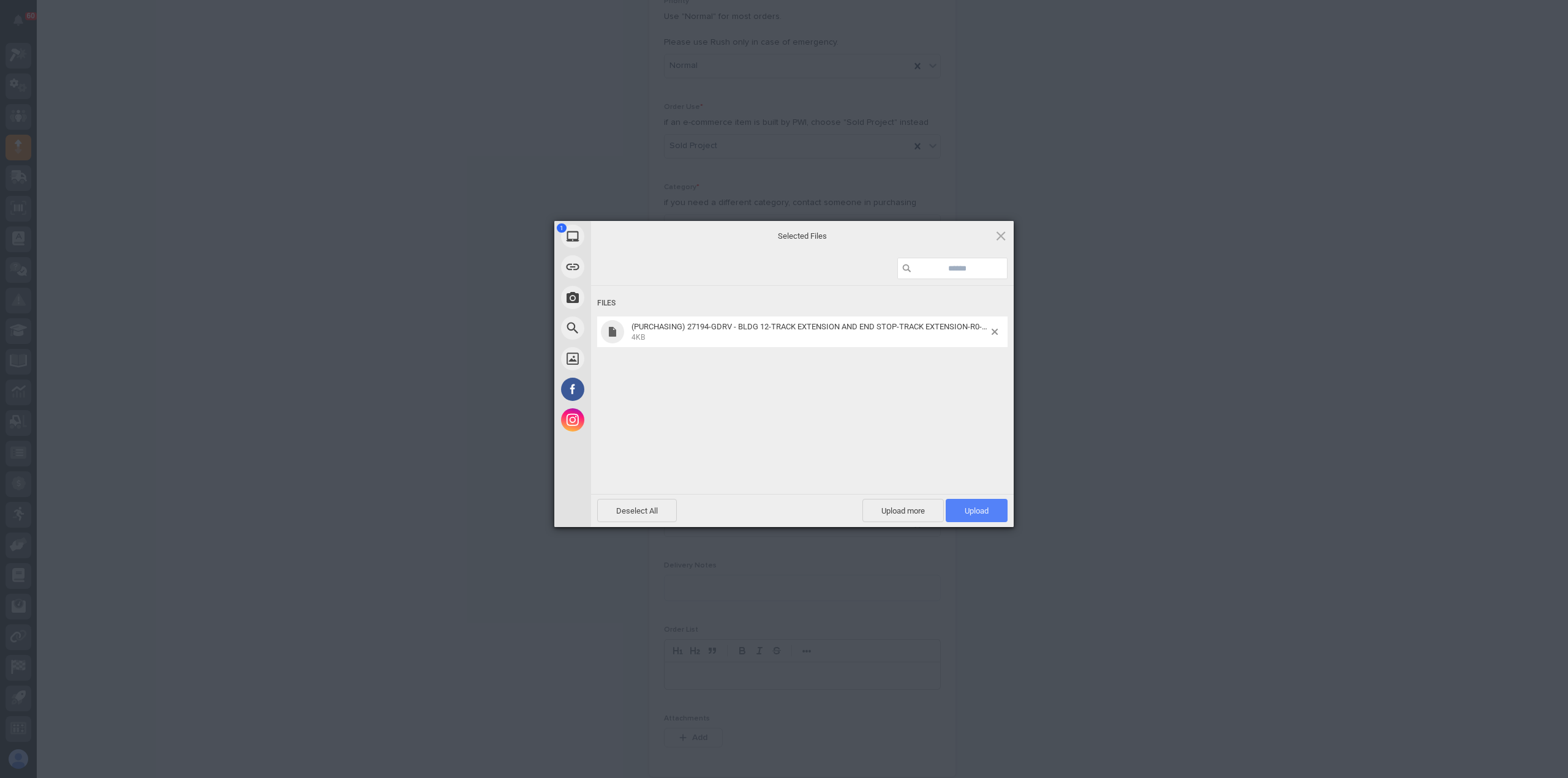
click at [974, 510] on span "Upload 1" at bounding box center [977, 511] width 24 height 9
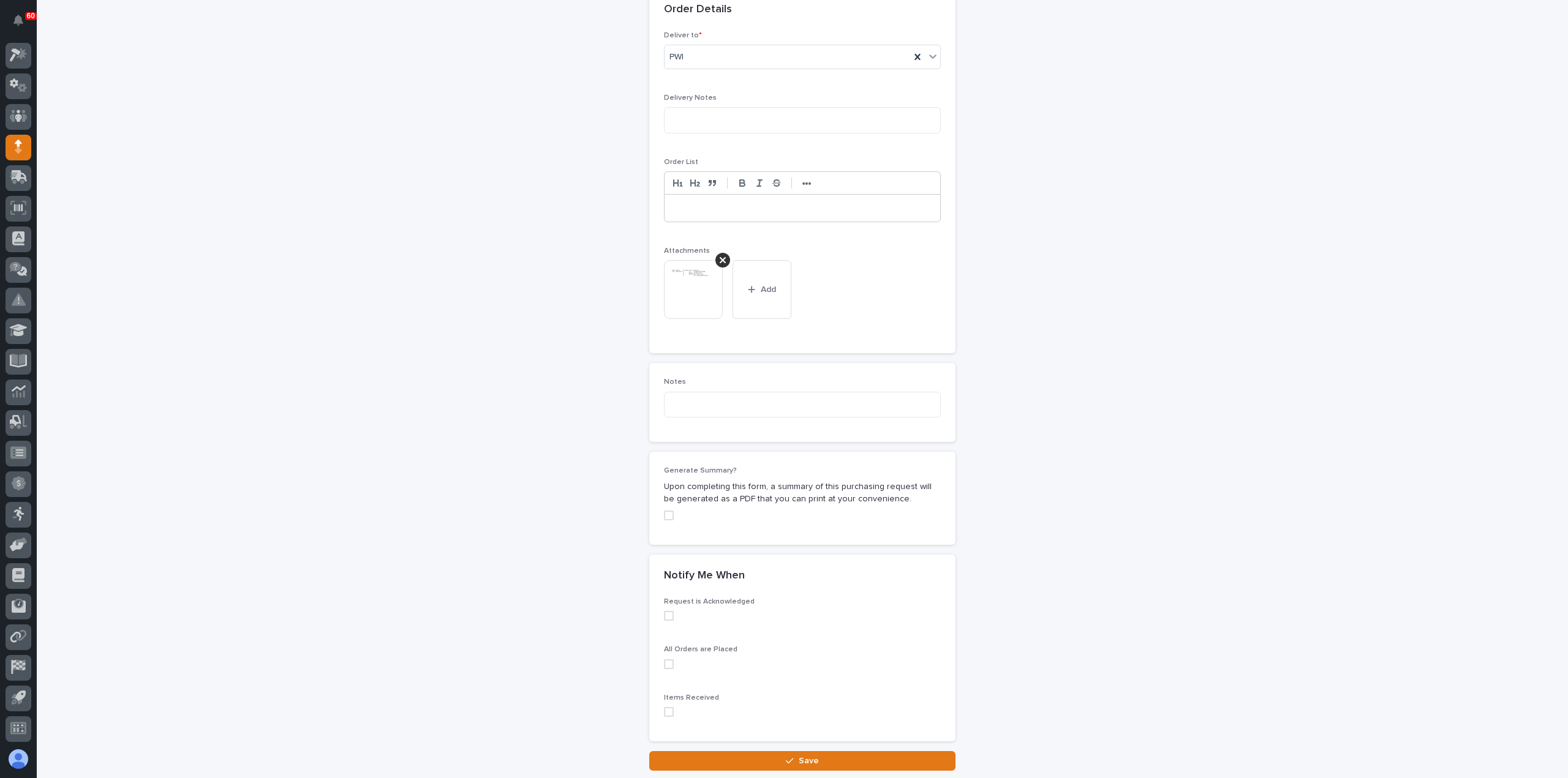
scroll to position [818, 0]
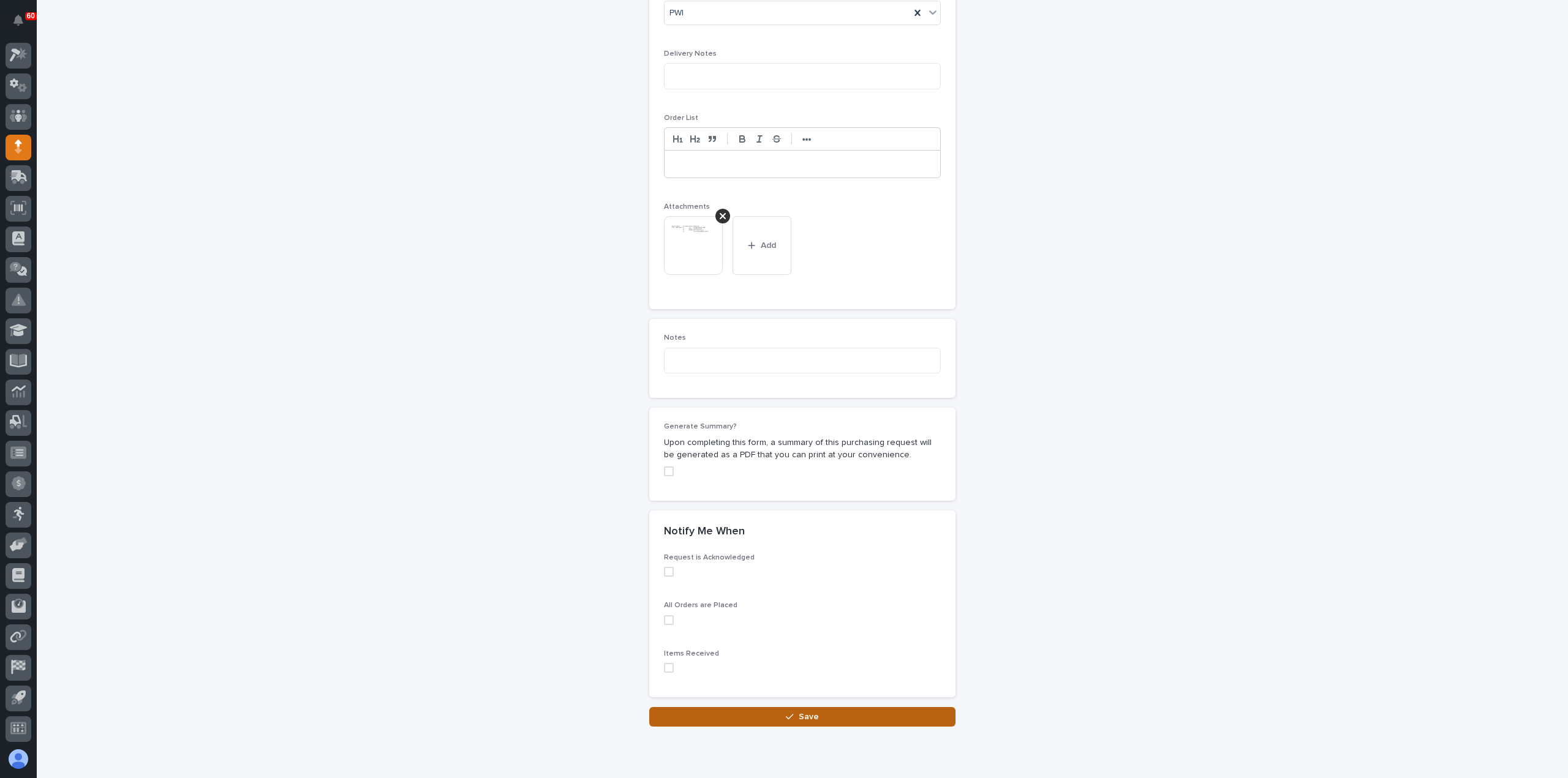
click at [861, 707] on button "Save" at bounding box center [802, 717] width 306 height 20
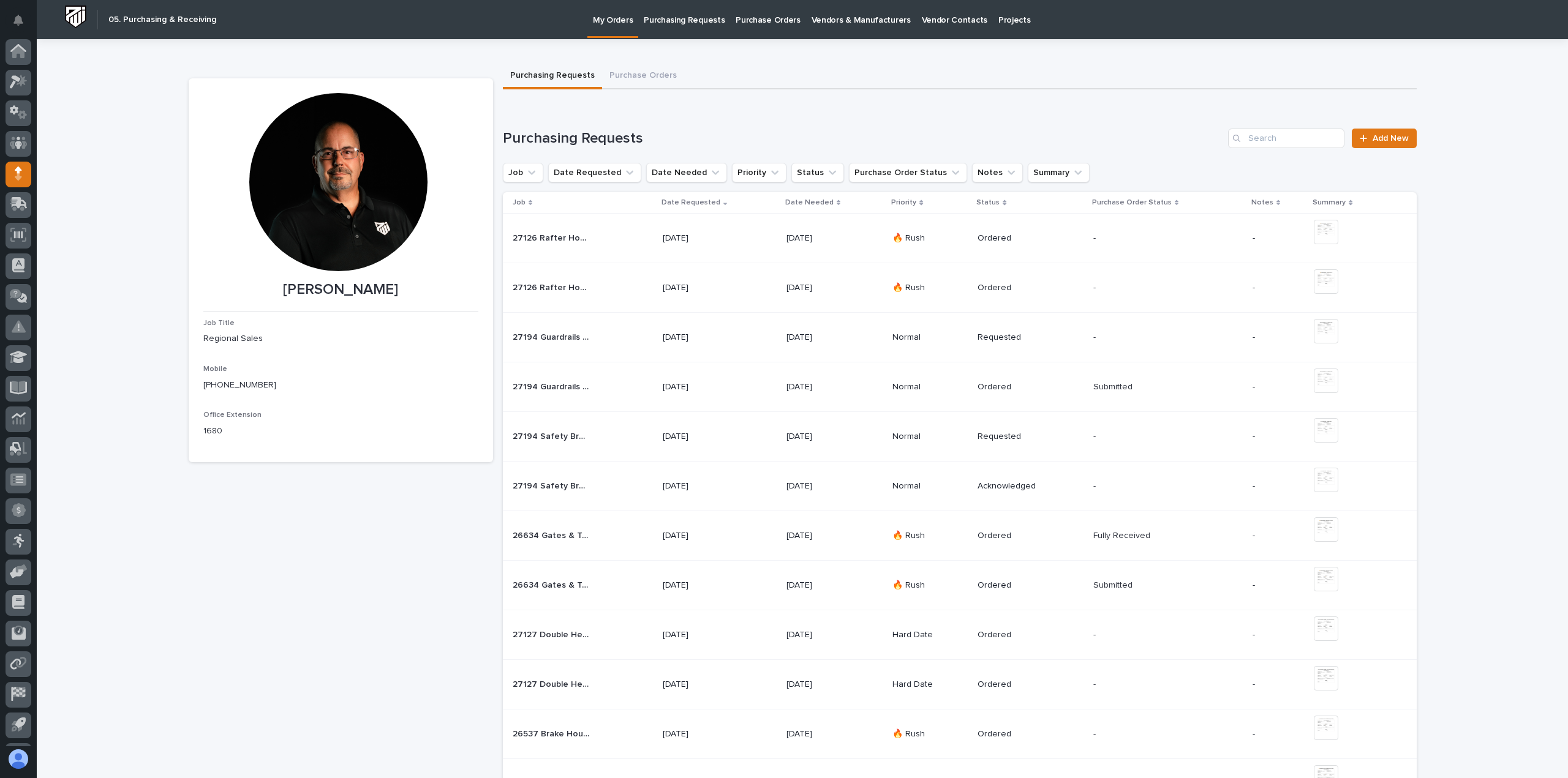
scroll to position [27, 0]
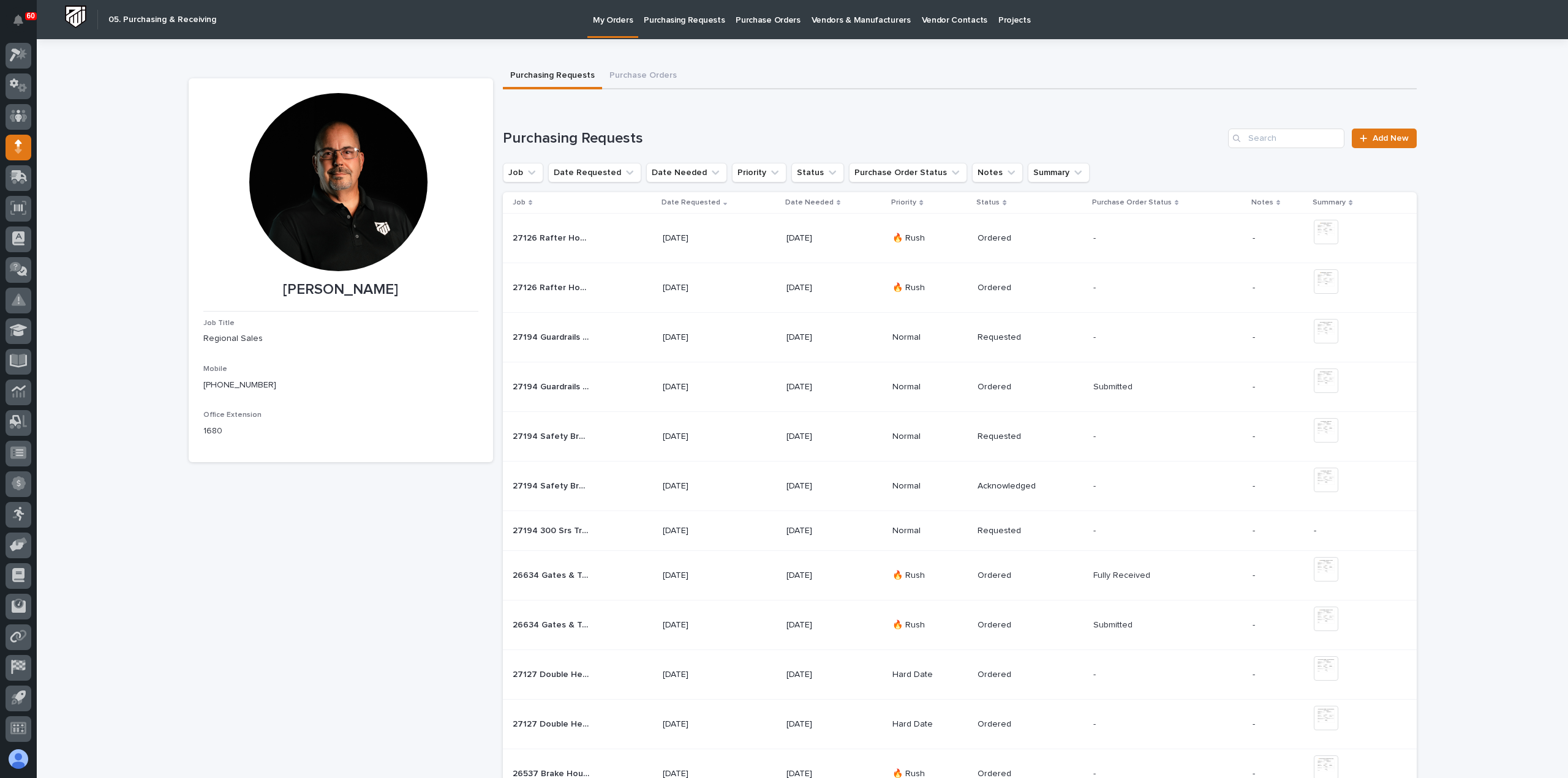
click at [625, 526] on div "27194 300 Srs Track Ext & Stops 27194 300 Srs Track Ext & Stops" at bounding box center [582, 531] width 141 height 20
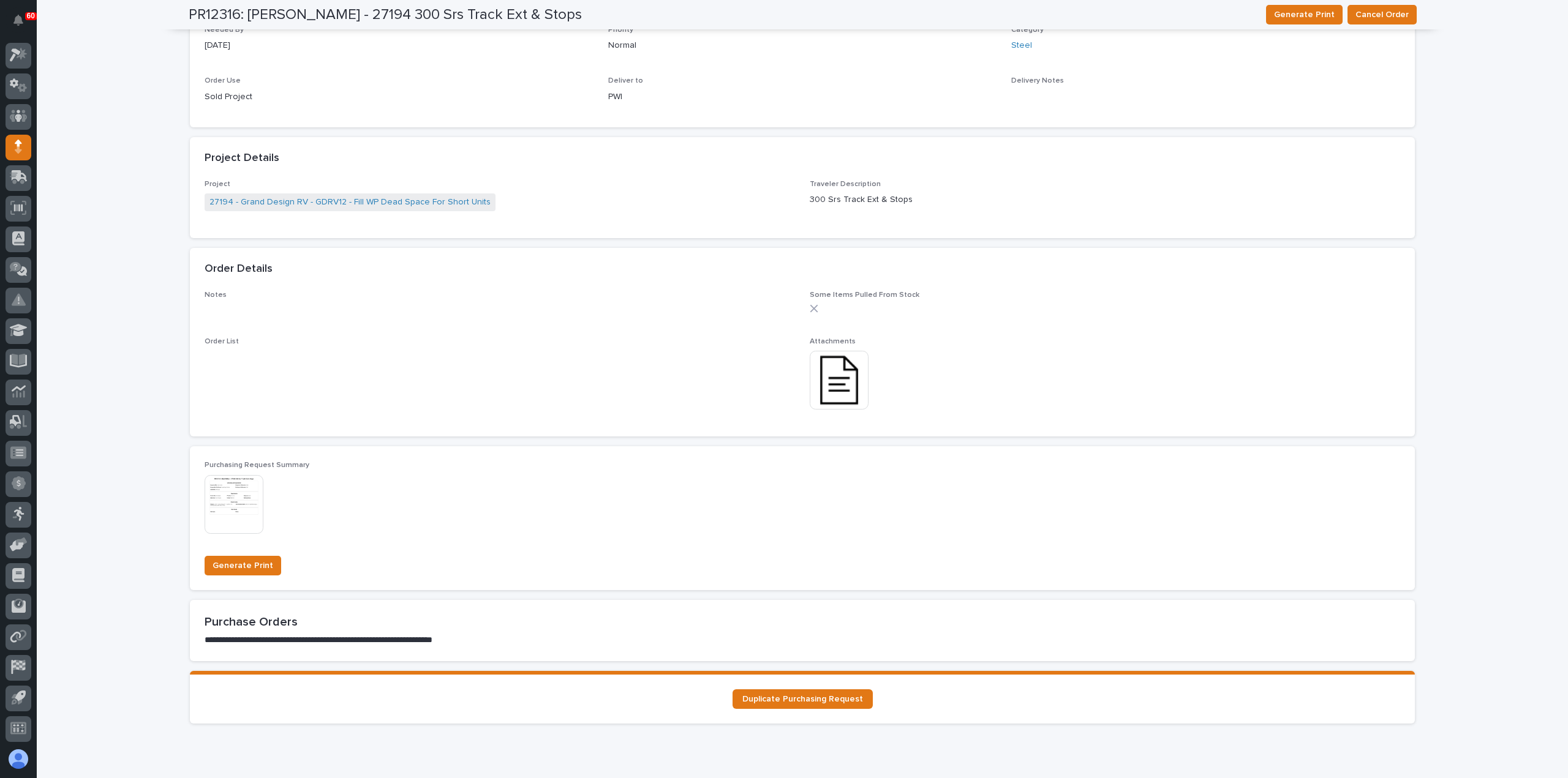
scroll to position [731, 0]
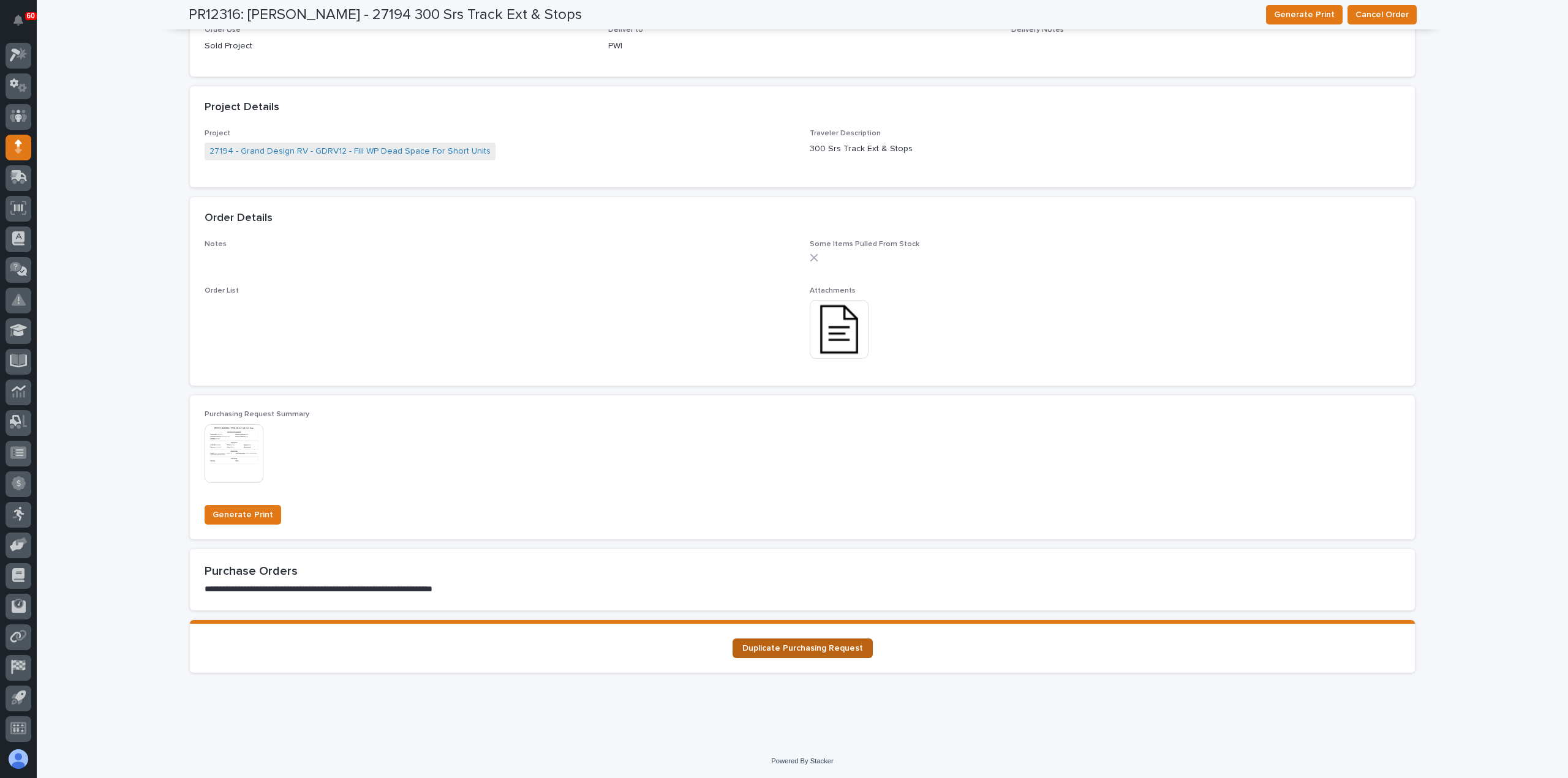
click at [828, 649] on span "Duplicate Purchasing Request" at bounding box center [802, 648] width 121 height 9
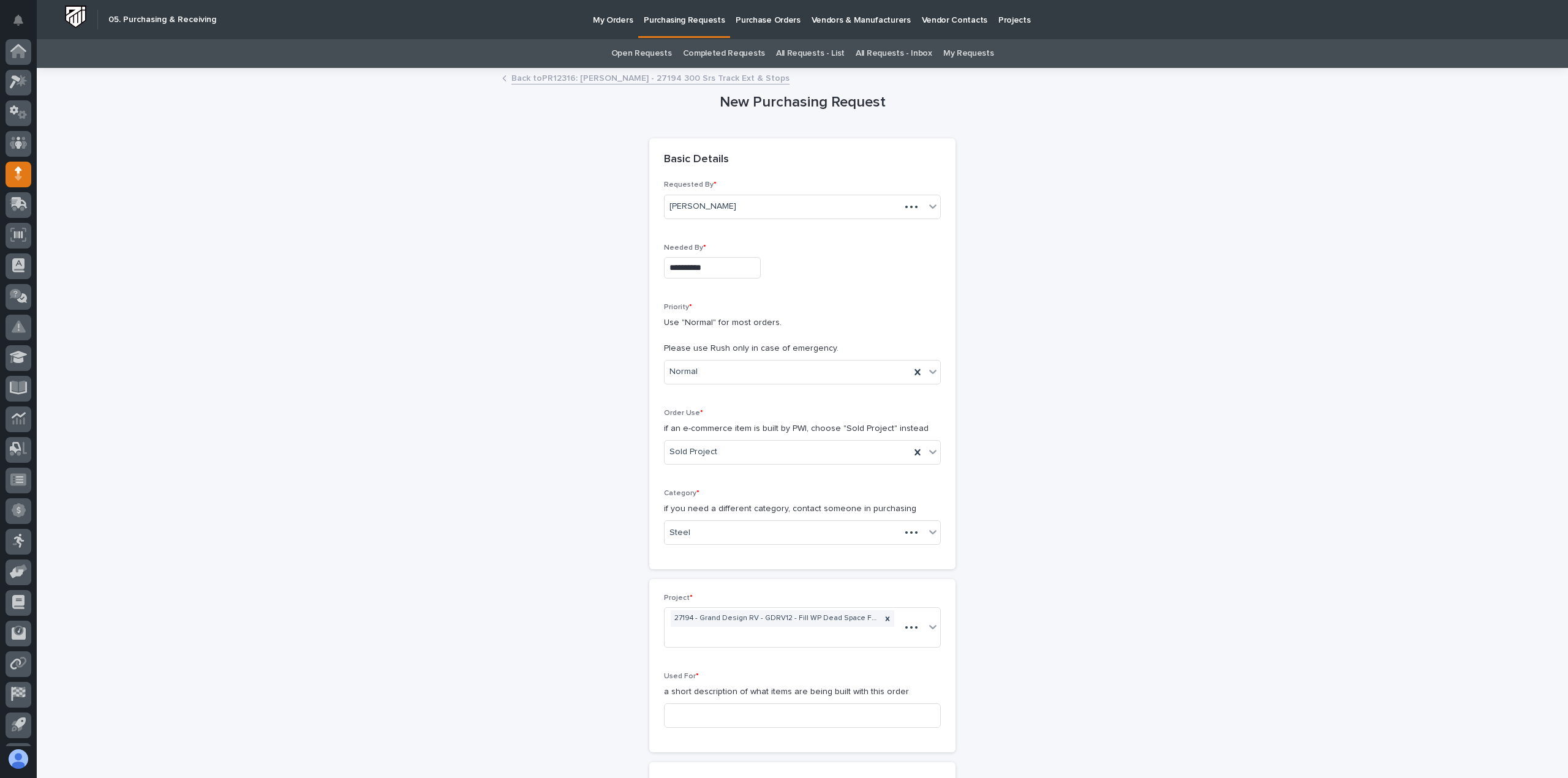
scroll to position [27, 0]
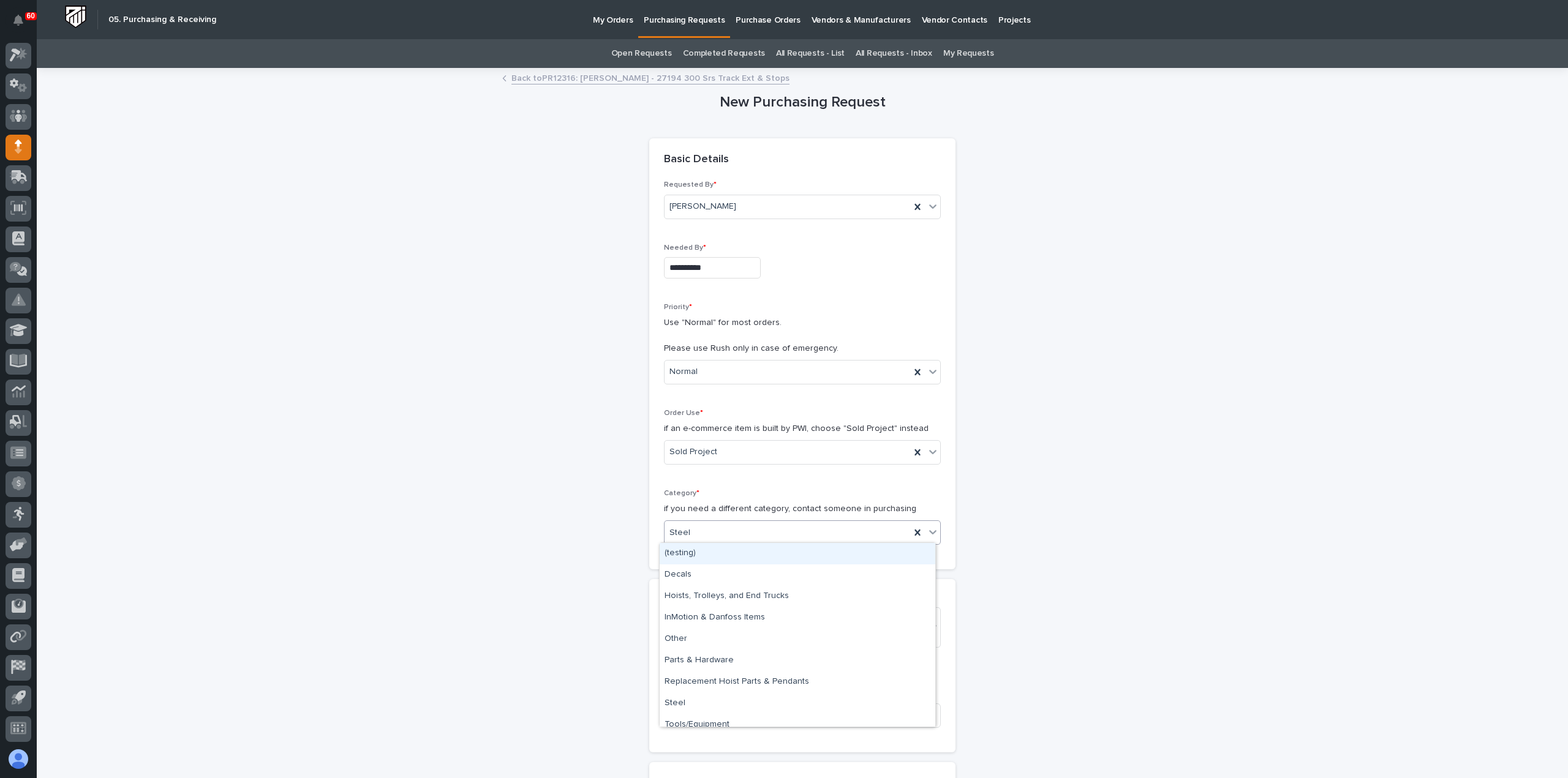
click at [711, 534] on div "Steel" at bounding box center [788, 533] width 245 height 20
drag, startPoint x: 713, startPoint y: 560, endPoint x: 720, endPoint y: 658, distance: 98.2
click at [720, 658] on div "Parts & Hardware" at bounding box center [798, 661] width 276 height 22
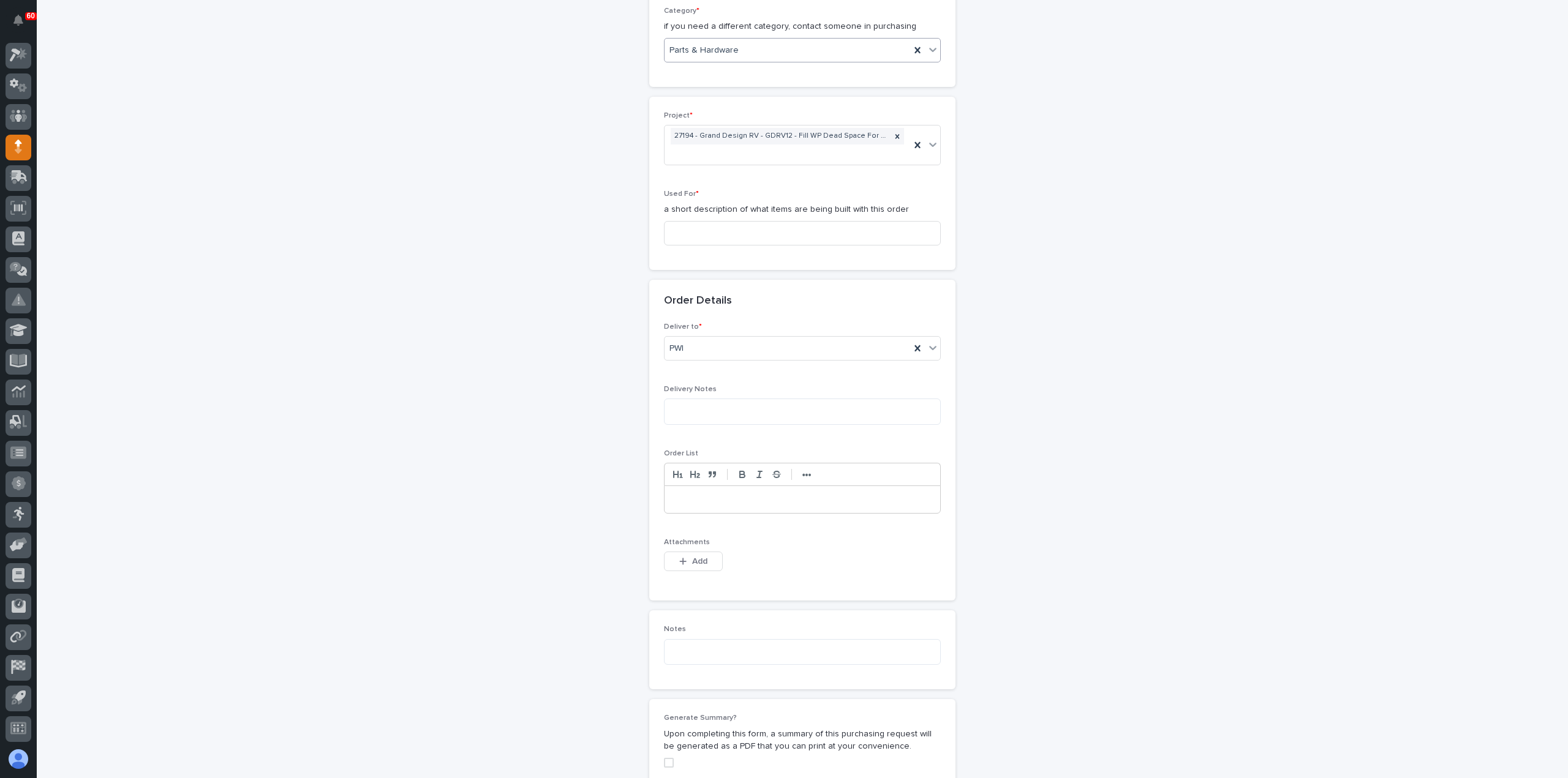
scroll to position [490, 0]
click at [724, 227] on input at bounding box center [803, 225] width 277 height 24
paste input "300 Srs Track Ext & Stops"
type input "300 Srs Track Ext & Stops"
click at [702, 554] on span "Add" at bounding box center [699, 554] width 15 height 11
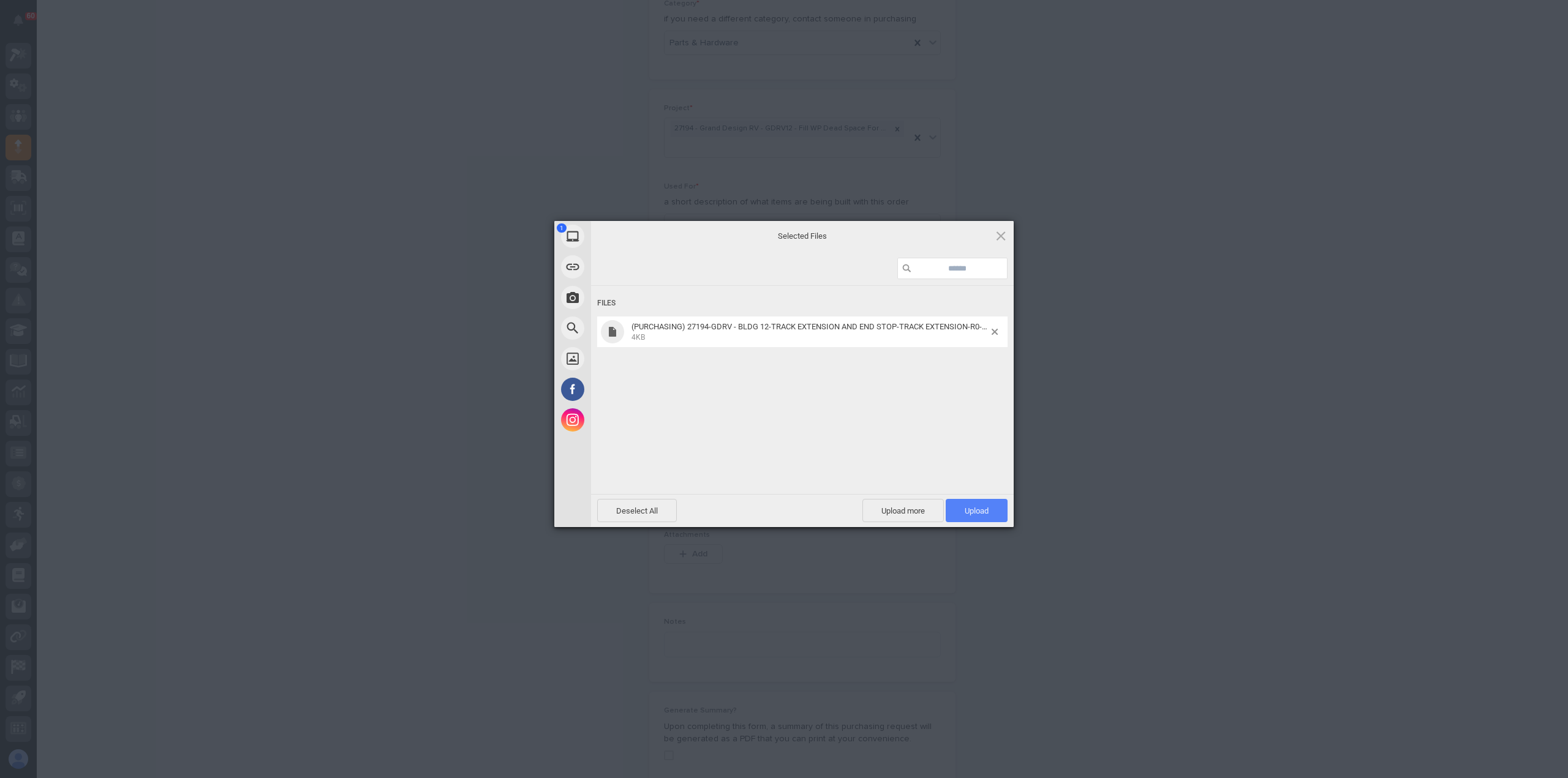
click at [974, 506] on span "Upload 1" at bounding box center [977, 511] width 24 height 9
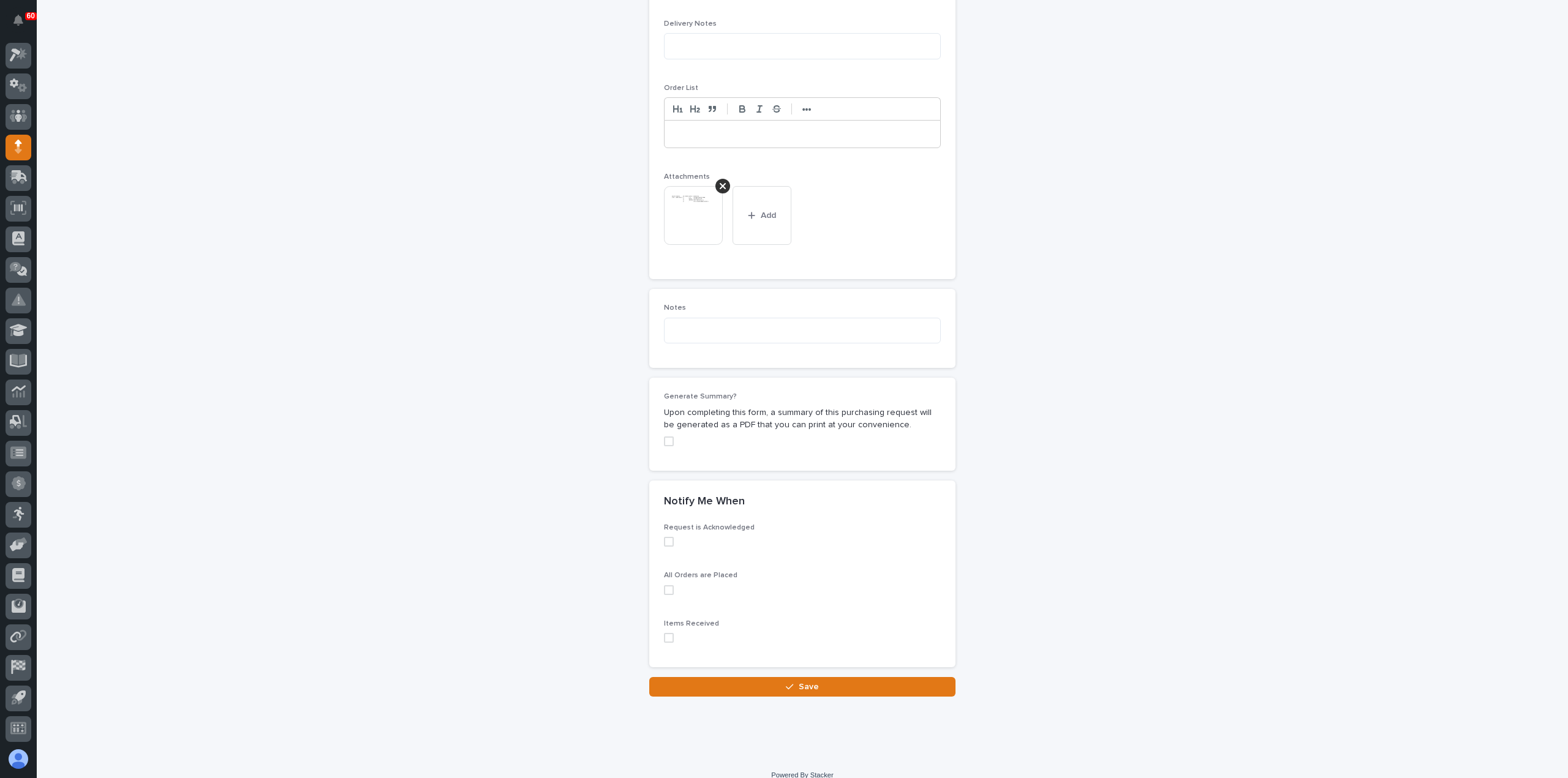
scroll to position [858, 0]
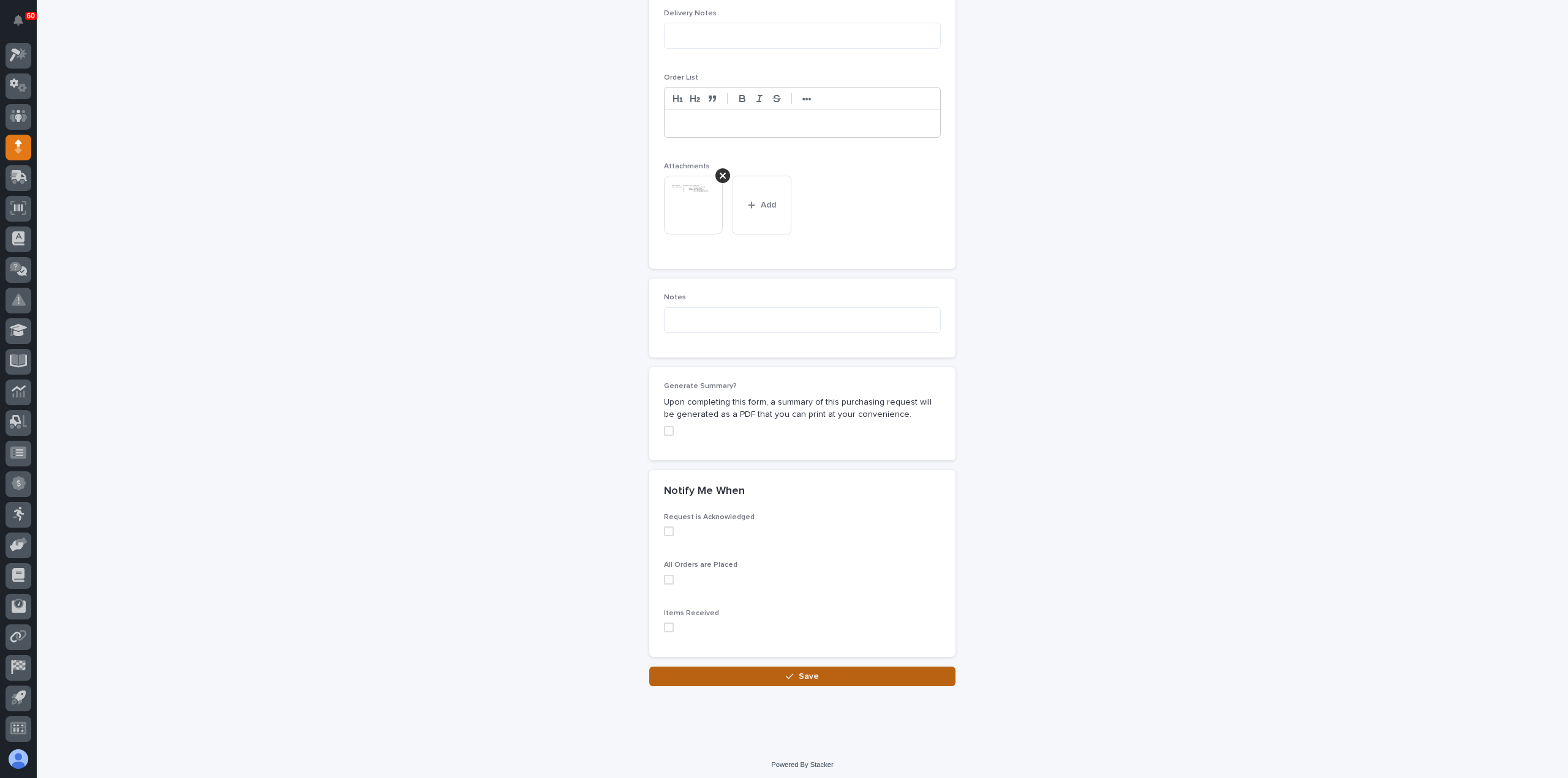
click at [765, 682] on button "Save" at bounding box center [802, 676] width 306 height 20
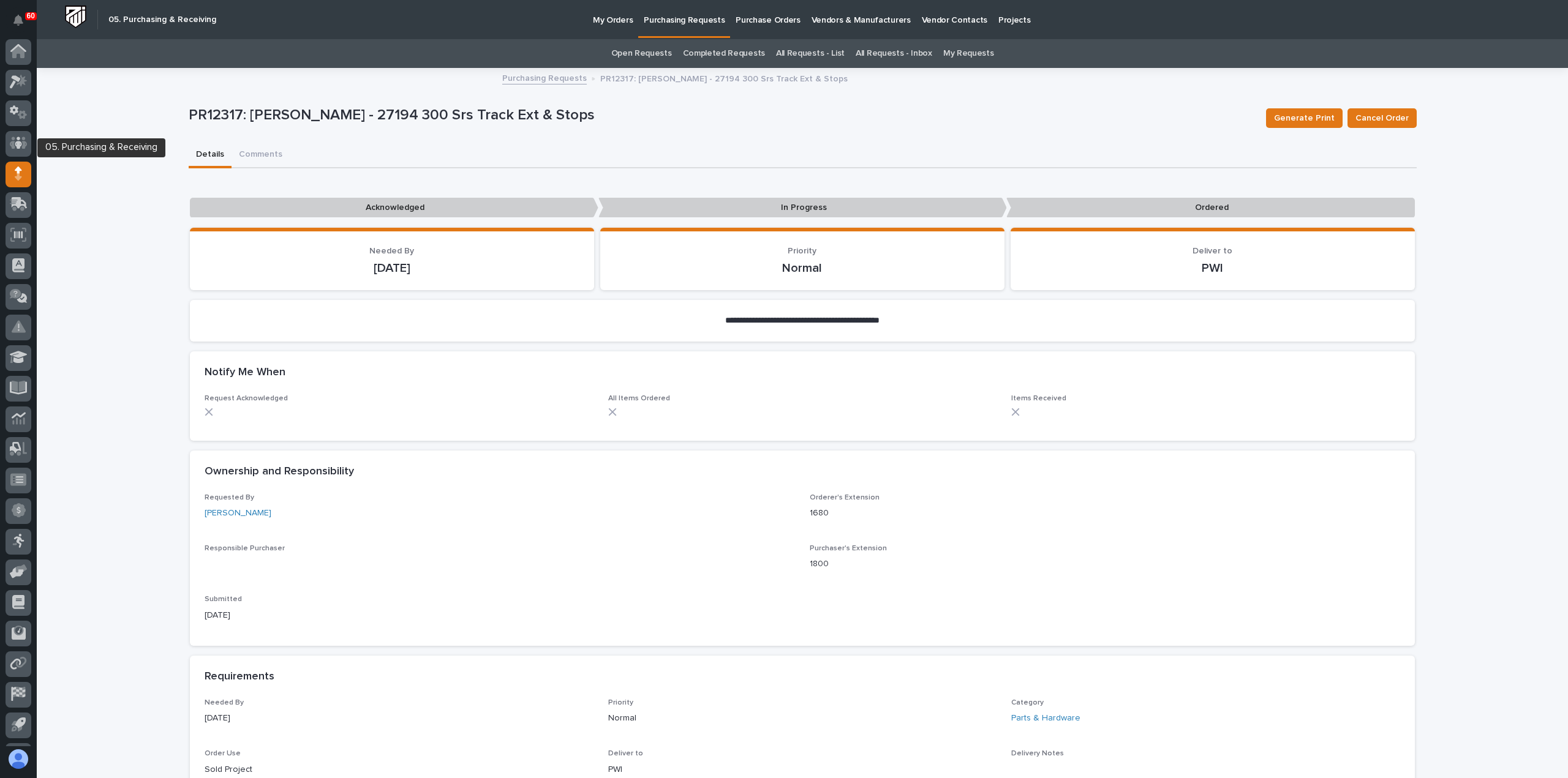
scroll to position [27, 0]
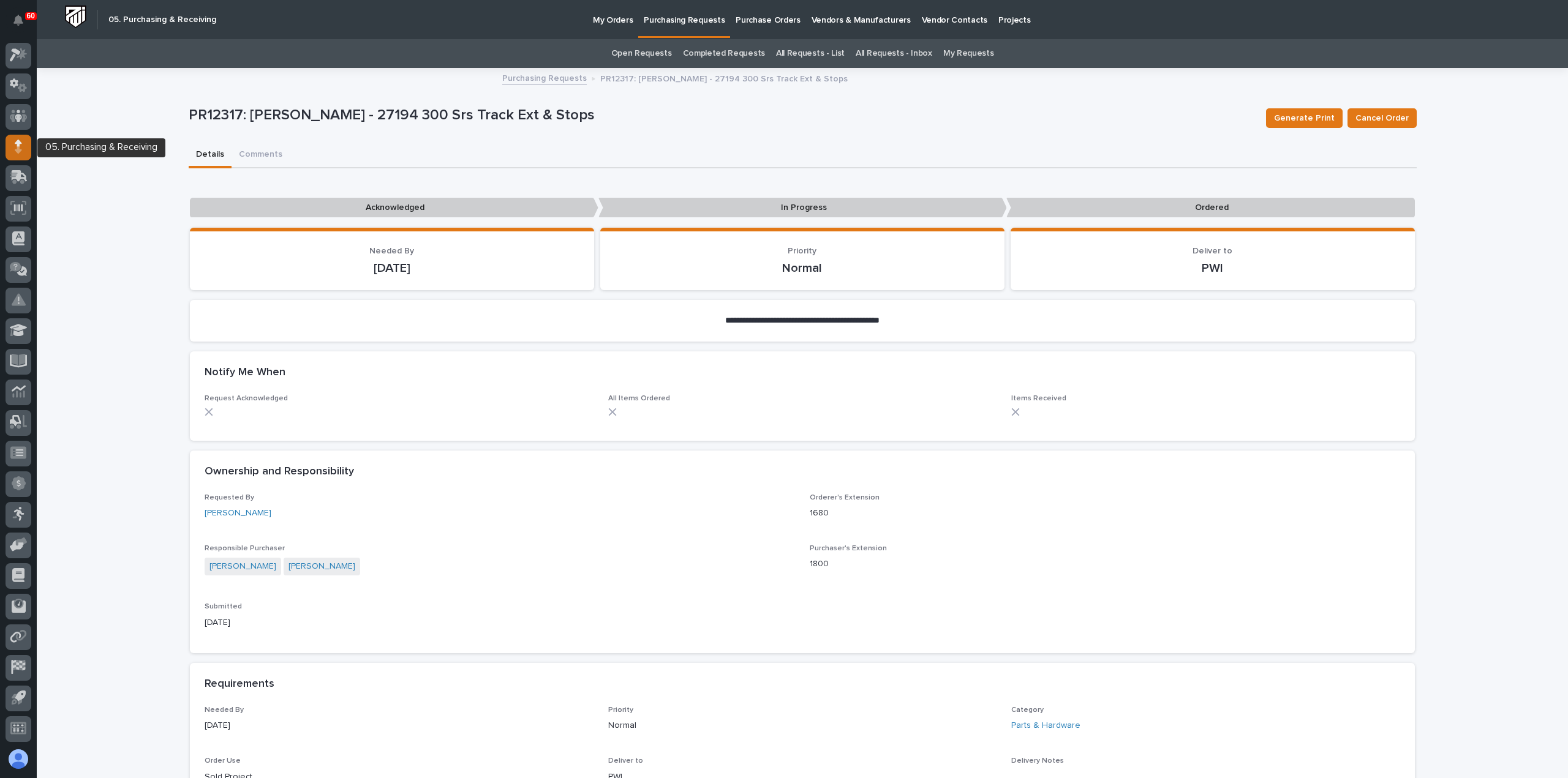
click at [20, 144] on icon at bounding box center [18, 146] width 7 height 14
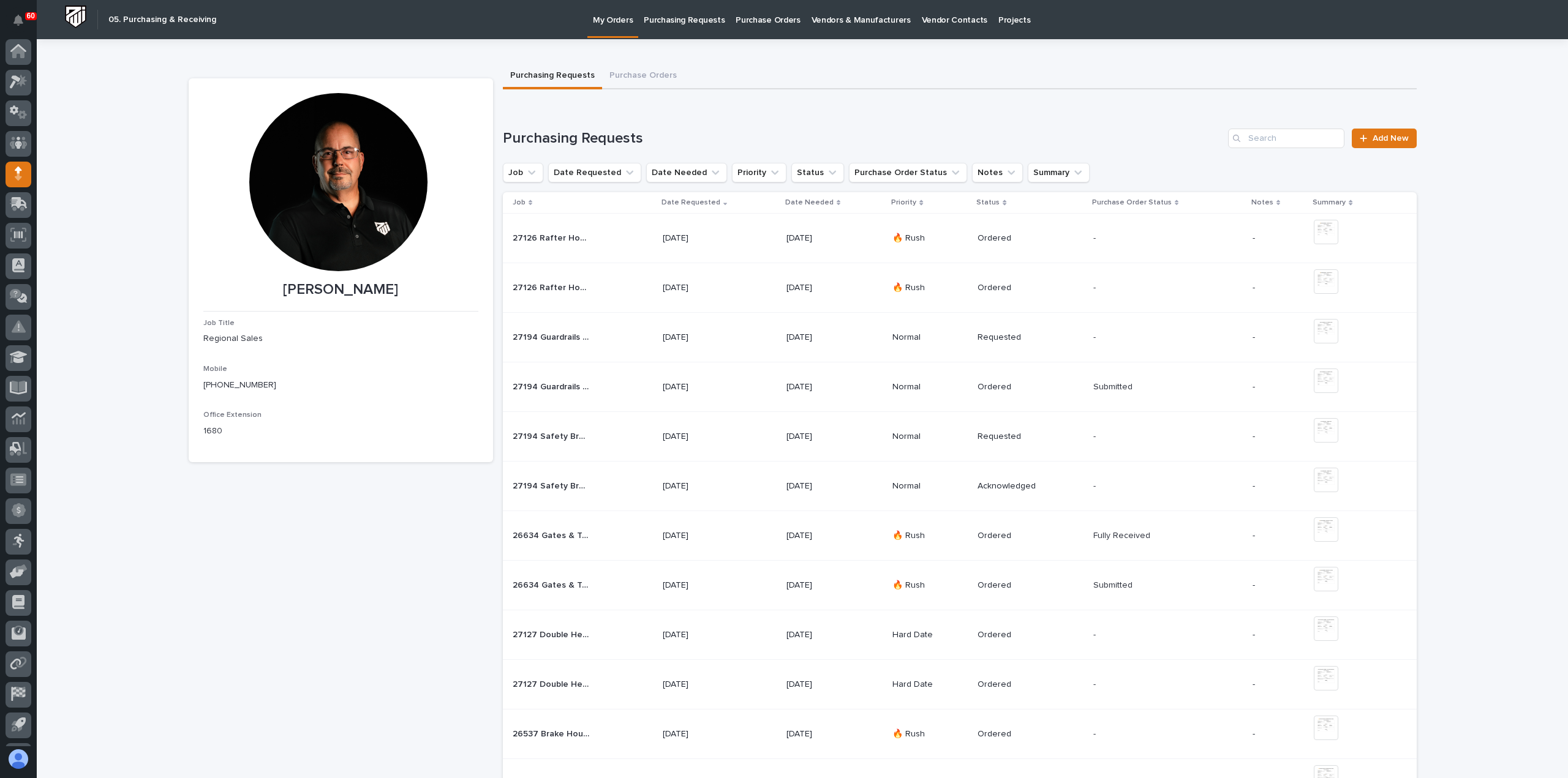
scroll to position [27, 0]
click at [1381, 140] on span "Add New" at bounding box center [1391, 138] width 36 height 9
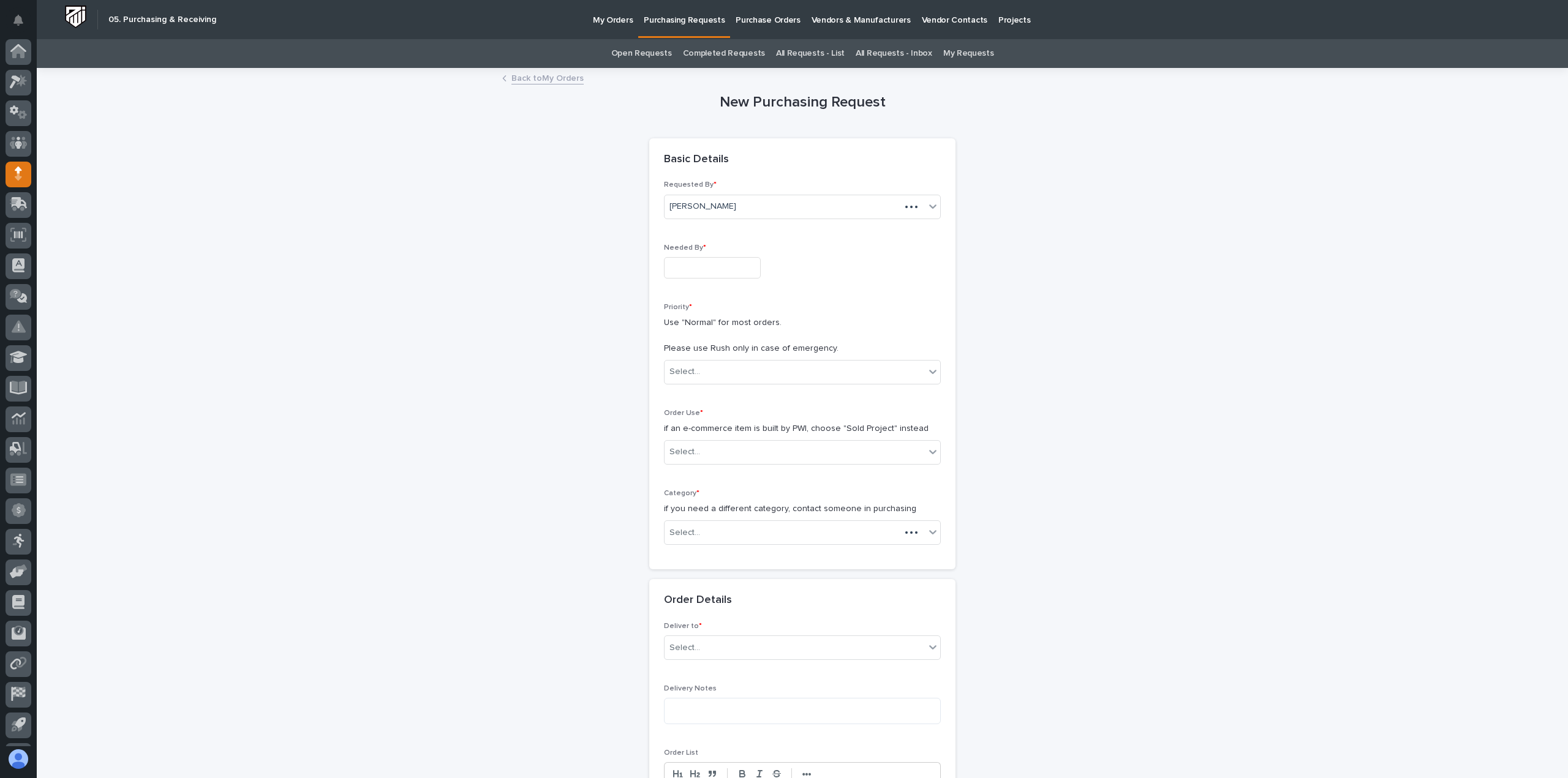
scroll to position [27, 0]
click at [710, 269] on input "text" at bounding box center [712, 268] width 97 height 22
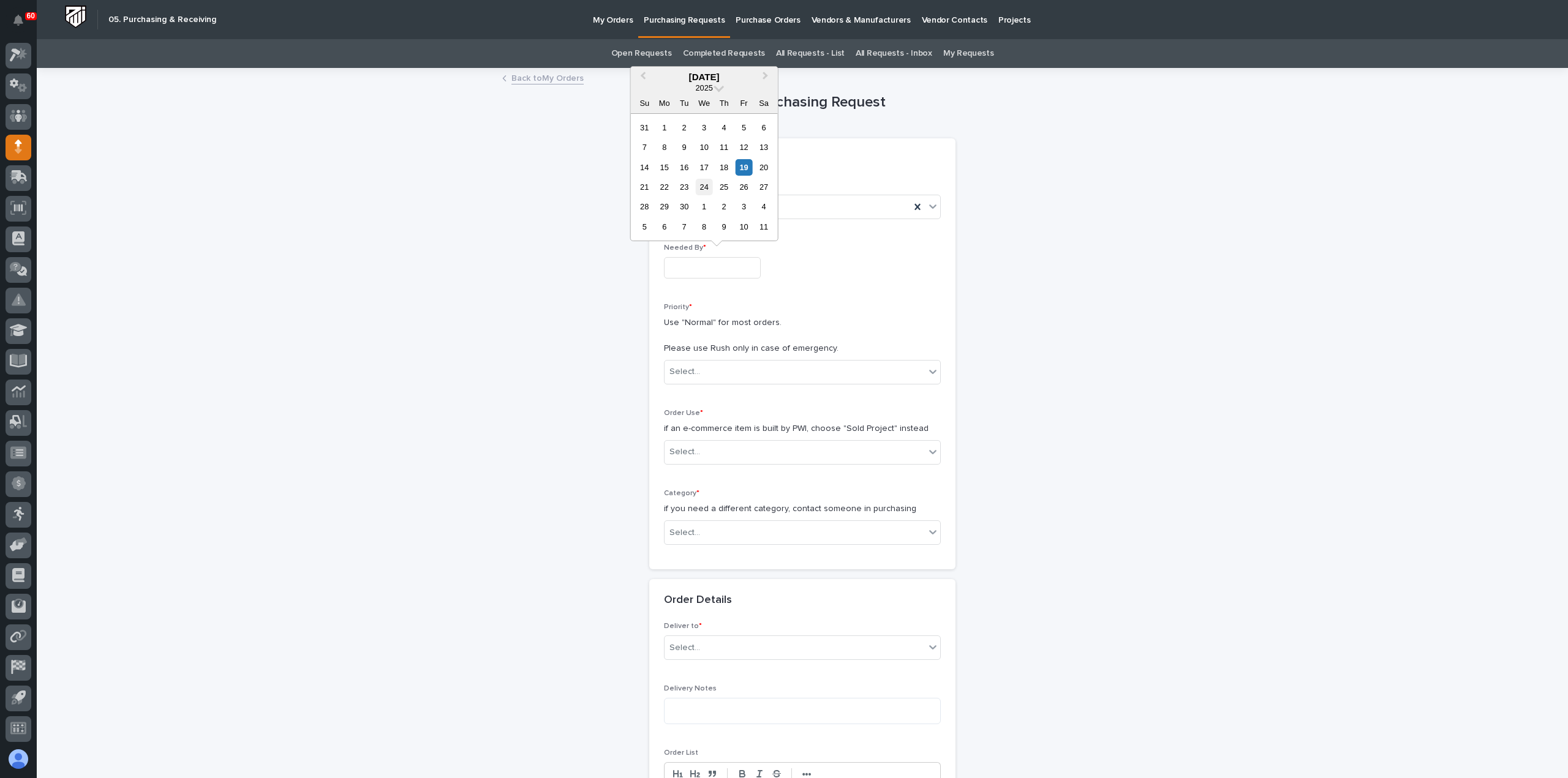
click at [706, 188] on div "24" at bounding box center [704, 187] width 16 height 16
type input "**********"
click at [703, 373] on div "Select..." at bounding box center [795, 372] width 261 height 20
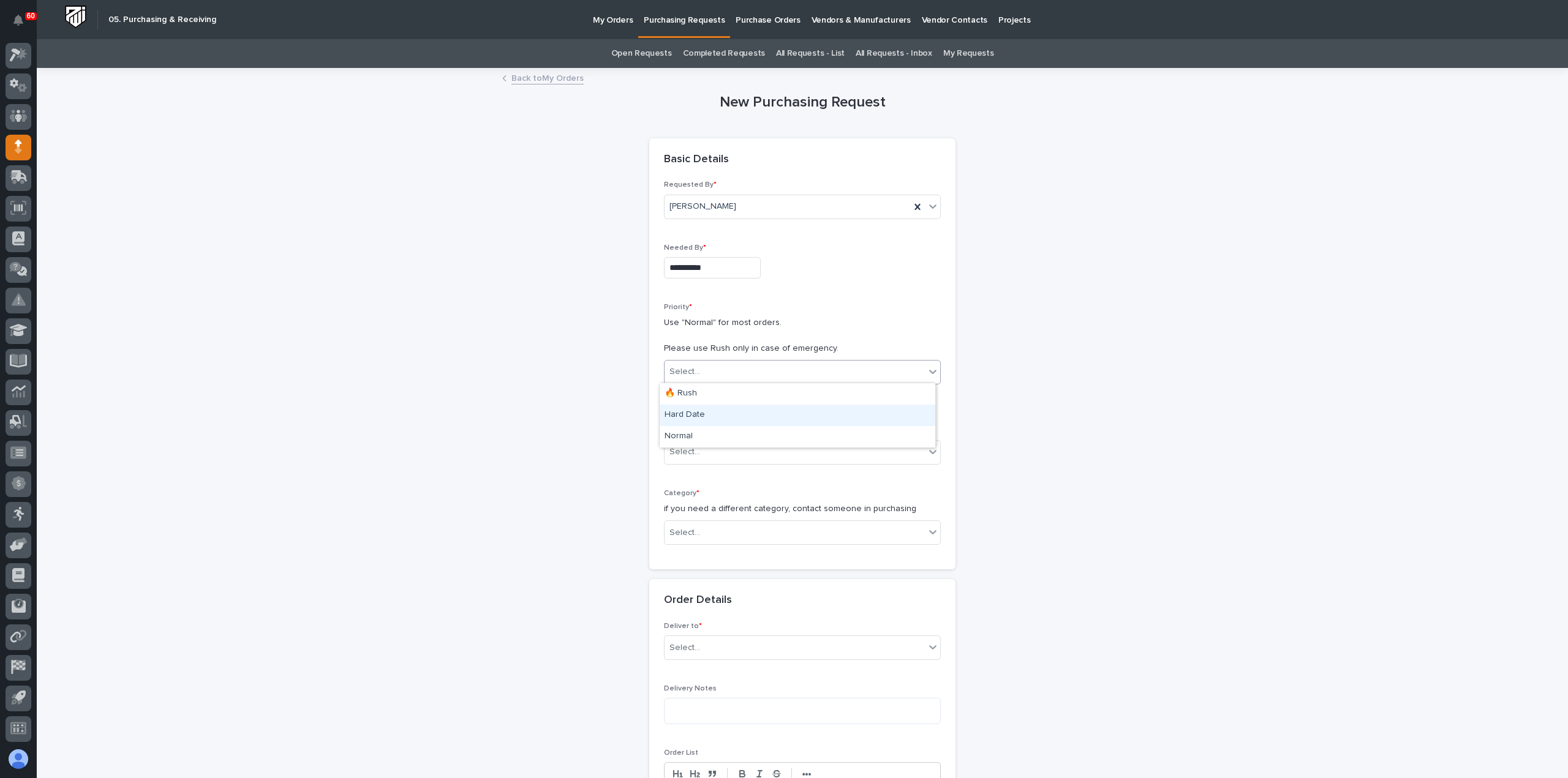
drag, startPoint x: 700, startPoint y: 426, endPoint x: 703, endPoint y: 414, distance: 12.4
click at [702, 415] on div "Hard Date" at bounding box center [798, 415] width 276 height 22
click at [703, 533] on div "Select..." at bounding box center [795, 533] width 261 height 20
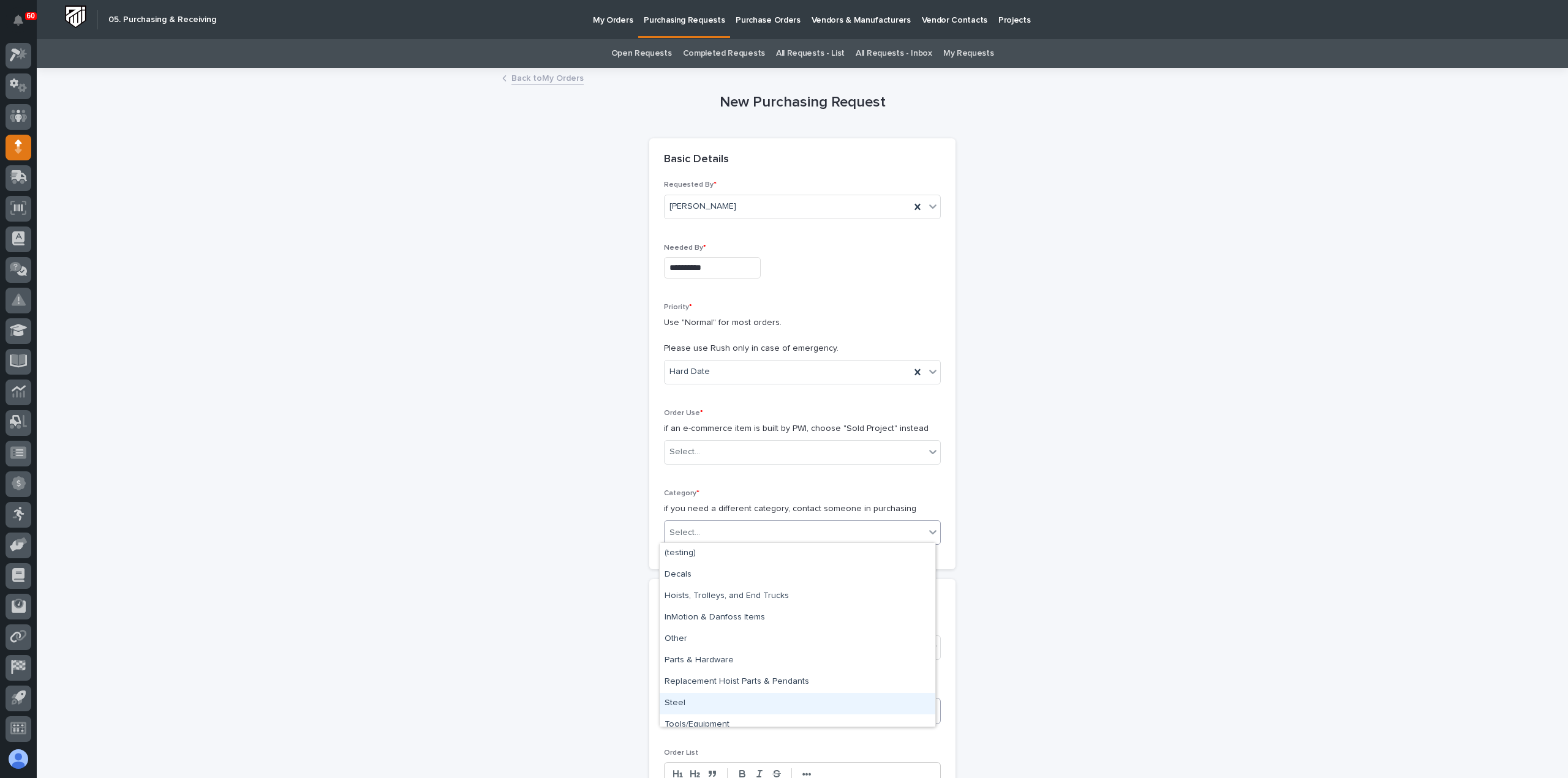
click at [710, 701] on div "Steel" at bounding box center [798, 703] width 276 height 22
click at [703, 647] on div "Select..." at bounding box center [795, 648] width 261 height 20
click at [703, 671] on div "PWI" at bounding box center [798, 669] width 276 height 22
click at [724, 706] on textarea at bounding box center [803, 711] width 277 height 26
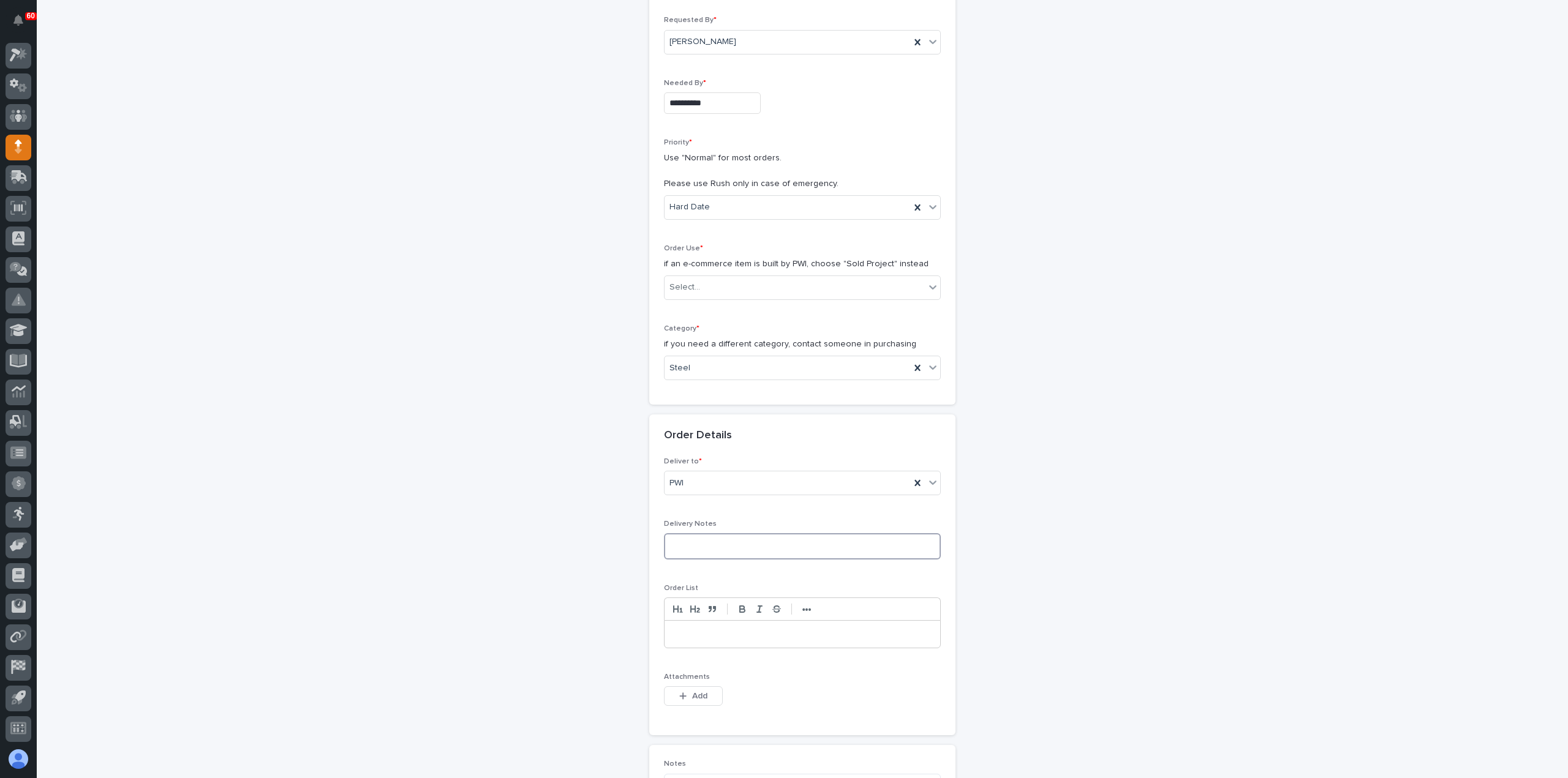
scroll to position [123, 0]
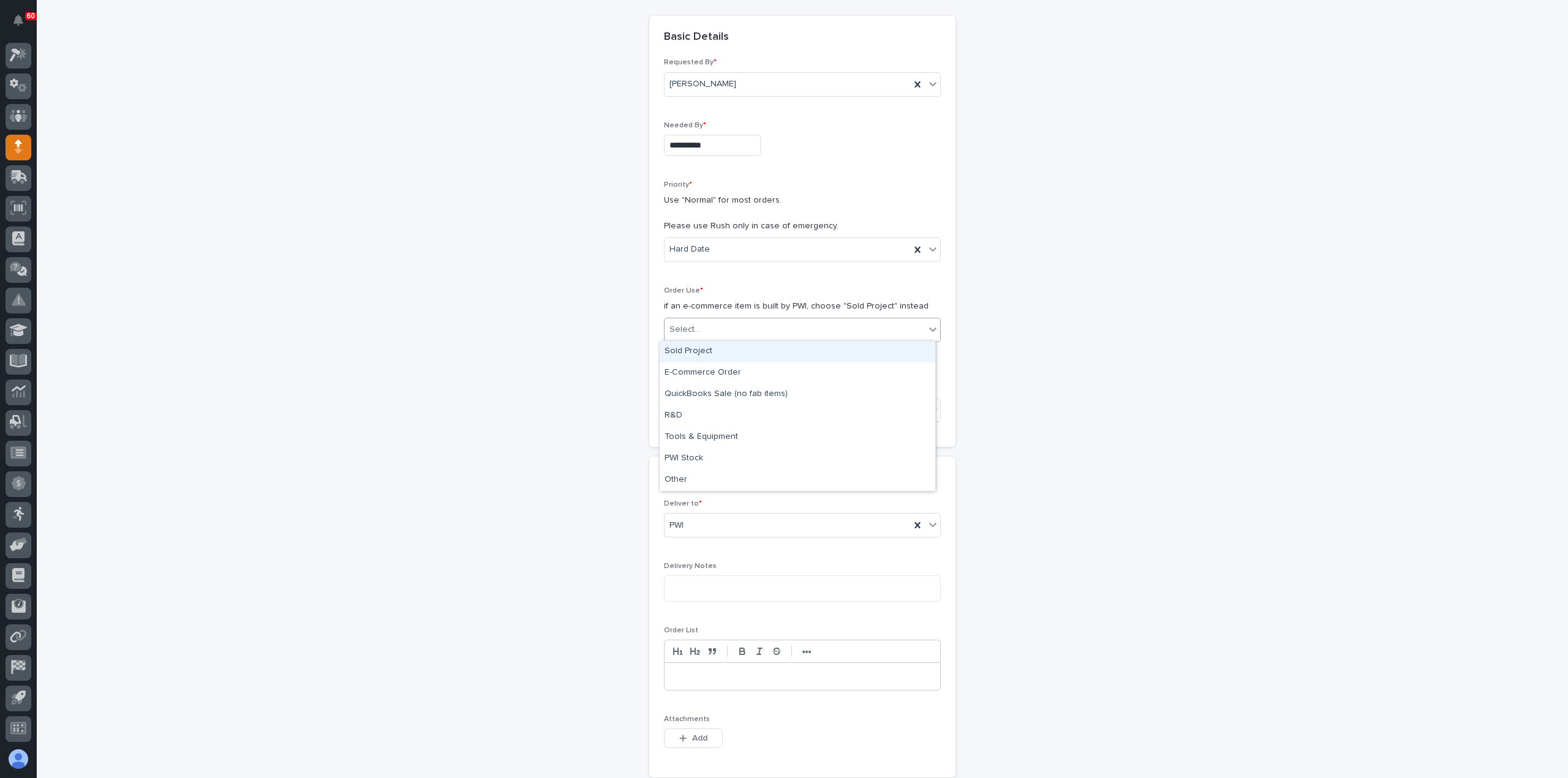
click at [739, 328] on div "Select..." at bounding box center [795, 330] width 261 height 20
click at [725, 350] on div "Sold Project" at bounding box center [798, 351] width 276 height 22
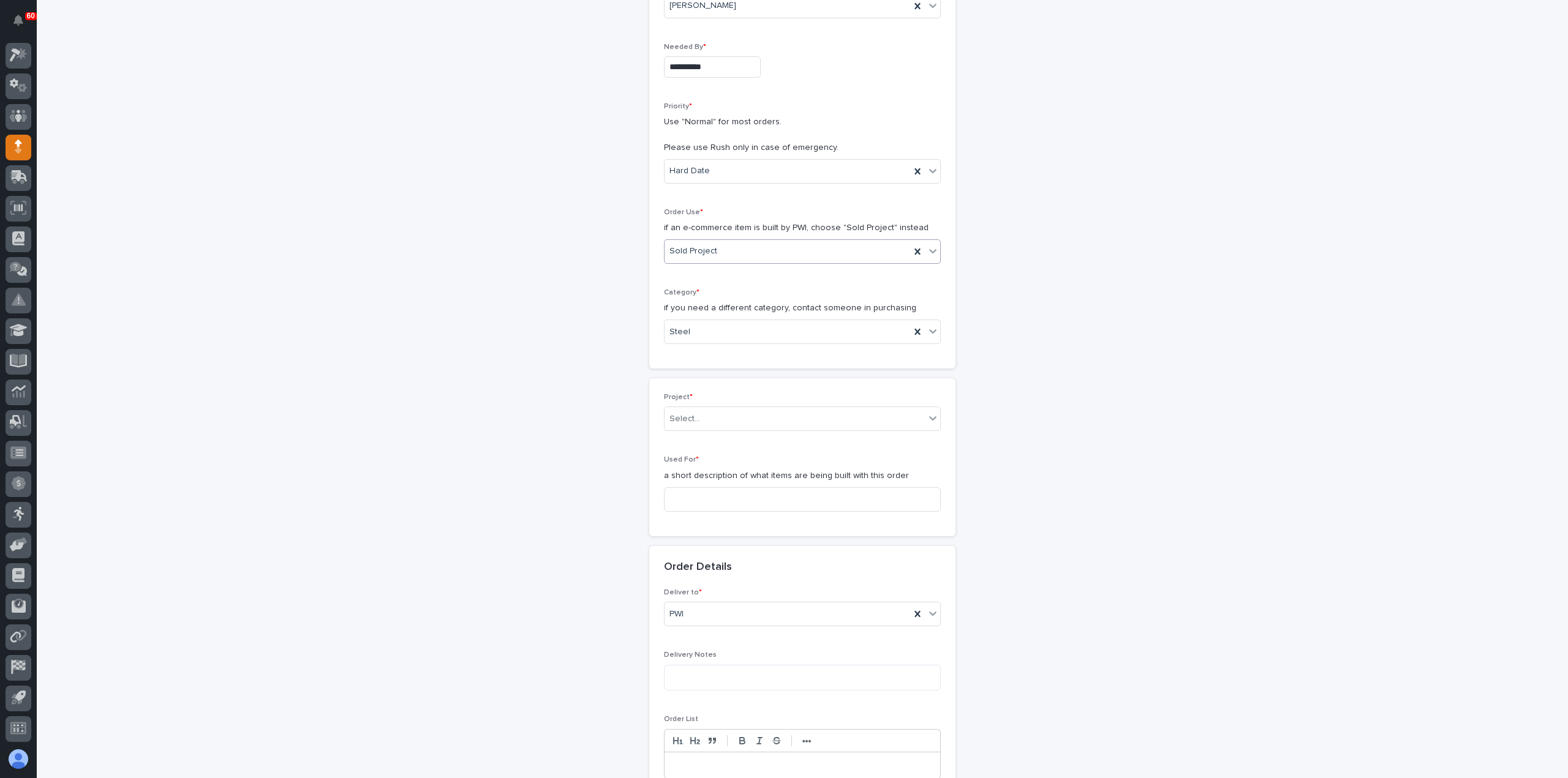
scroll to position [206, 0]
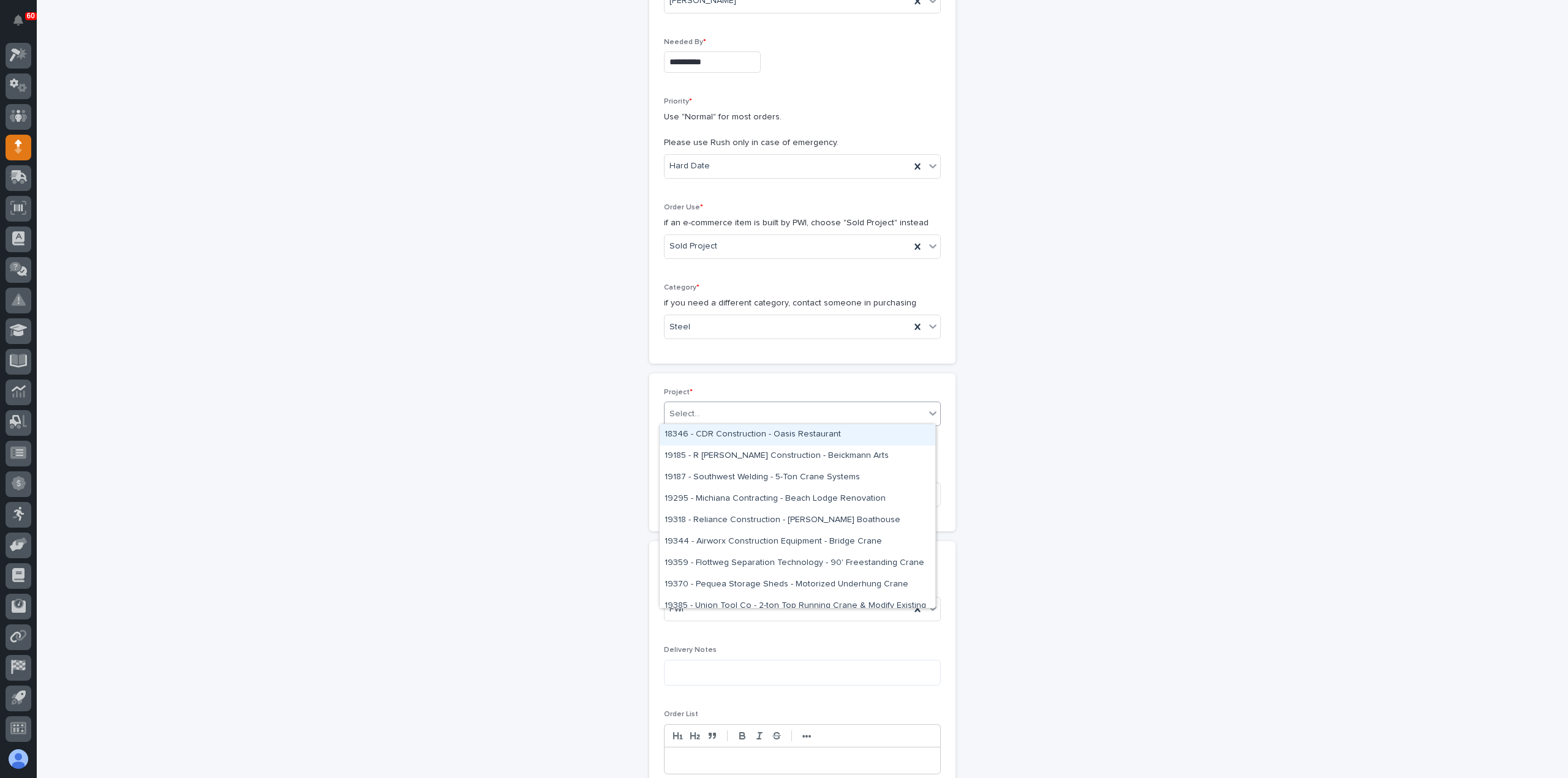
click at [713, 415] on div "Select..." at bounding box center [795, 414] width 261 height 20
type input "*****"
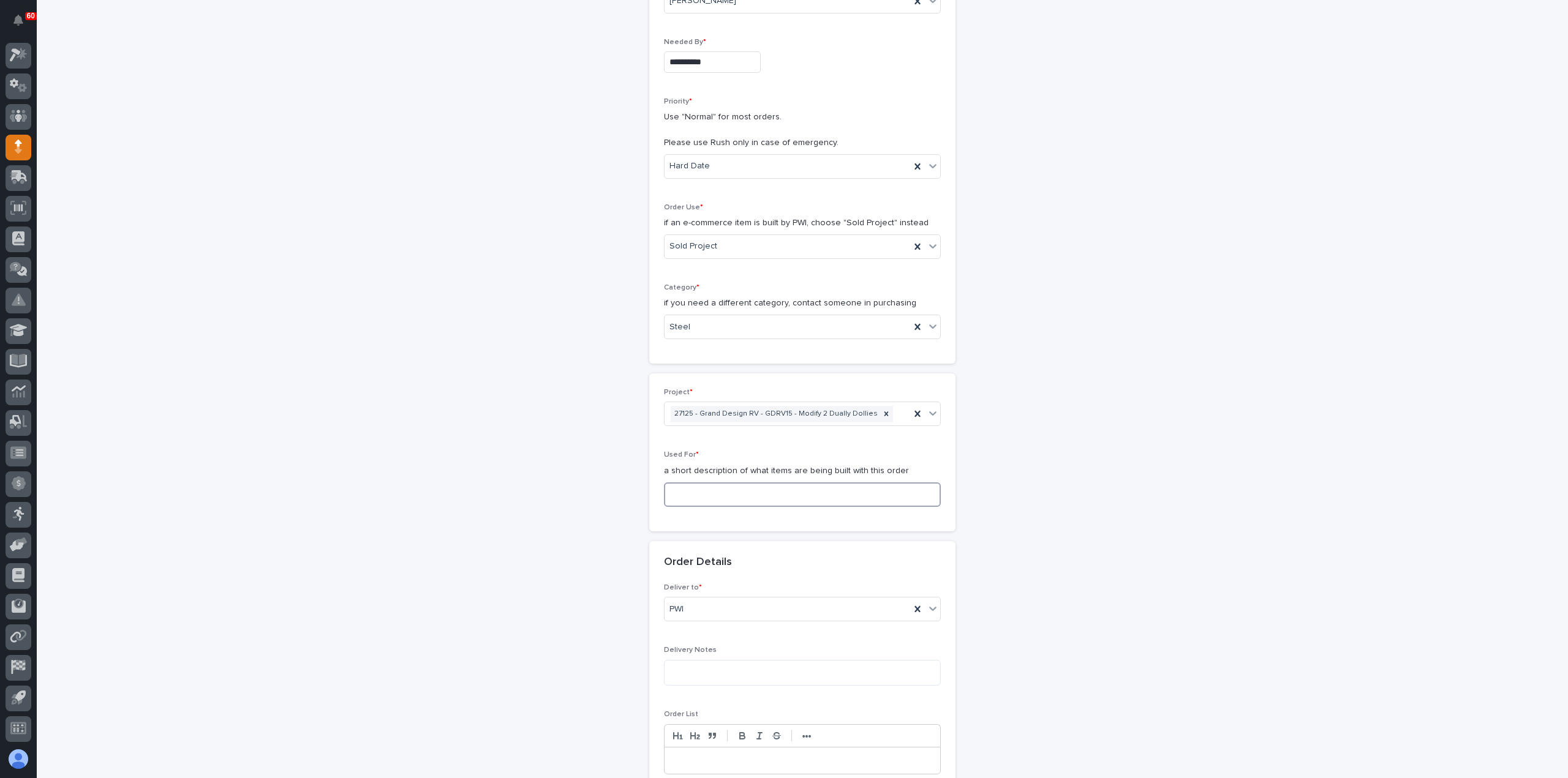
click at [733, 493] on input at bounding box center [803, 494] width 277 height 24
drag, startPoint x: 735, startPoint y: 490, endPoint x: 616, endPoint y: 499, distance: 119.3
click at [616, 499] on div "**********" at bounding box center [803, 572] width 1228 height 1416
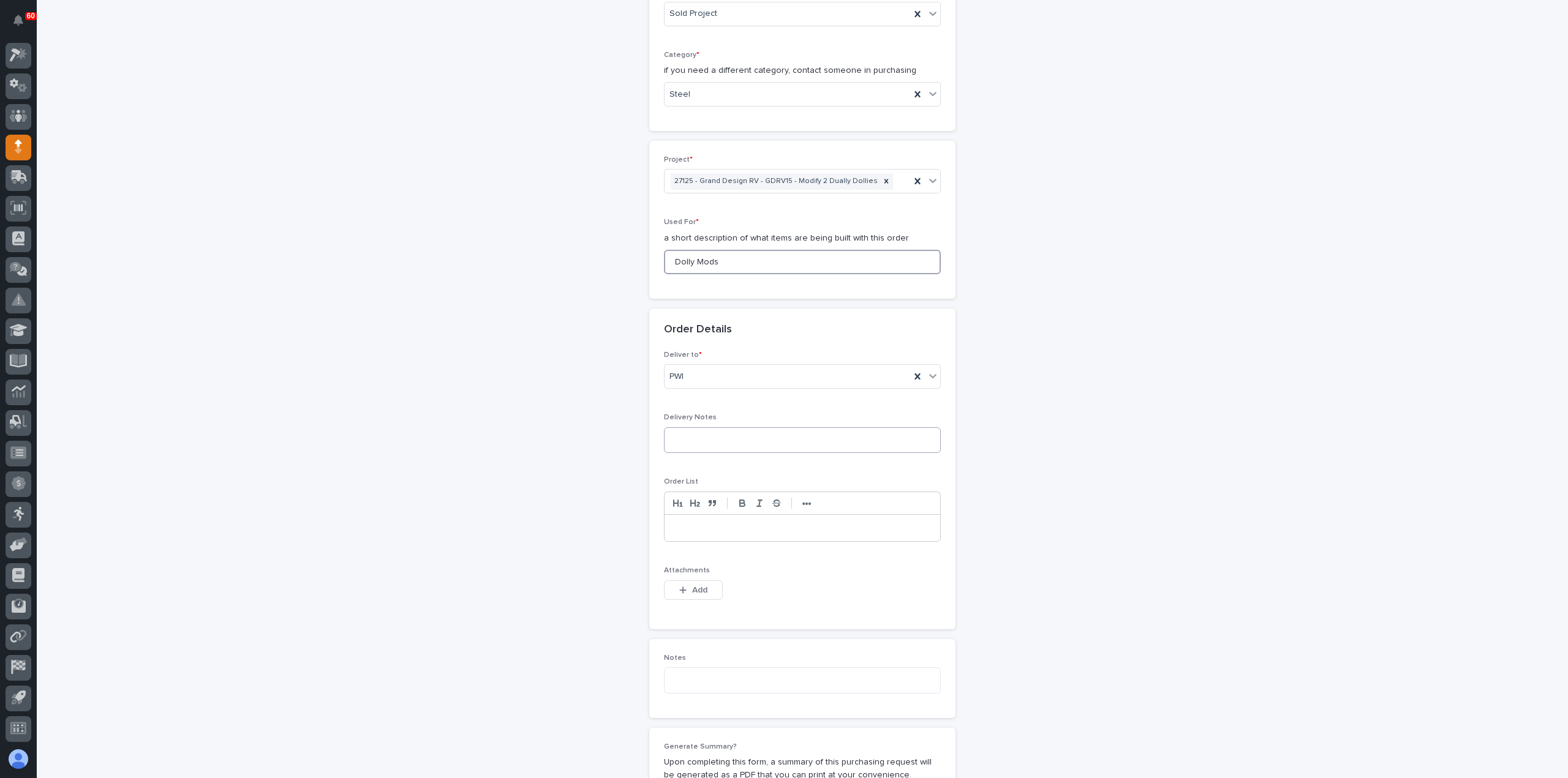
scroll to position [512, 0]
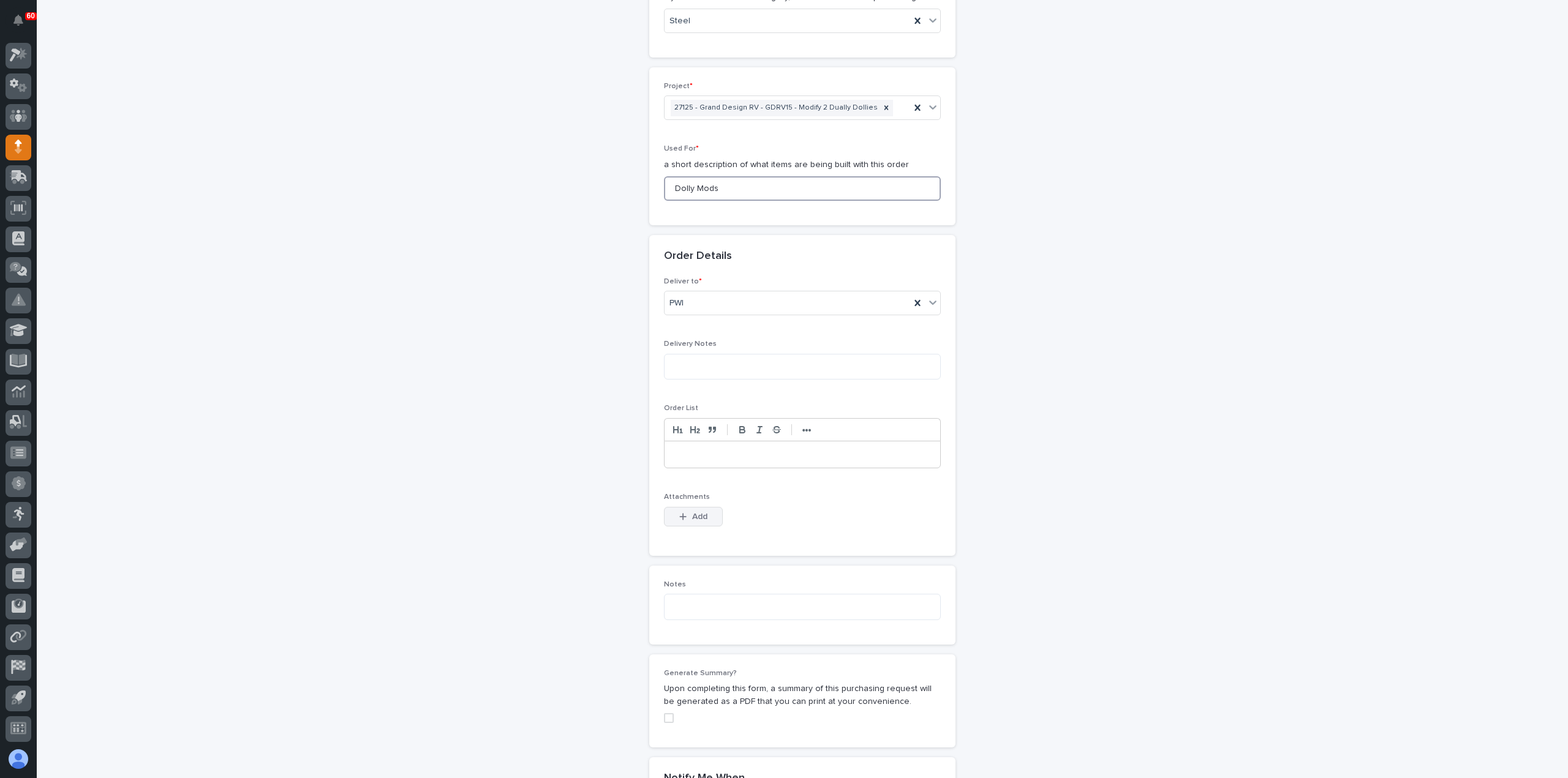
type input "Dolly Mods"
click at [699, 511] on span "Add" at bounding box center [699, 516] width 15 height 11
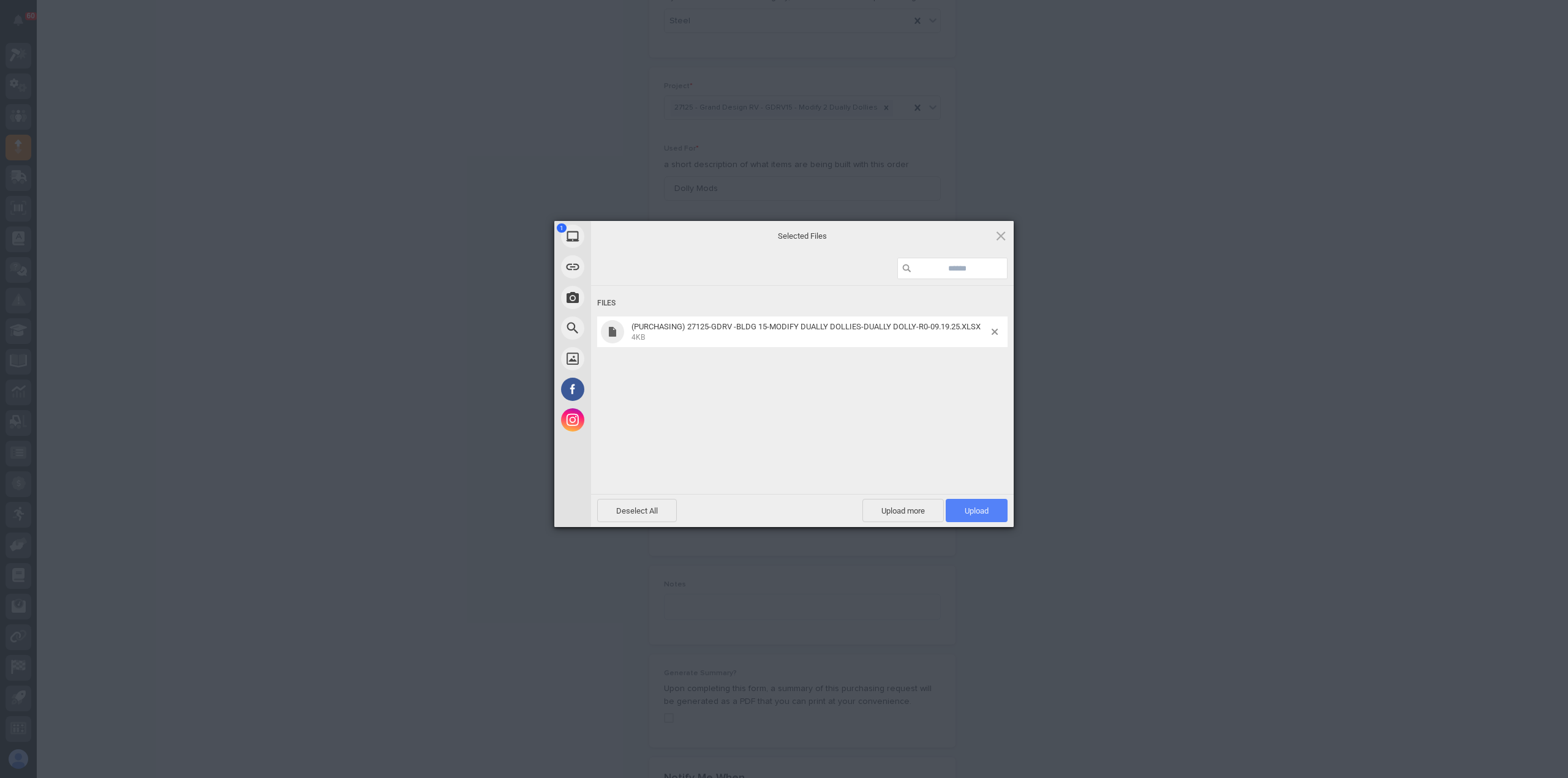
click at [979, 512] on span "Upload 1" at bounding box center [977, 511] width 24 height 9
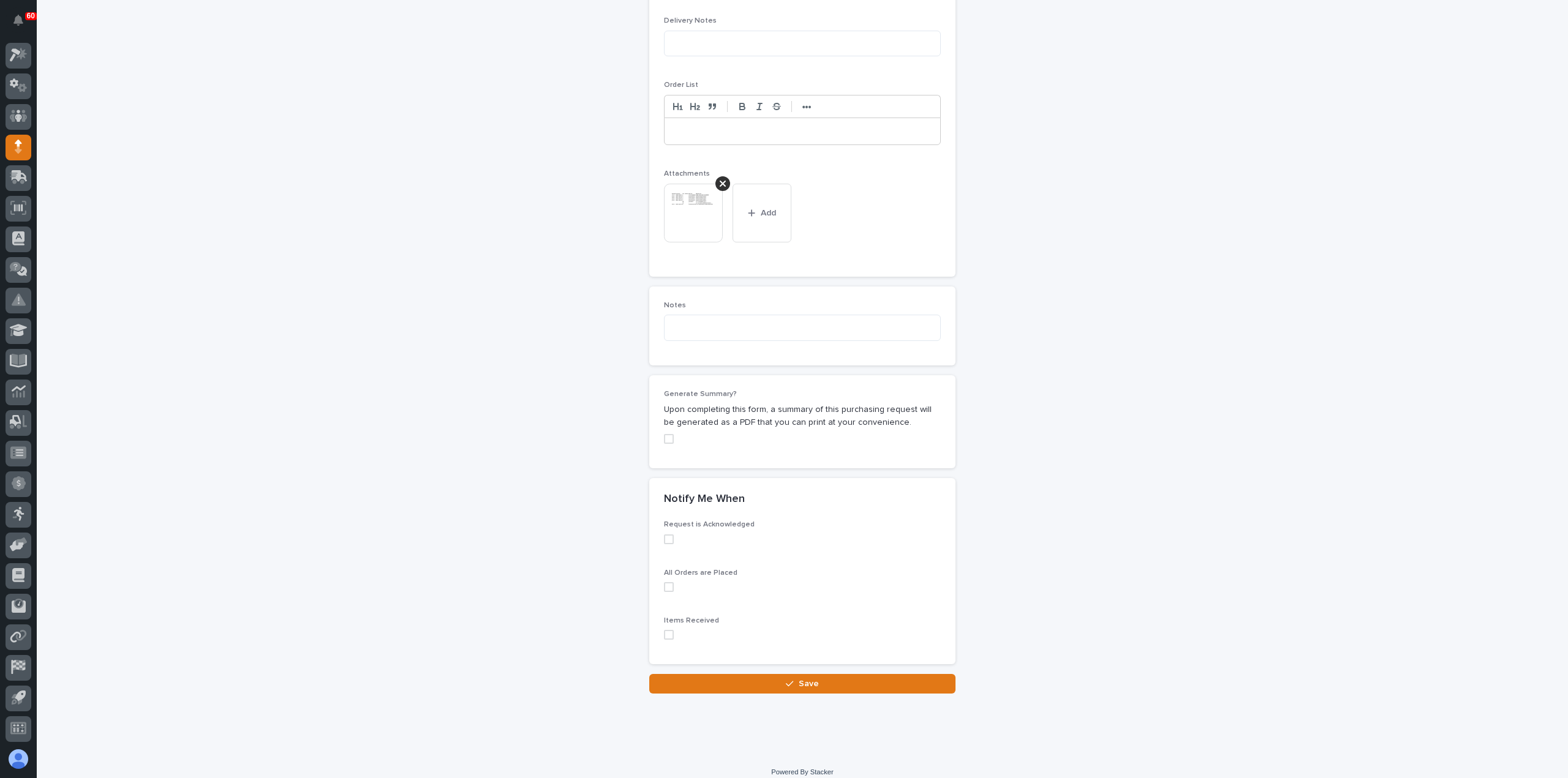
scroll to position [843, 0]
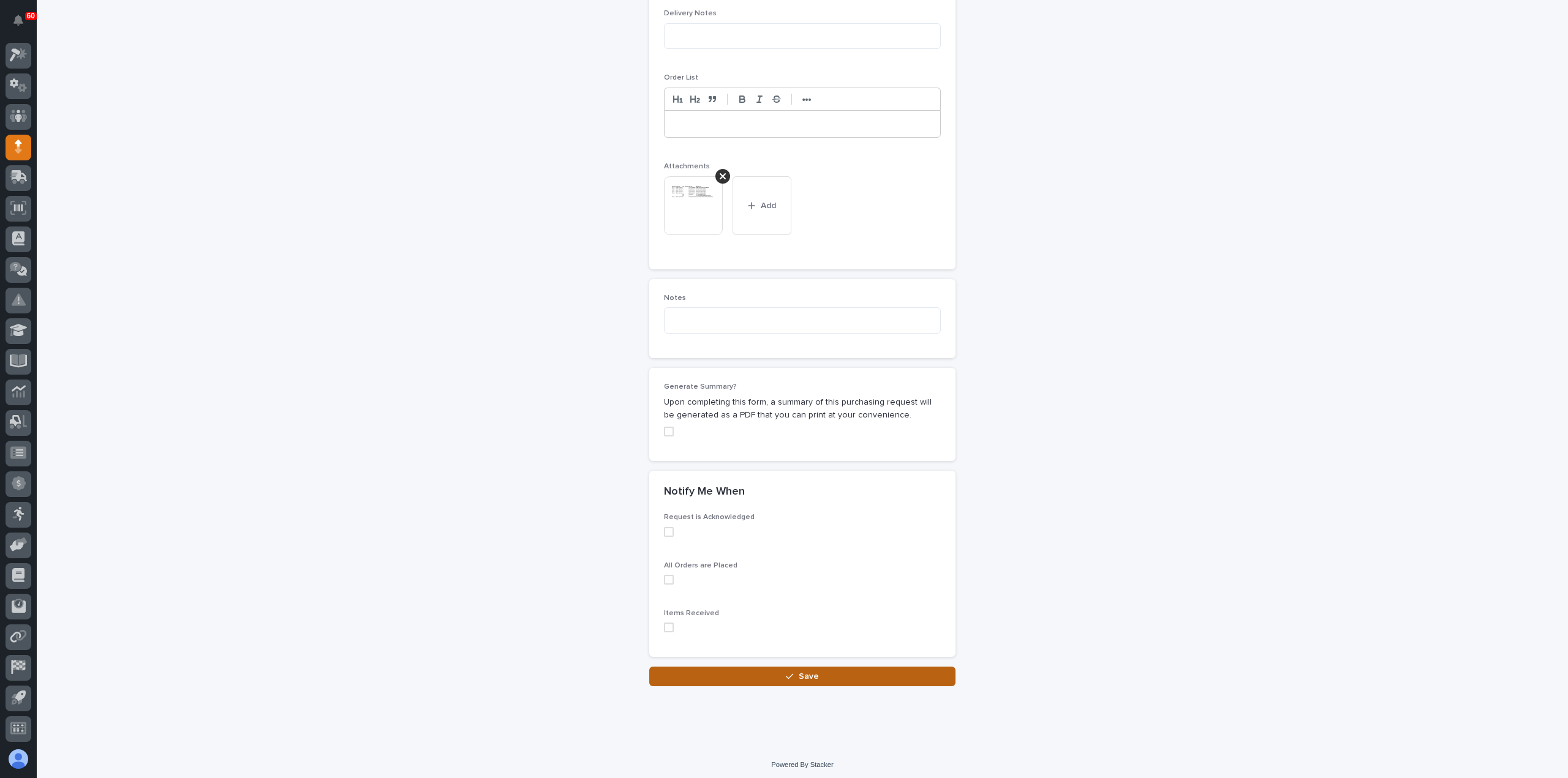
click at [836, 678] on button "Save" at bounding box center [802, 676] width 306 height 20
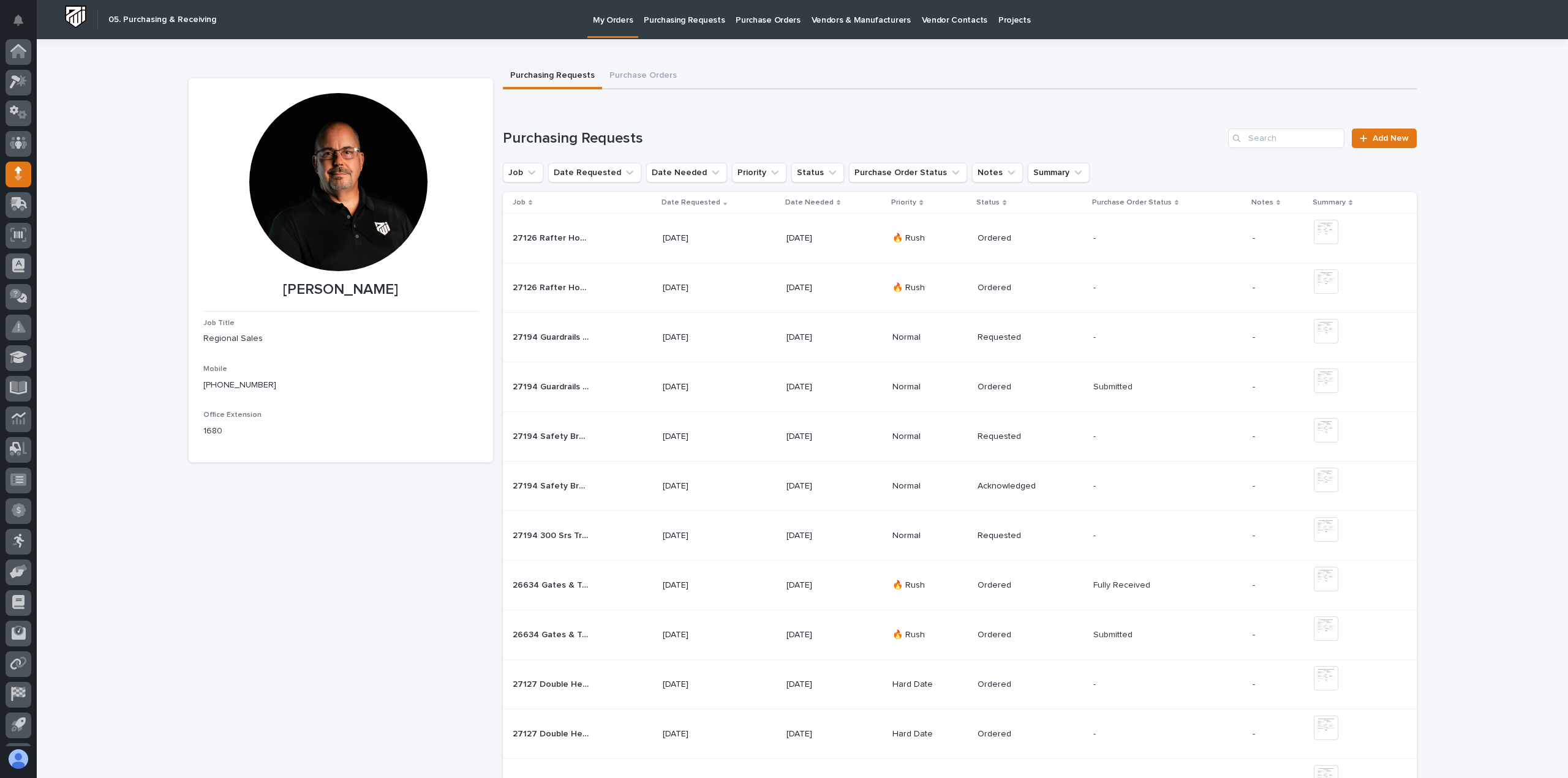
scroll to position [27, 0]
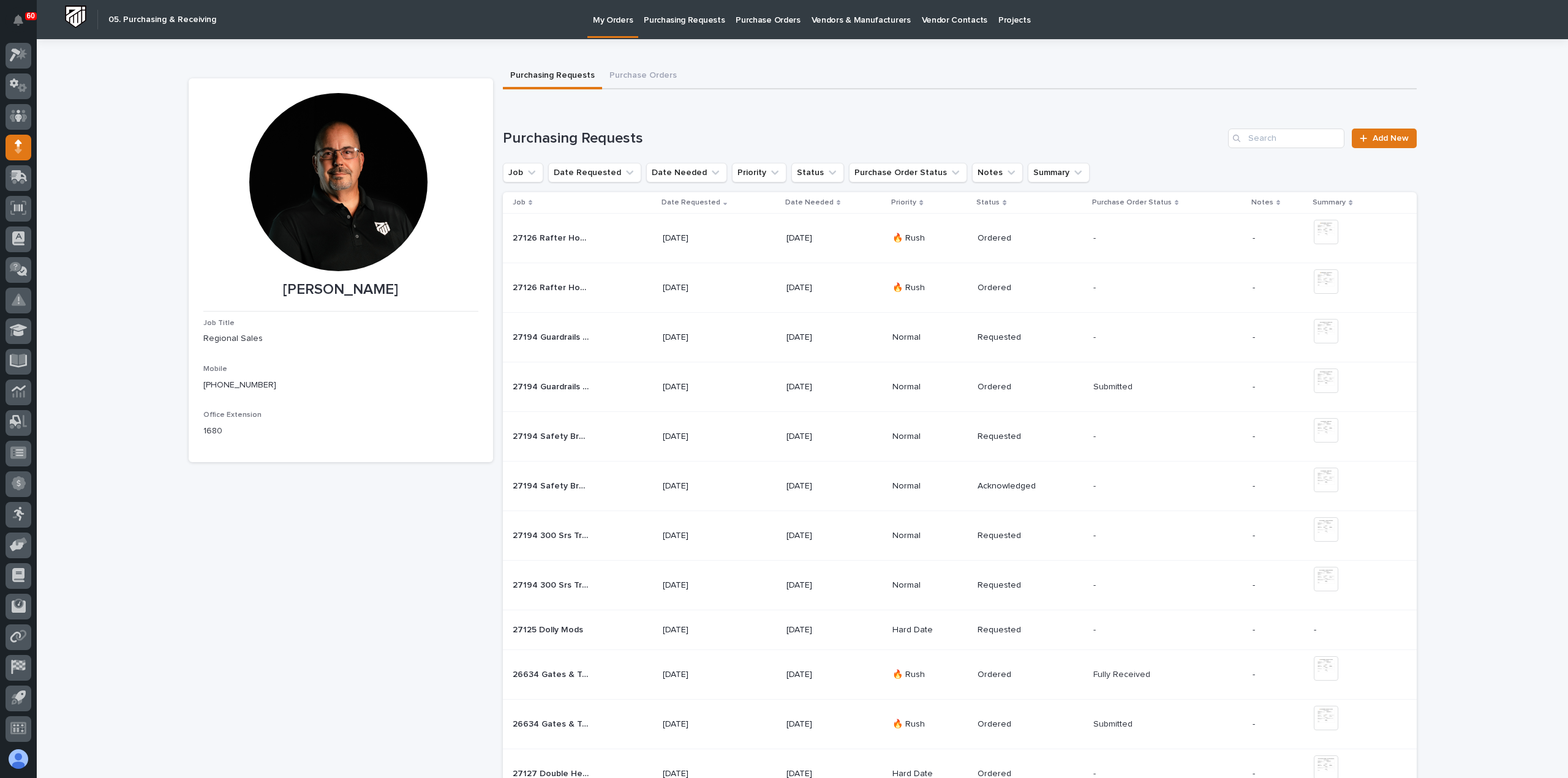
click at [616, 626] on div "27125 Dolly Mods 27125 Dolly Mods" at bounding box center [582, 630] width 141 height 20
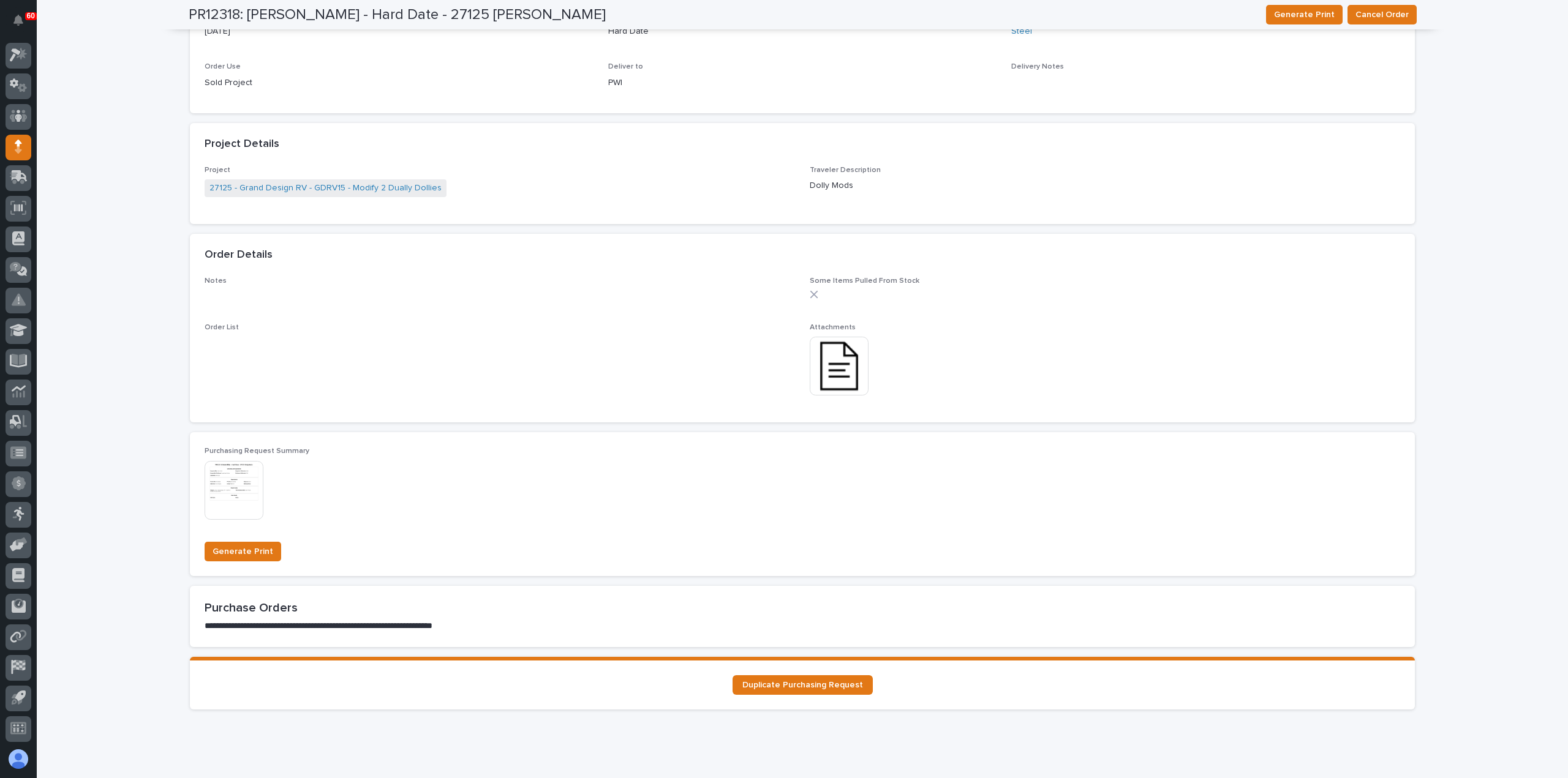
scroll to position [731, 0]
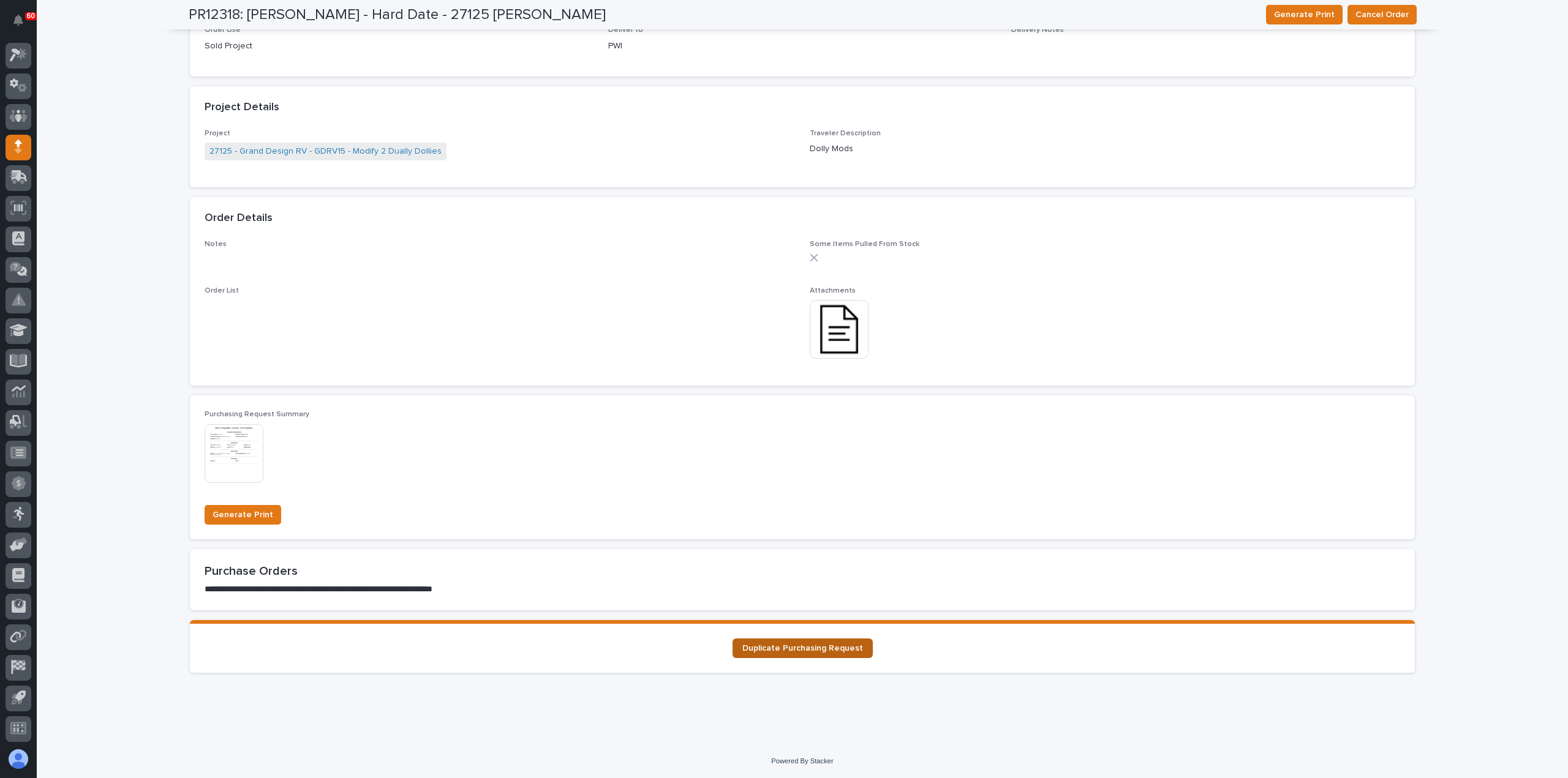
click at [818, 645] on span "Duplicate Purchasing Request" at bounding box center [802, 648] width 121 height 9
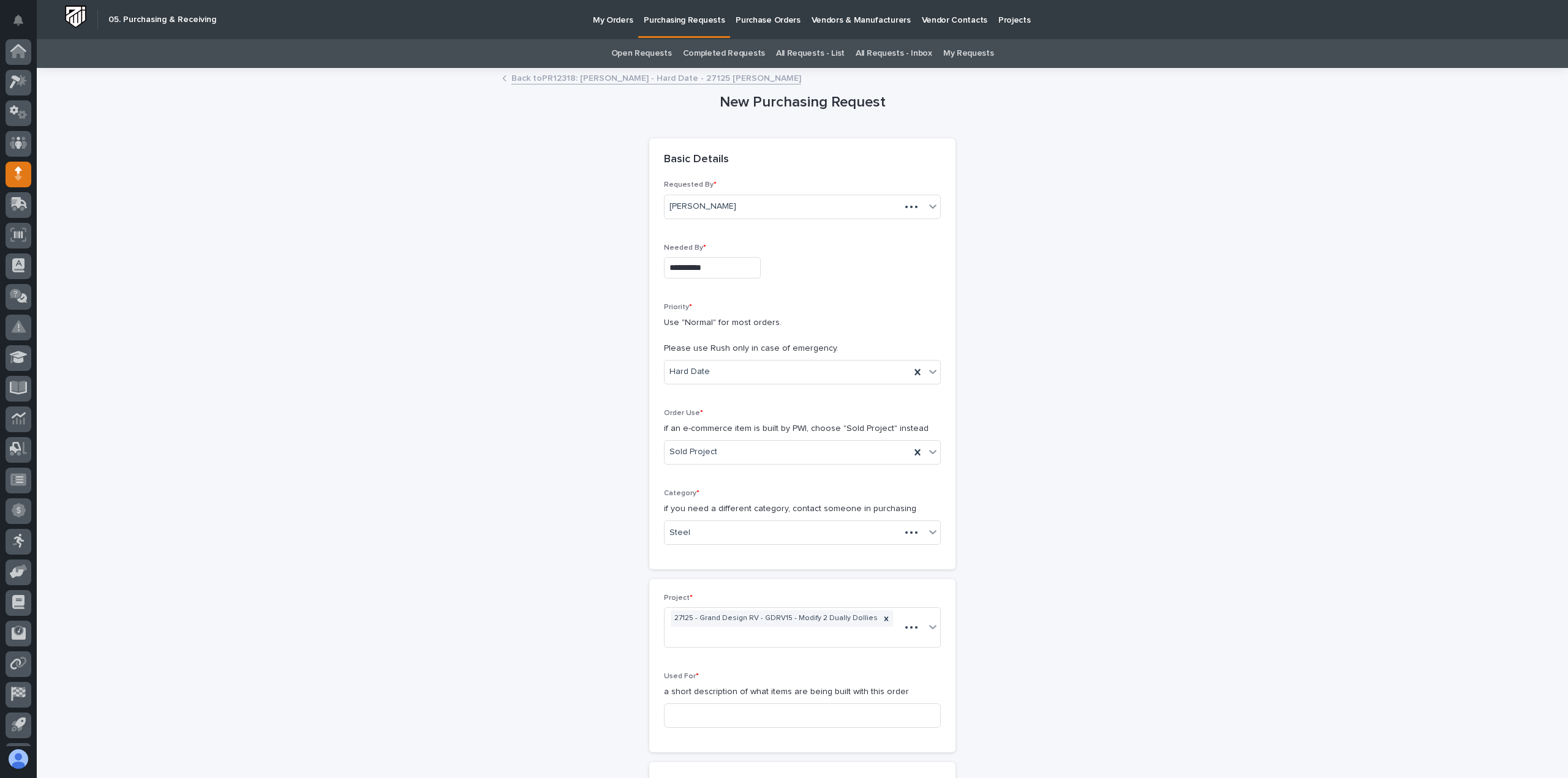
scroll to position [27, 0]
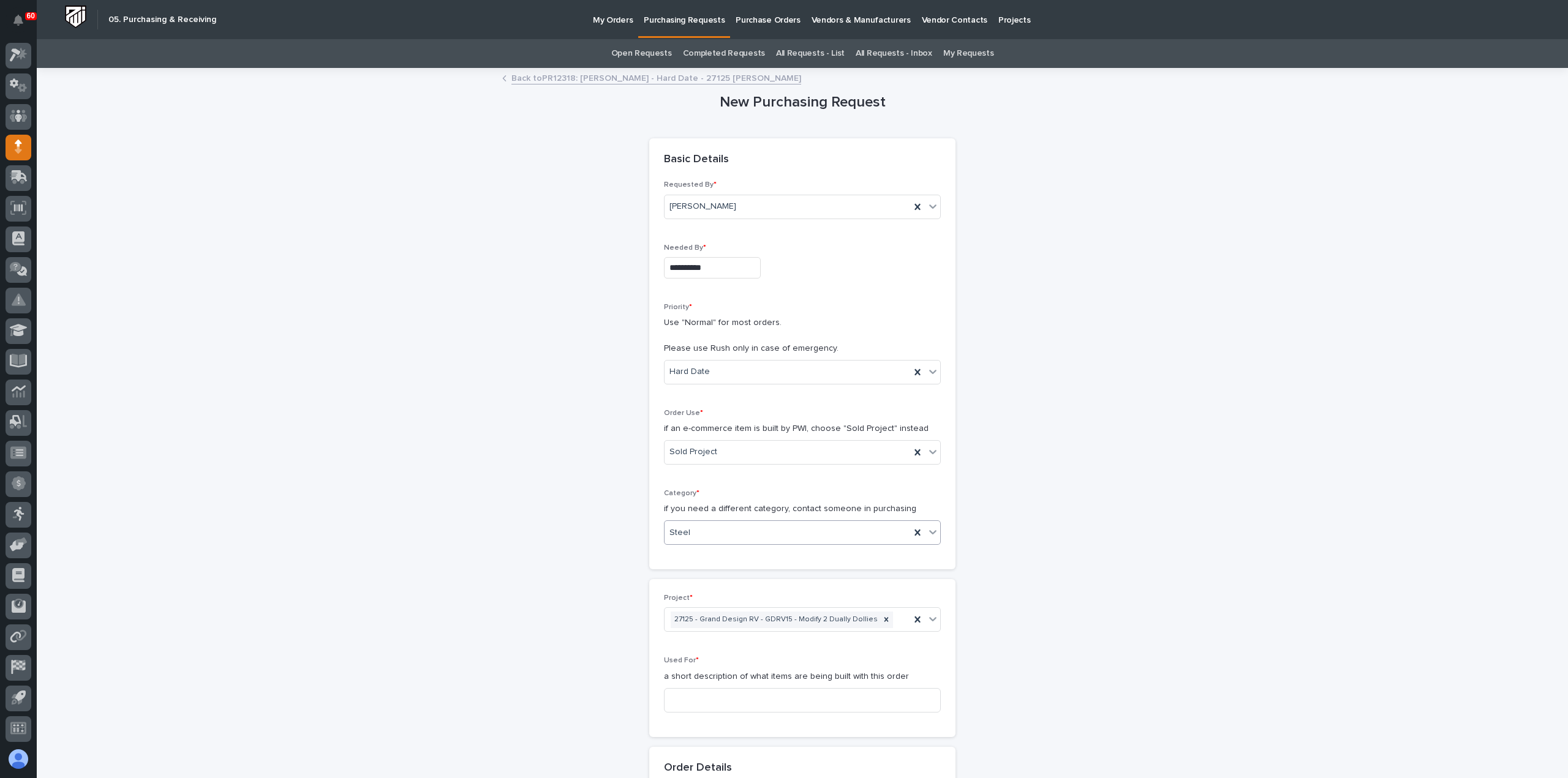
click at [709, 536] on div "Steel" at bounding box center [788, 533] width 245 height 20
click at [699, 665] on div "Parts & Hardware" at bounding box center [798, 661] width 276 height 22
click at [699, 698] on input at bounding box center [803, 700] width 277 height 24
paste input "Dolly Mods"
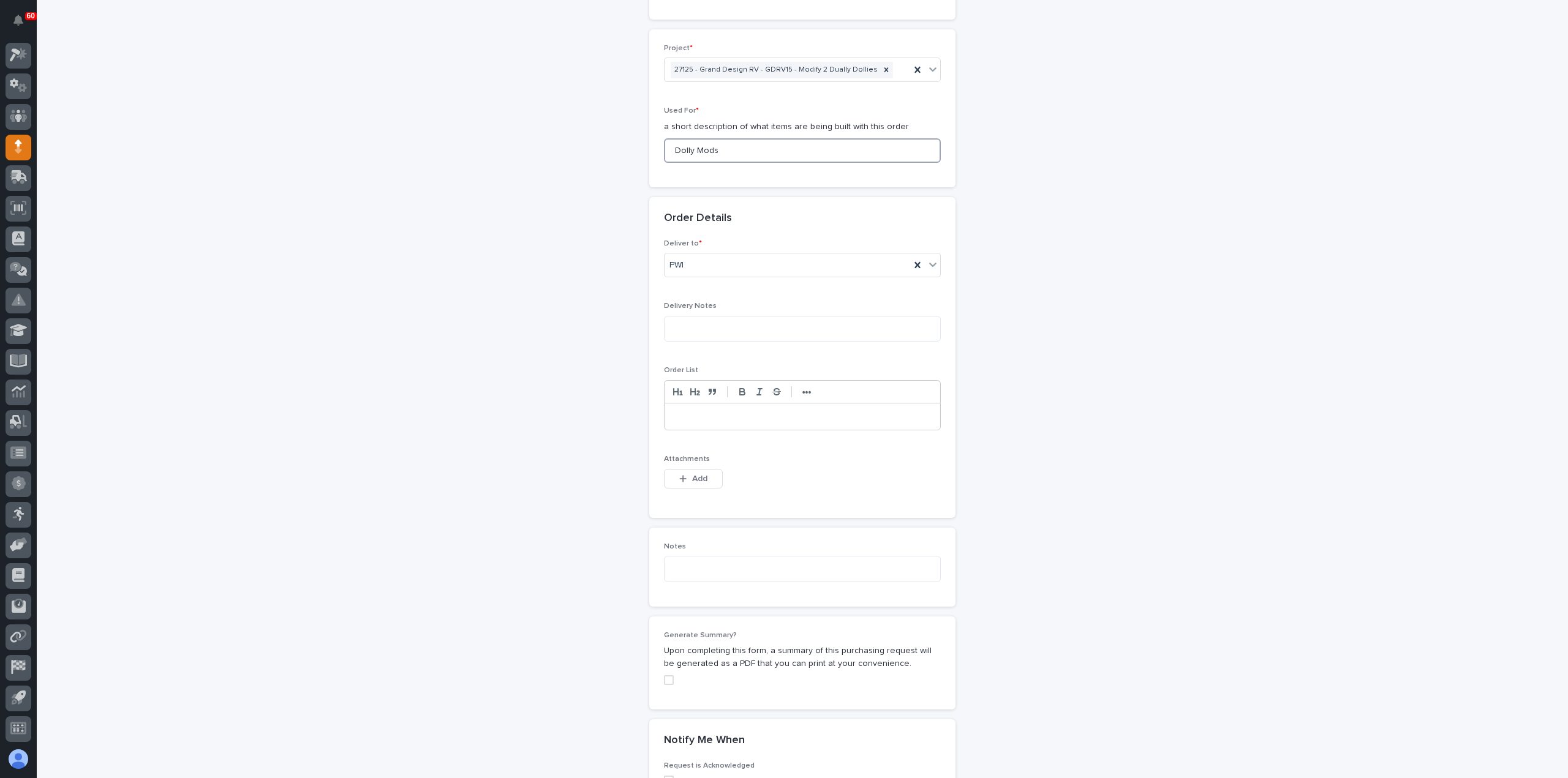
scroll to position [551, 0]
type input "Dolly Mods"
click at [682, 473] on div "button" at bounding box center [685, 477] width 13 height 9
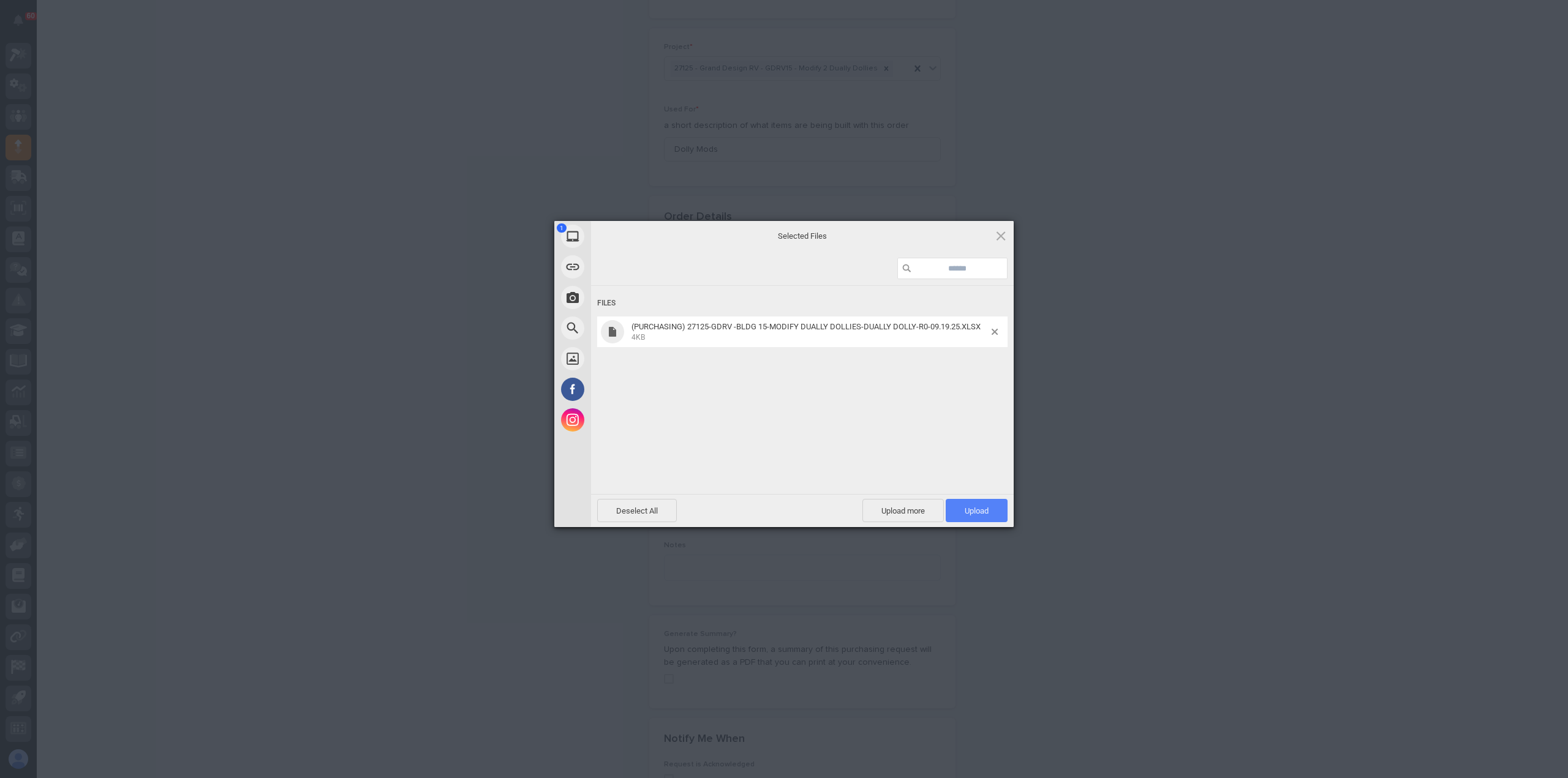
click at [959, 502] on span "Upload 1" at bounding box center [977, 510] width 62 height 23
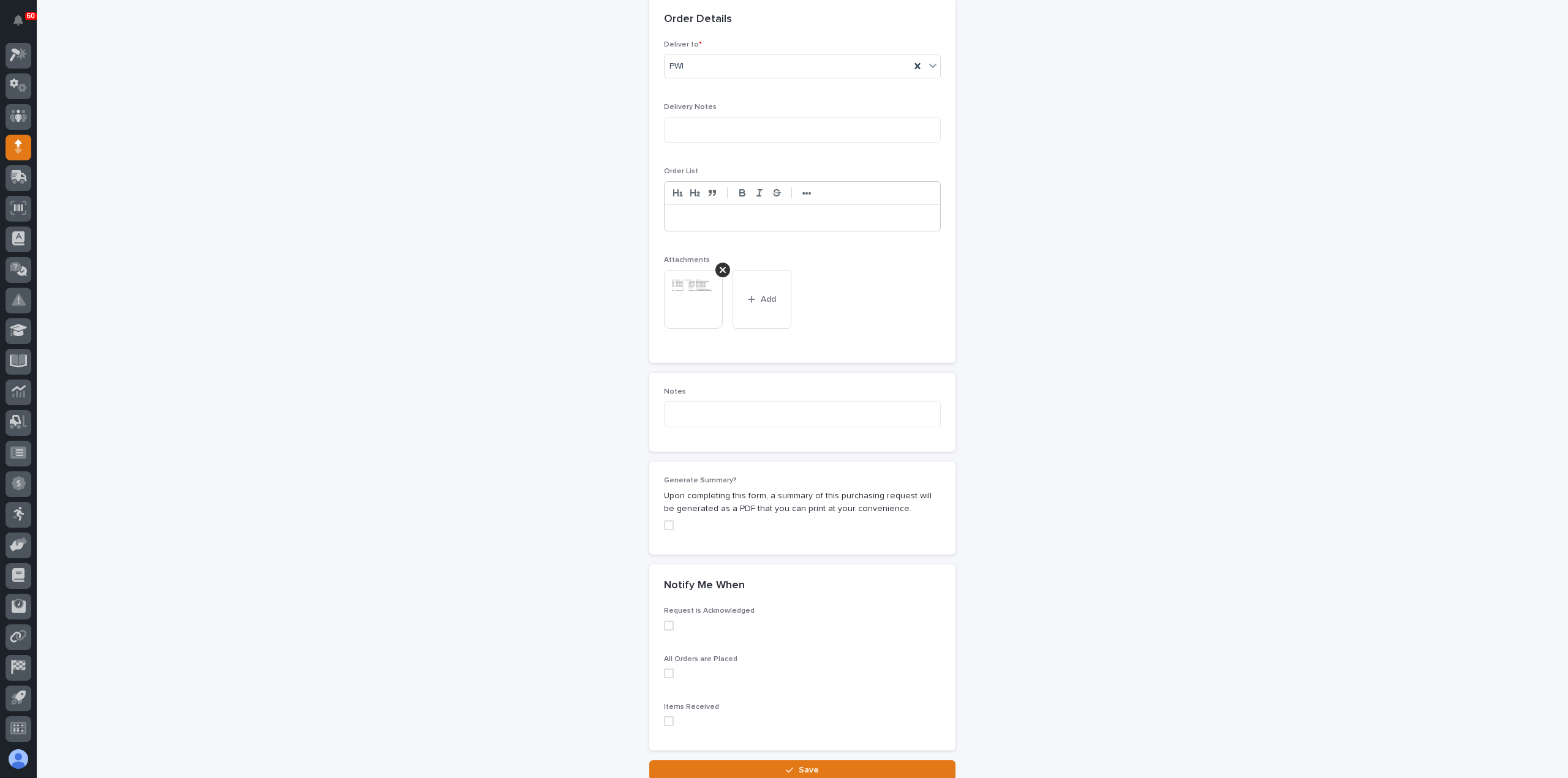
scroll to position [843, 0]
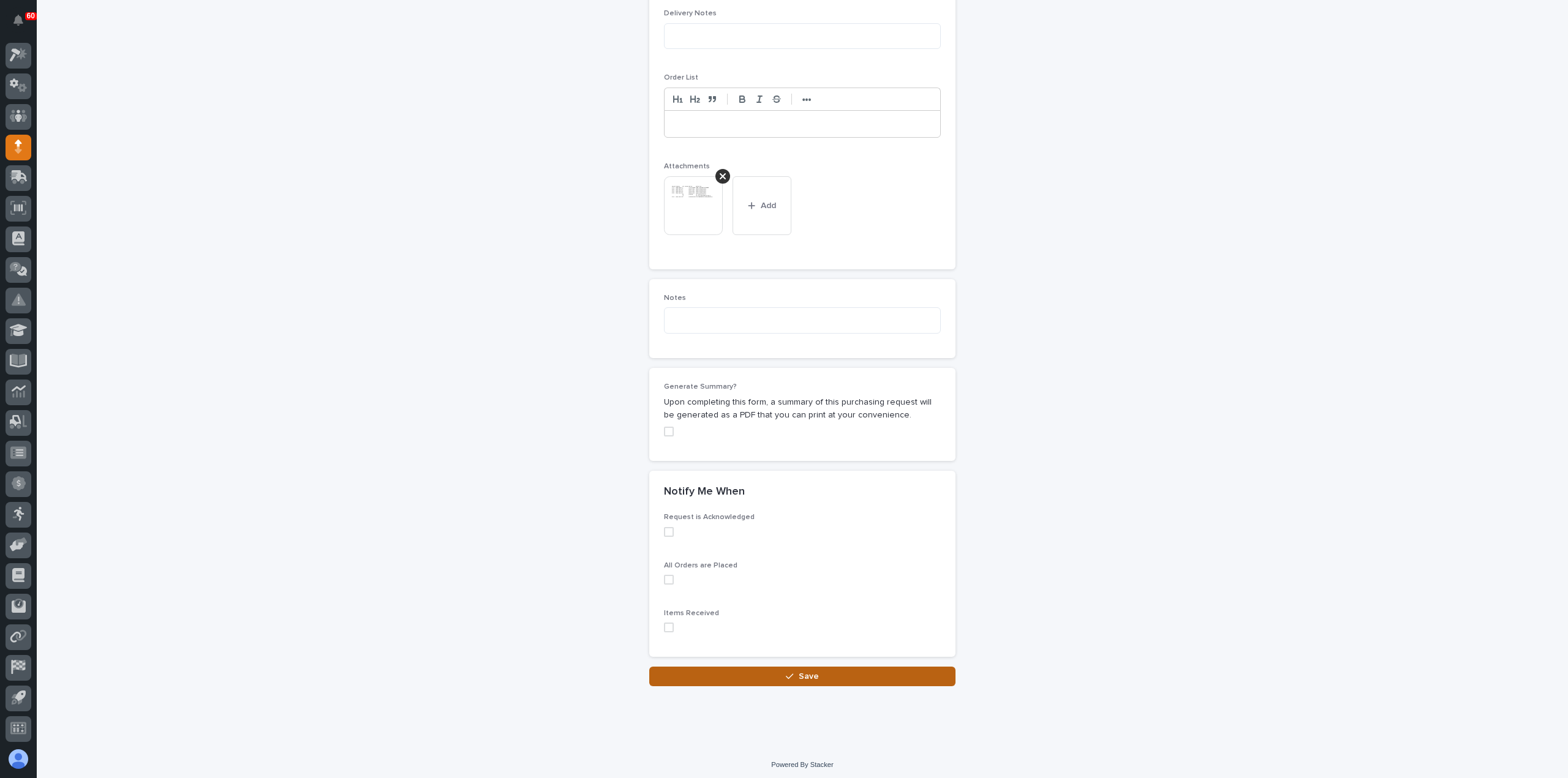
click at [780, 676] on button "Save" at bounding box center [802, 676] width 306 height 20
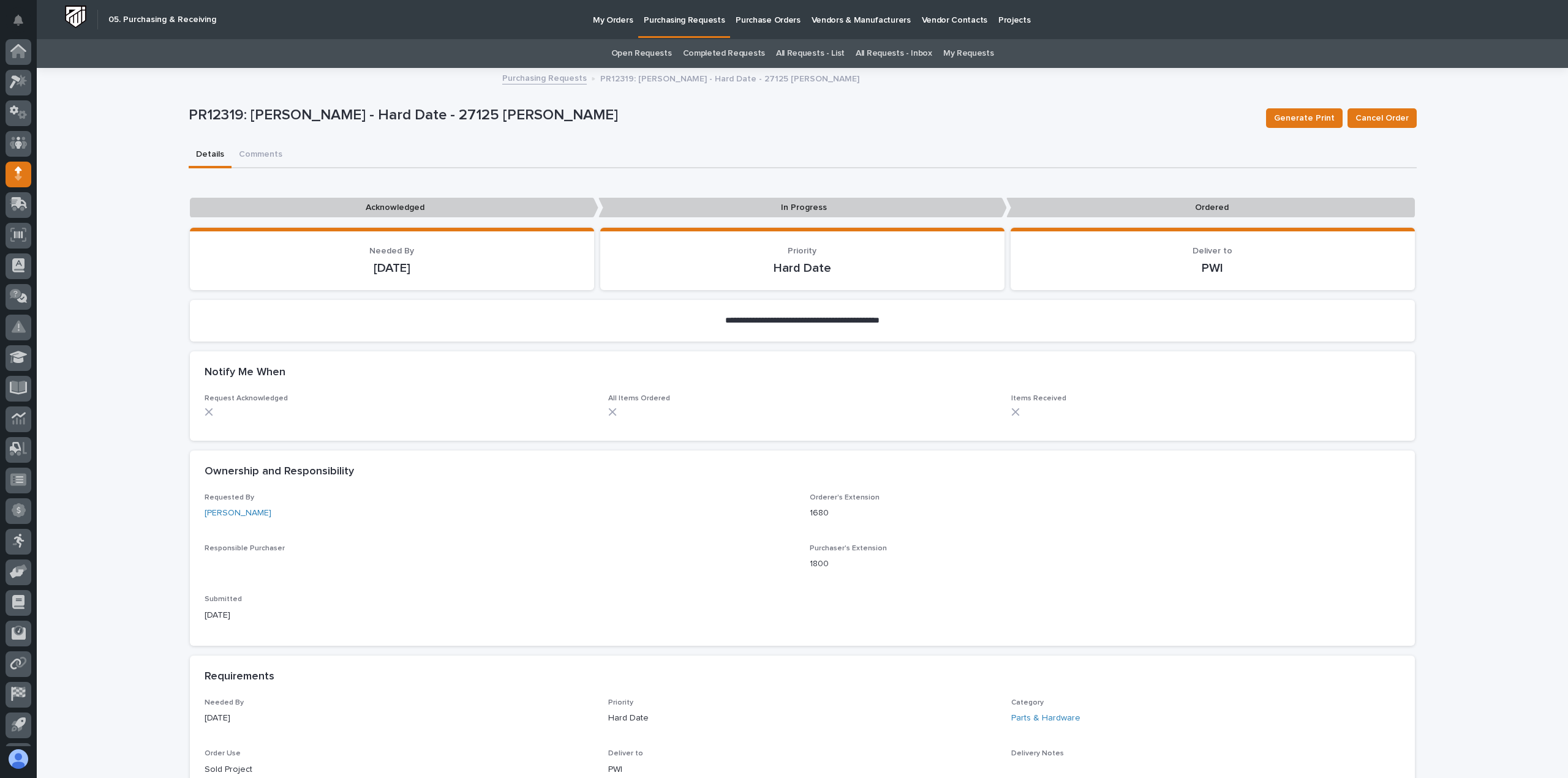
scroll to position [27, 0]
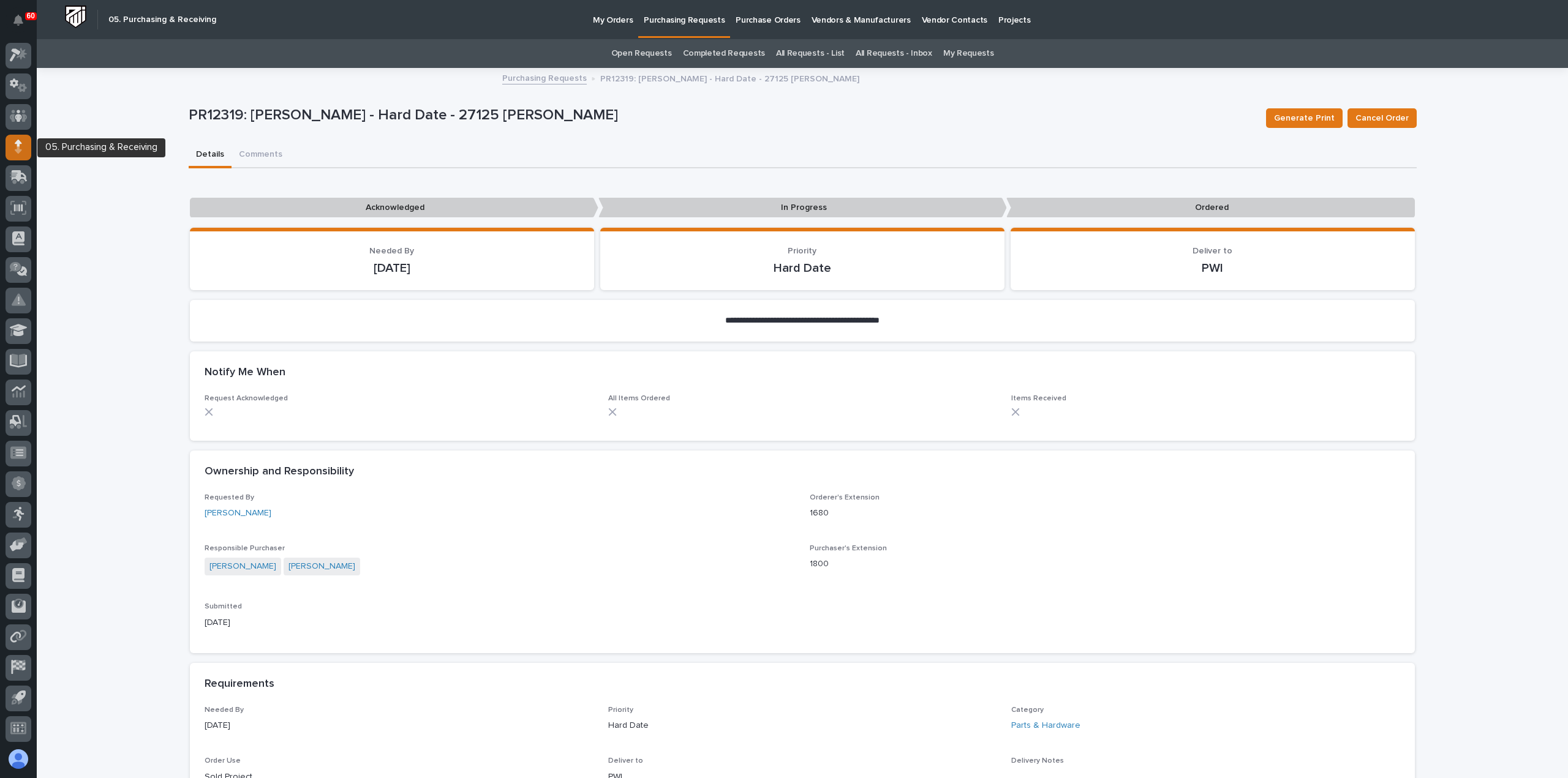
click at [17, 144] on icon at bounding box center [18, 143] width 7 height 7
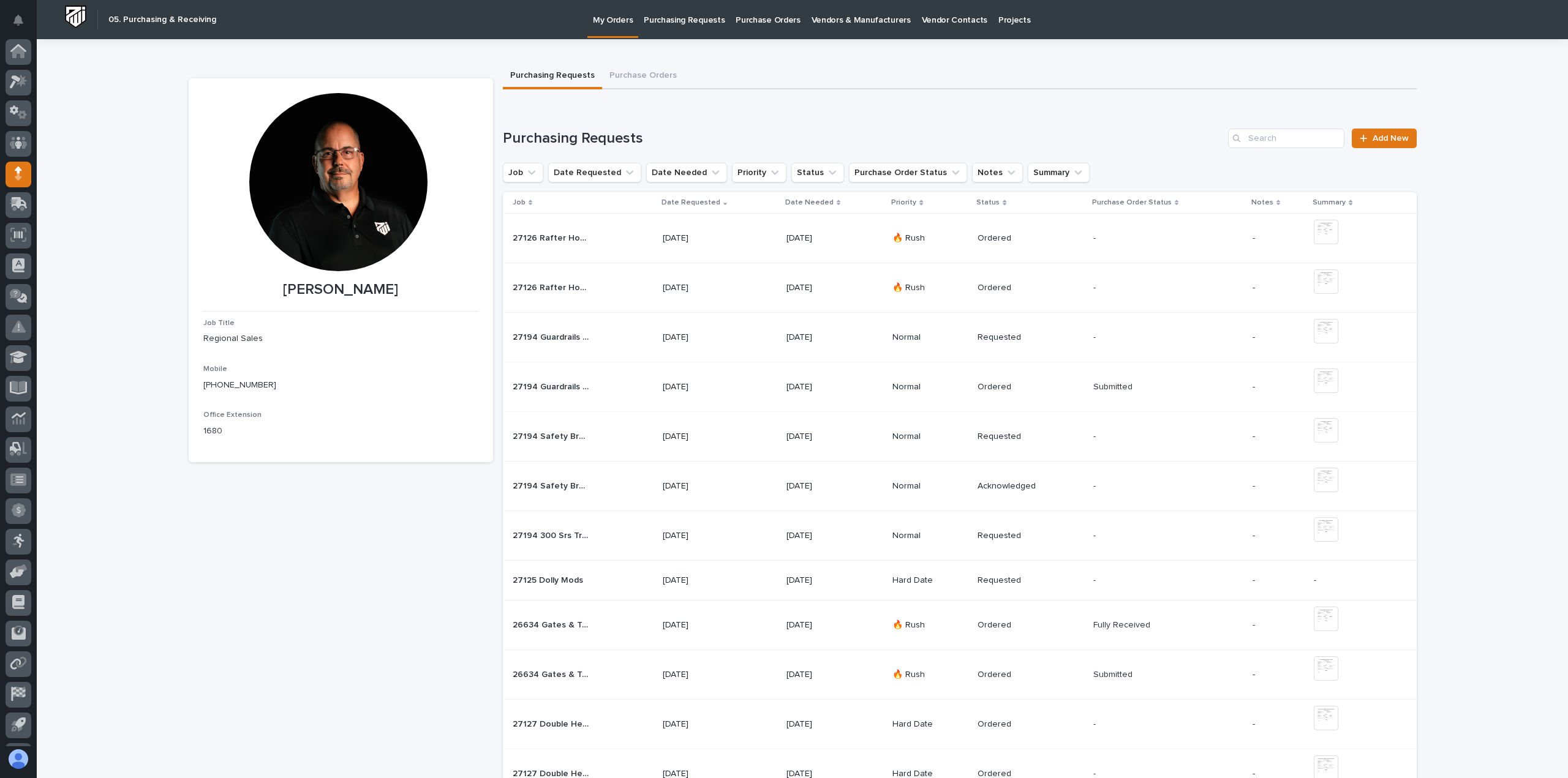
scroll to position [27, 0]
